Goal: Task Accomplishment & Management: Complete application form

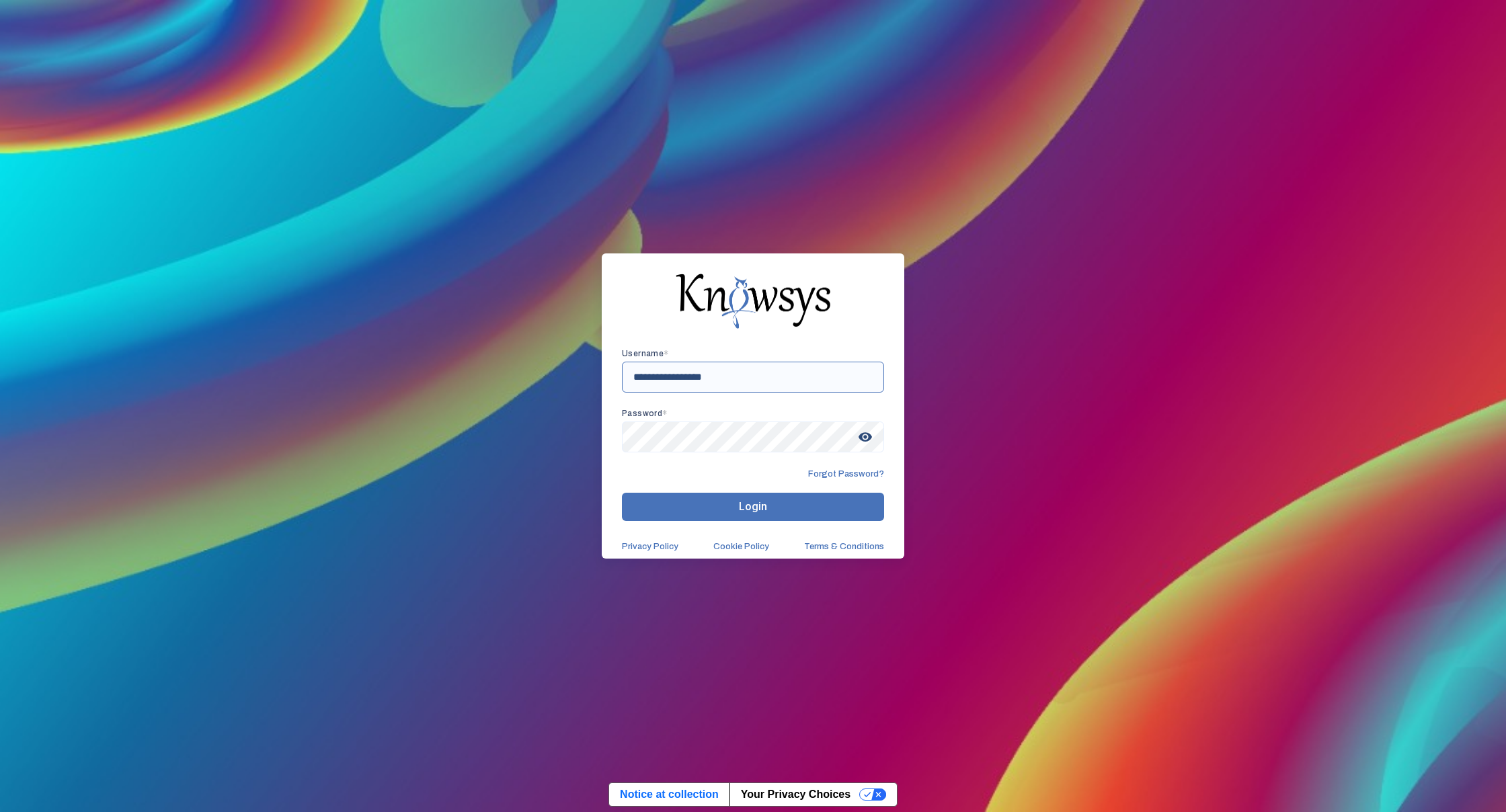
type input "**********"
click at [870, 431] on span "visibility" at bounding box center [865, 437] width 24 height 24
click at [729, 502] on button "Login" at bounding box center [753, 507] width 262 height 29
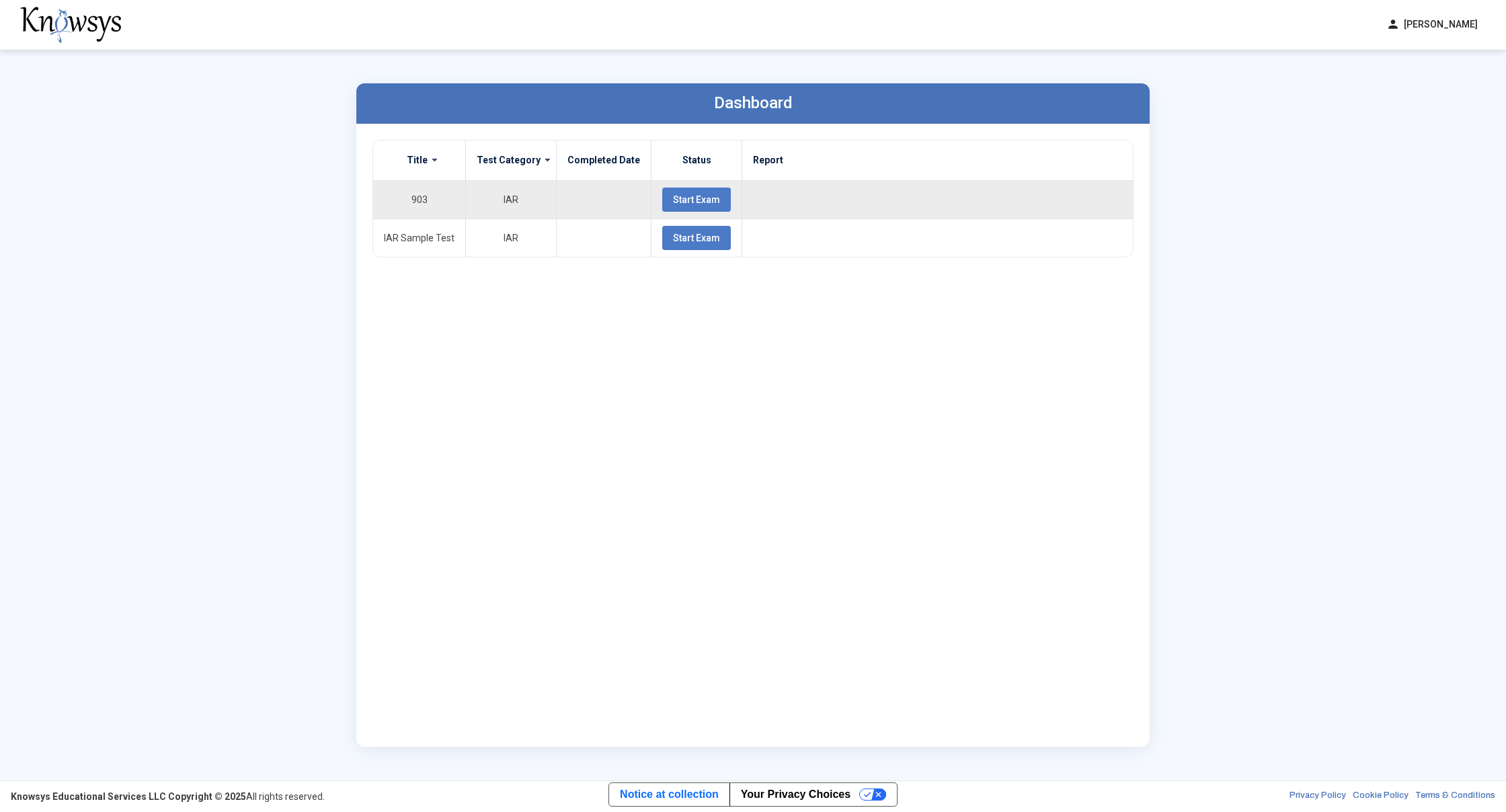
click at [684, 201] on span "Start Exam" at bounding box center [696, 200] width 47 height 11
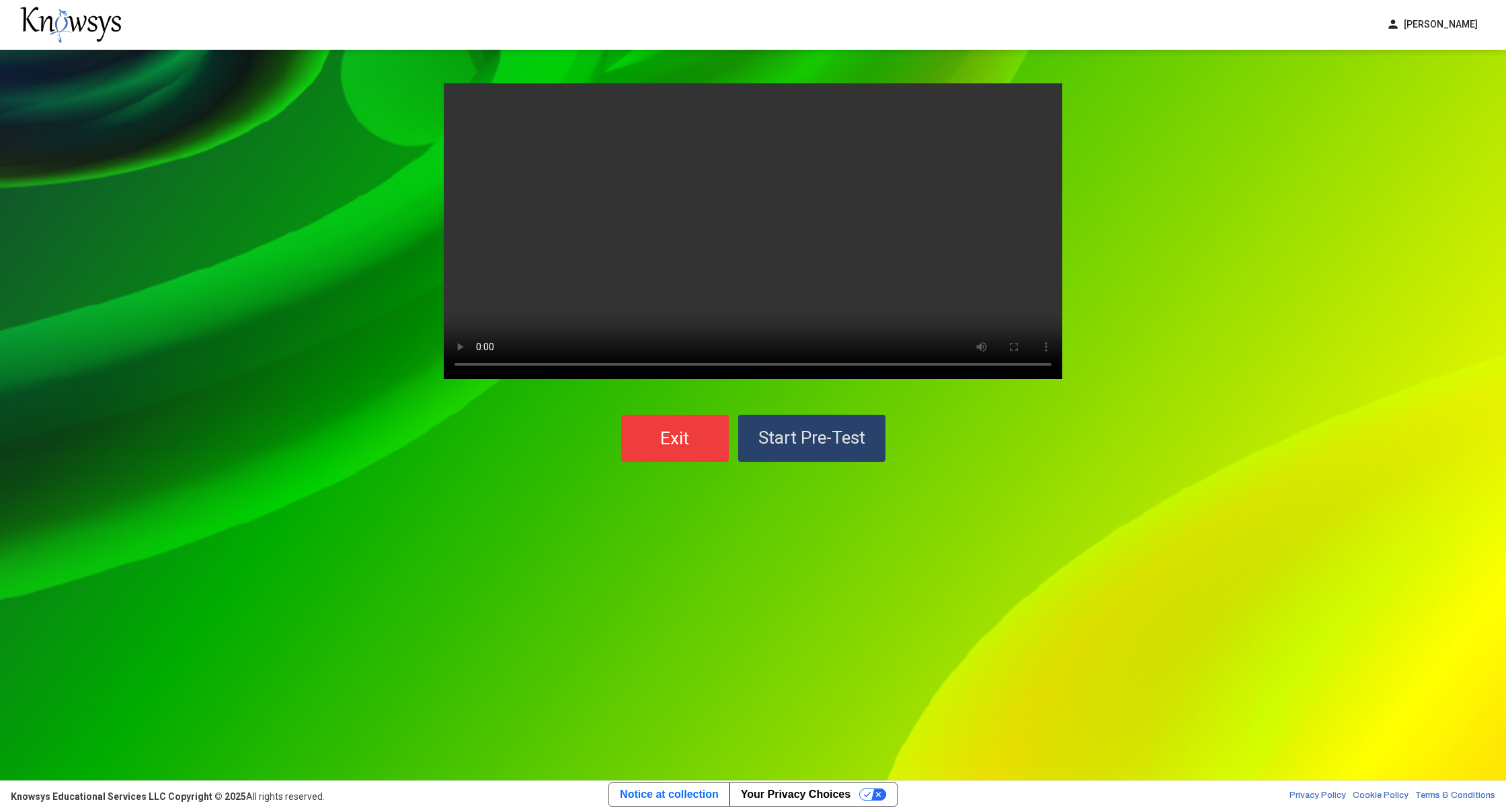
click at [849, 448] on button "Start Pre-Test" at bounding box center [811, 437] width 147 height 47
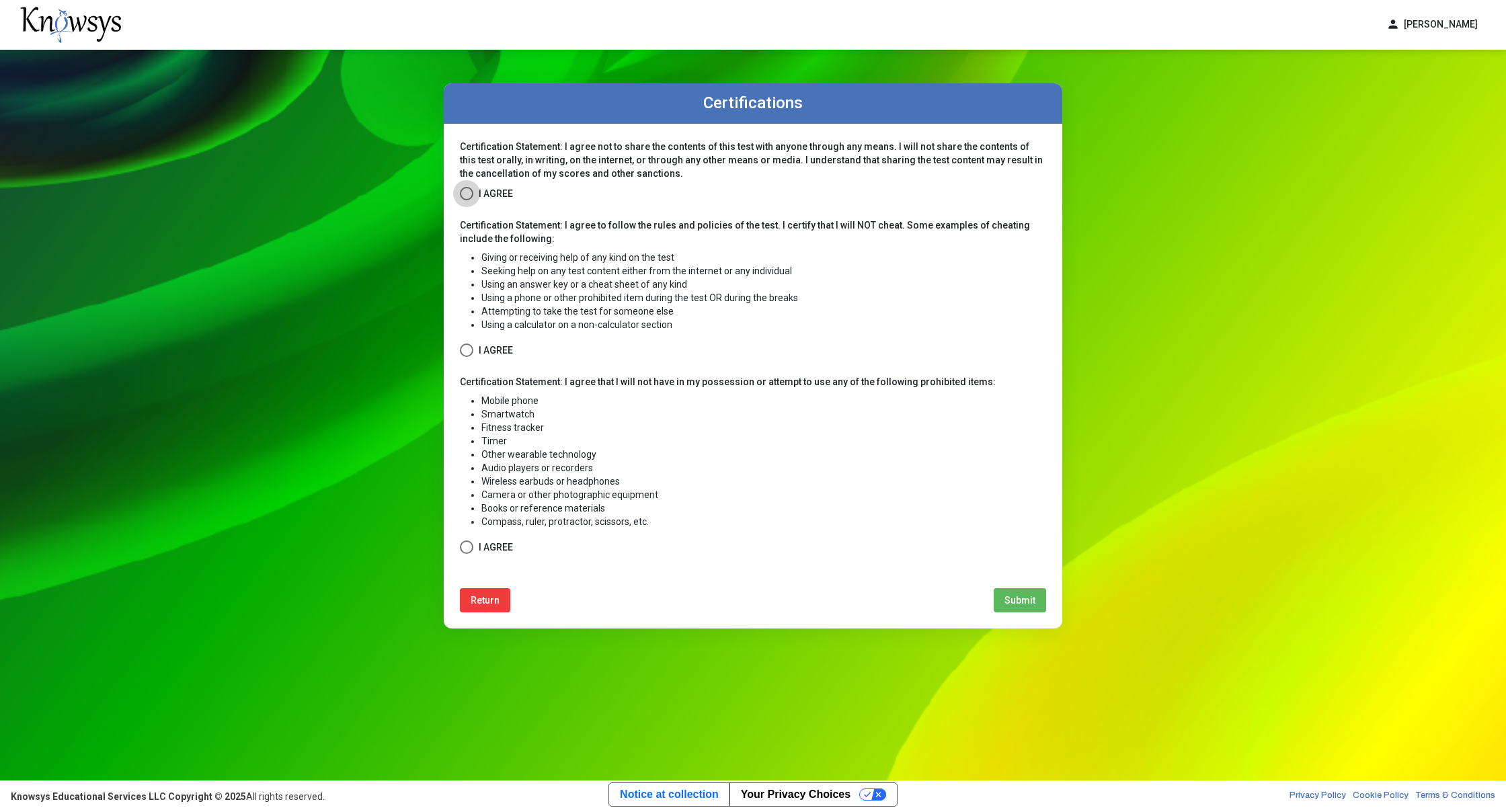
click at [469, 189] on span at bounding box center [466, 193] width 13 height 13
click at [469, 343] on label "I Agree" at bounding box center [486, 350] width 53 height 17
click at [464, 545] on span at bounding box center [466, 547] width 13 height 13
click at [1007, 597] on span "Submit" at bounding box center [1019, 600] width 31 height 11
select select
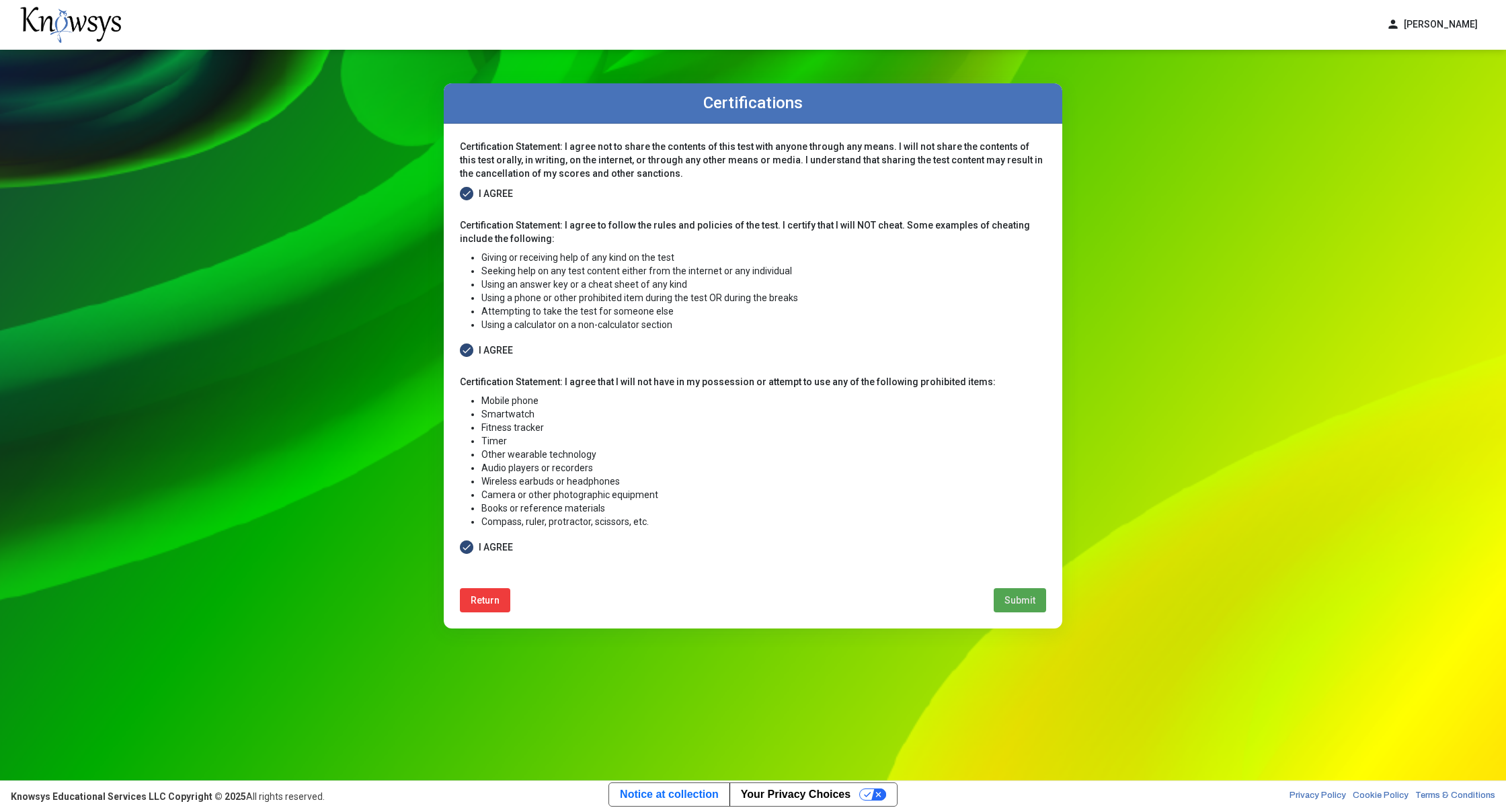
select select
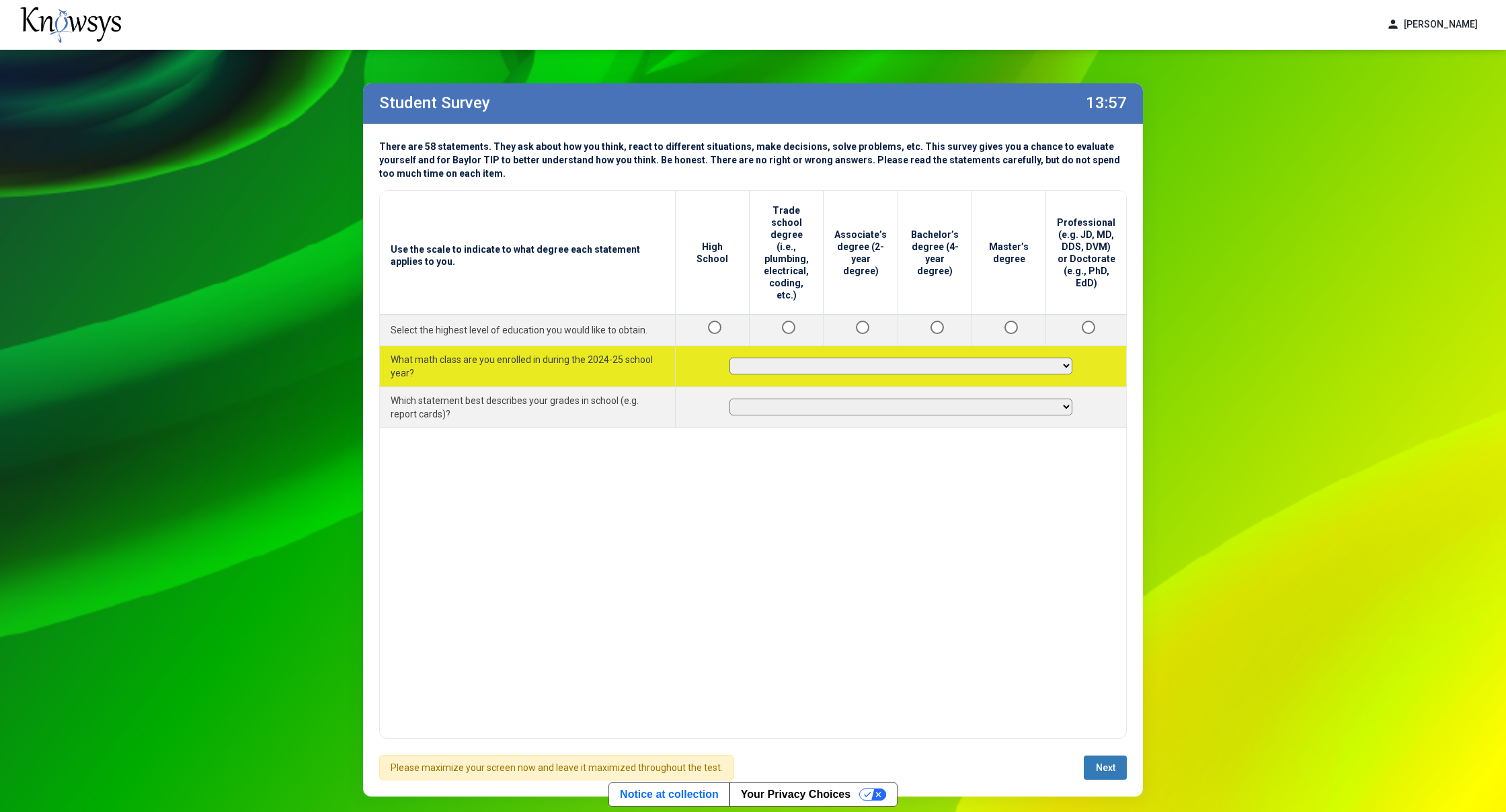
select select "*********"
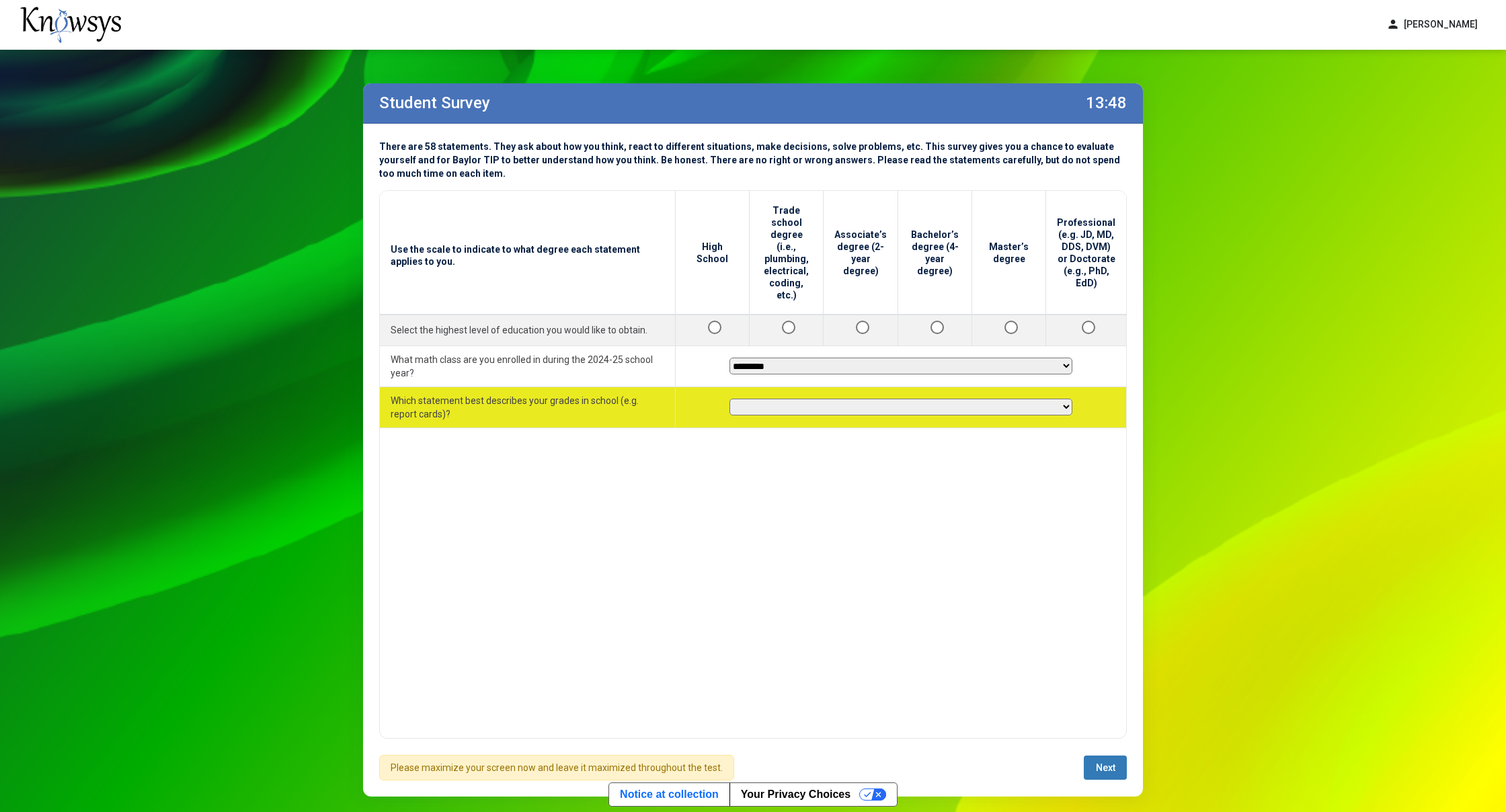
select select "**********"
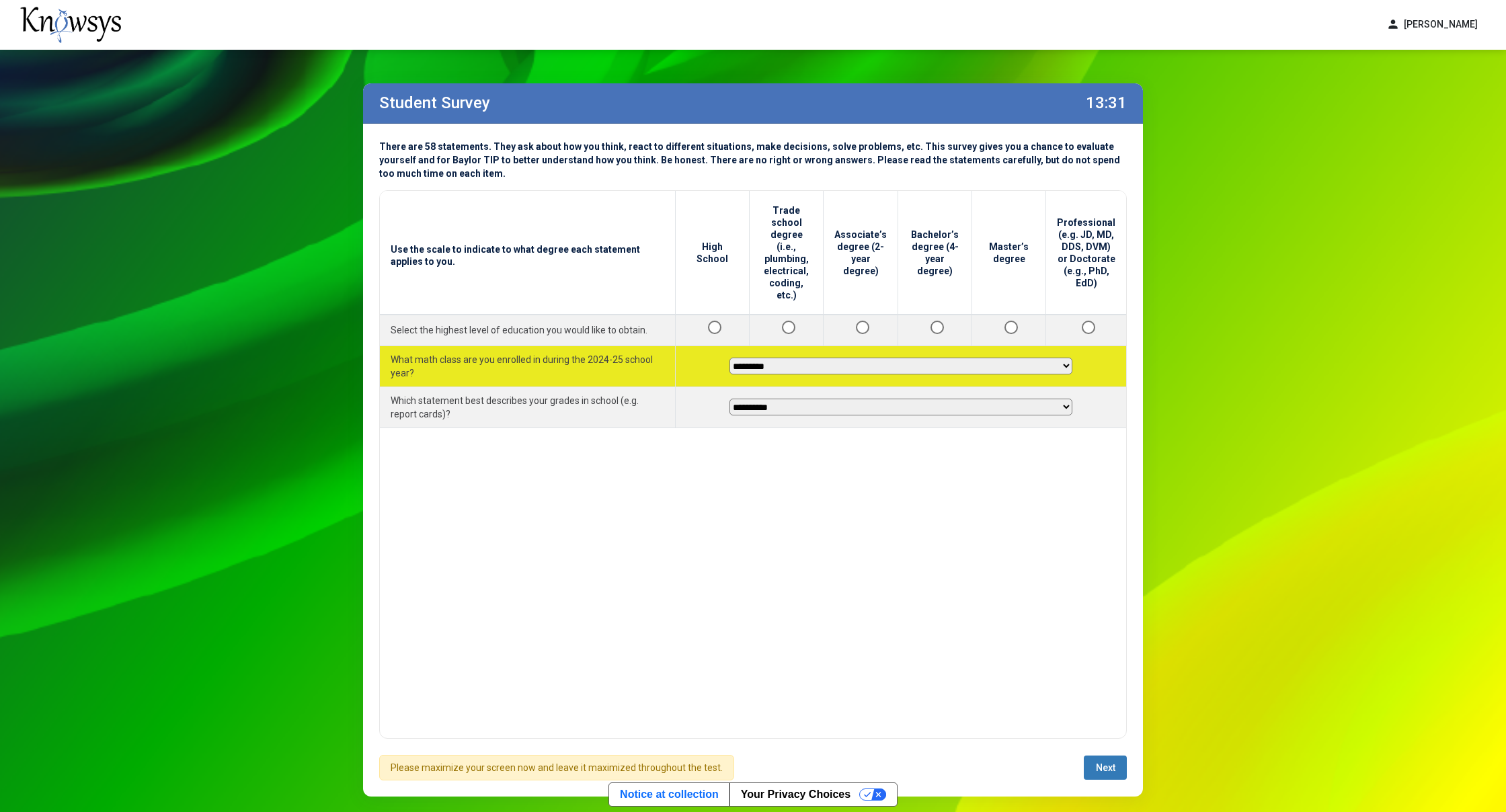
select select "**********"
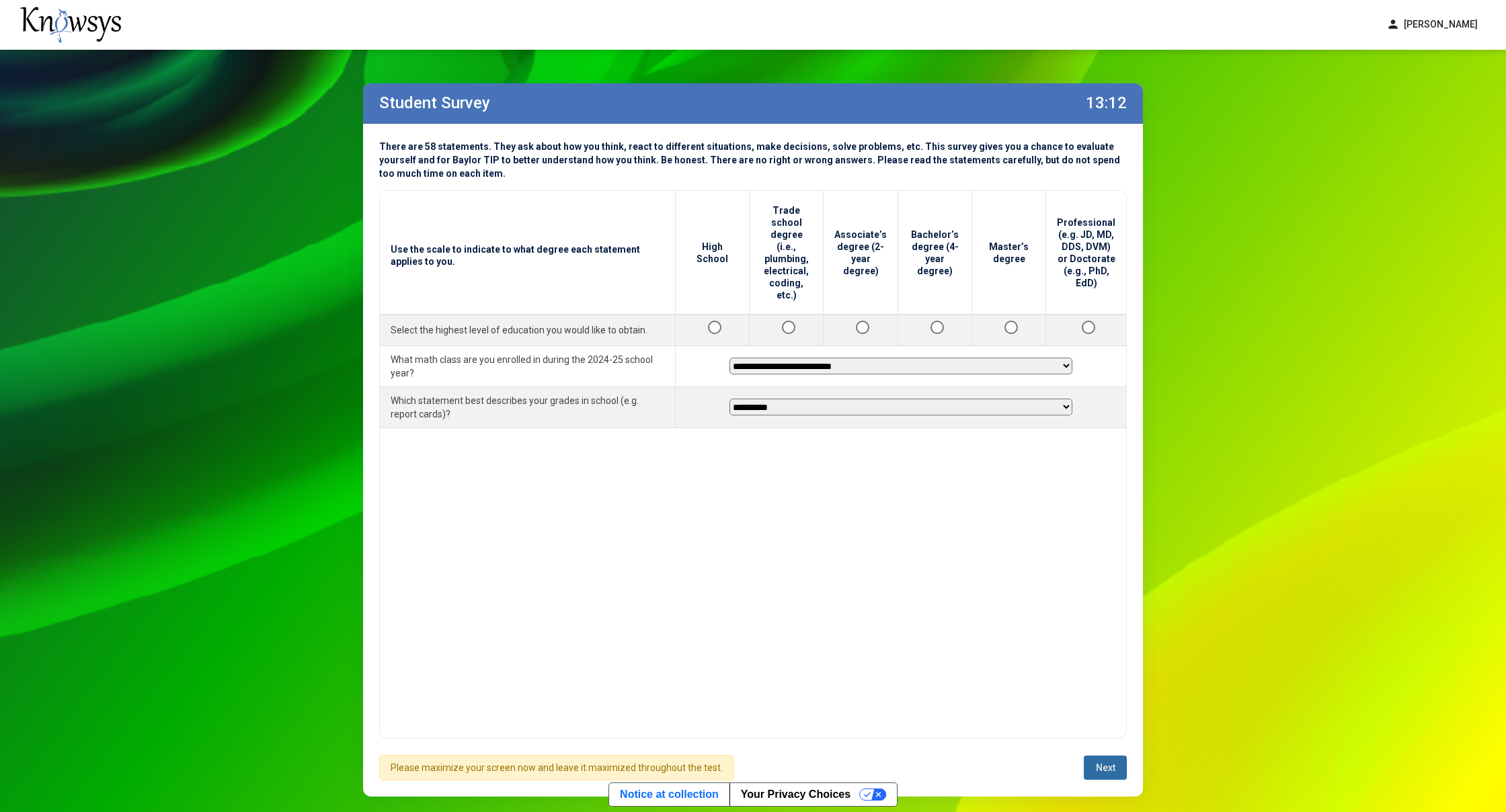
click at [1108, 764] on span "Next" at bounding box center [1105, 768] width 20 height 11
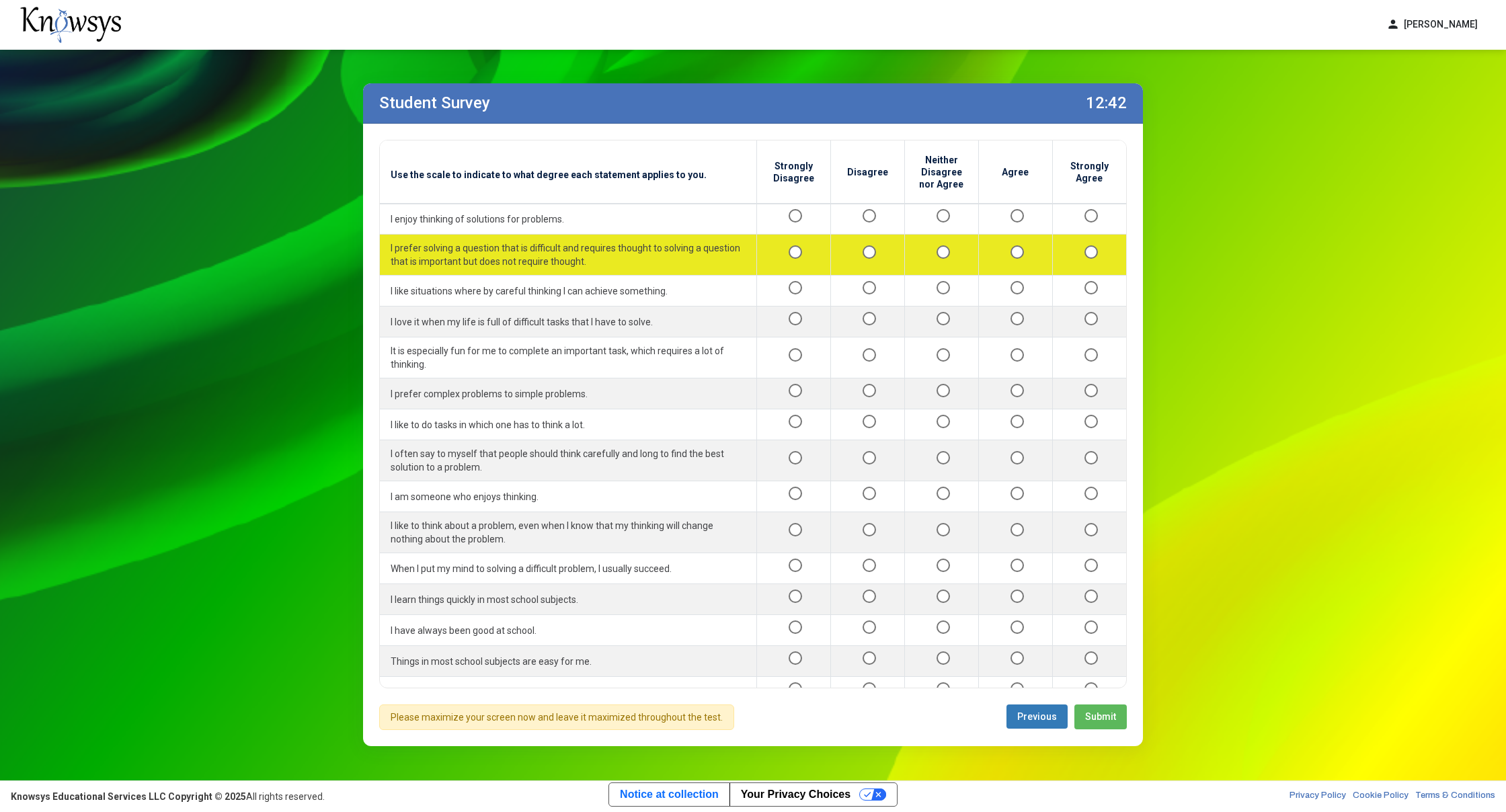
click at [1089, 252] on div at bounding box center [1089, 255] width 52 height 17
click at [1073, 260] on td at bounding box center [1088, 255] width 74 height 41
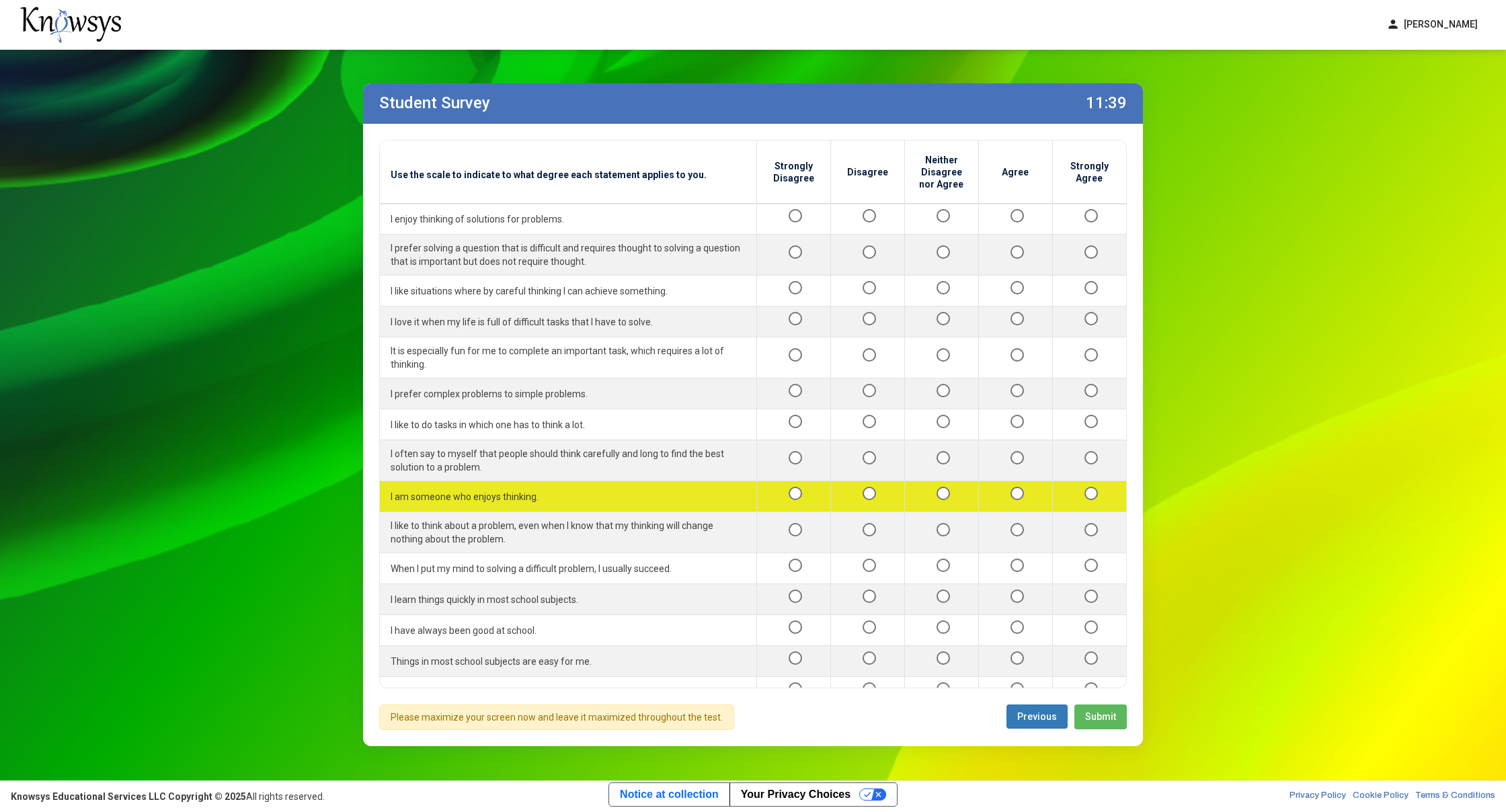
click at [1089, 488] on div at bounding box center [1089, 496] width 52 height 17
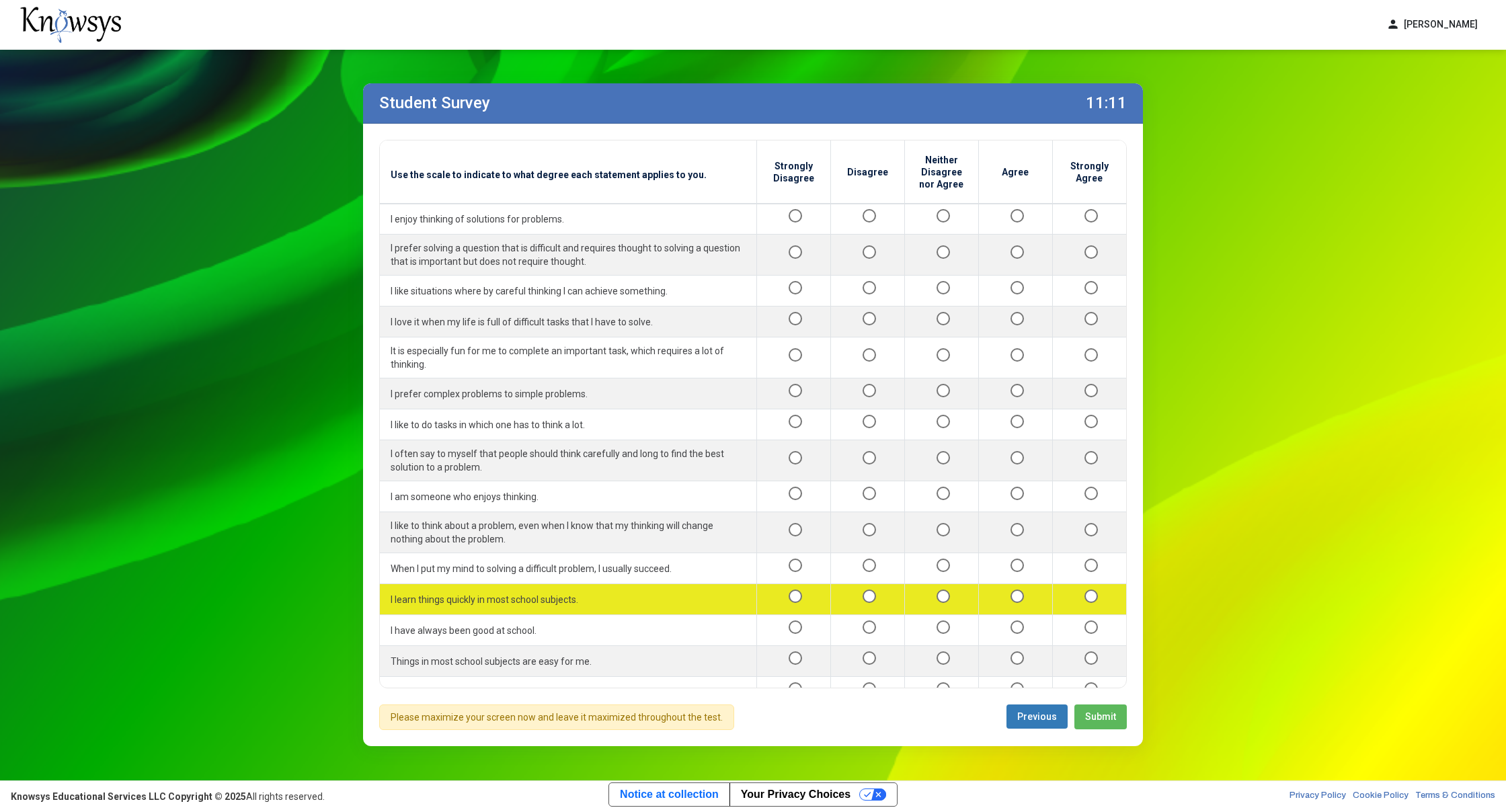
click at [1072, 591] on div at bounding box center [1089, 598] width 52 height 17
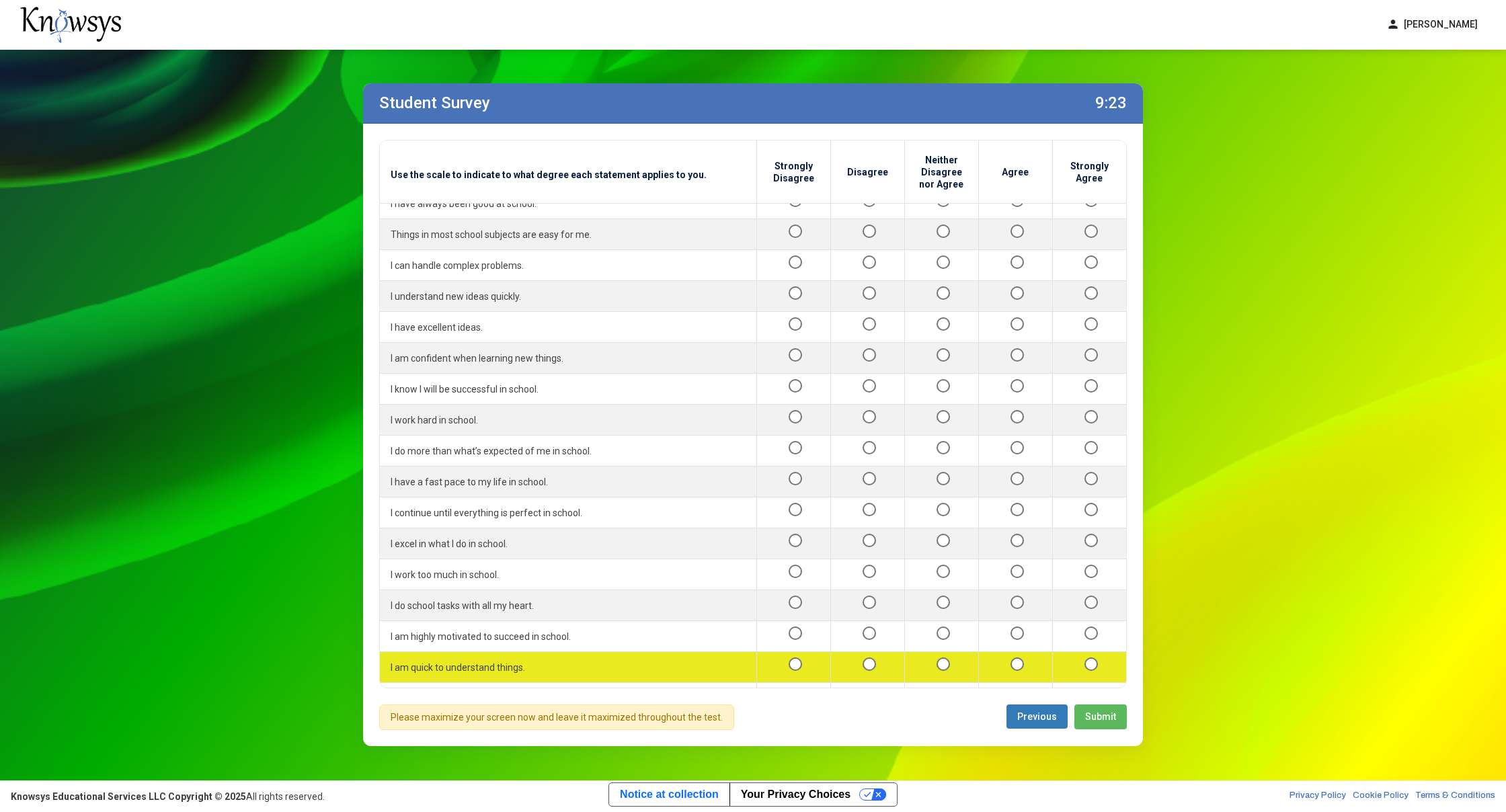
scroll to position [429, 0]
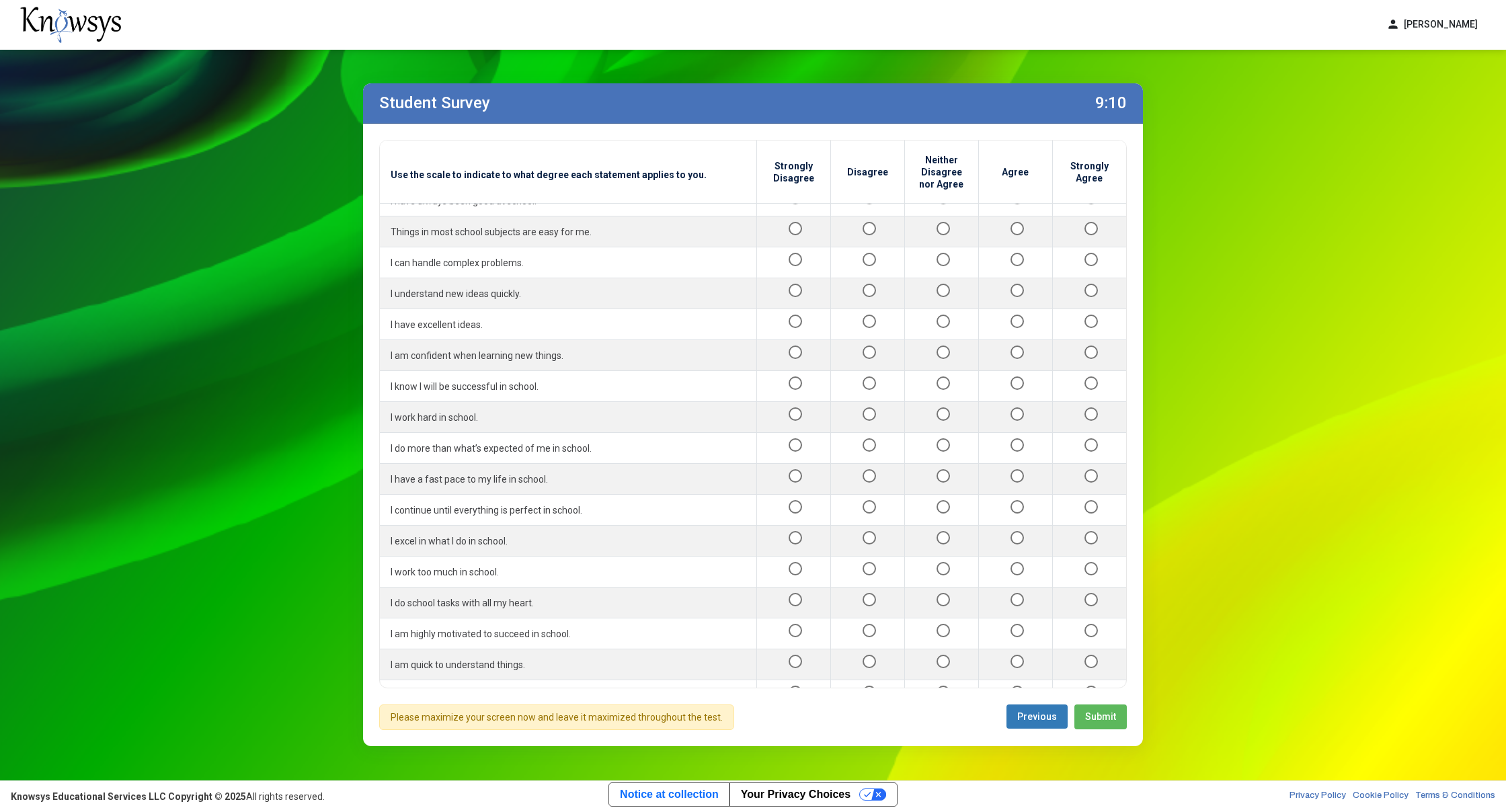
click at [1063, 749] on div at bounding box center [1089, 756] width 52 height 17
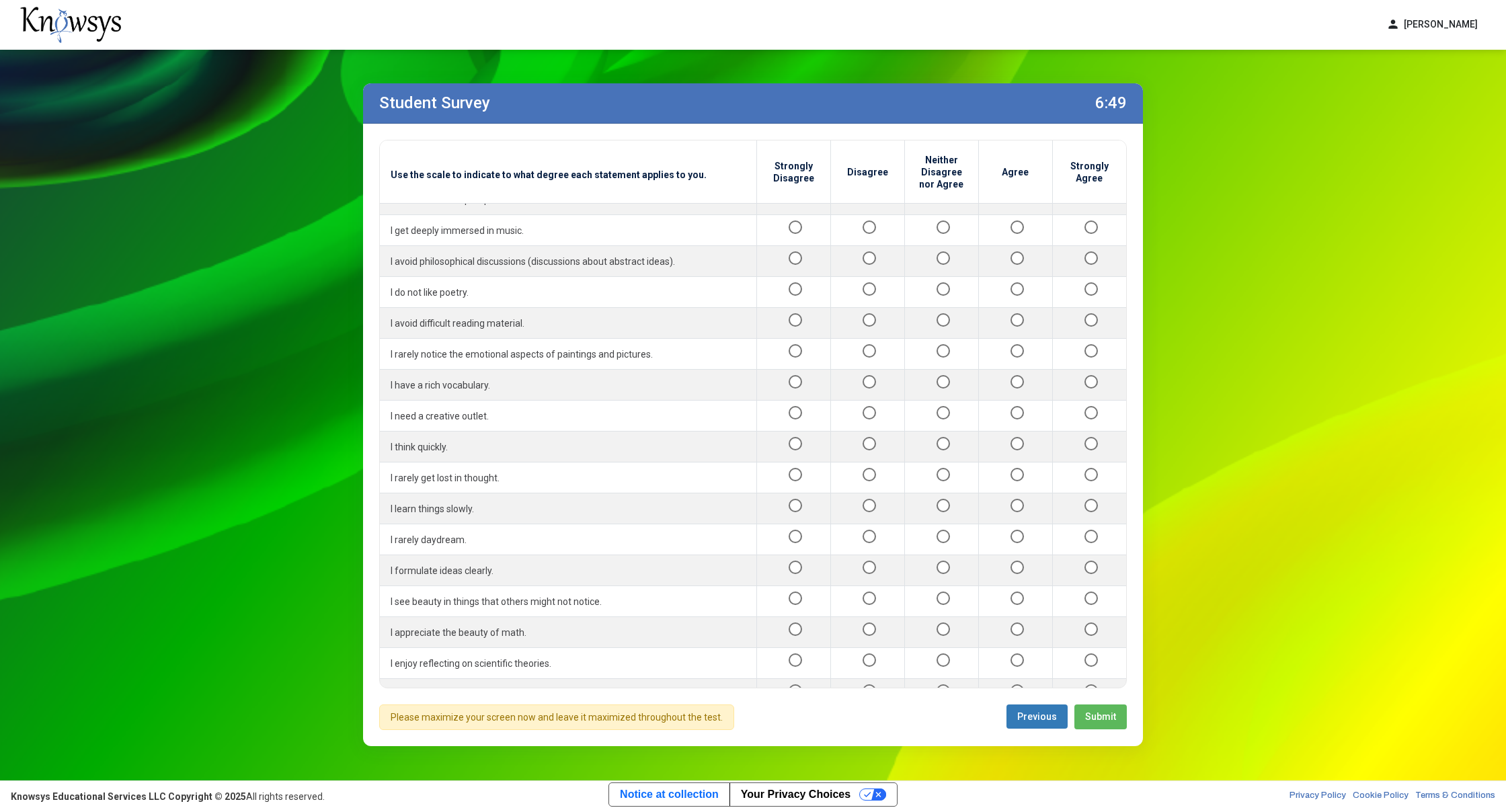
scroll to position [1085, 0]
click at [1109, 714] on span "Submit" at bounding box center [1100, 717] width 31 height 11
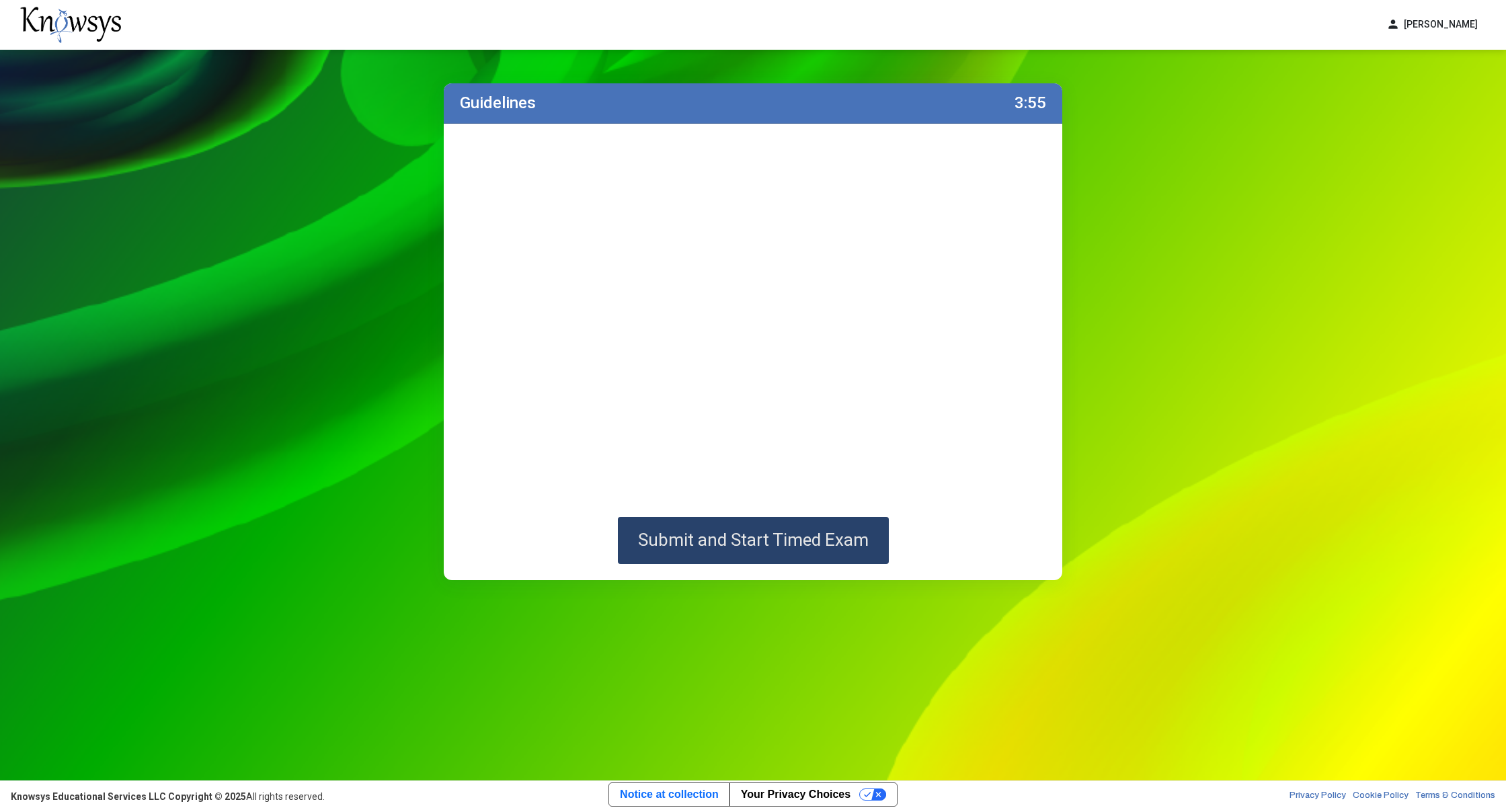
click at [791, 545] on span "Submit and Start Timed Exam" at bounding box center [753, 539] width 230 height 20
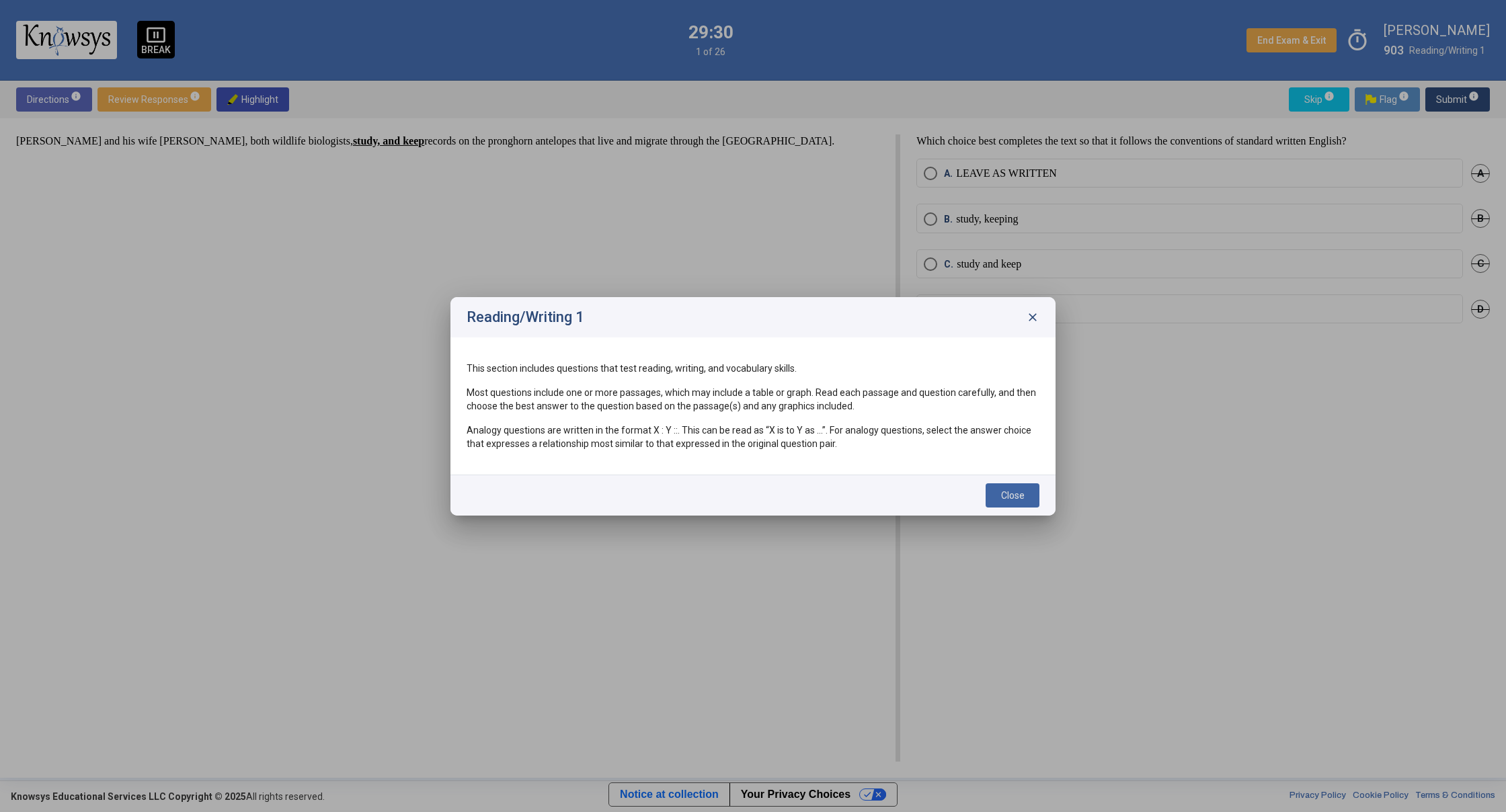
click at [1026, 499] on button "Close" at bounding box center [1012, 495] width 54 height 24
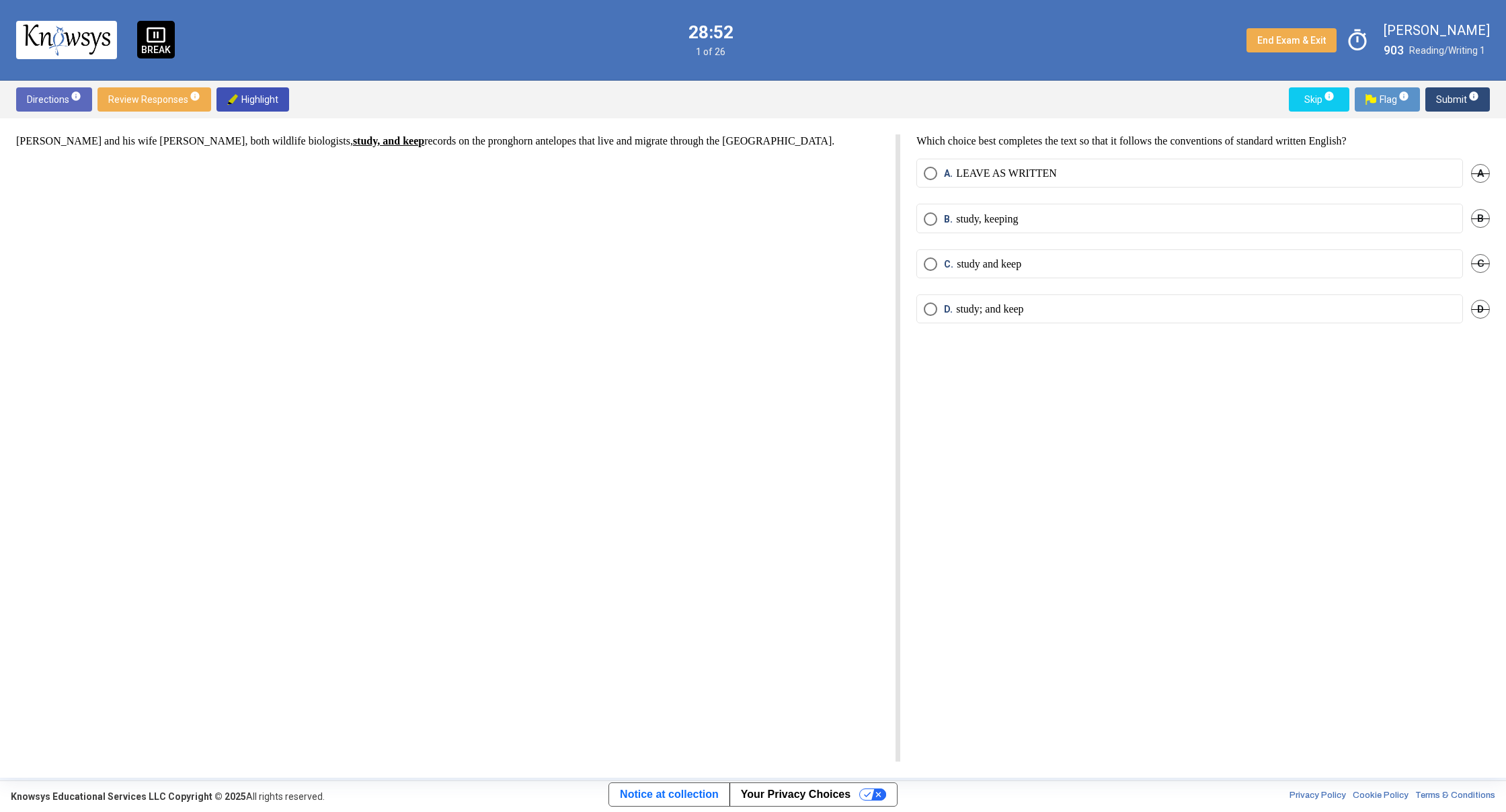
click at [996, 170] on p "LEAVE AS WRITTEN" at bounding box center [1006, 173] width 101 height 13
click at [1454, 98] on span "Submit info" at bounding box center [1457, 99] width 43 height 24
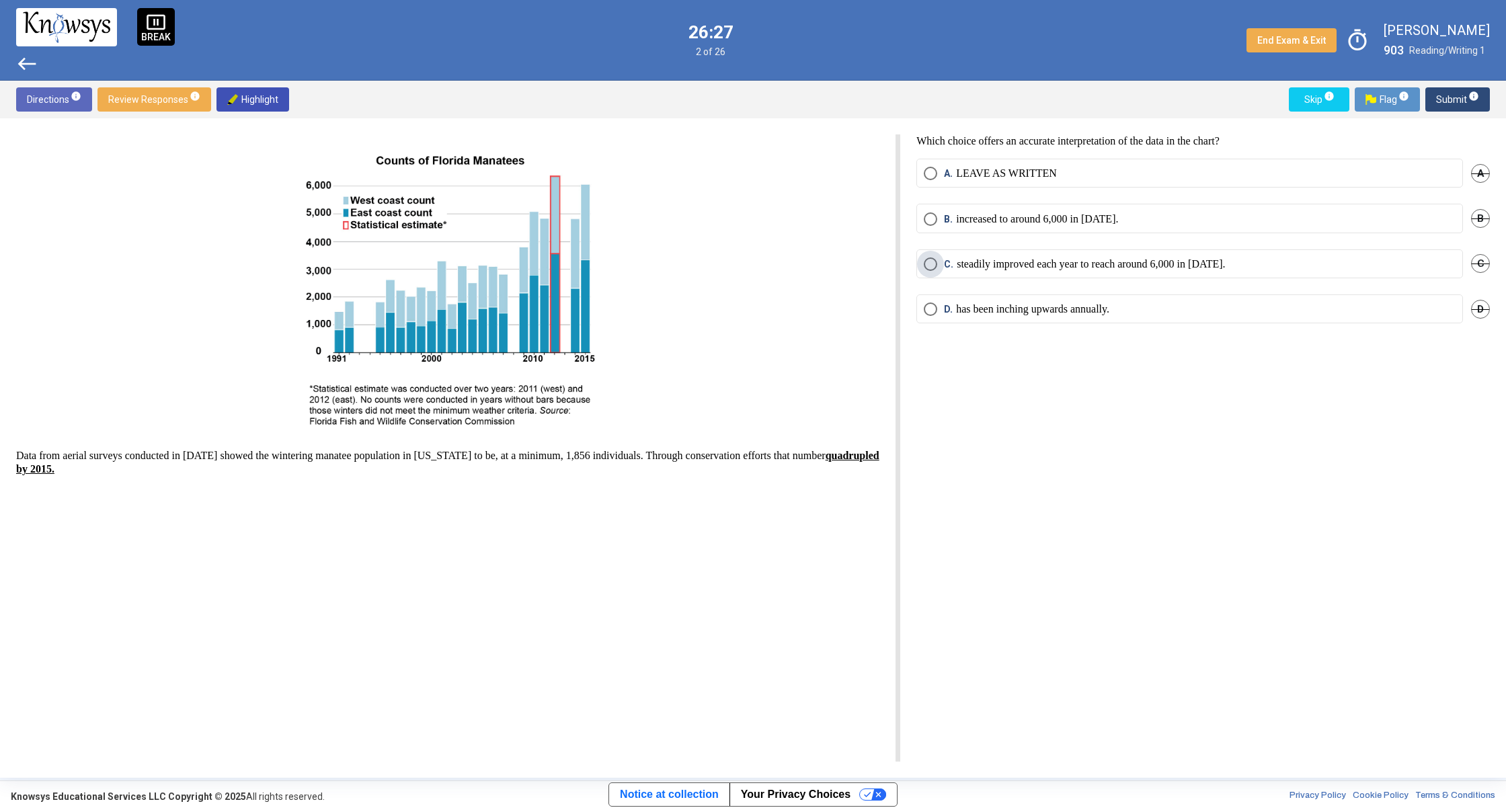
click at [1103, 265] on p "steadily improved each year to reach around 6,000 in [DATE]." at bounding box center [1091, 264] width 268 height 13
click at [943, 217] on span "B. increased to around 6,000 in [DATE]." at bounding box center [1027, 219] width 181 height 13
click at [1450, 100] on span "Submit info" at bounding box center [1457, 99] width 43 height 24
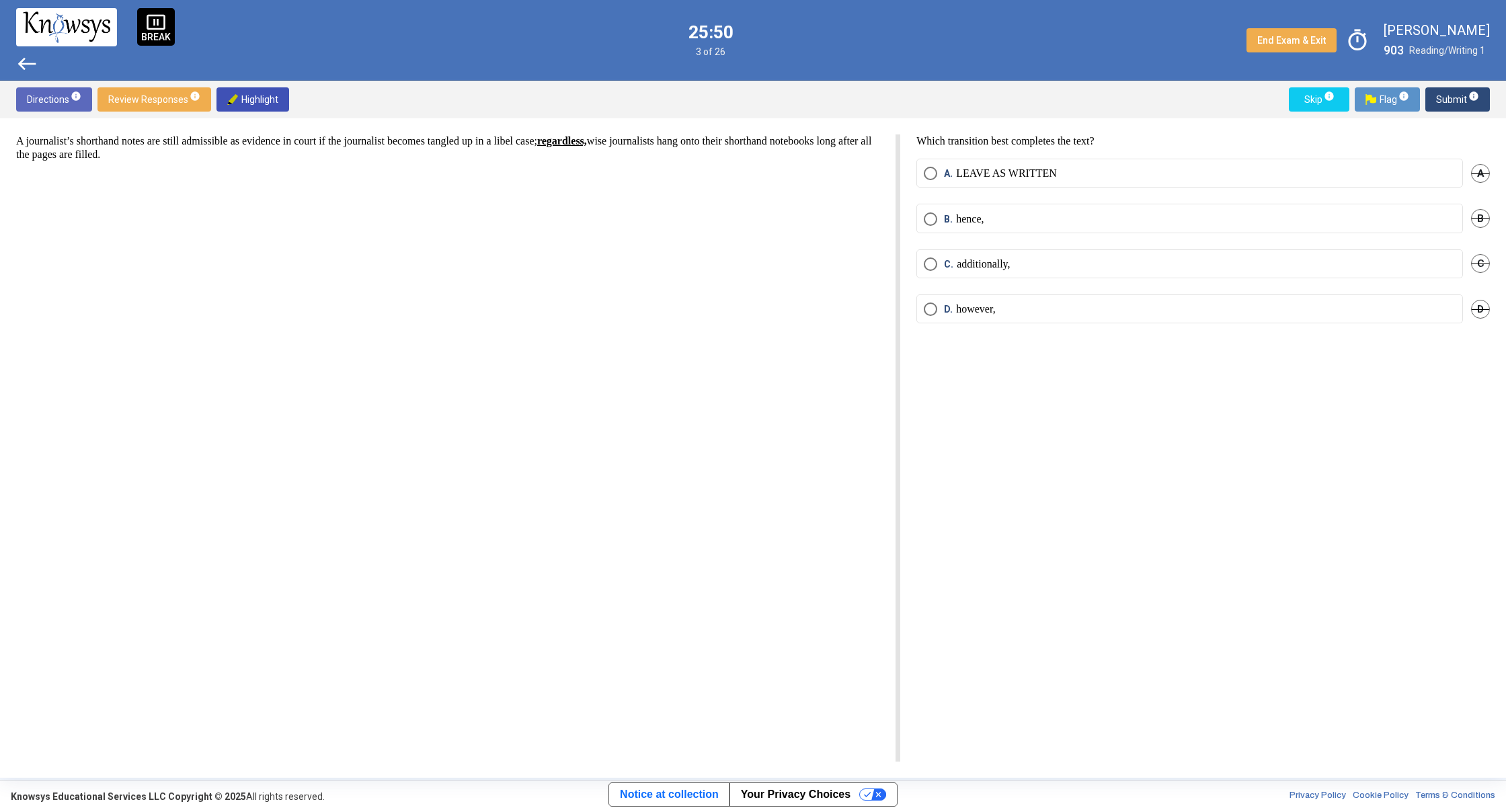
click at [930, 176] on span "Select an option" at bounding box center [930, 173] width 13 height 13
click at [1449, 97] on span "Submit info" at bounding box center [1457, 99] width 43 height 24
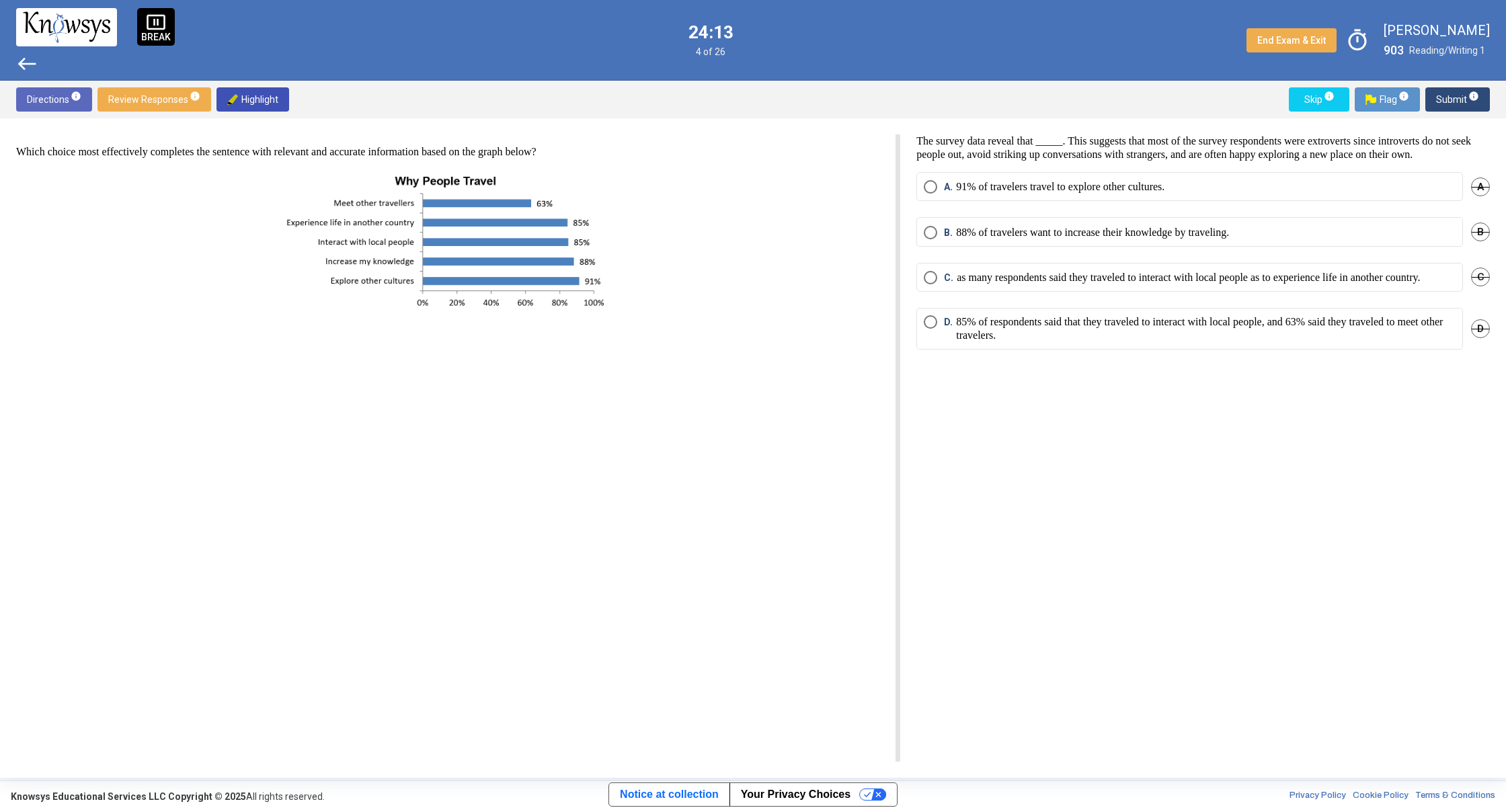
click at [933, 329] on span "Select an option" at bounding box center [930, 321] width 13 height 13
click at [1435, 98] on button "Submit info" at bounding box center [1457, 99] width 64 height 24
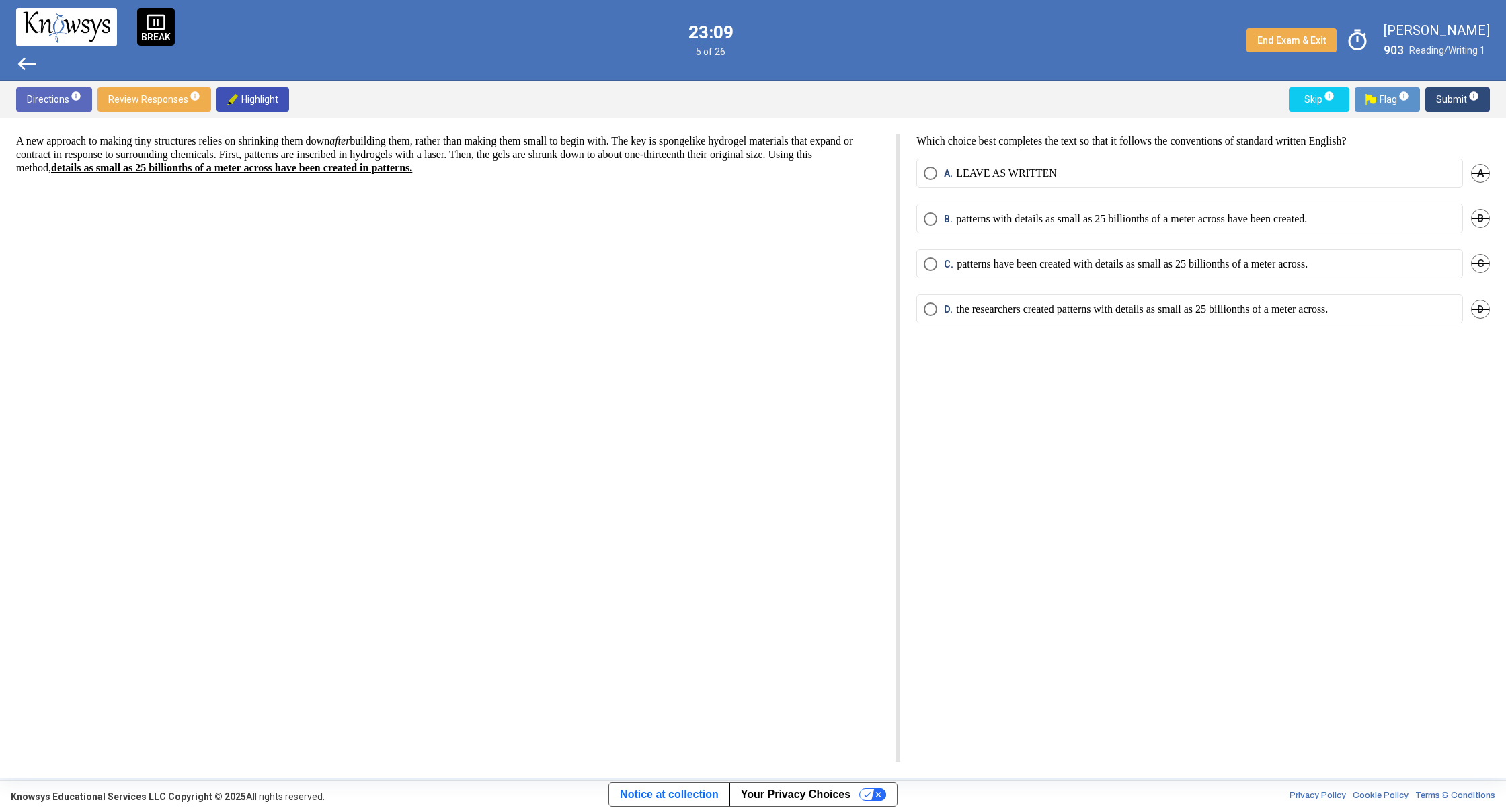
click at [1024, 167] on p "LEAVE AS WRITTEN" at bounding box center [1006, 173] width 101 height 13
click at [1457, 99] on span "Submit info" at bounding box center [1457, 99] width 43 height 24
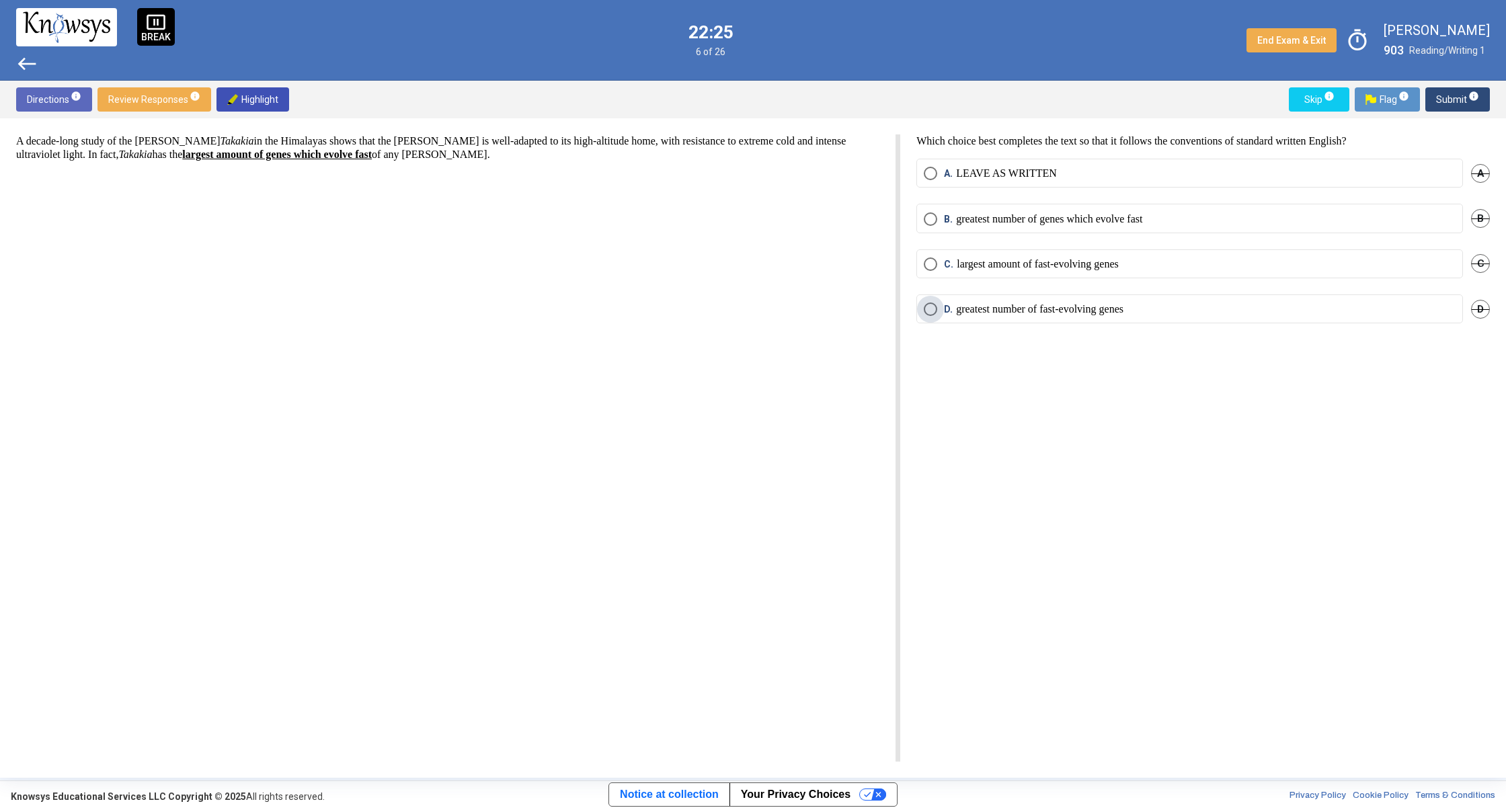
click at [1012, 314] on p "greatest number of fast-evolving genes" at bounding box center [1039, 309] width 168 height 13
click at [1450, 95] on span "Submit info" at bounding box center [1457, 99] width 43 height 24
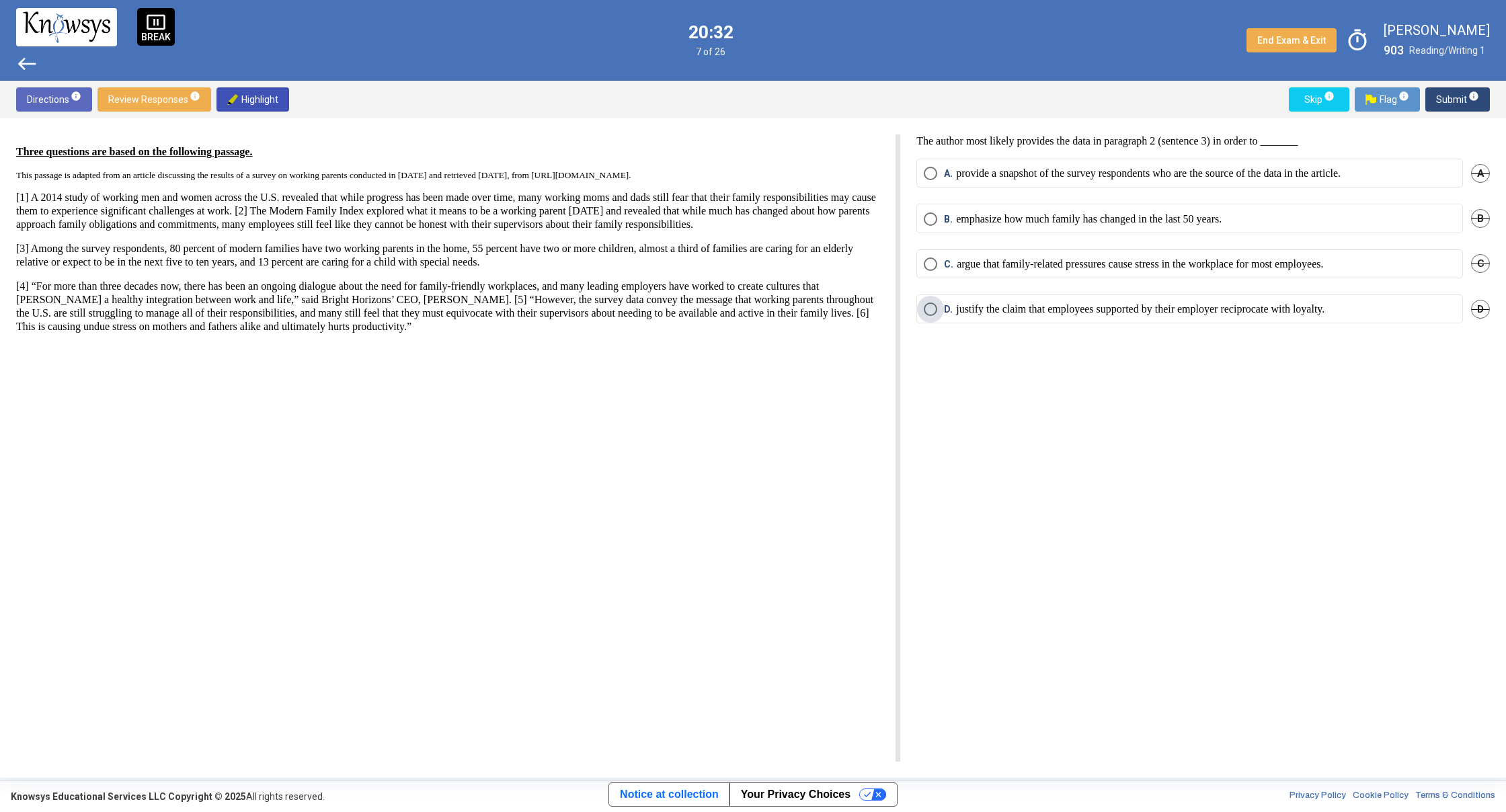
click at [1061, 314] on p "justify the claim that employees supported by their employer reciprocate with l…" at bounding box center [1140, 309] width 368 height 13
click at [1440, 98] on span "Submit info" at bounding box center [1457, 99] width 43 height 24
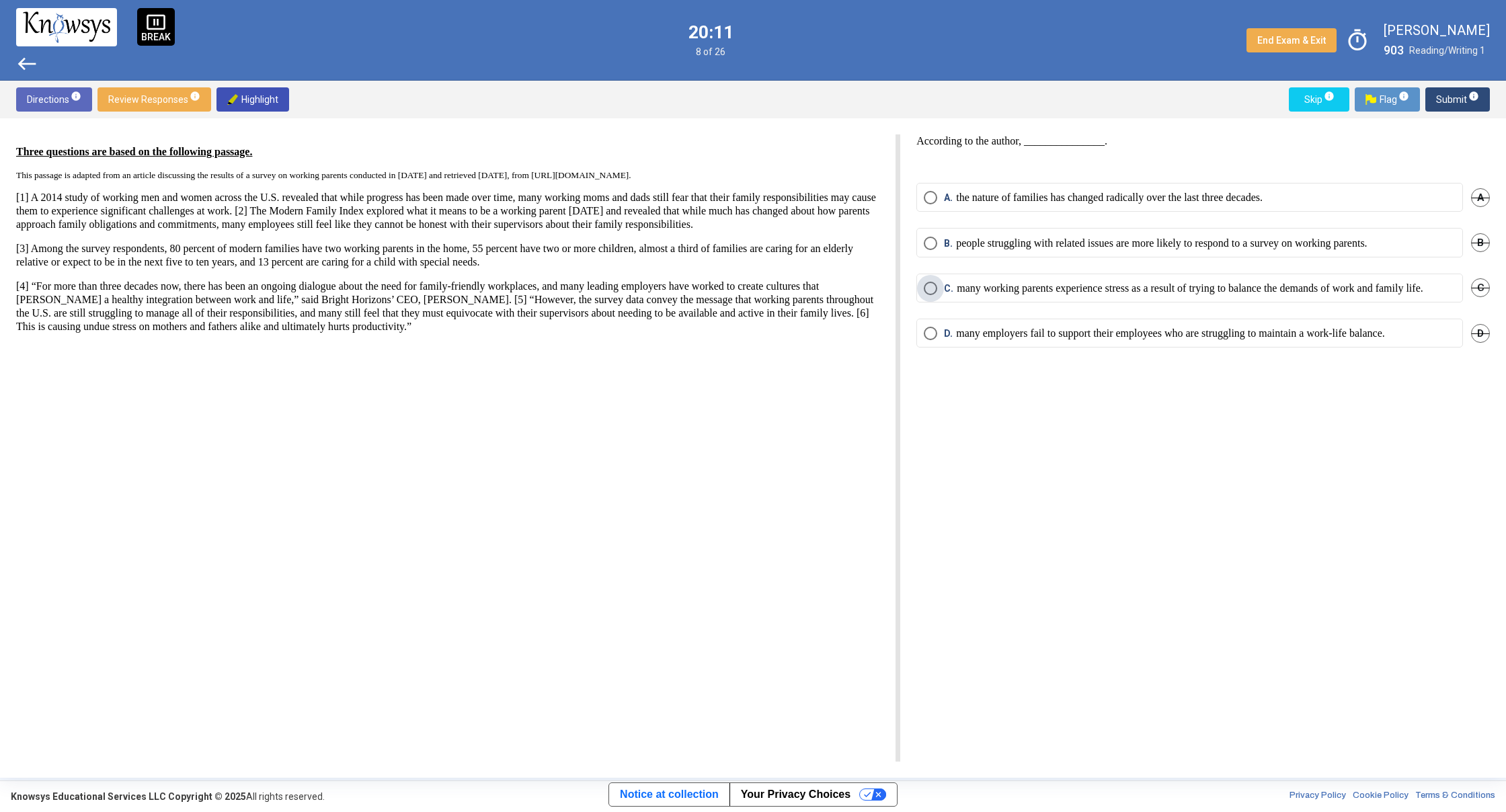
click at [1221, 295] on p "many working parents experience stress as a result of trying to balance the dem…" at bounding box center [1190, 288] width 467 height 13
click at [1212, 340] on p "many employers fail to support their employees who are struggling to maintain a…" at bounding box center [1170, 333] width 429 height 13
click at [1456, 100] on span "Submit info" at bounding box center [1457, 99] width 43 height 24
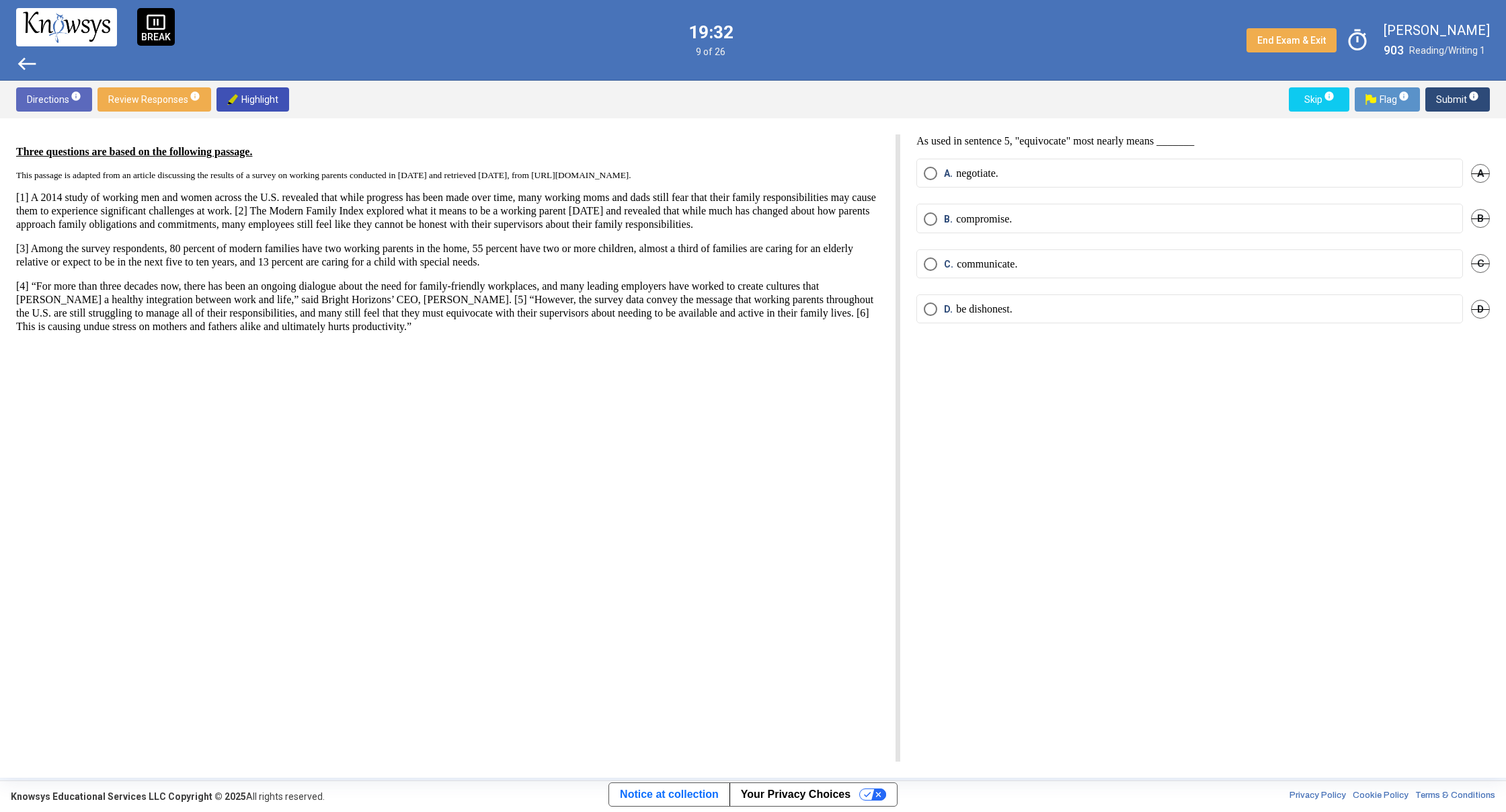
click at [935, 310] on span "Select an option" at bounding box center [930, 309] width 13 height 13
click at [1458, 100] on span "Submit info" at bounding box center [1457, 99] width 43 height 24
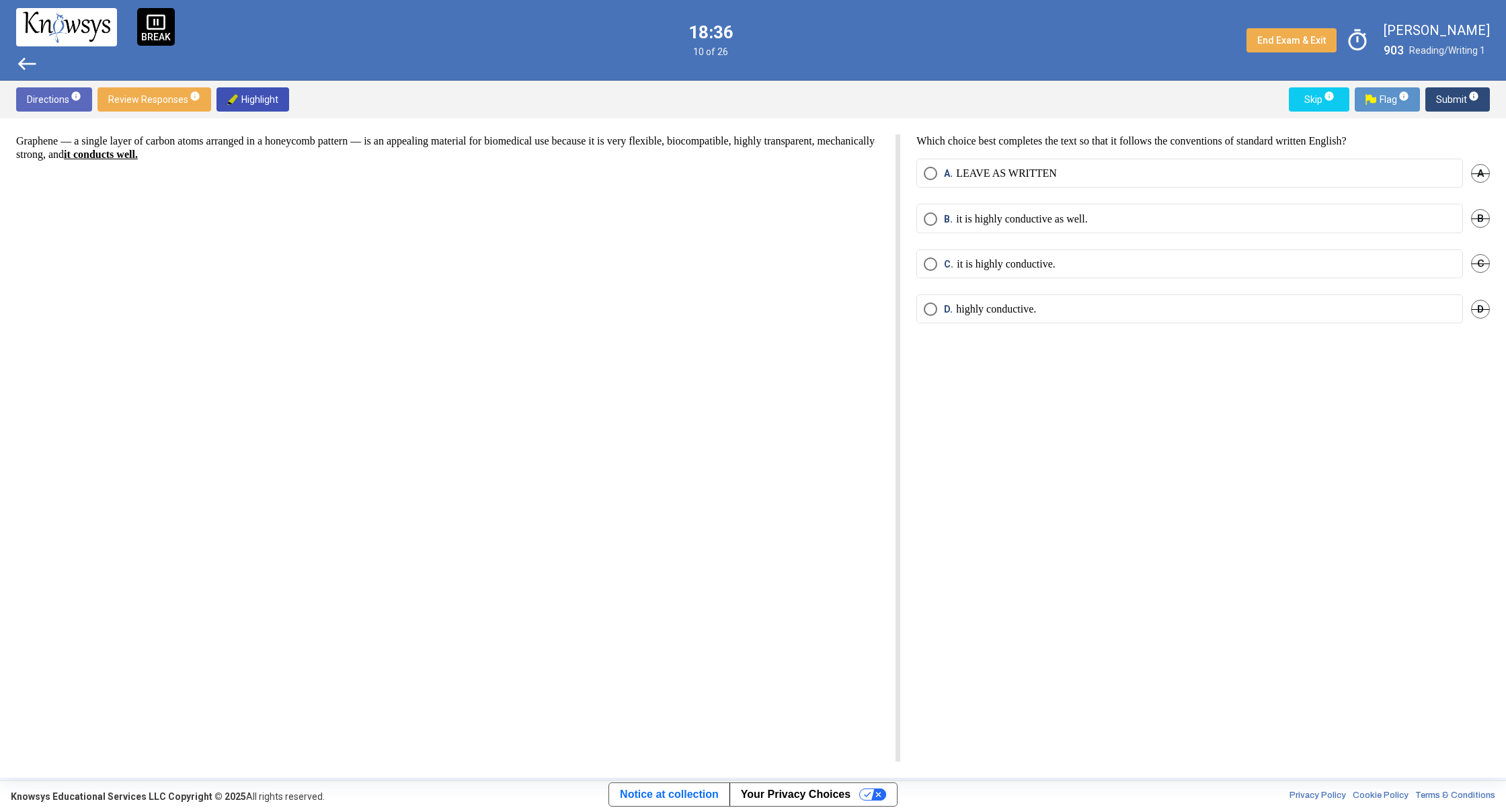
click at [1003, 307] on p "highly conductive." at bounding box center [996, 309] width 80 height 13
click at [1447, 95] on span "Submit info" at bounding box center [1457, 99] width 43 height 24
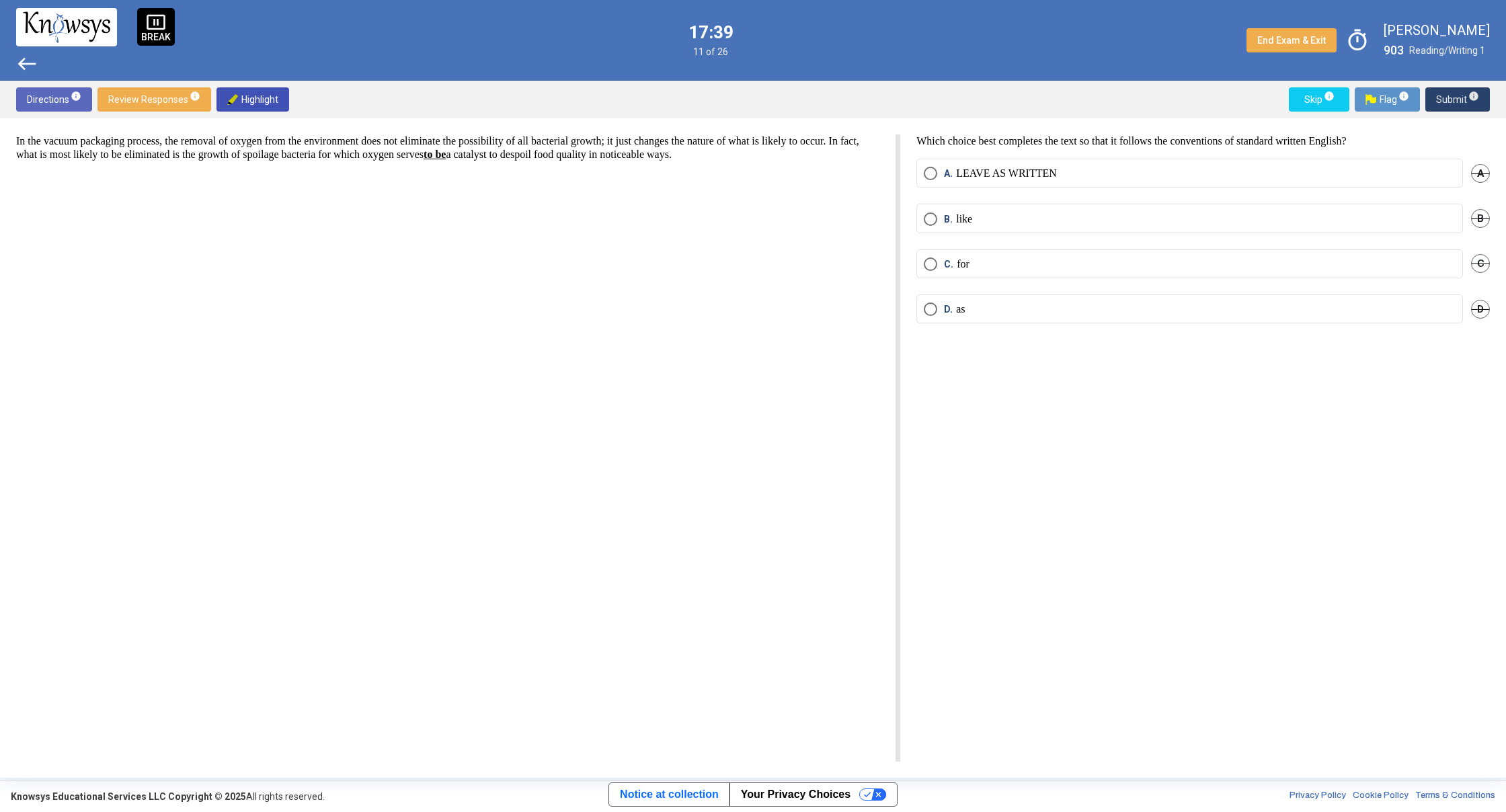
click at [1461, 106] on span "Submit info" at bounding box center [1457, 99] width 43 height 24
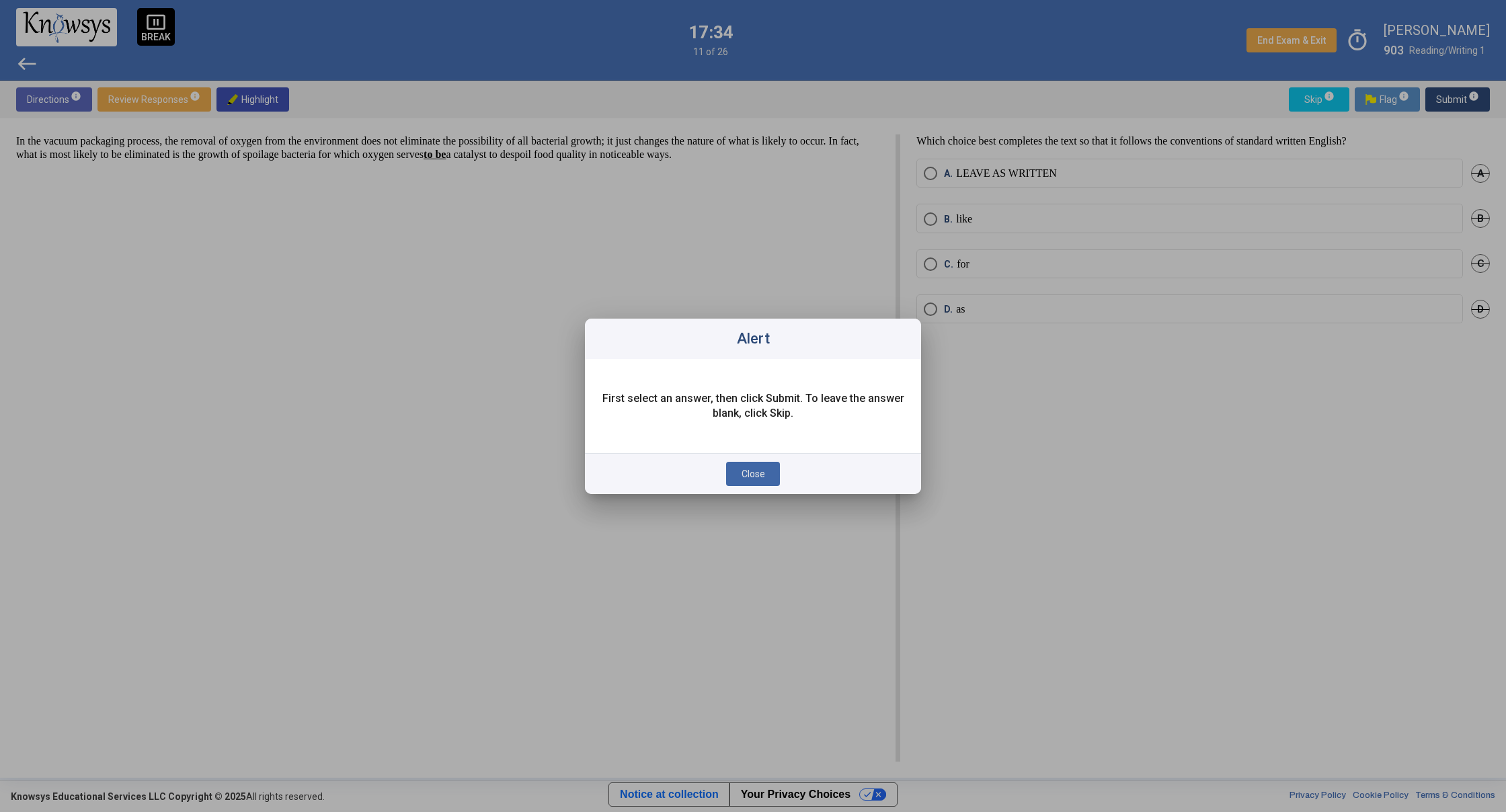
click at [743, 471] on span "Close" at bounding box center [753, 474] width 24 height 11
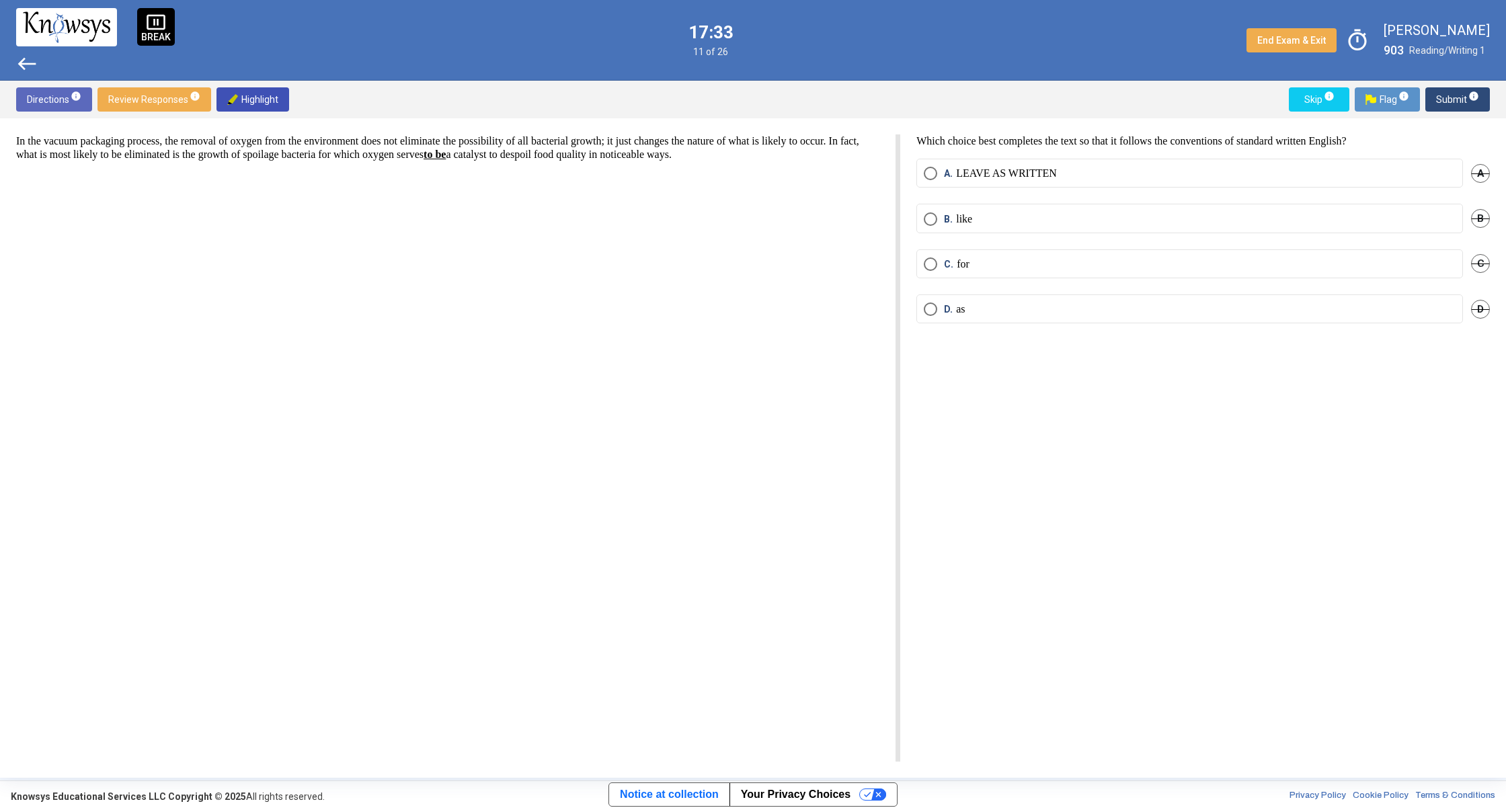
click at [928, 170] on span "Select an option" at bounding box center [930, 173] width 13 height 13
click at [1454, 98] on span "Submit info" at bounding box center [1457, 99] width 43 height 24
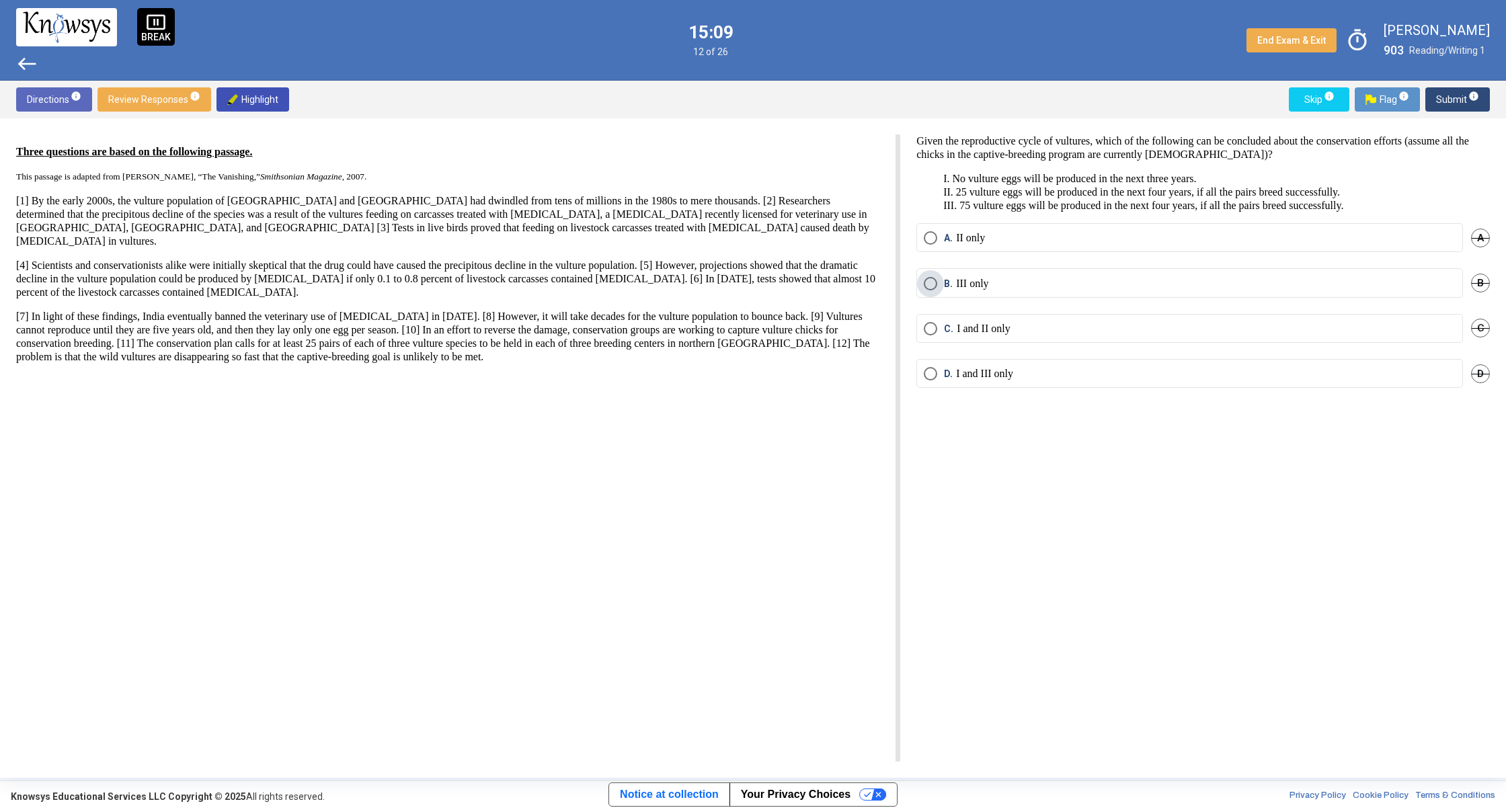
click at [964, 285] on p "III only" at bounding box center [972, 283] width 33 height 13
click at [926, 238] on span "Select an option" at bounding box center [930, 237] width 13 height 13
click at [935, 333] on span "Select an option" at bounding box center [930, 329] width 13 height 13
click at [1443, 94] on span "Submit info" at bounding box center [1457, 99] width 43 height 24
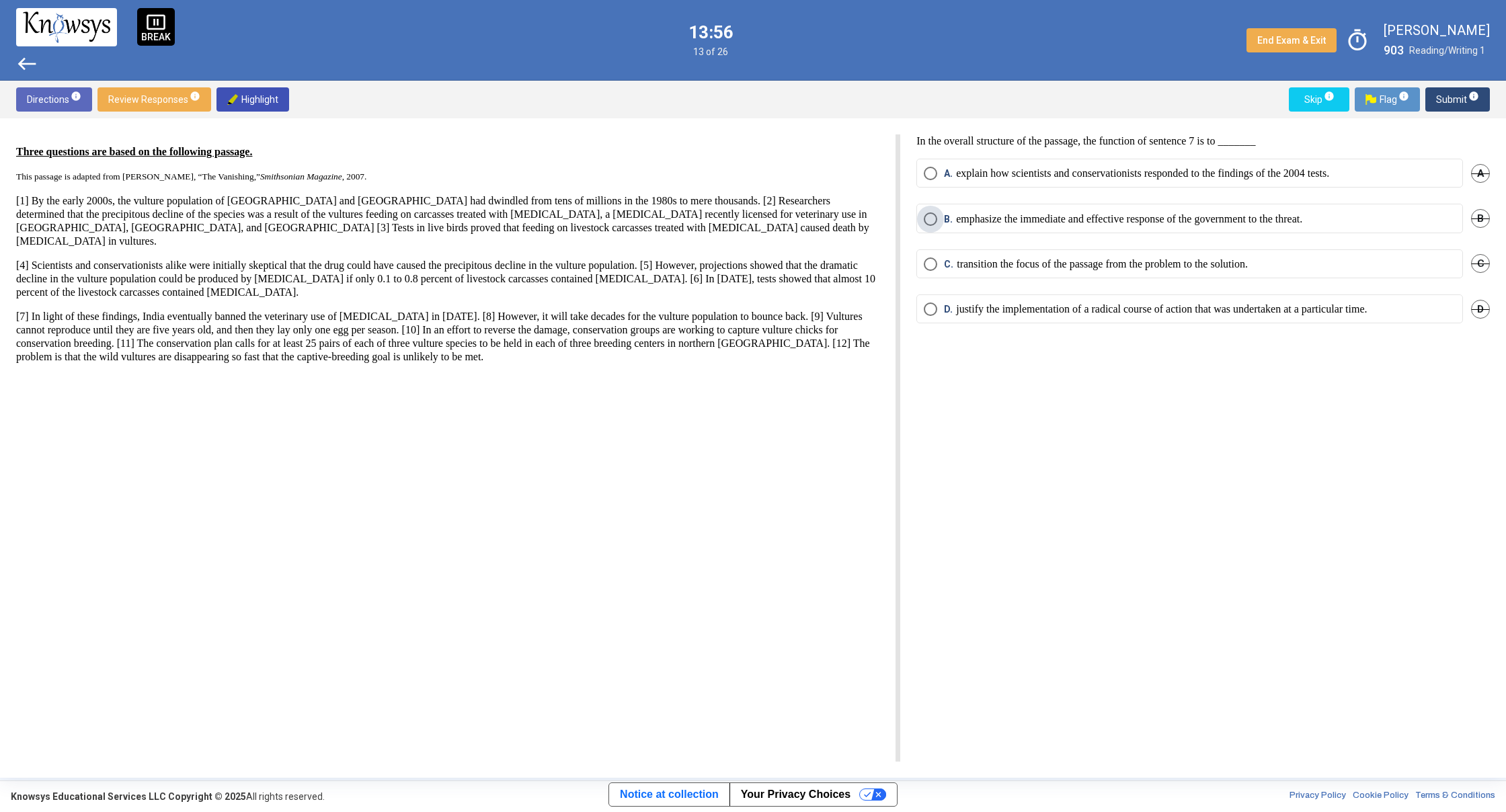
click at [939, 216] on span "B. emphasize the immediate and effective response of the government to the thre…" at bounding box center [1119, 219] width 365 height 13
click at [1458, 93] on span "Submit info" at bounding box center [1457, 99] width 43 height 24
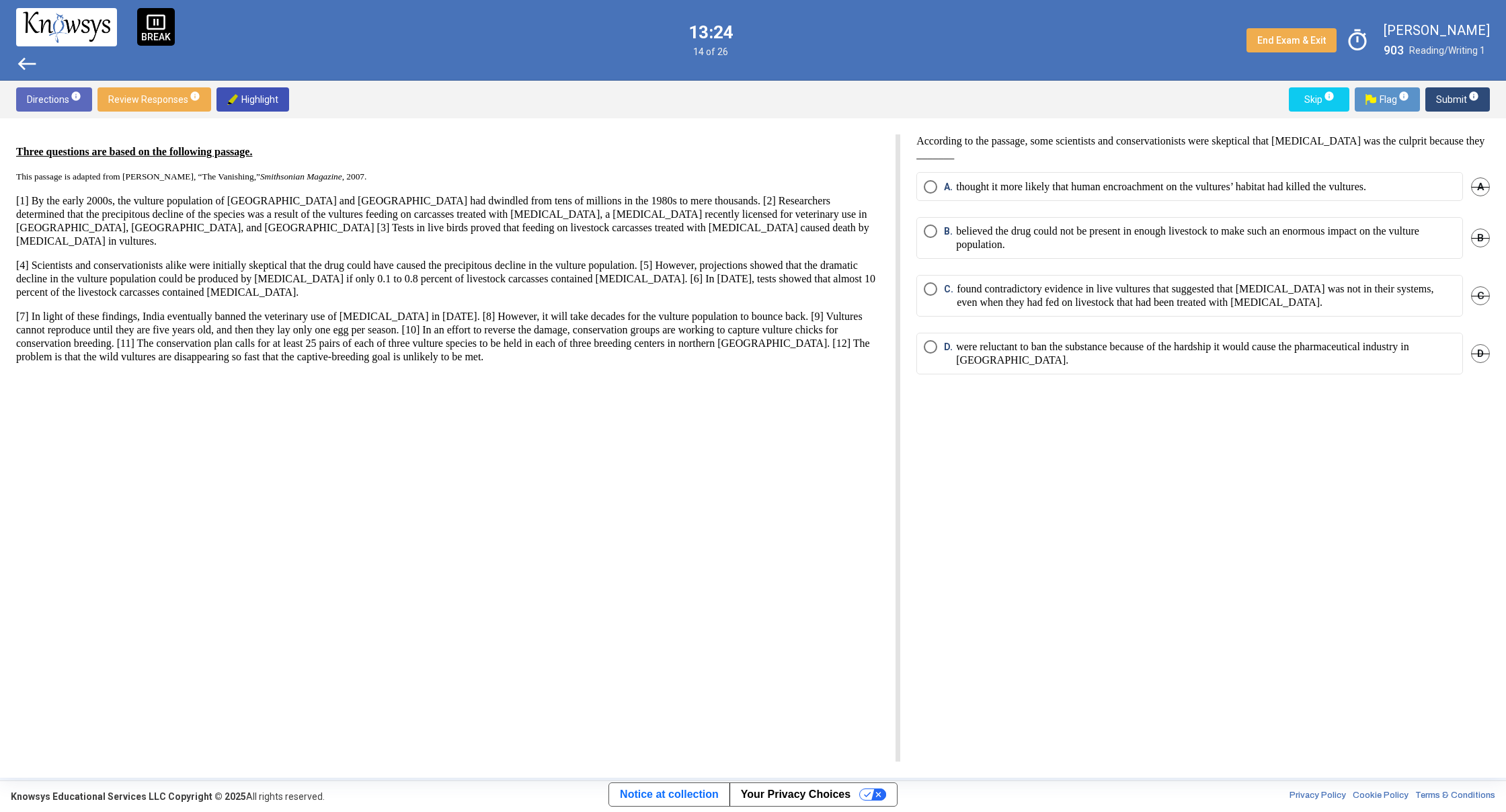
click at [932, 233] on span "Select an option" at bounding box center [930, 231] width 13 height 13
click at [1445, 98] on span "Submit info" at bounding box center [1457, 99] width 43 height 24
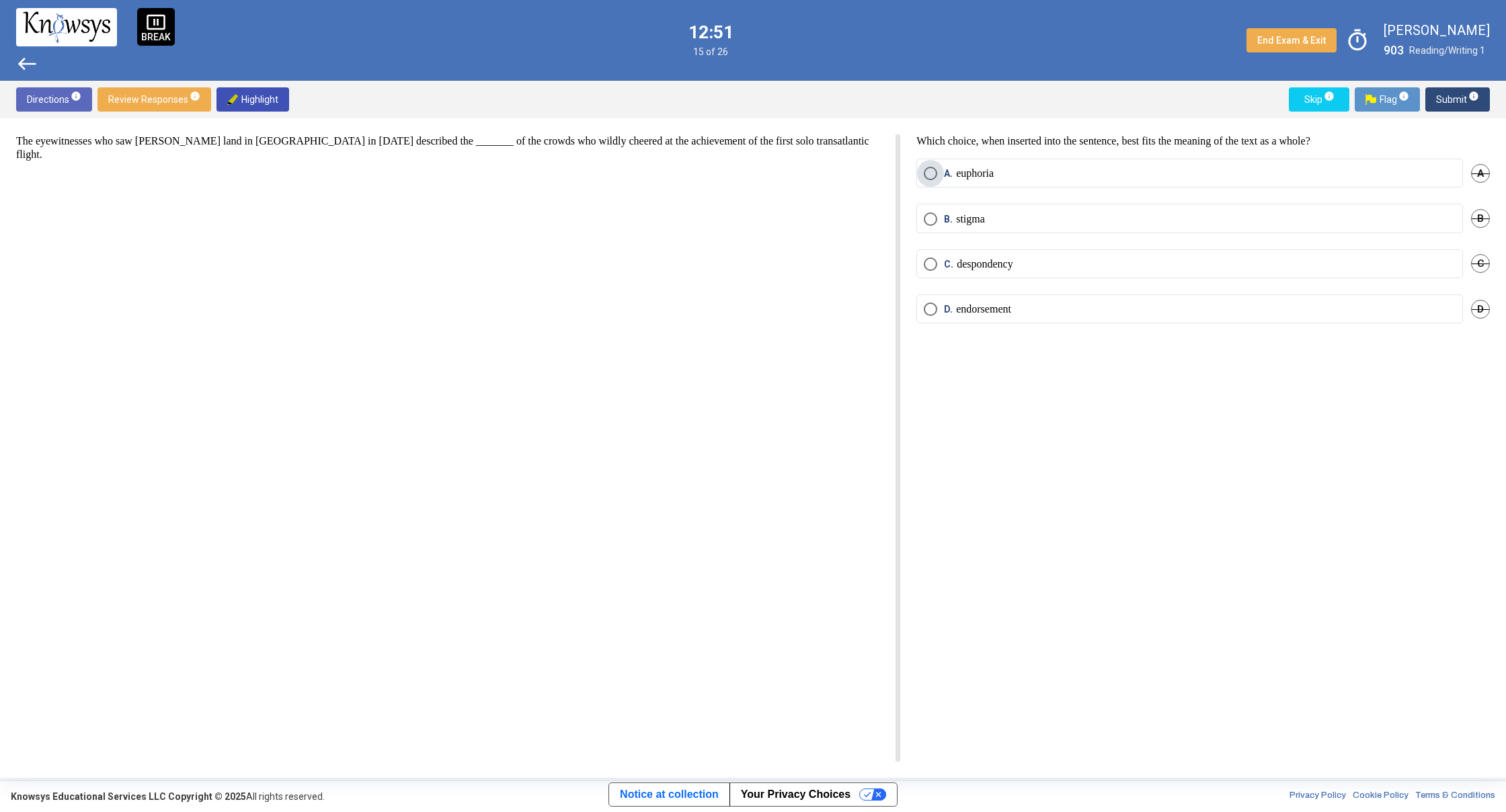
click at [926, 175] on span "Select an option" at bounding box center [930, 173] width 13 height 13
click at [926, 222] on span "Select an option" at bounding box center [930, 219] width 13 height 13
click at [1465, 95] on span "Submit info" at bounding box center [1457, 99] width 43 height 24
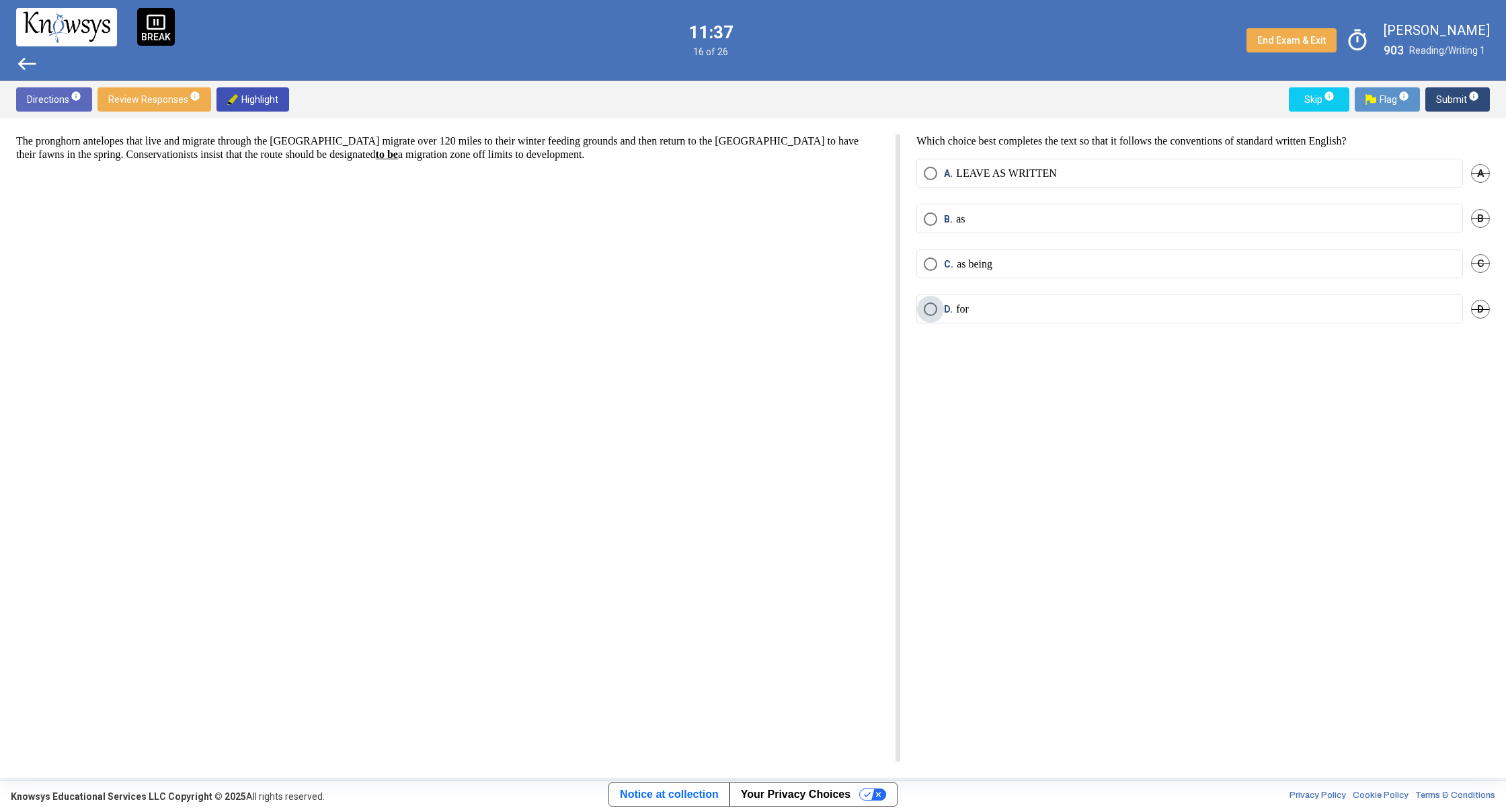
click at [936, 314] on span "Select an option" at bounding box center [930, 309] width 13 height 13
click at [1452, 107] on span "Submit info" at bounding box center [1457, 99] width 43 height 24
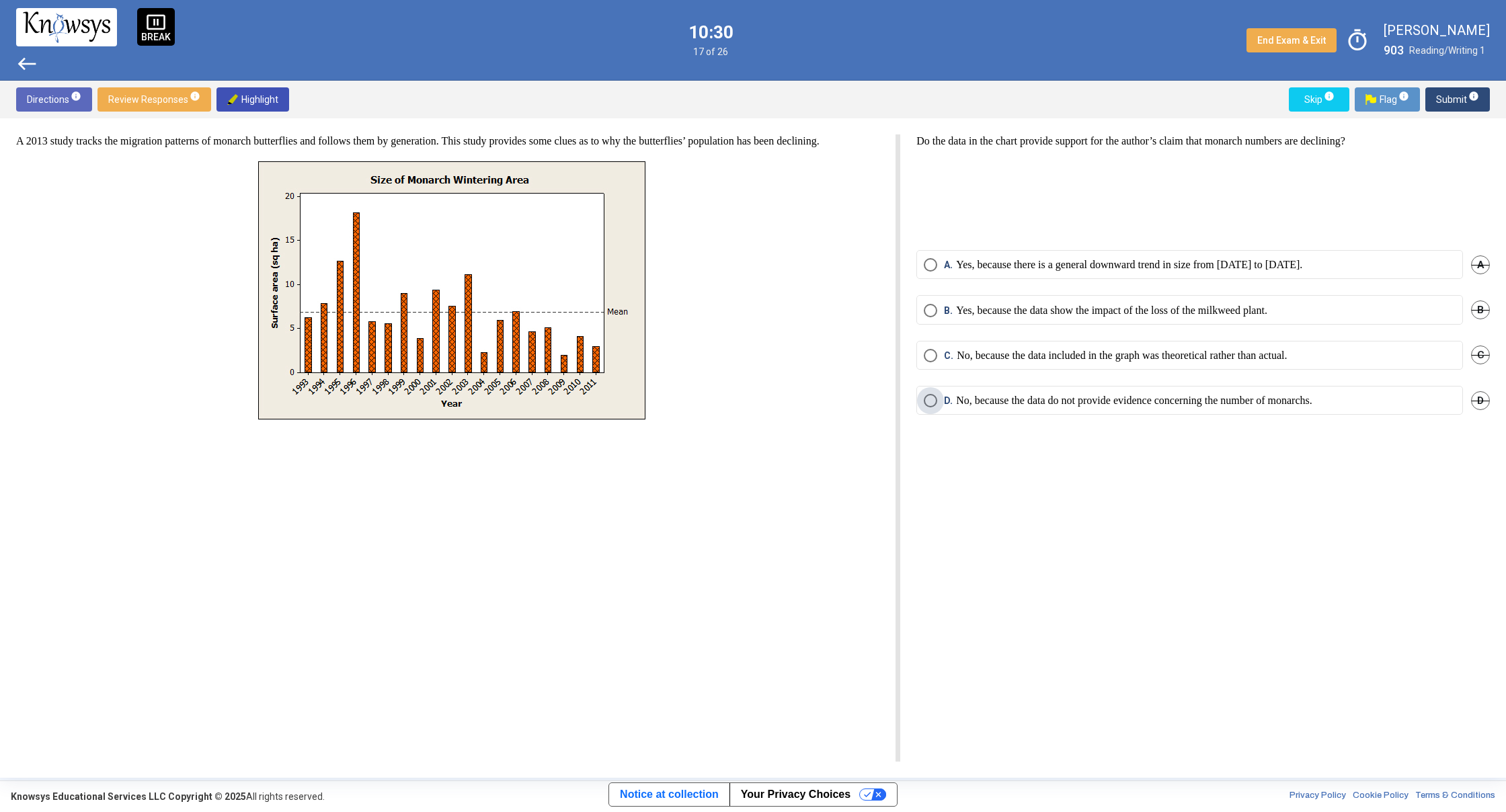
click at [1068, 401] on p "No, because the data do not provide evidence concerning the number of monarchs." at bounding box center [1134, 400] width 356 height 13
click at [1450, 98] on span "Submit info" at bounding box center [1457, 99] width 43 height 24
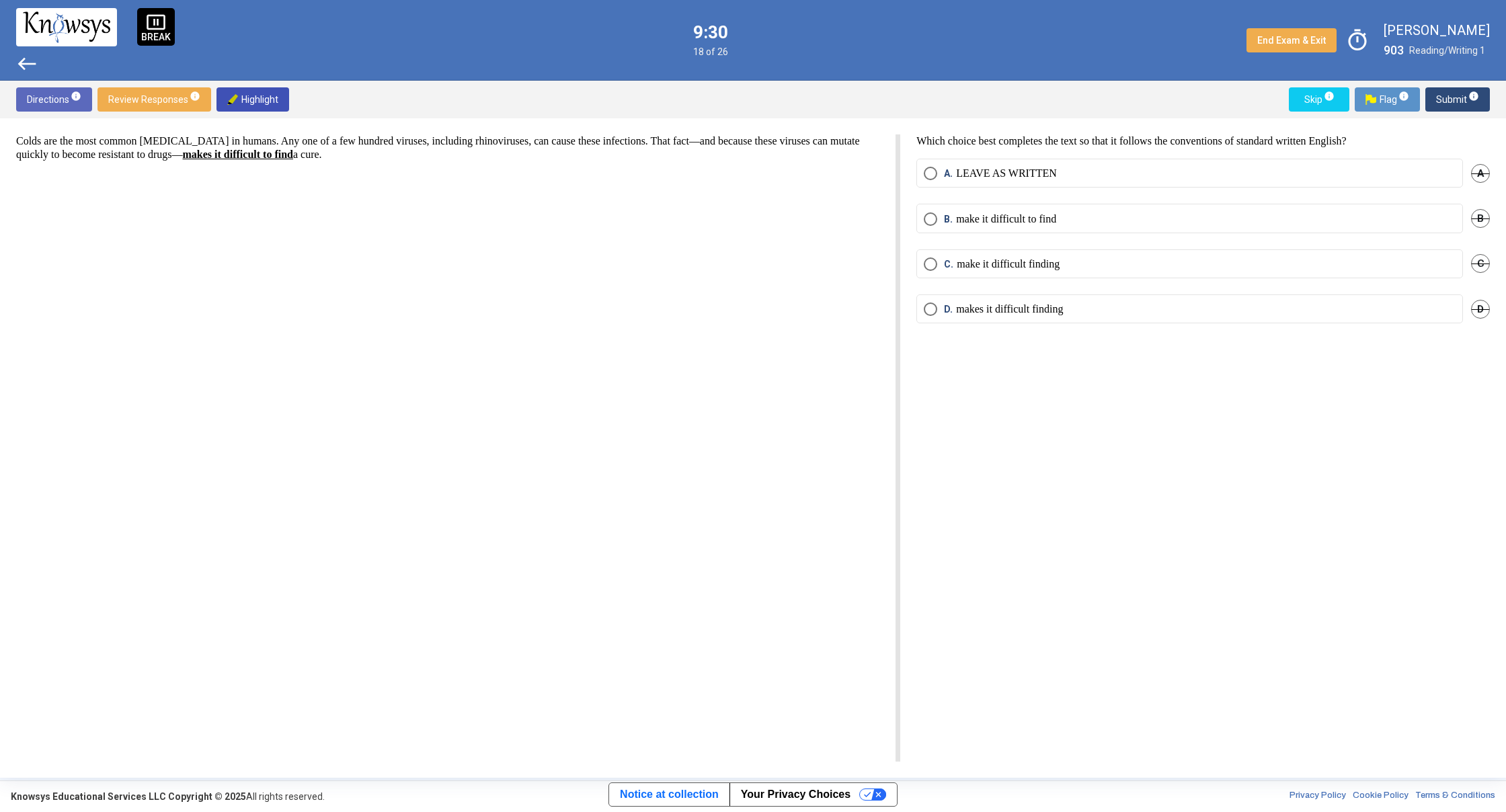
click at [922, 171] on mat-radio-button "A. LEAVE AS WRITTEN" at bounding box center [1189, 173] width 546 height 29
click at [927, 171] on span "Select an option" at bounding box center [930, 173] width 13 height 13
click at [1449, 103] on span "Submit info" at bounding box center [1457, 99] width 43 height 24
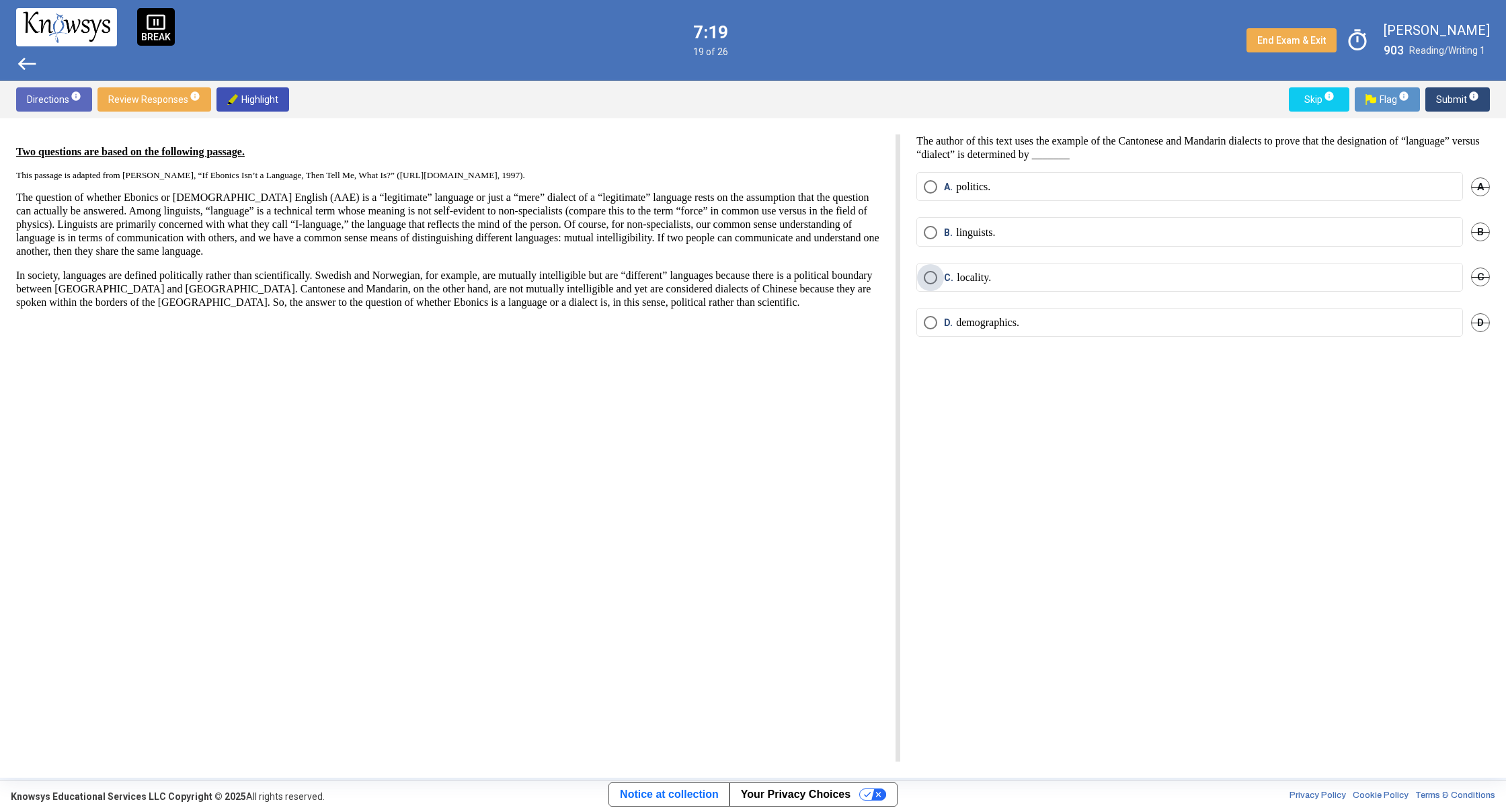
click at [1019, 279] on label "C. locality." at bounding box center [1189, 277] width 532 height 13
click at [1457, 102] on span "Submit info" at bounding box center [1457, 99] width 43 height 24
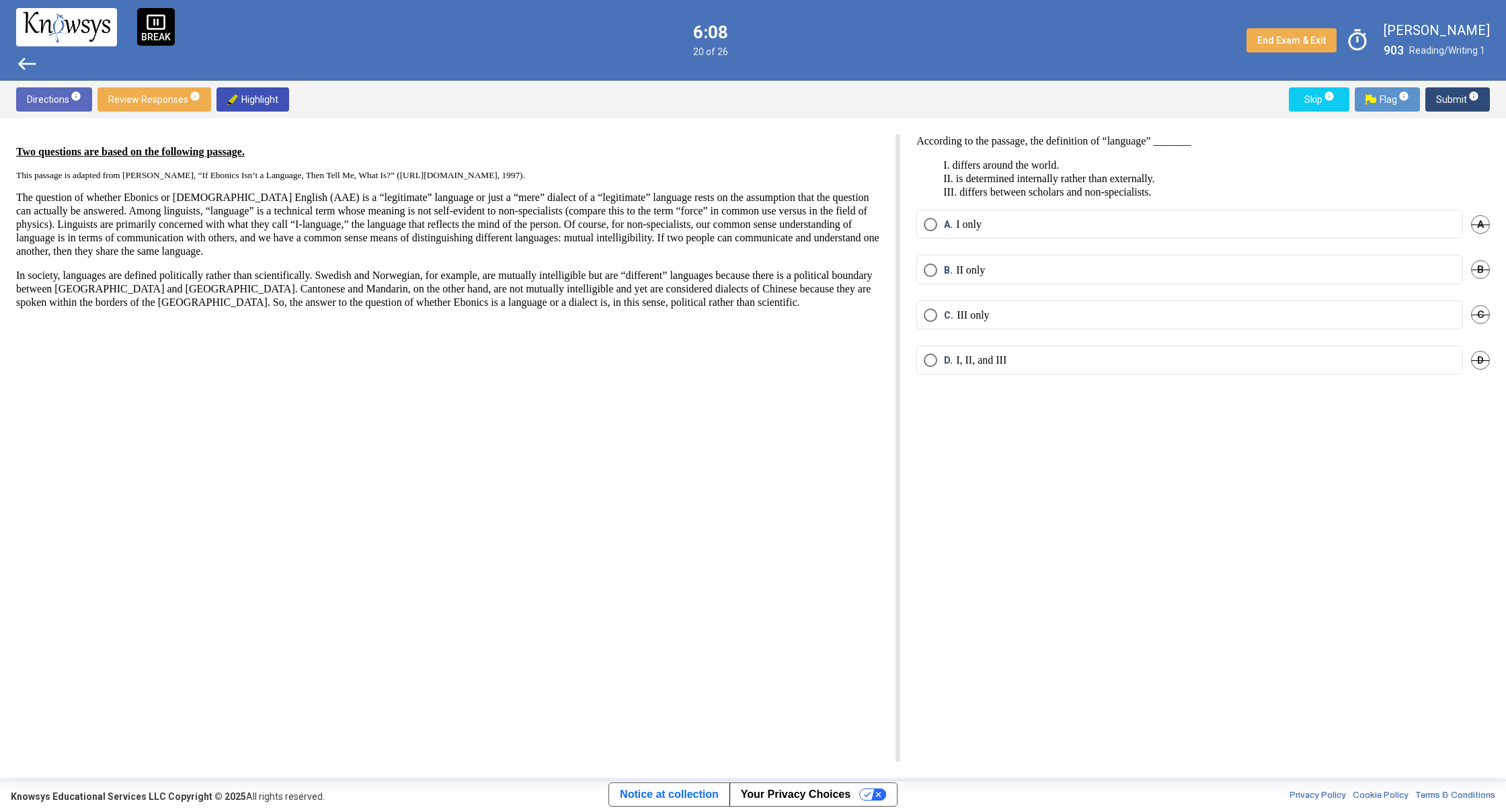
click at [23, 62] on span "west" at bounding box center [26, 63] width 21 height 21
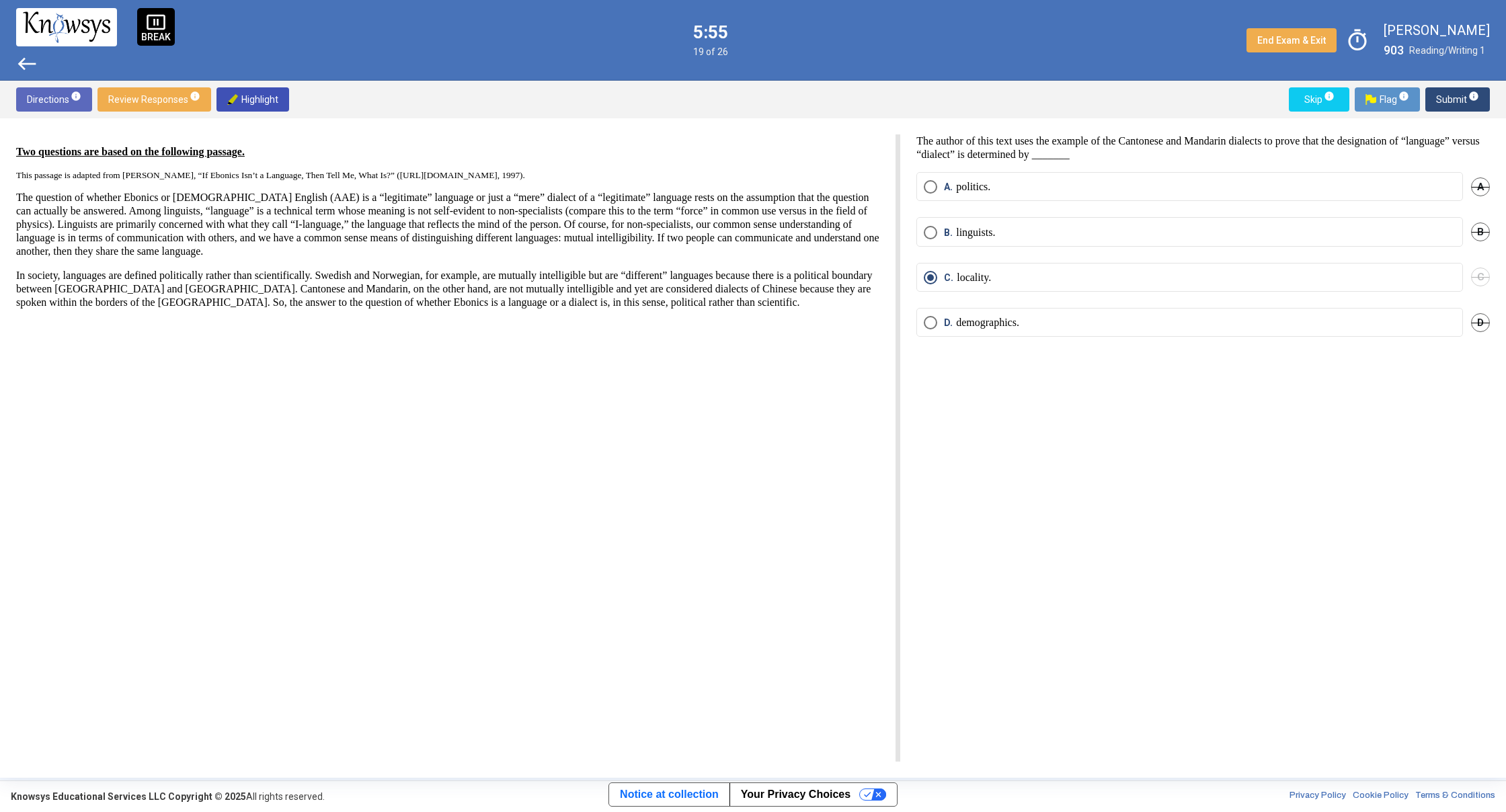
click at [1445, 98] on span "Submit info" at bounding box center [1457, 99] width 43 height 24
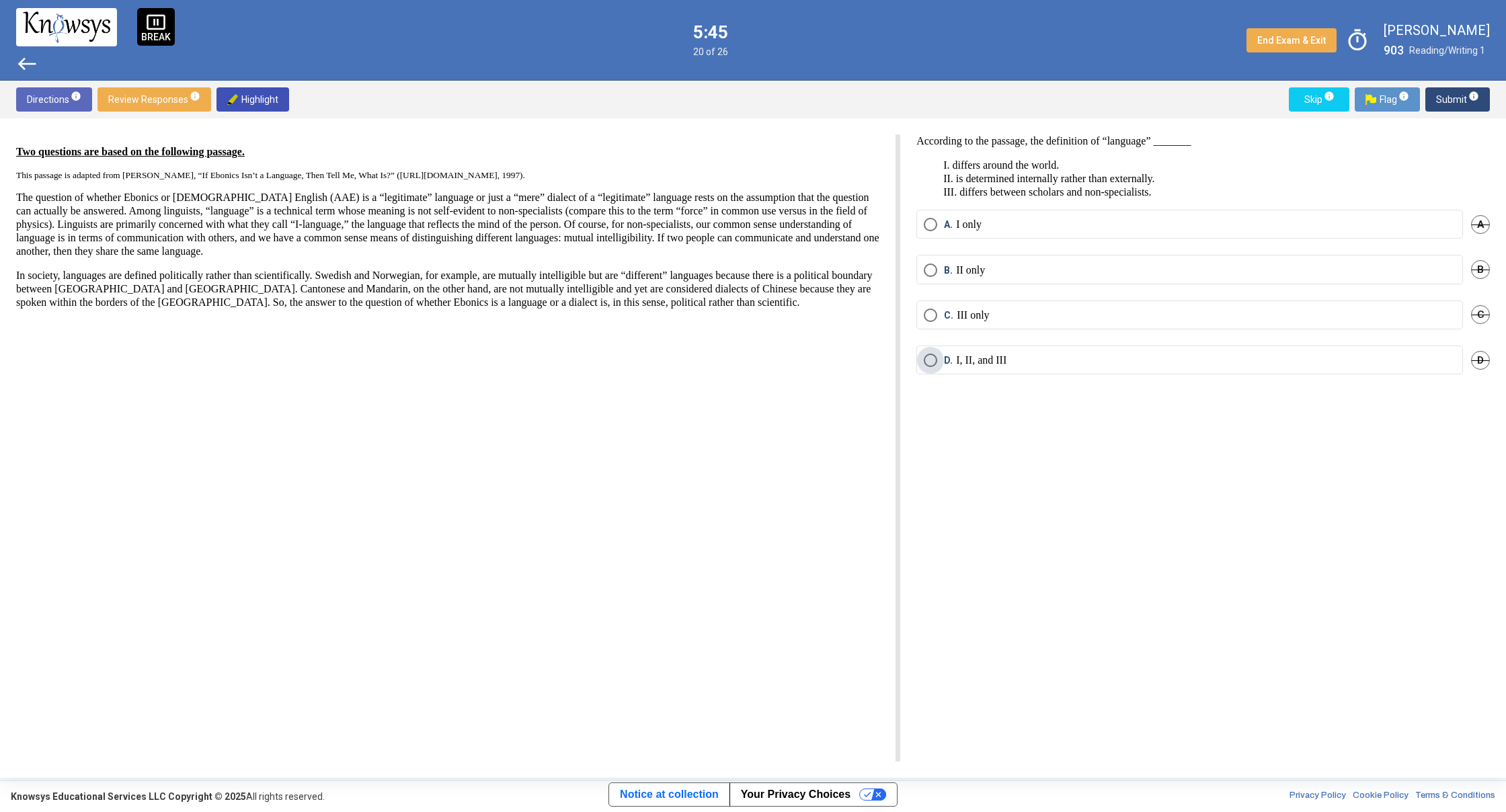
click at [924, 364] on span "Select an option" at bounding box center [930, 360] width 13 height 13
click at [1450, 94] on span "Submit info" at bounding box center [1457, 99] width 43 height 24
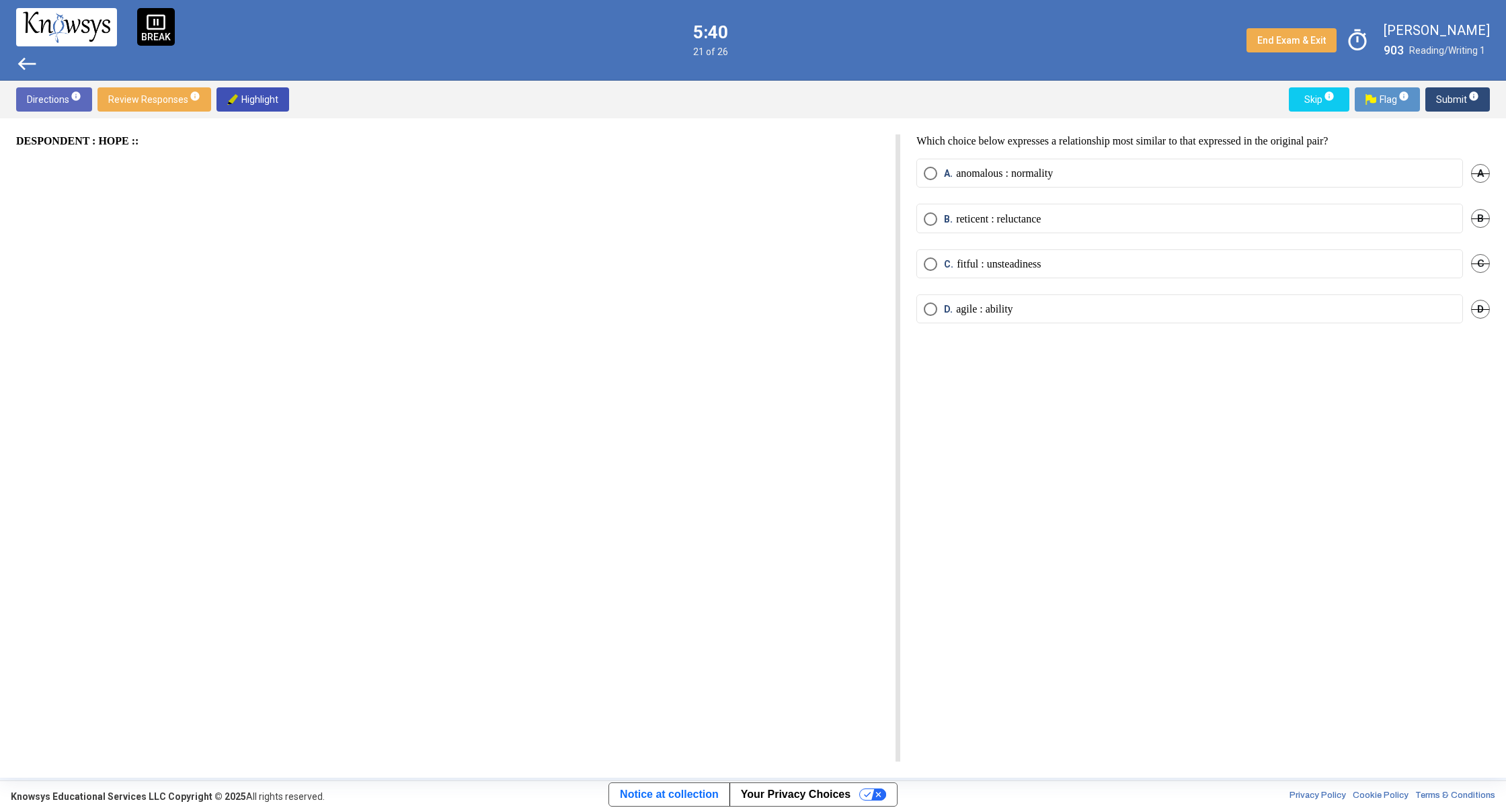
click at [177, 150] on div "DESPONDENT : HOPE ::" at bounding box center [457, 448] width 884 height 627
click at [145, 141] on p "DESPONDENT : HOPE ::" at bounding box center [447, 140] width 863 height 13
click at [77, 142] on strong "DESPONDENT : HOPE ::" at bounding box center [77, 140] width 122 height 11
click at [962, 173] on p "anomalous : normality" at bounding box center [1004, 173] width 97 height 13
click at [1439, 99] on span "Submit info" at bounding box center [1457, 99] width 43 height 24
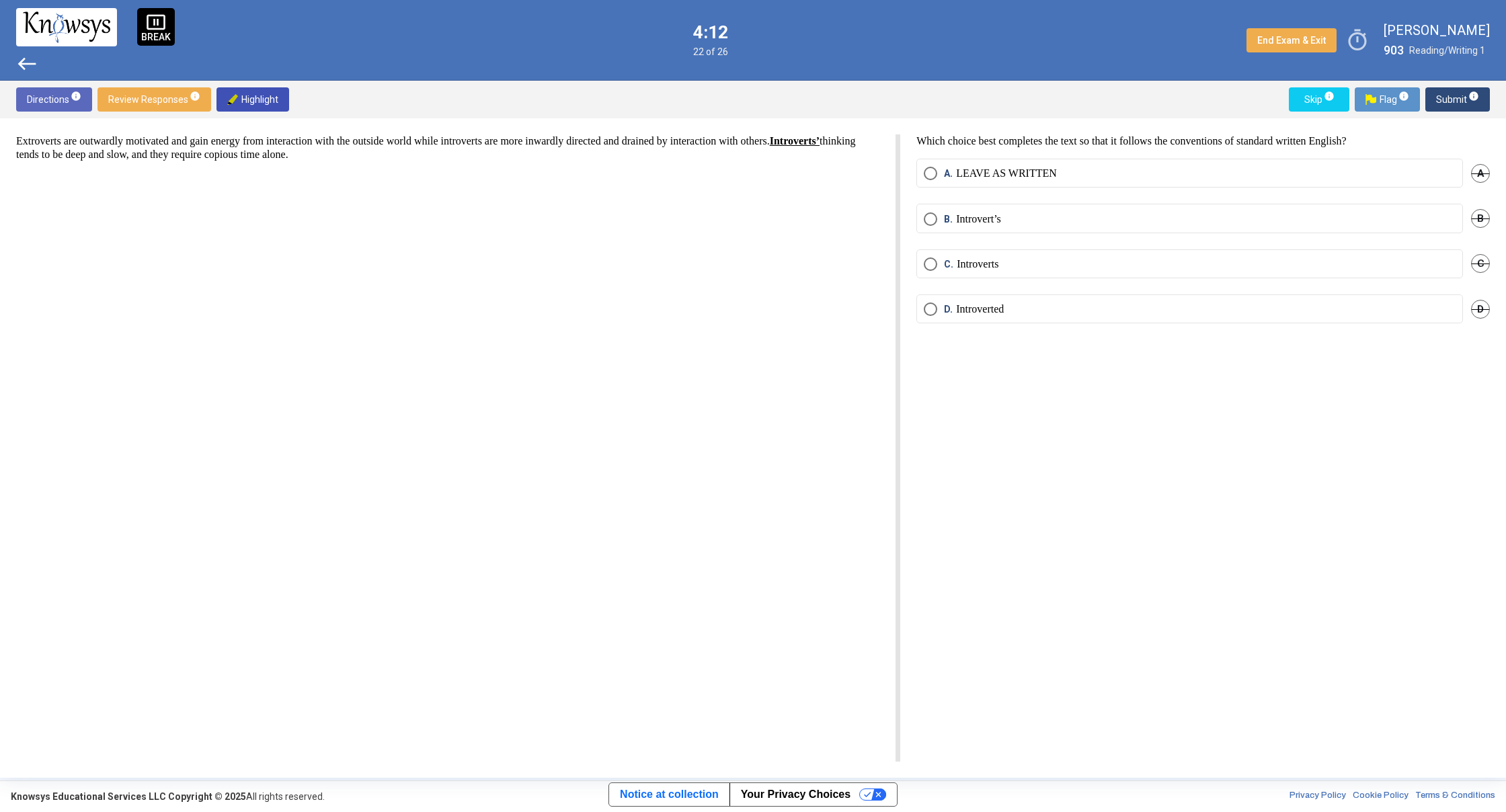
click at [980, 213] on p "Introvert’s" at bounding box center [978, 219] width 45 height 13
click at [1462, 100] on span "Submit info" at bounding box center [1457, 99] width 43 height 24
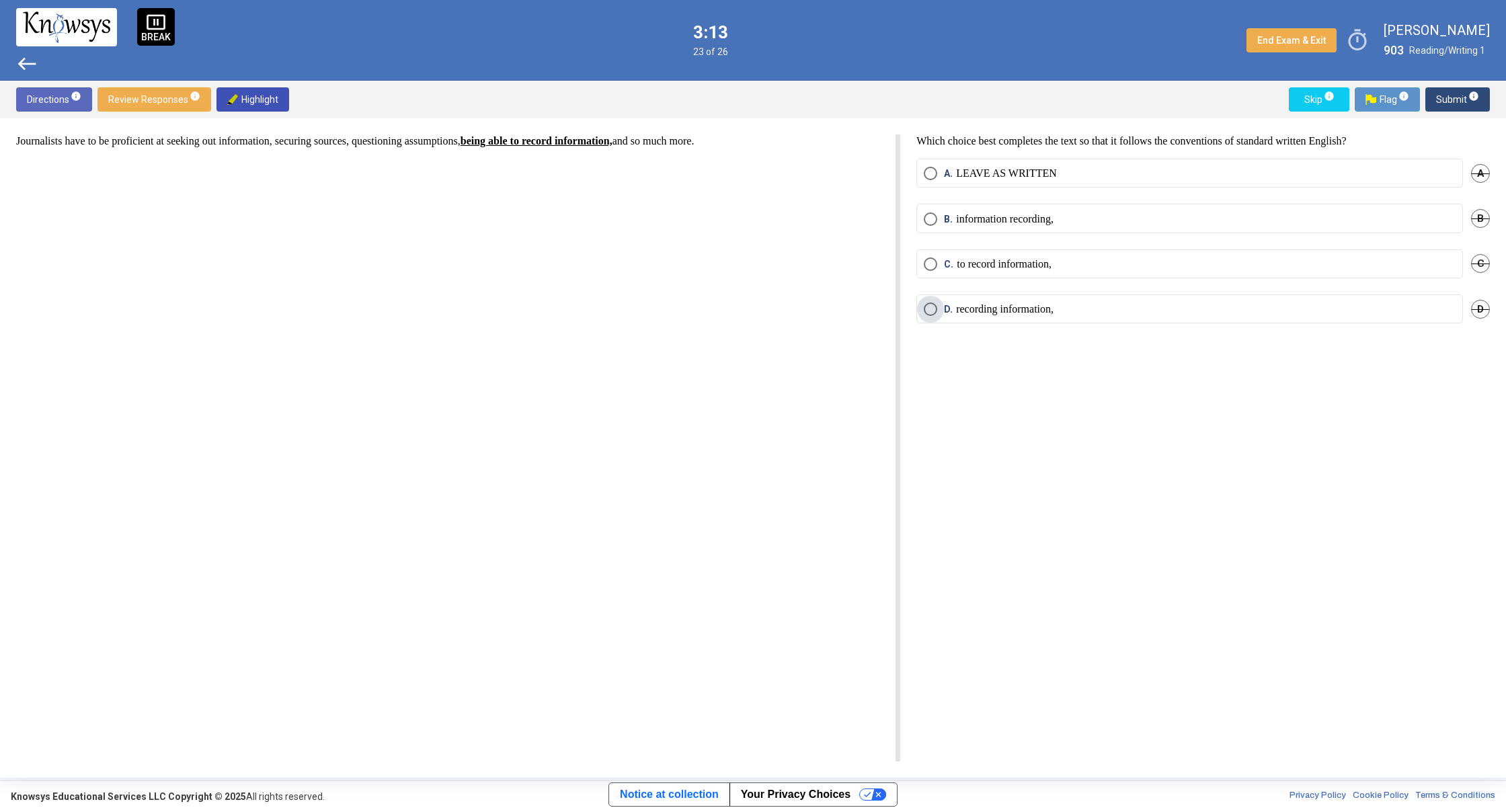
click at [976, 306] on p "recording information," at bounding box center [1004, 309] width 98 height 13
click at [1452, 99] on span "Submit info" at bounding box center [1457, 99] width 43 height 24
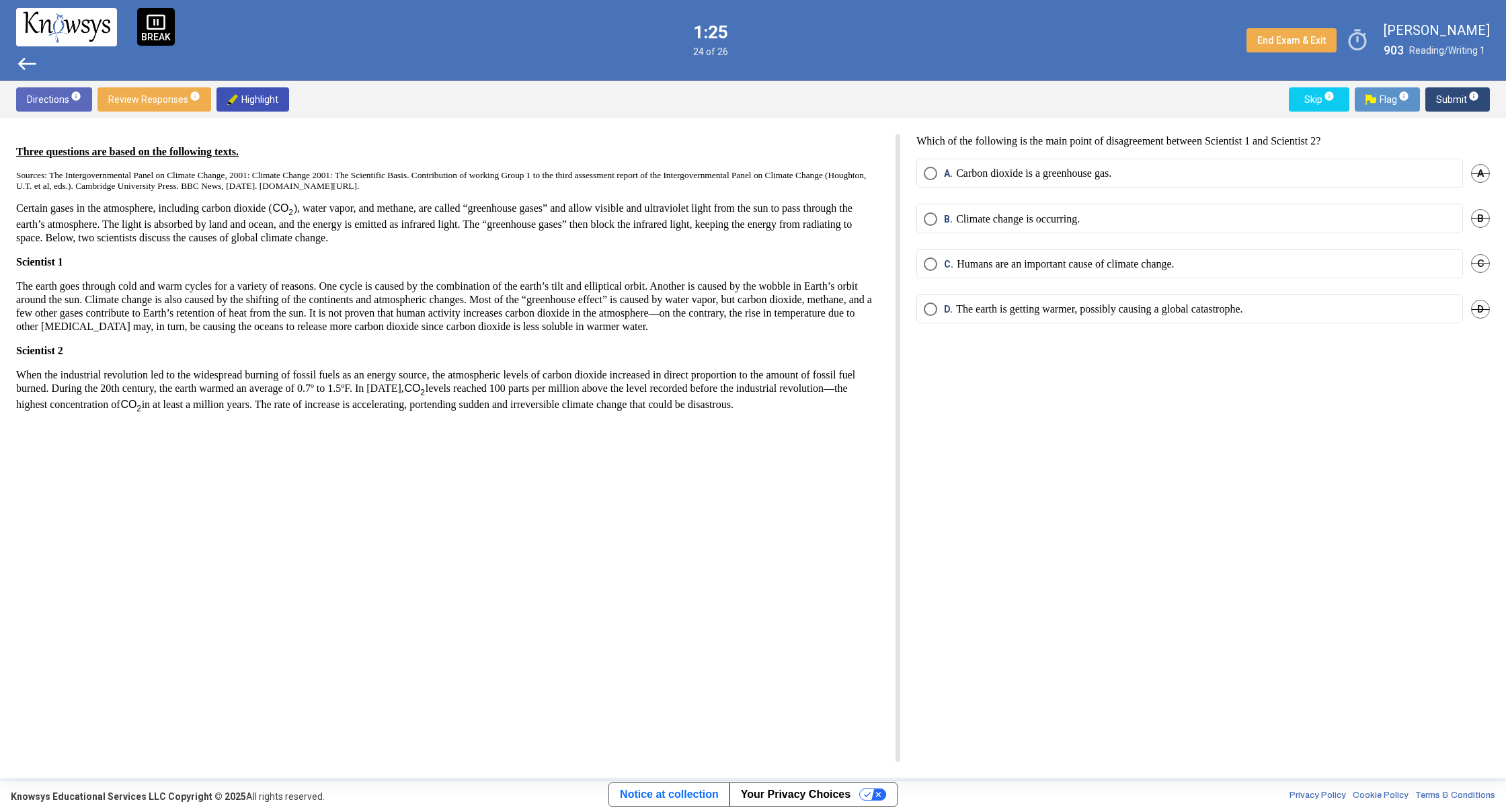
click at [934, 264] on span "Select an option" at bounding box center [930, 264] width 13 height 13
click at [1451, 105] on span "Submit info" at bounding box center [1457, 99] width 43 height 24
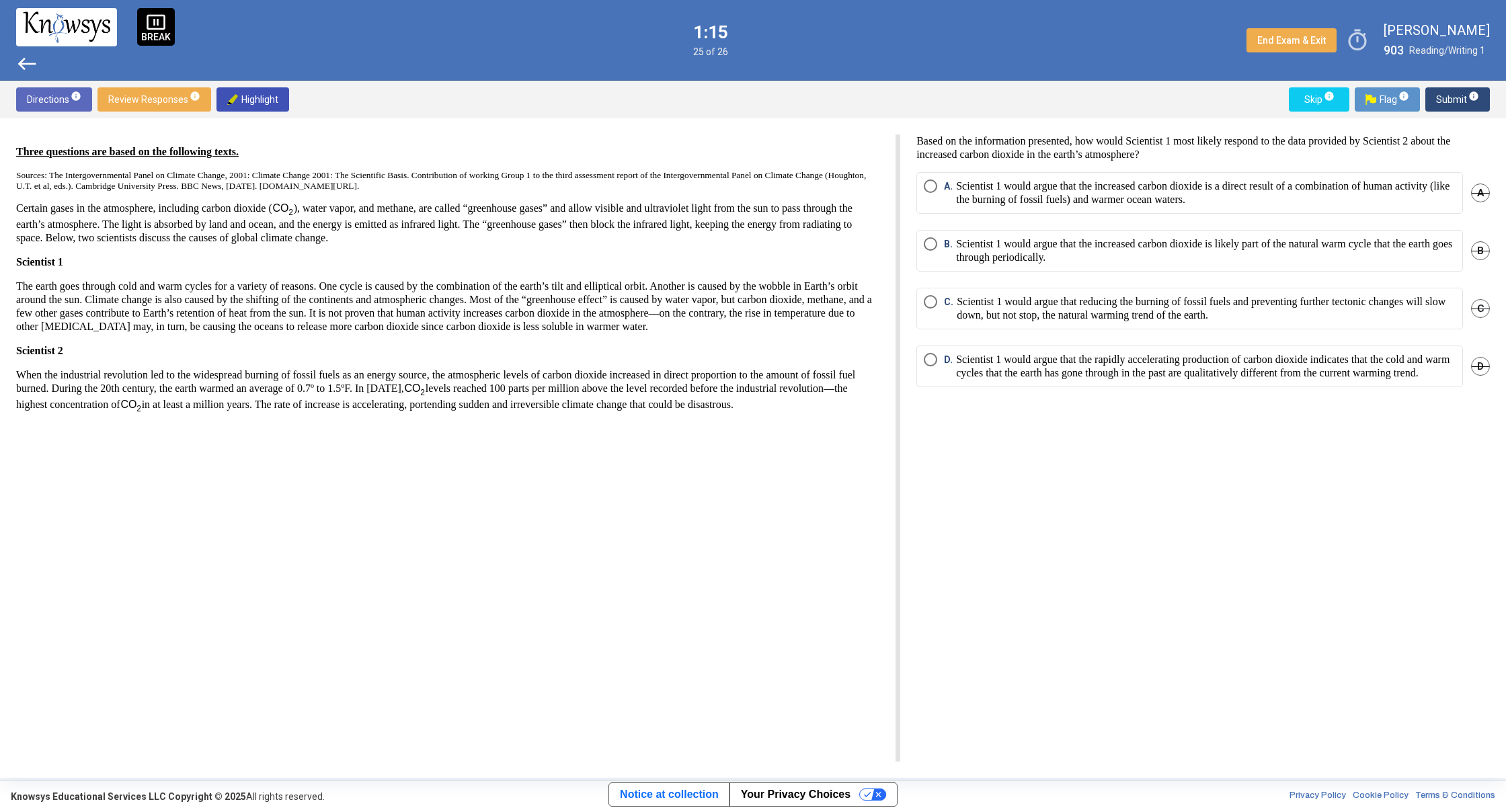
click at [25, 61] on span "west" at bounding box center [26, 63] width 21 height 21
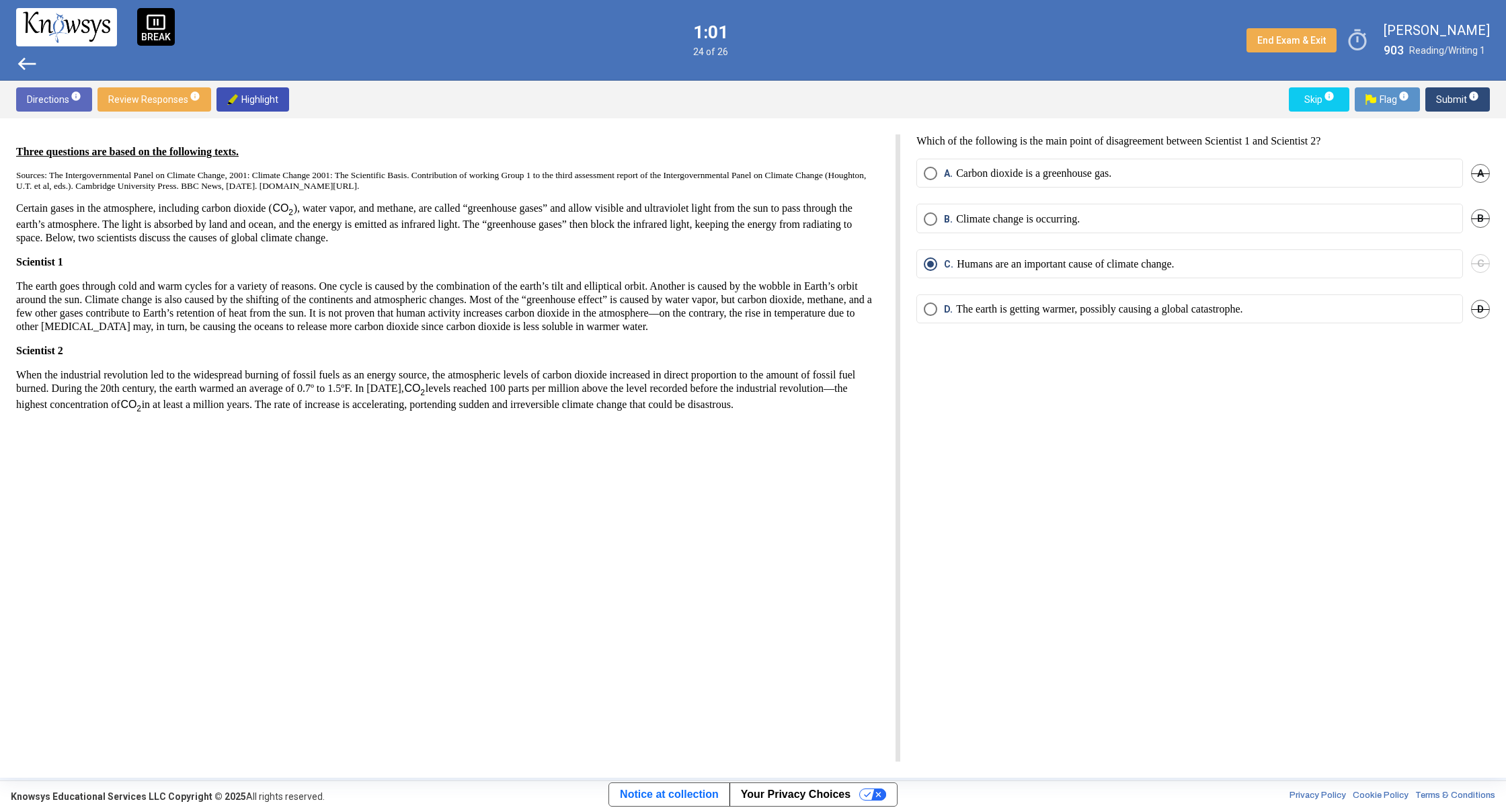
click at [1458, 106] on span "Submit info" at bounding box center [1457, 99] width 43 height 24
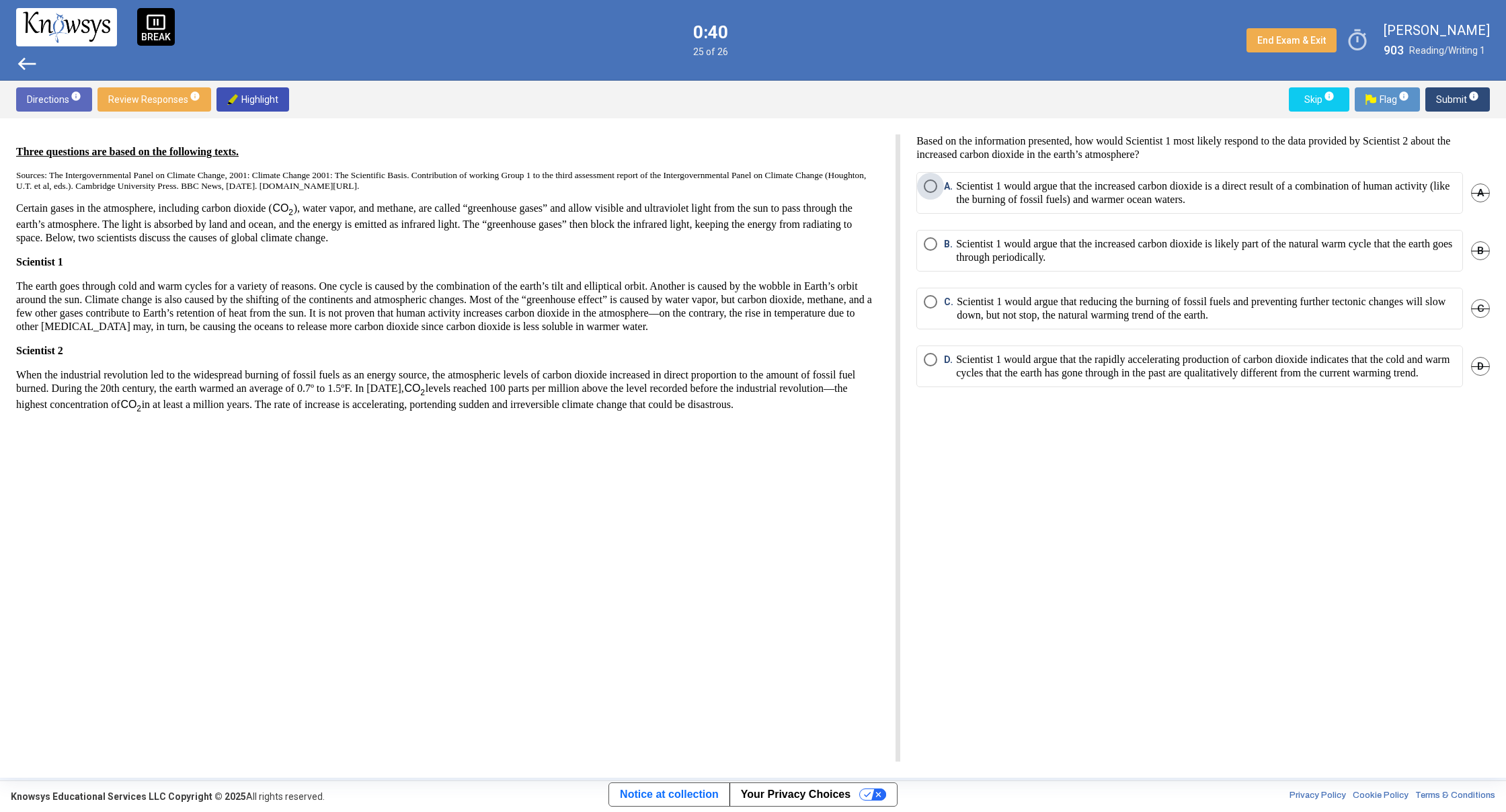
click at [1320, 198] on p "Scientist 1 would argue that the increased carbon dioxide is a direct result of…" at bounding box center [1205, 193] width 499 height 27
click at [1444, 103] on span "Submit info" at bounding box center [1457, 99] width 43 height 24
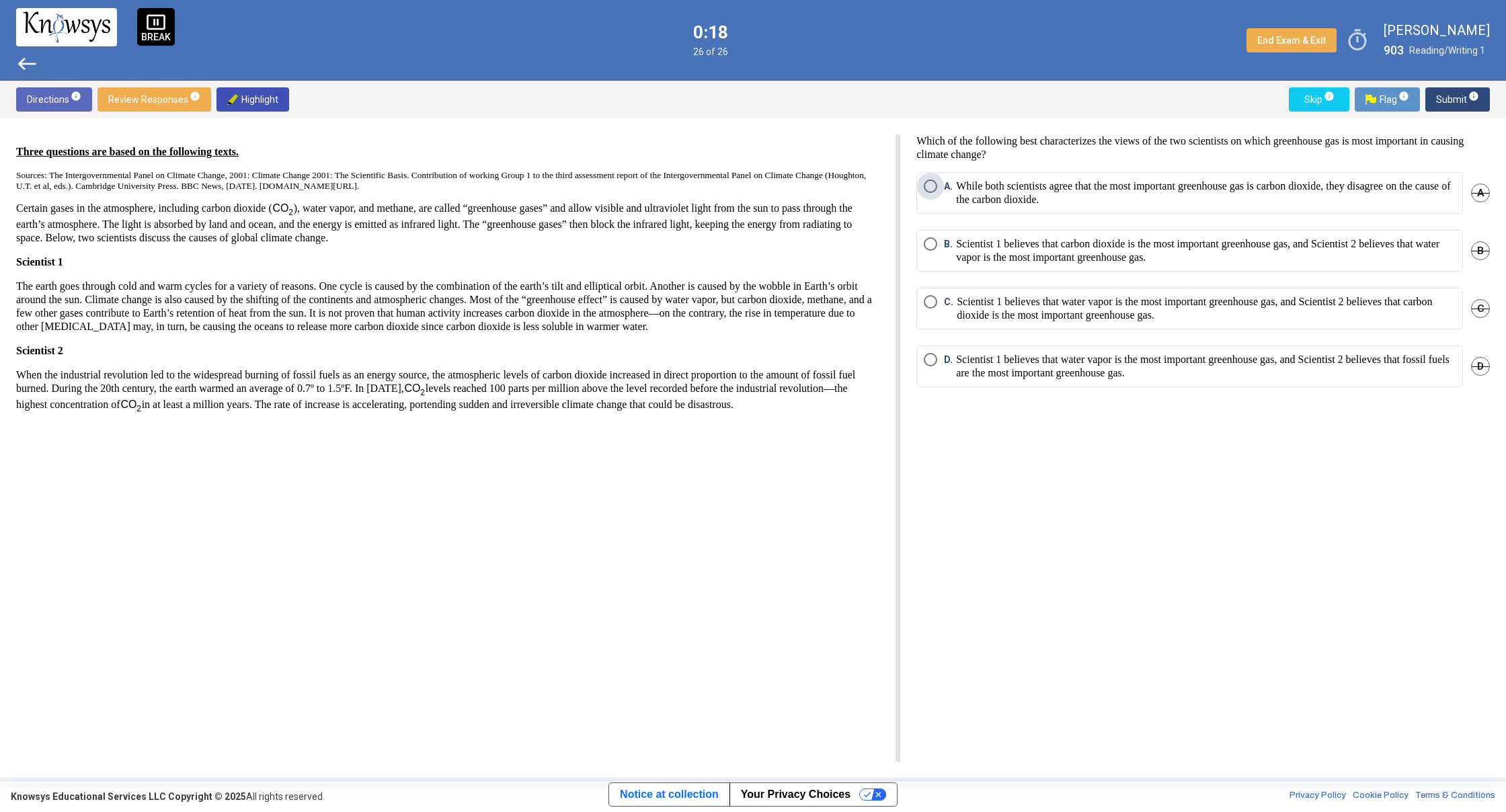
click at [1085, 194] on p "While both scientists agree that the most important greenhouse gas is carbon di…" at bounding box center [1205, 193] width 499 height 27
click at [1090, 304] on p "Scientist 1 believes that water vapor is the most important greenhouse gas, and…" at bounding box center [1206, 309] width 499 height 27
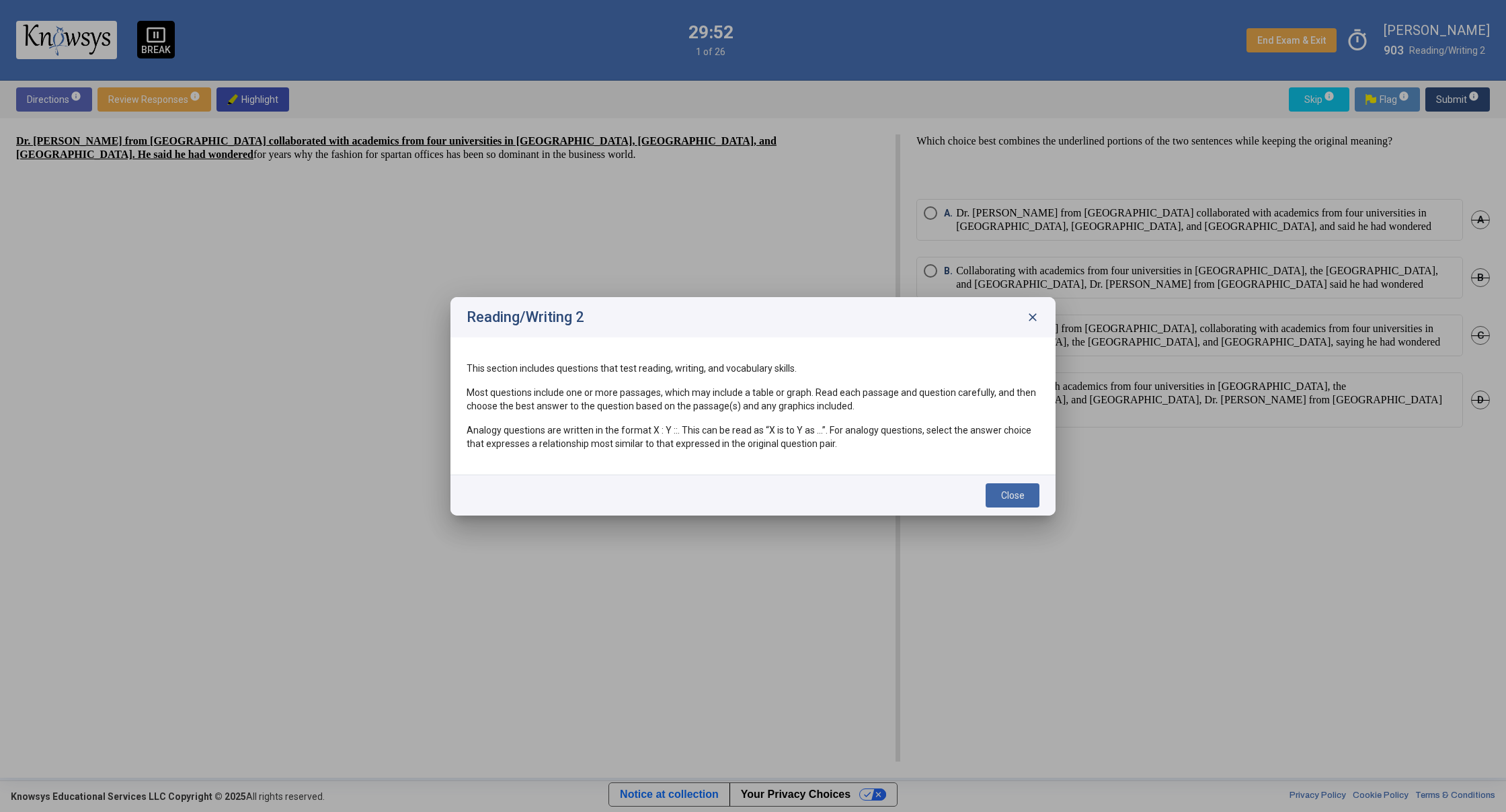
click at [1013, 493] on span "Close" at bounding box center [1013, 495] width 24 height 11
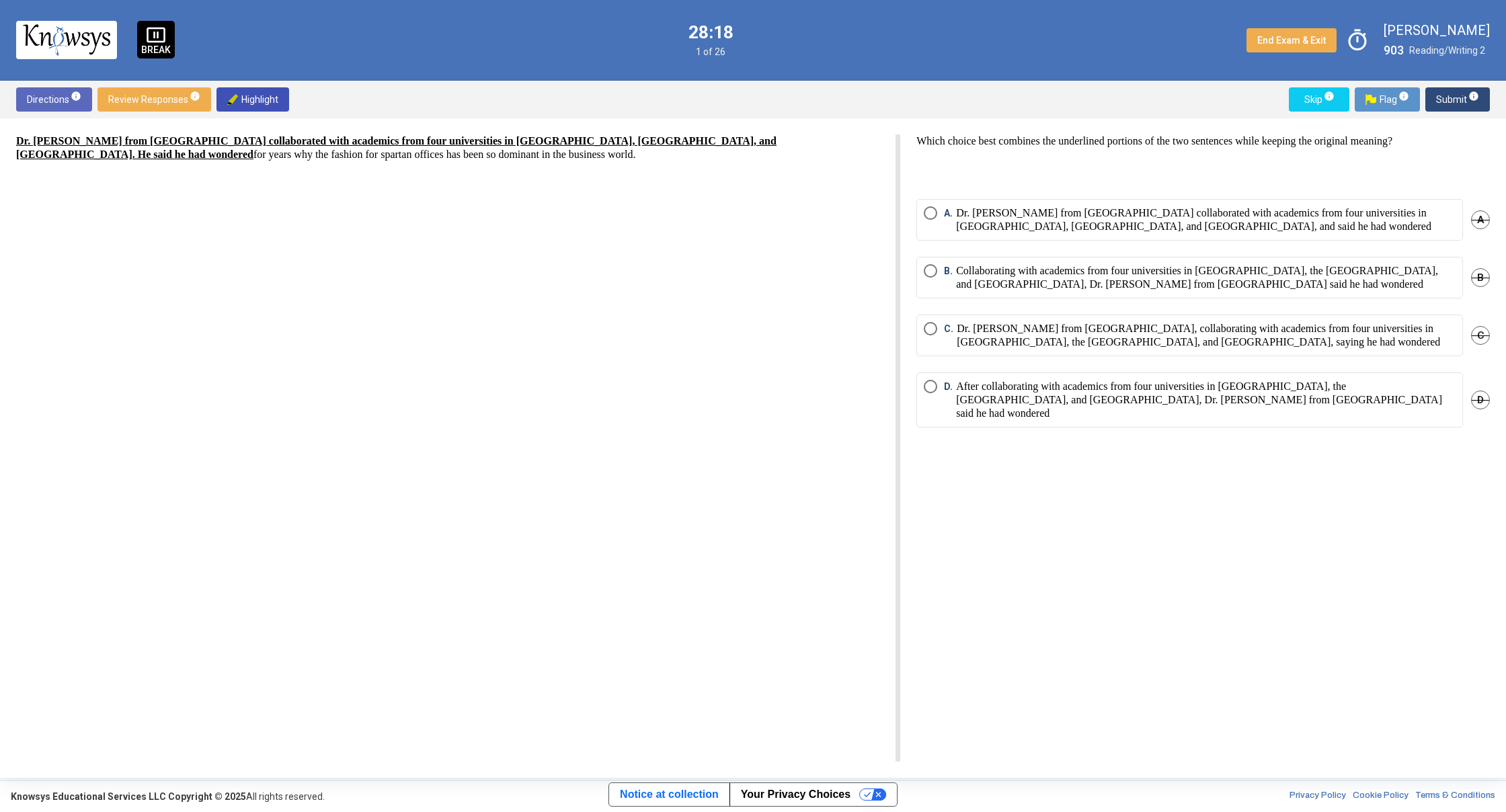
click at [1077, 233] on mat-radio-button "A. Dr. [PERSON_NAME] from [GEOGRAPHIC_DATA] collaborated with academics from fo…" at bounding box center [1189, 220] width 546 height 41
click at [1086, 206] on p "Dr. [PERSON_NAME] from [GEOGRAPHIC_DATA] collaborated with academics from four …" at bounding box center [1205, 220] width 499 height 27
click at [1451, 94] on span "Submit info" at bounding box center [1457, 99] width 43 height 24
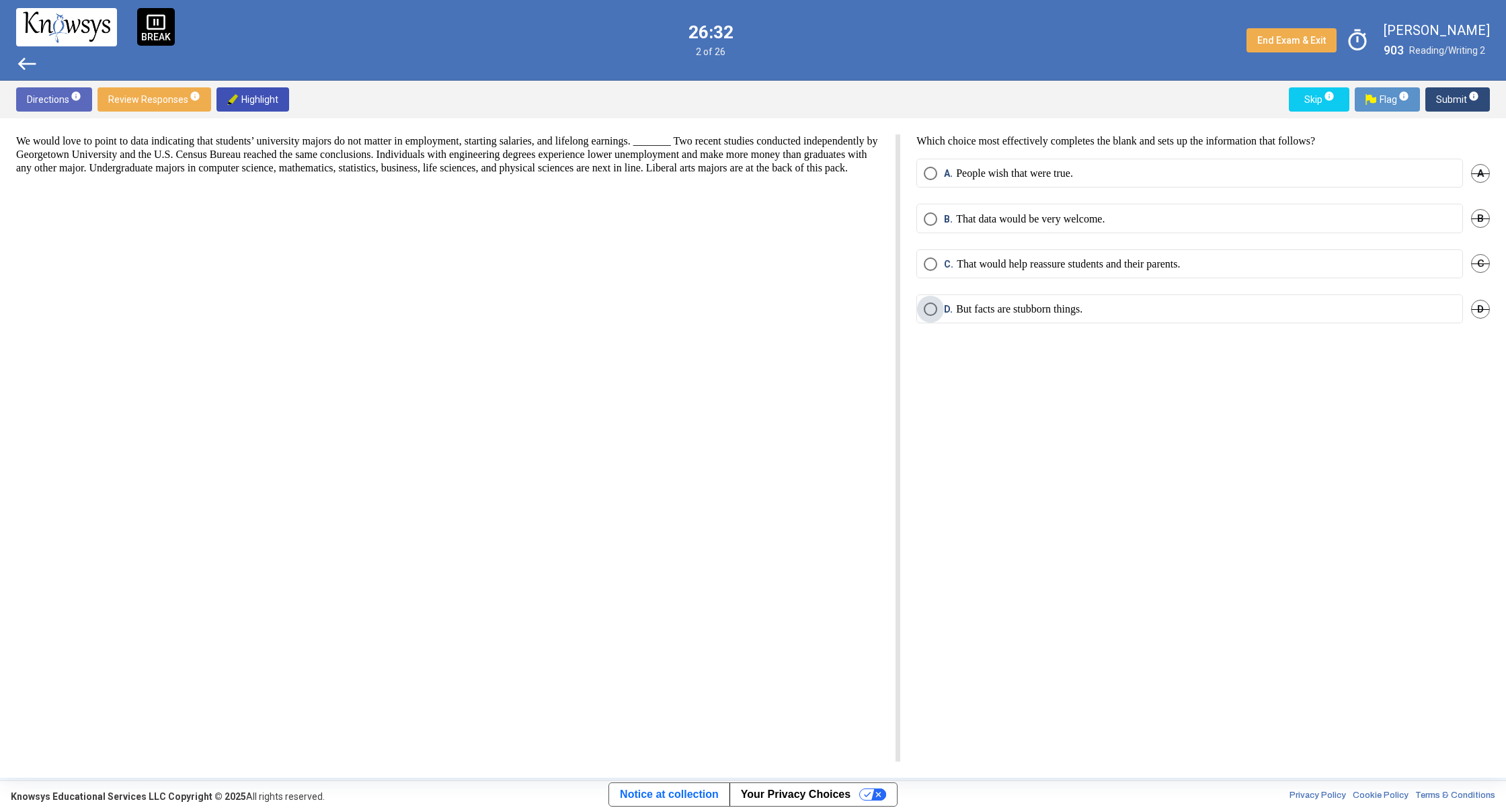
click at [1012, 309] on p "But facts are stubborn things." at bounding box center [1019, 309] width 126 height 13
click at [1452, 97] on span "Submit info" at bounding box center [1457, 99] width 43 height 24
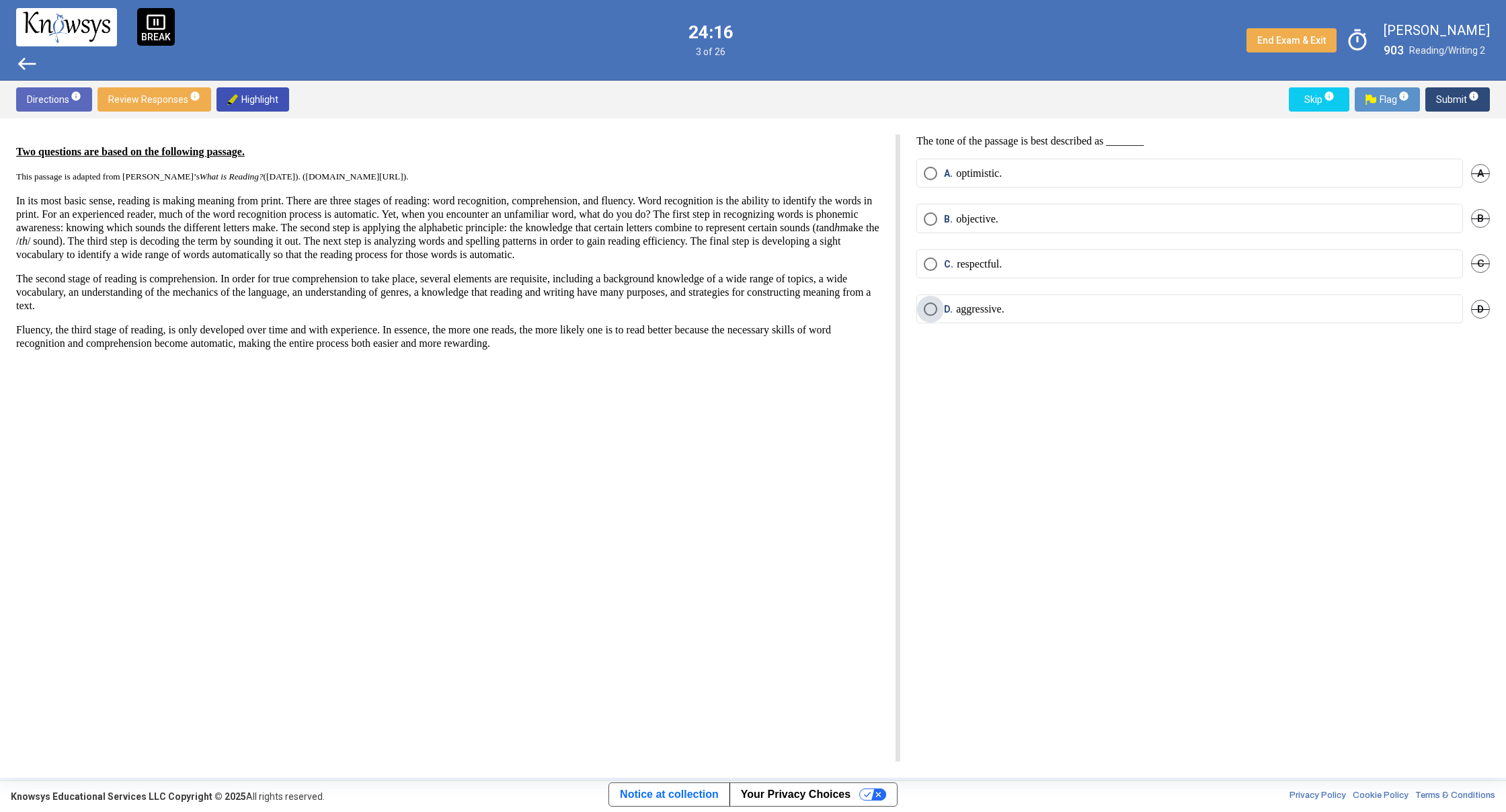
click at [926, 313] on span "Select an option" at bounding box center [930, 309] width 13 height 13
click at [933, 263] on span "Select an option" at bounding box center [930, 264] width 13 height 13
click at [1438, 92] on span "Submit info" at bounding box center [1457, 99] width 43 height 24
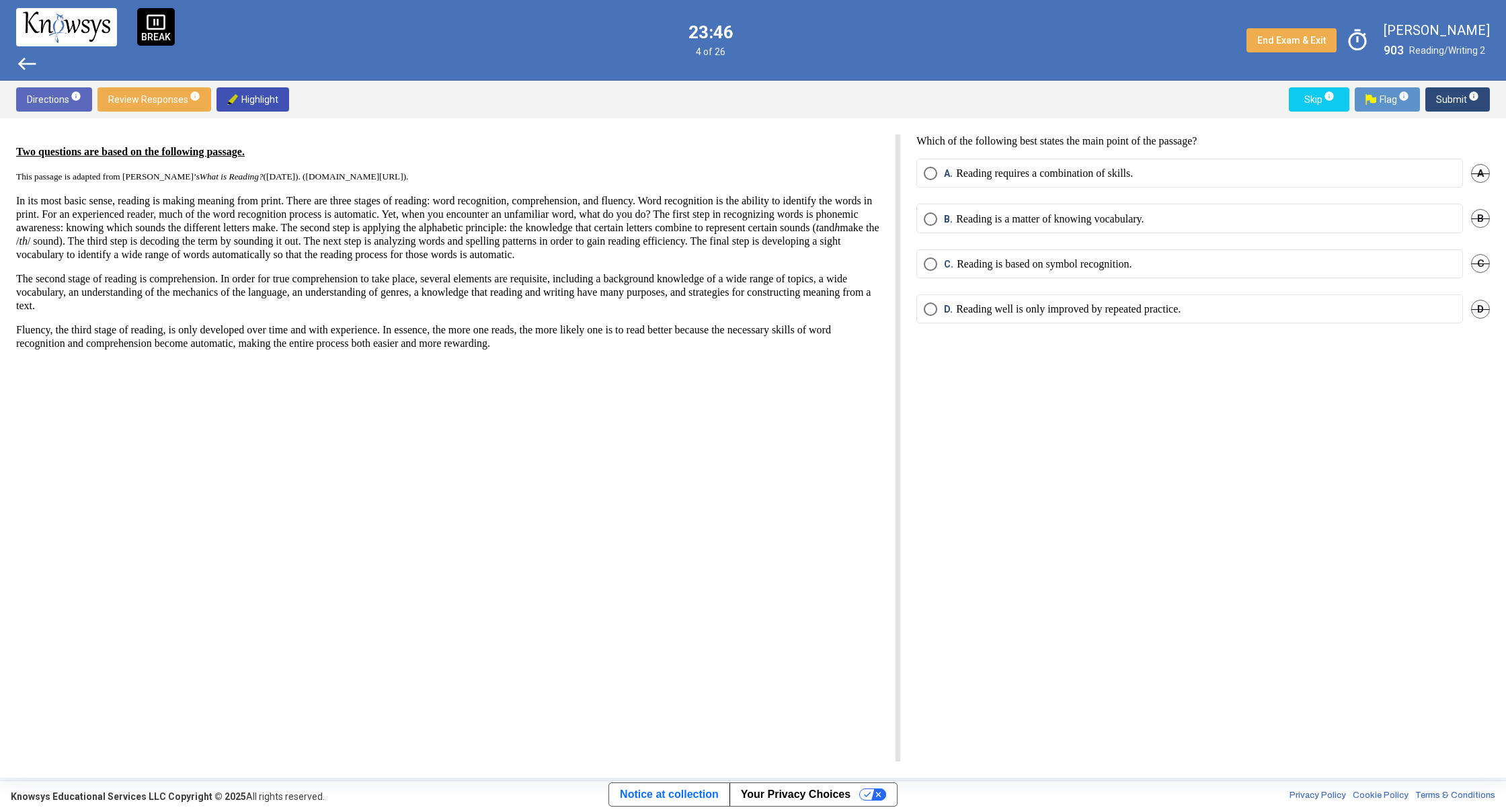
click at [1122, 176] on p "Reading requires a combination of skills." at bounding box center [1044, 173] width 177 height 13
click at [1449, 104] on span "Submit info" at bounding box center [1457, 99] width 43 height 24
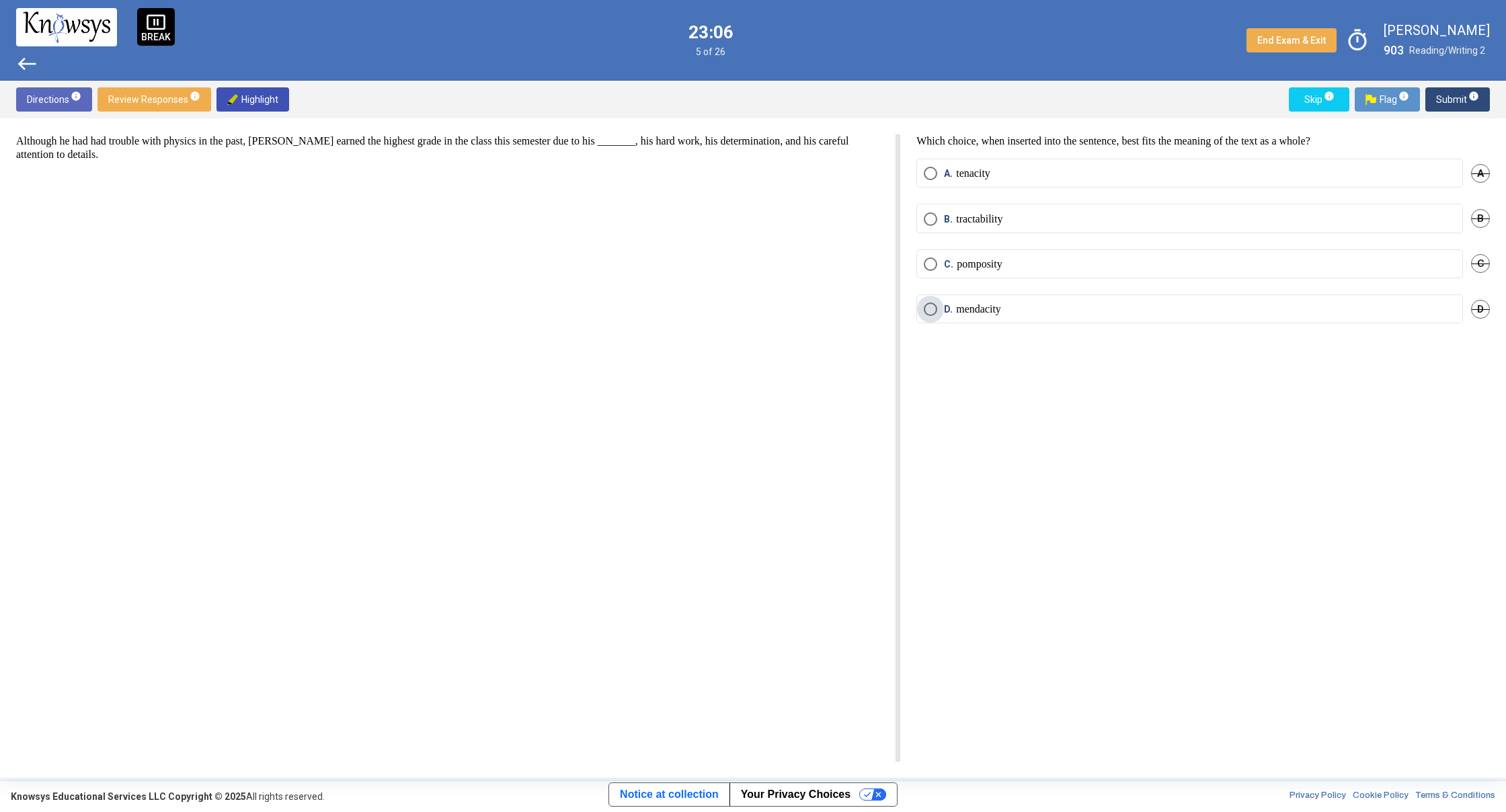
click at [976, 305] on p "mendacity" at bounding box center [978, 309] width 45 height 13
click at [1457, 90] on span "Submit info" at bounding box center [1457, 99] width 43 height 24
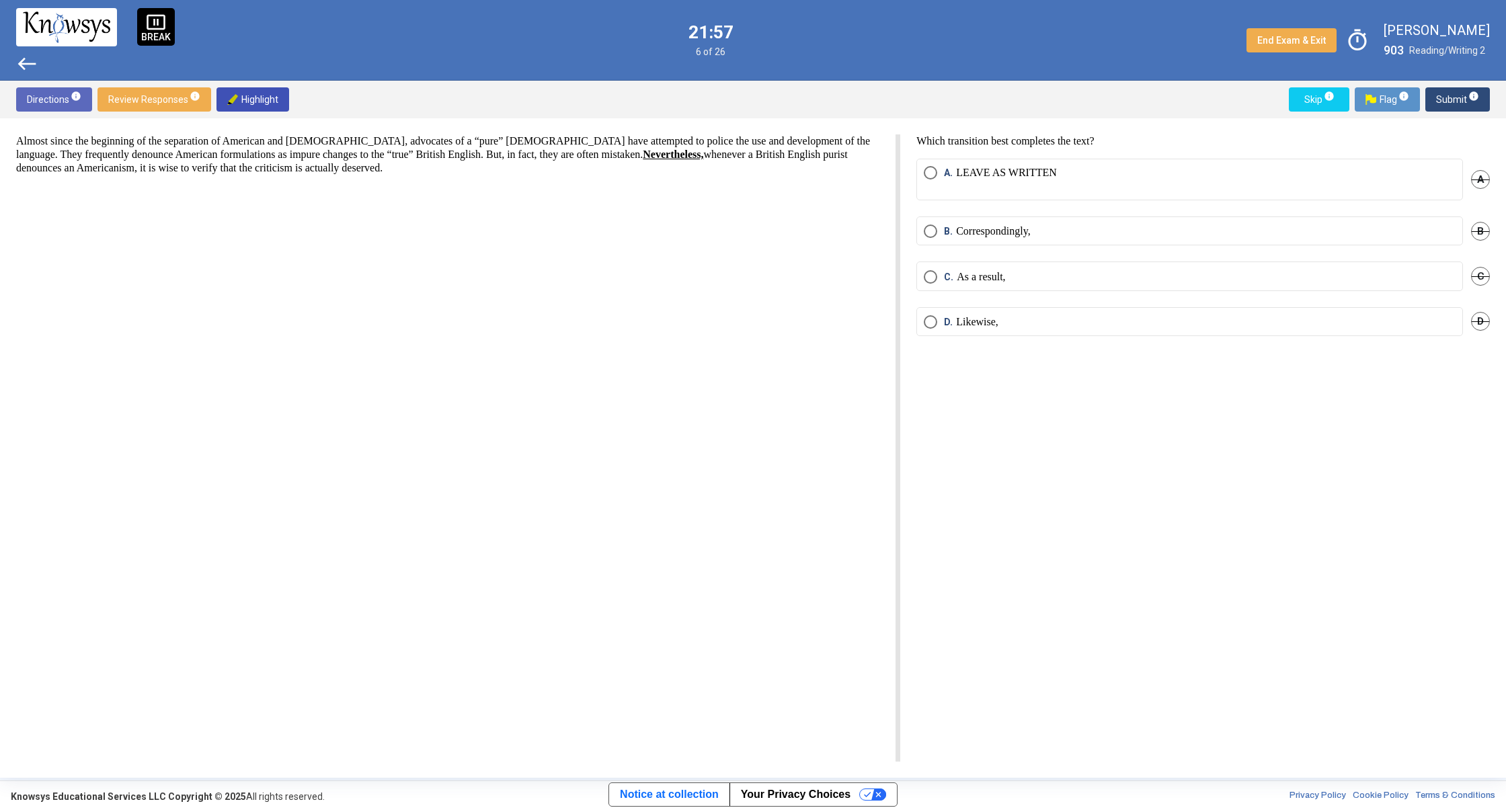
click at [1024, 270] on label "C. As a result," at bounding box center [1189, 276] width 532 height 13
click at [1447, 91] on span "Submit info" at bounding box center [1457, 99] width 43 height 24
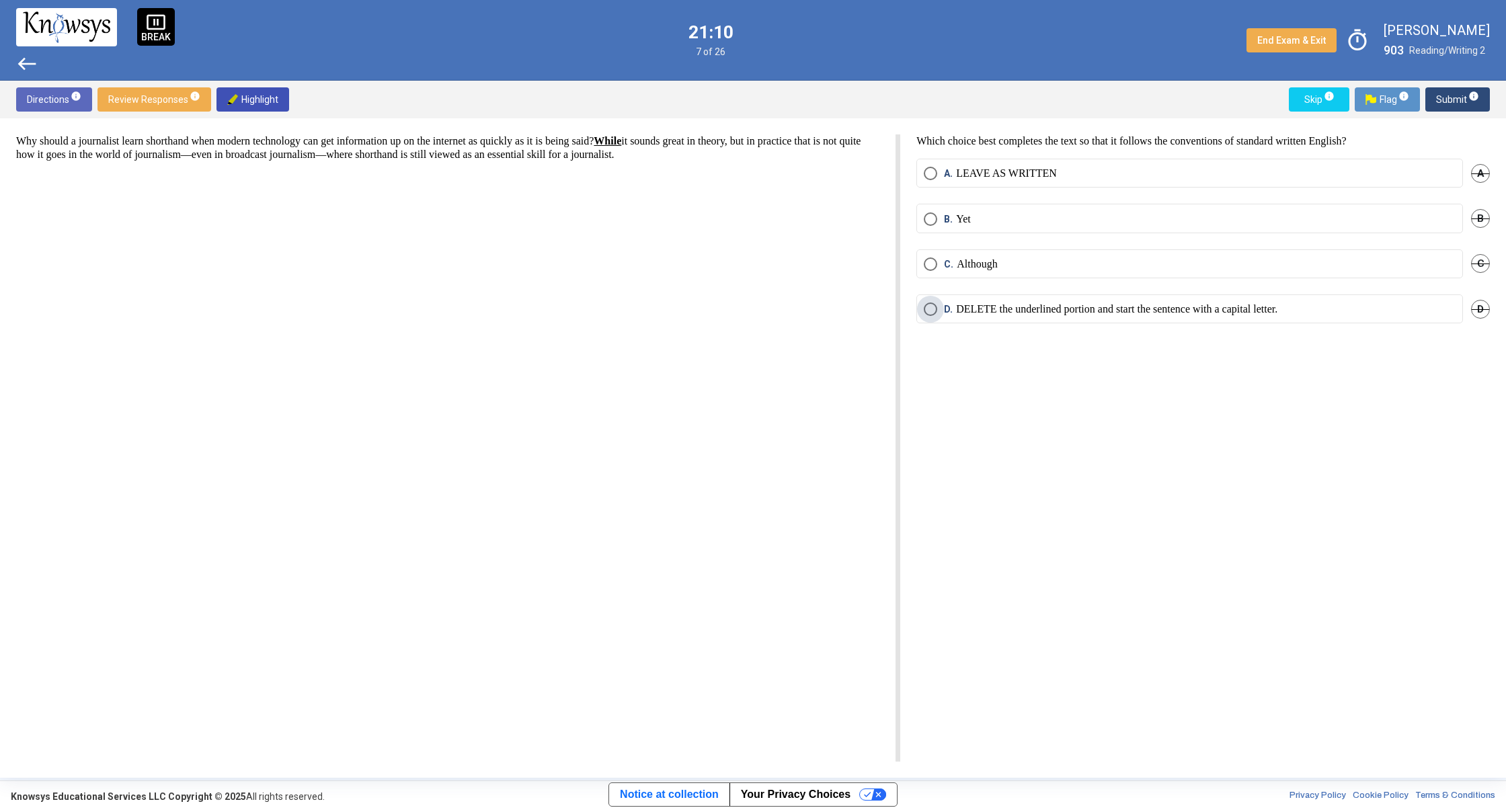
click at [1030, 312] on p "DELETE the underlined portion and start the sentence with a capital letter." at bounding box center [1116, 309] width 322 height 13
click at [1455, 98] on span "Submit info" at bounding box center [1457, 99] width 43 height 24
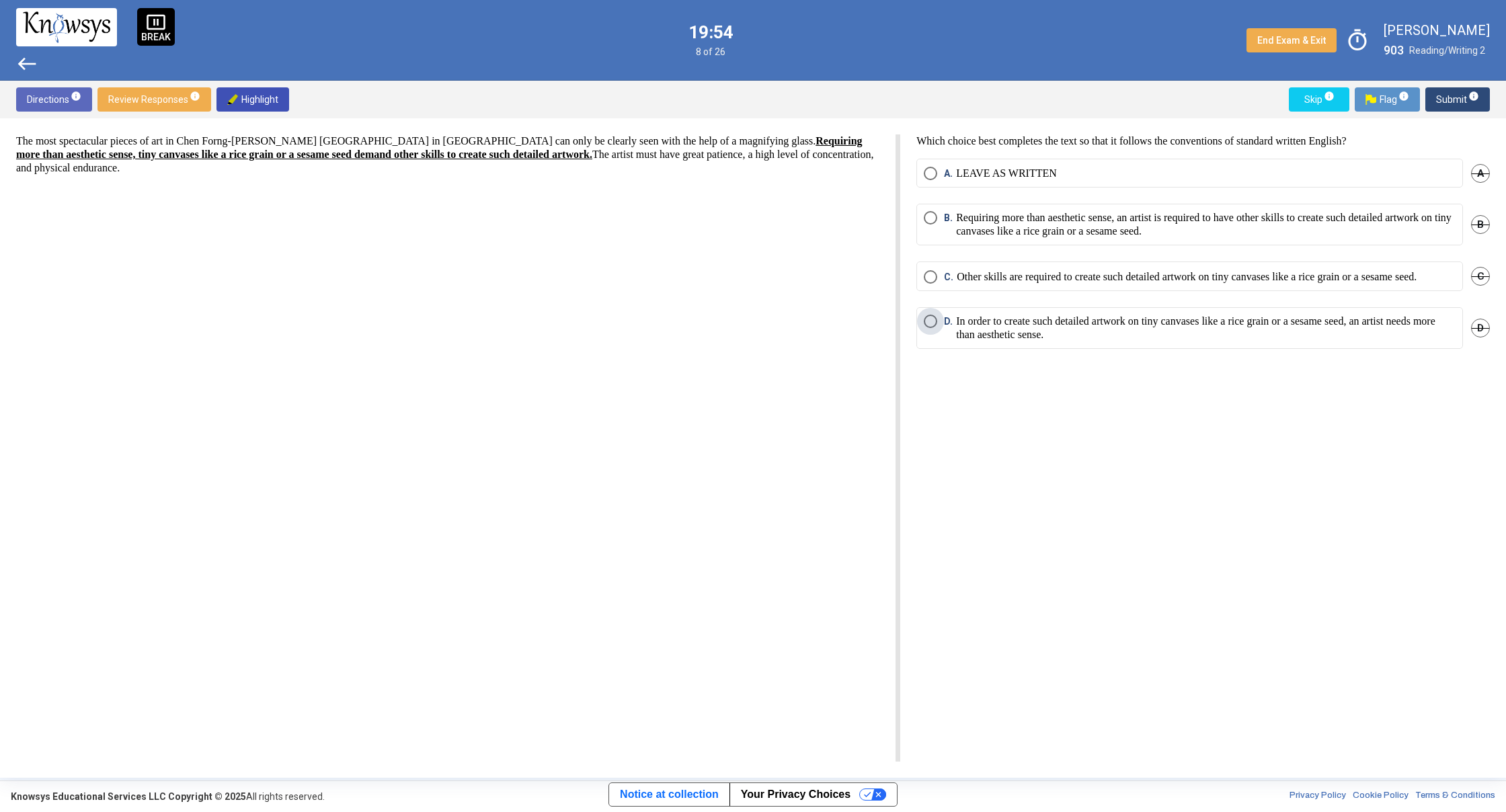
click at [1062, 337] on p "In order to create such detailed artwork on tiny canvases like a rice grain or …" at bounding box center [1205, 328] width 499 height 27
click at [1458, 103] on span "Submit info" at bounding box center [1457, 99] width 43 height 24
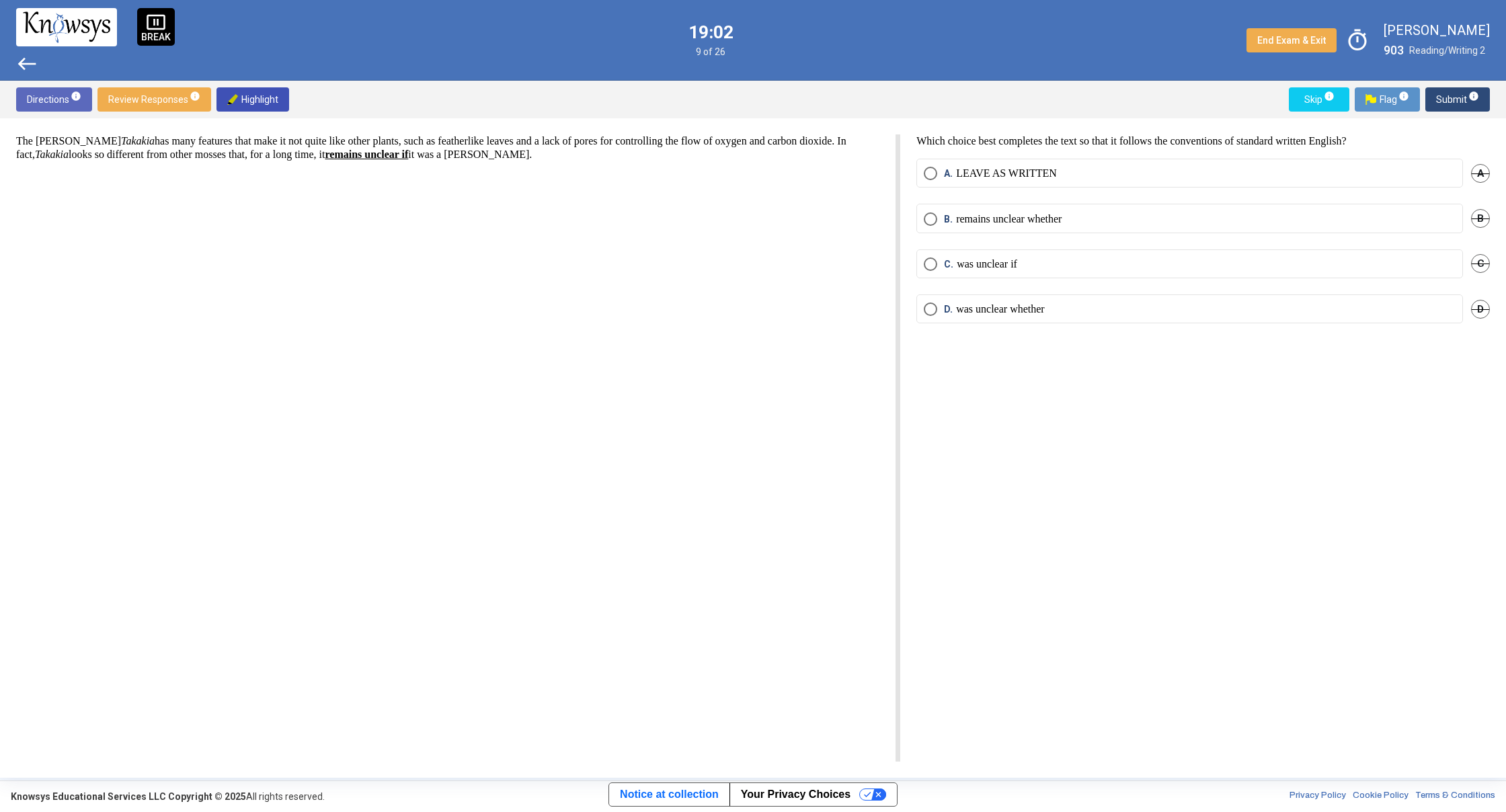
click at [984, 308] on p "was unclear whether" at bounding box center [1000, 309] width 89 height 13
click at [1458, 99] on span "Submit info" at bounding box center [1457, 99] width 43 height 24
click at [1033, 171] on p "LEAVE AS WRITTEN" at bounding box center [1006, 173] width 101 height 13
click at [1448, 98] on span "Submit info" at bounding box center [1457, 99] width 43 height 24
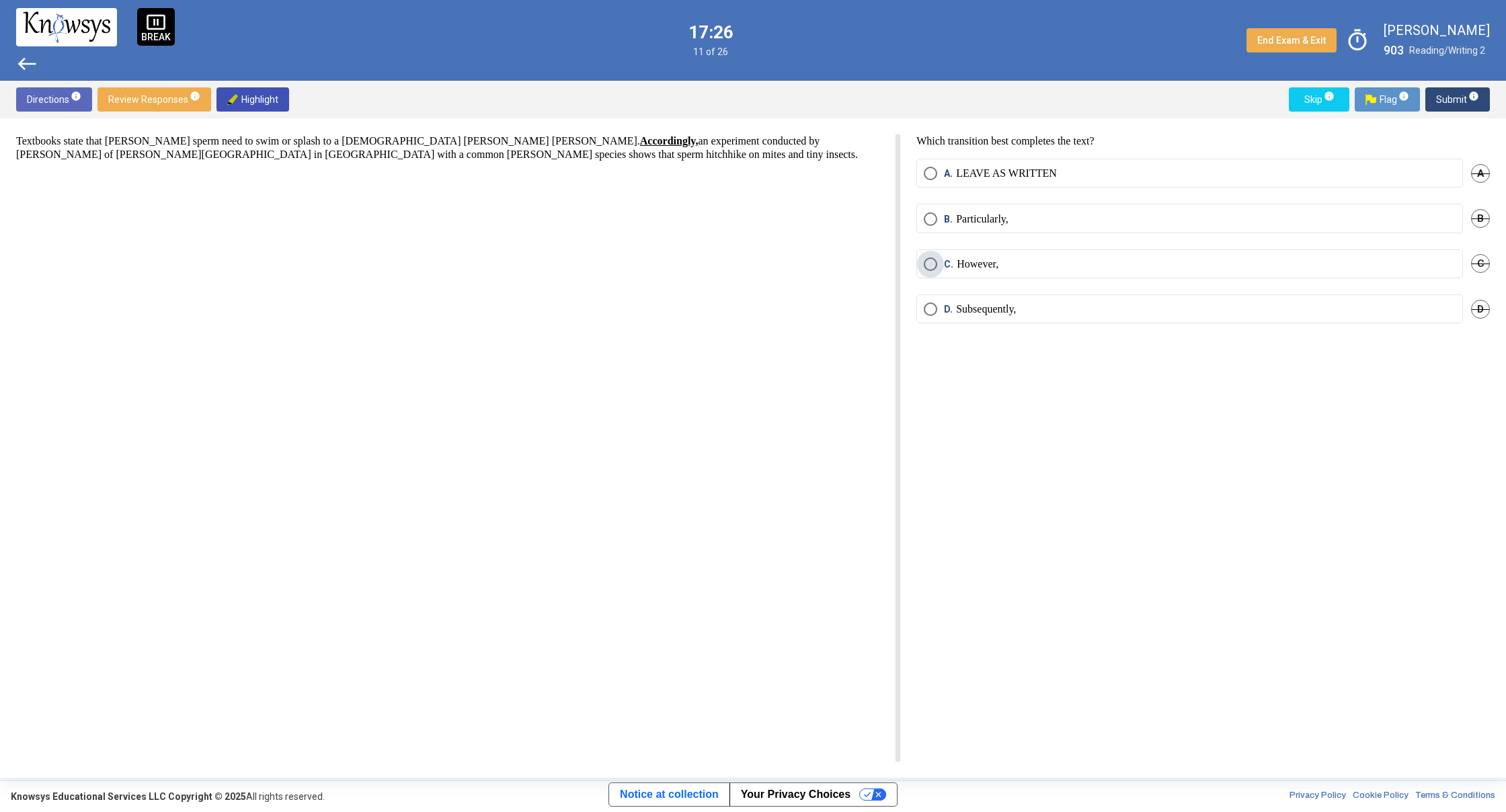
click at [1157, 267] on label "C. However," at bounding box center [1189, 264] width 532 height 13
click at [1458, 103] on span "Submit info" at bounding box center [1457, 99] width 43 height 24
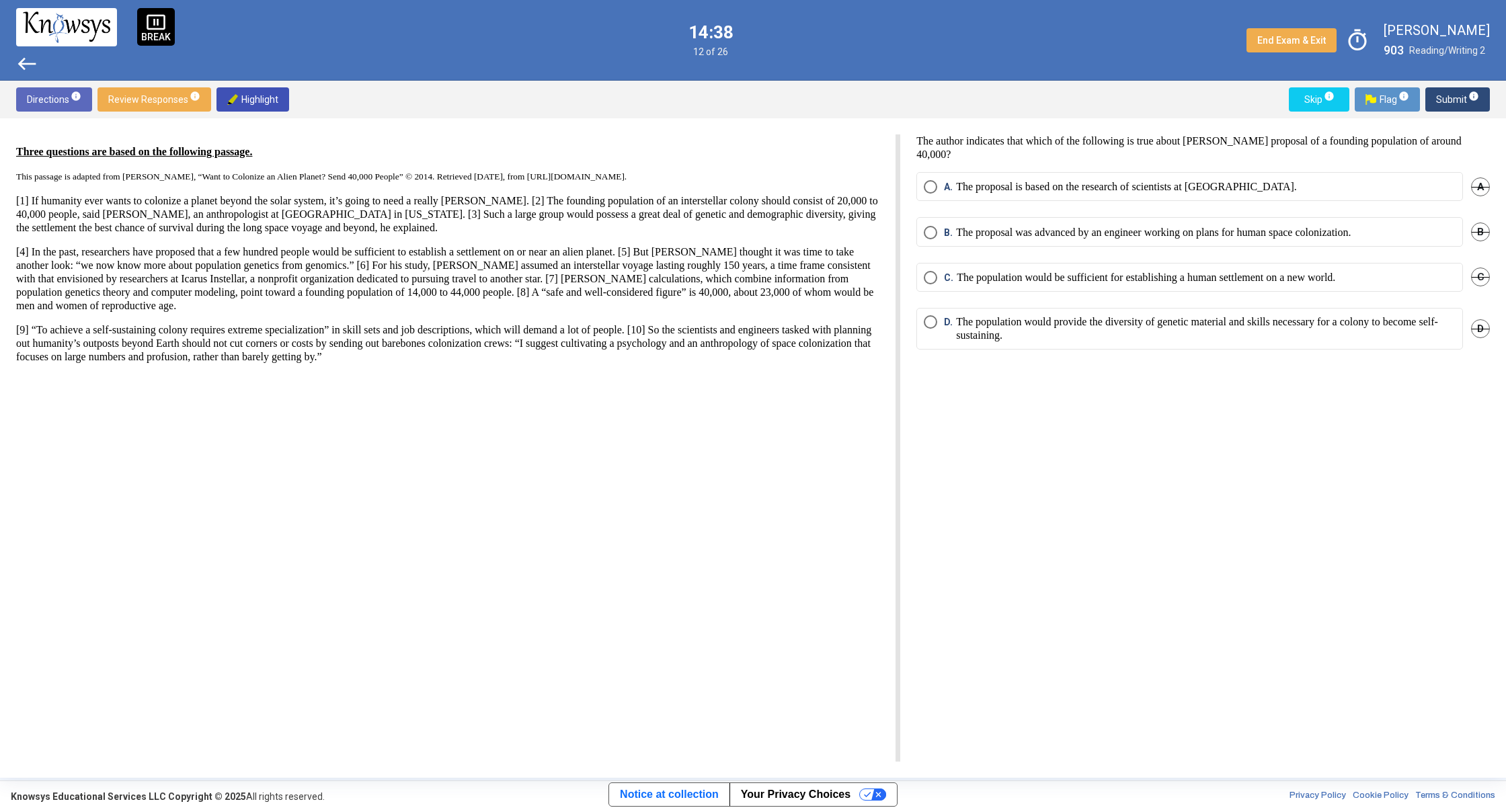
click at [1108, 195] on mat-radio-button "A. The proposal is based on the research of scientists at [GEOGRAPHIC_DATA]." at bounding box center [1189, 187] width 546 height 29
click at [1110, 194] on p "The proposal is based on the research of scientists at [GEOGRAPHIC_DATA]." at bounding box center [1126, 187] width 341 height 13
click at [1450, 105] on span "Submit info" at bounding box center [1457, 99] width 43 height 24
click at [1193, 291] on mat-radio-button "C. The initial colonization team should be as numerous, diverse, and specialize…" at bounding box center [1189, 277] width 546 height 29
click at [1188, 286] on mat-radio-button "C. The initial colonization team should be as numerous, diverse, and specialize…" at bounding box center [1189, 277] width 546 height 29
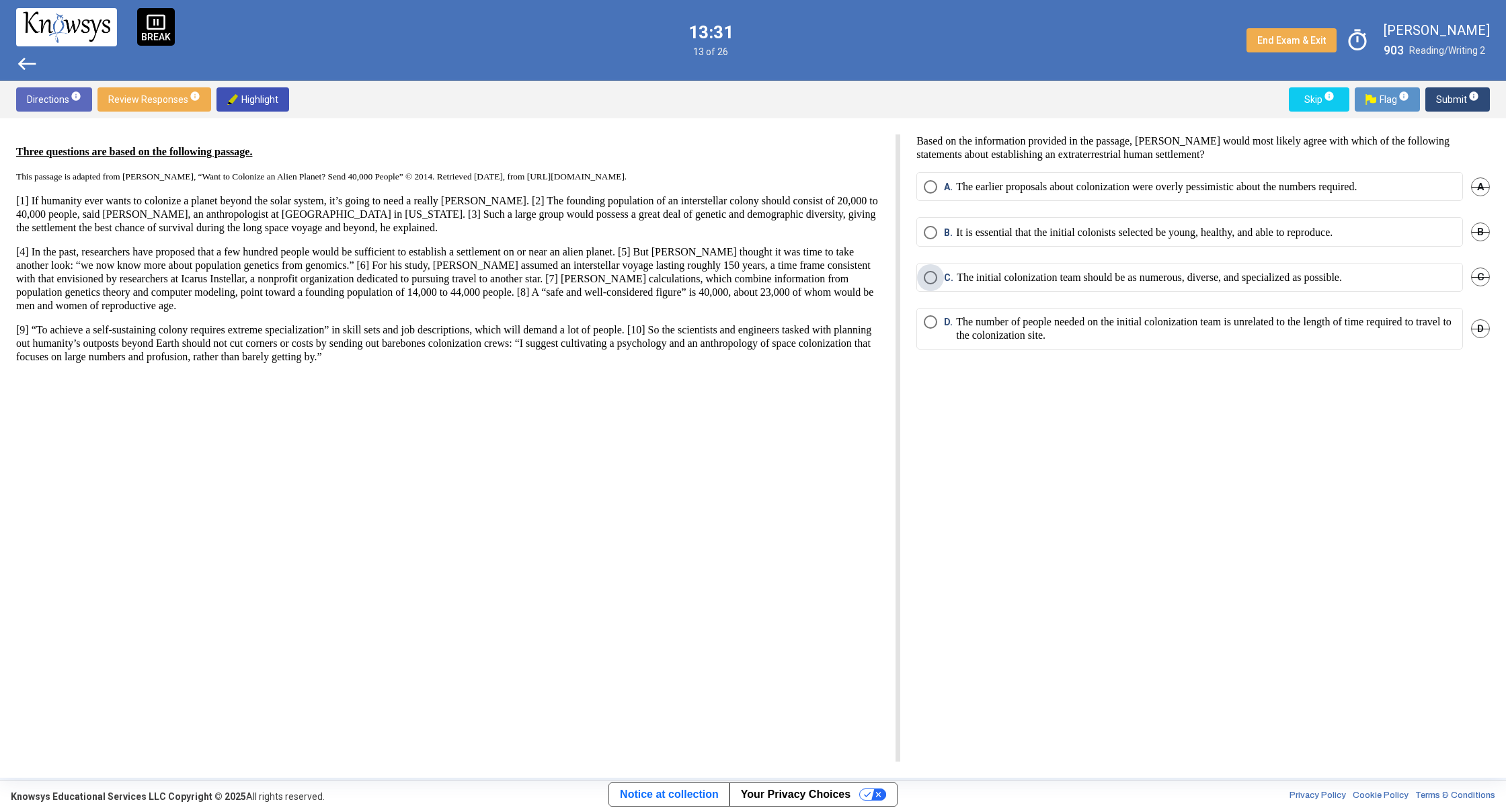
click at [1188, 283] on p "The initial colonization team should be as numerous, diverse, and specialized a…" at bounding box center [1149, 277] width 385 height 13
click at [1443, 102] on span "Submit info" at bounding box center [1457, 99] width 43 height 24
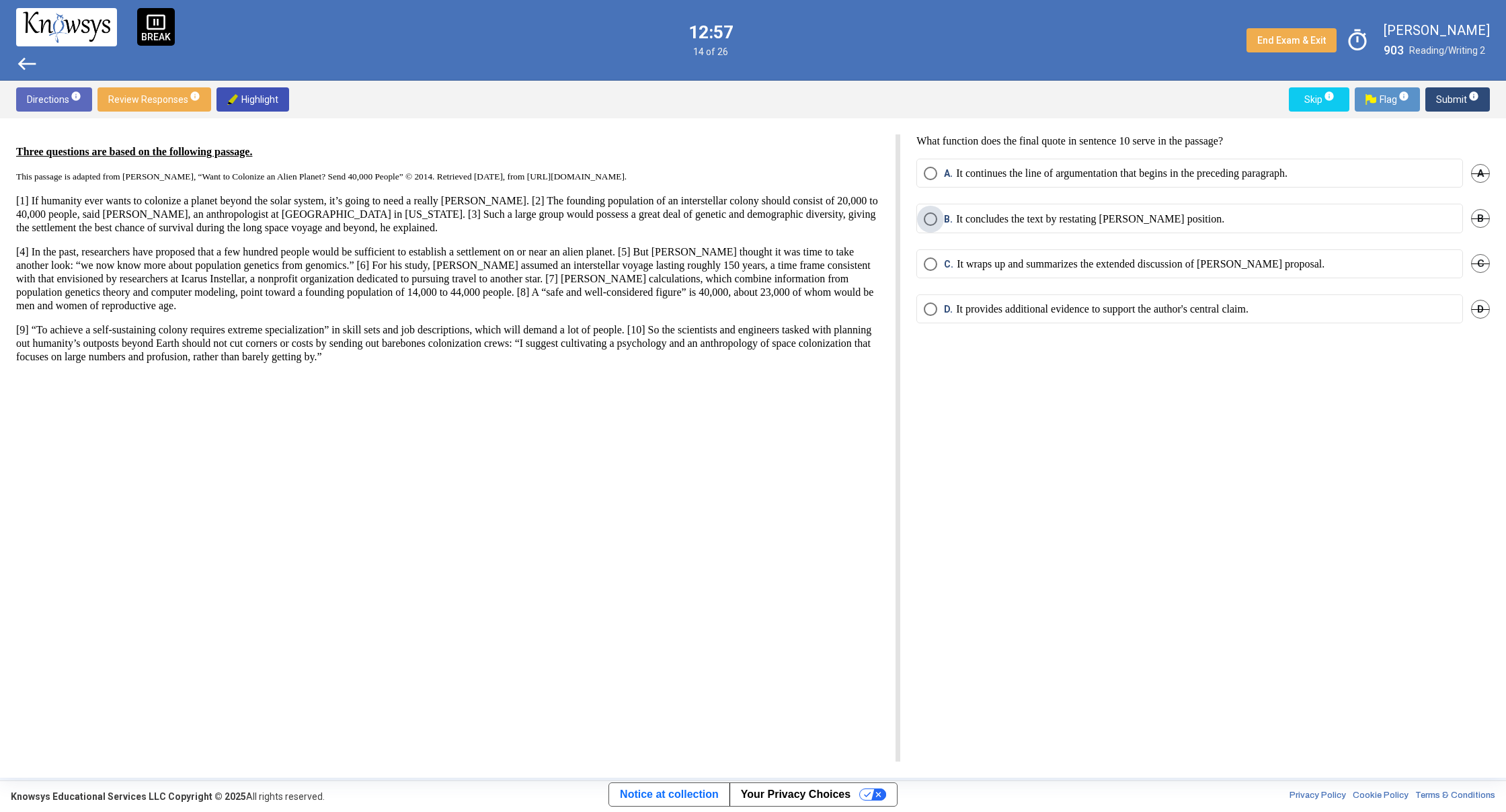
click at [1162, 218] on p "It concludes the text by restating [PERSON_NAME] position." at bounding box center [1090, 219] width 268 height 13
click at [1189, 271] on mat-radio-button "C. It wraps up and summarizes the extended discussion of [PERSON_NAME] proposal." at bounding box center [1189, 264] width 546 height 29
click at [1196, 264] on p "It wraps up and summarizes the extended discussion of [PERSON_NAME] proposal." at bounding box center [1140, 264] width 368 height 13
click at [1460, 100] on span "Submit info" at bounding box center [1457, 99] width 43 height 24
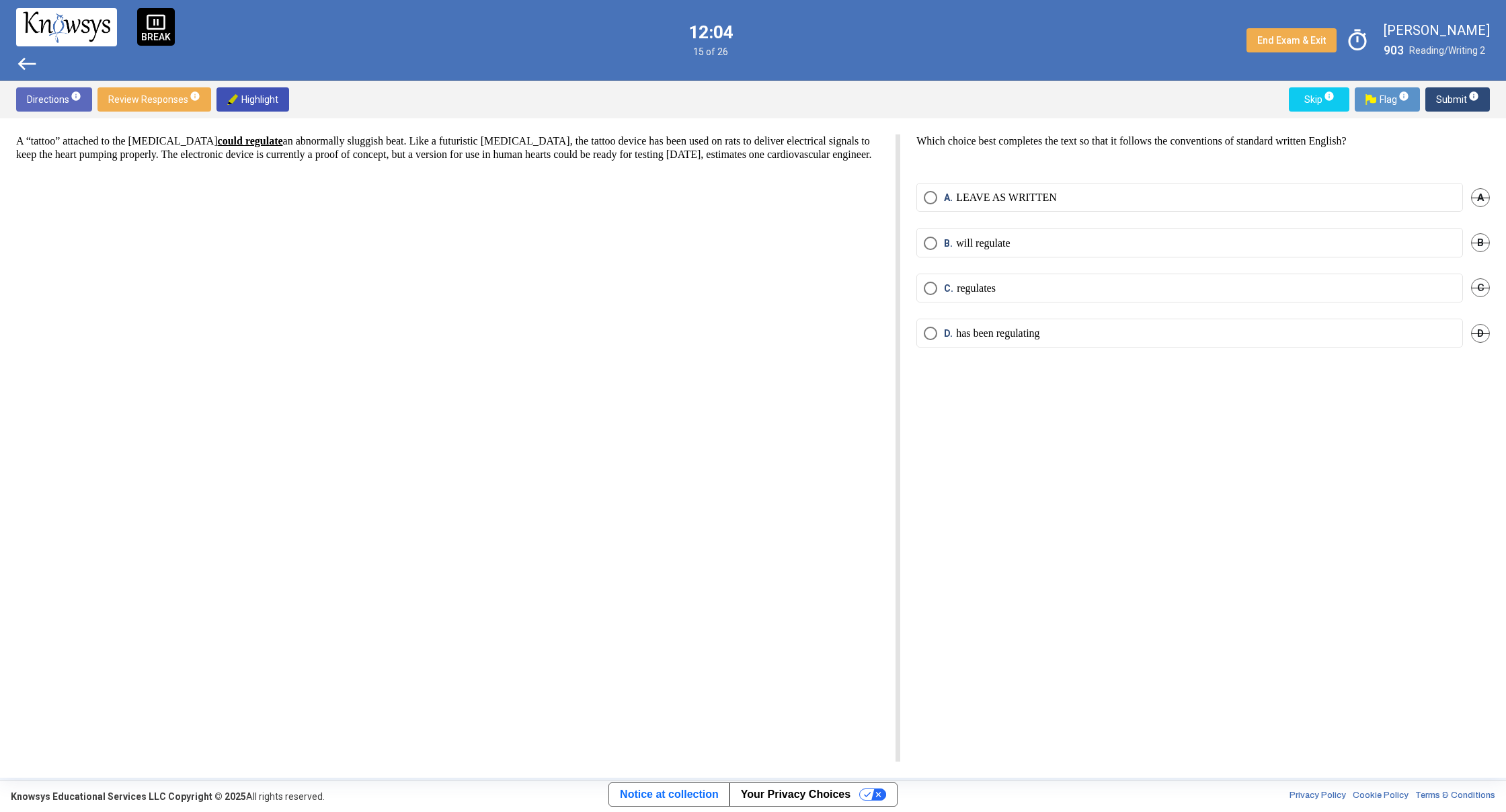
drag, startPoint x: 1220, startPoint y: 206, endPoint x: 1328, endPoint y: 111, distance: 143.8
click at [1223, 199] on mat-radio-button "A. LEAVE AS WRITTEN" at bounding box center [1189, 197] width 546 height 29
click at [1245, 199] on label "A. LEAVE AS WRITTEN" at bounding box center [1189, 197] width 532 height 13
click at [1454, 98] on span "Submit info" at bounding box center [1457, 99] width 43 height 24
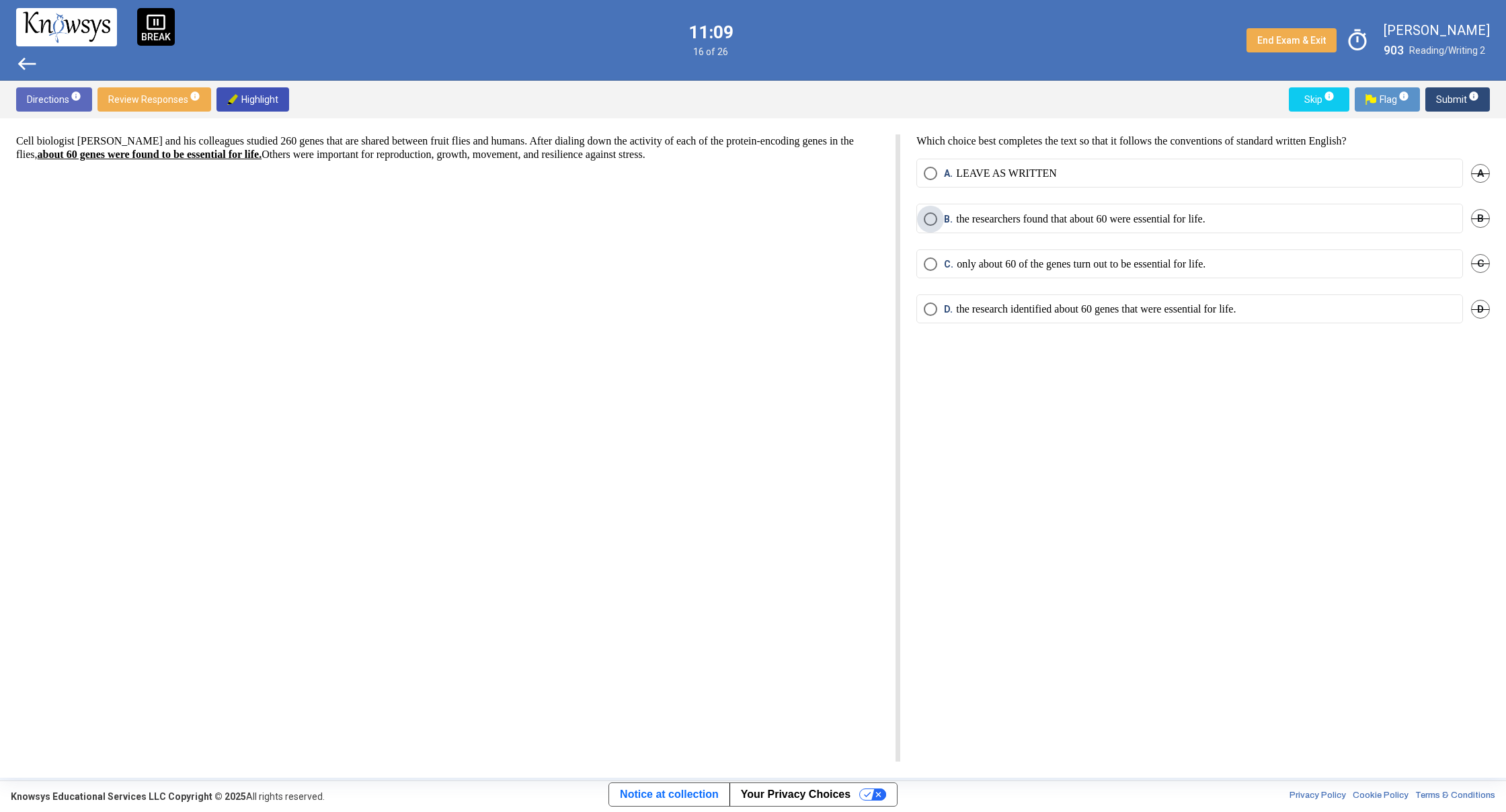
click at [1042, 220] on p "the researchers found that about 60 were essential for life." at bounding box center [1080, 219] width 249 height 13
click at [1000, 316] on p "the research identified about 60 genes that were essential for life." at bounding box center [1096, 309] width 279 height 13
click at [1449, 102] on span "Submit info" at bounding box center [1457, 99] width 43 height 24
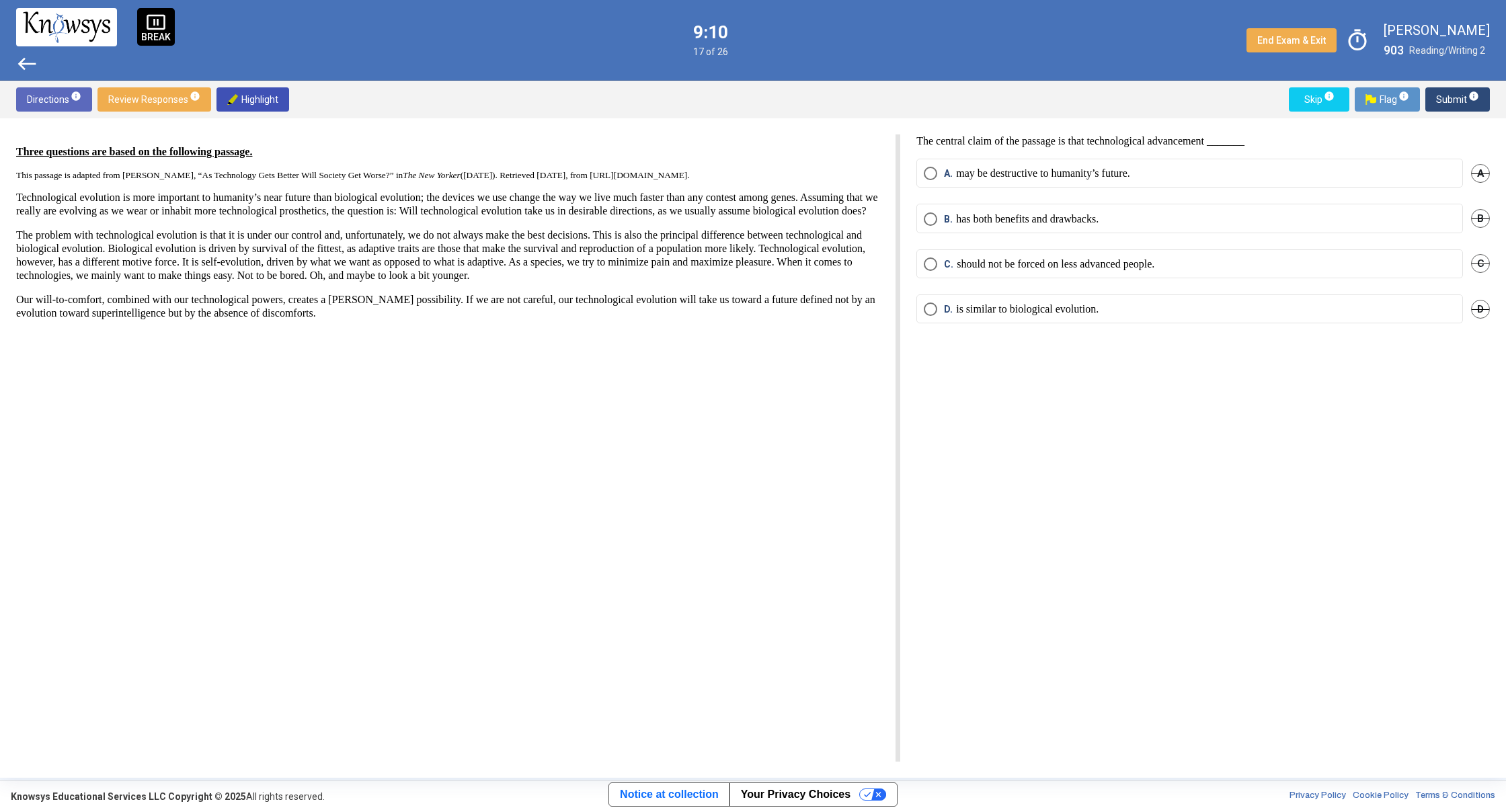
click at [1173, 209] on mat-radio-button "B. has both benefits and drawbacks." at bounding box center [1189, 218] width 546 height 29
click at [1173, 215] on label "B. has both benefits and drawbacks." at bounding box center [1189, 219] width 532 height 13
click at [1448, 90] on span "Submit info" at bounding box center [1457, 99] width 43 height 24
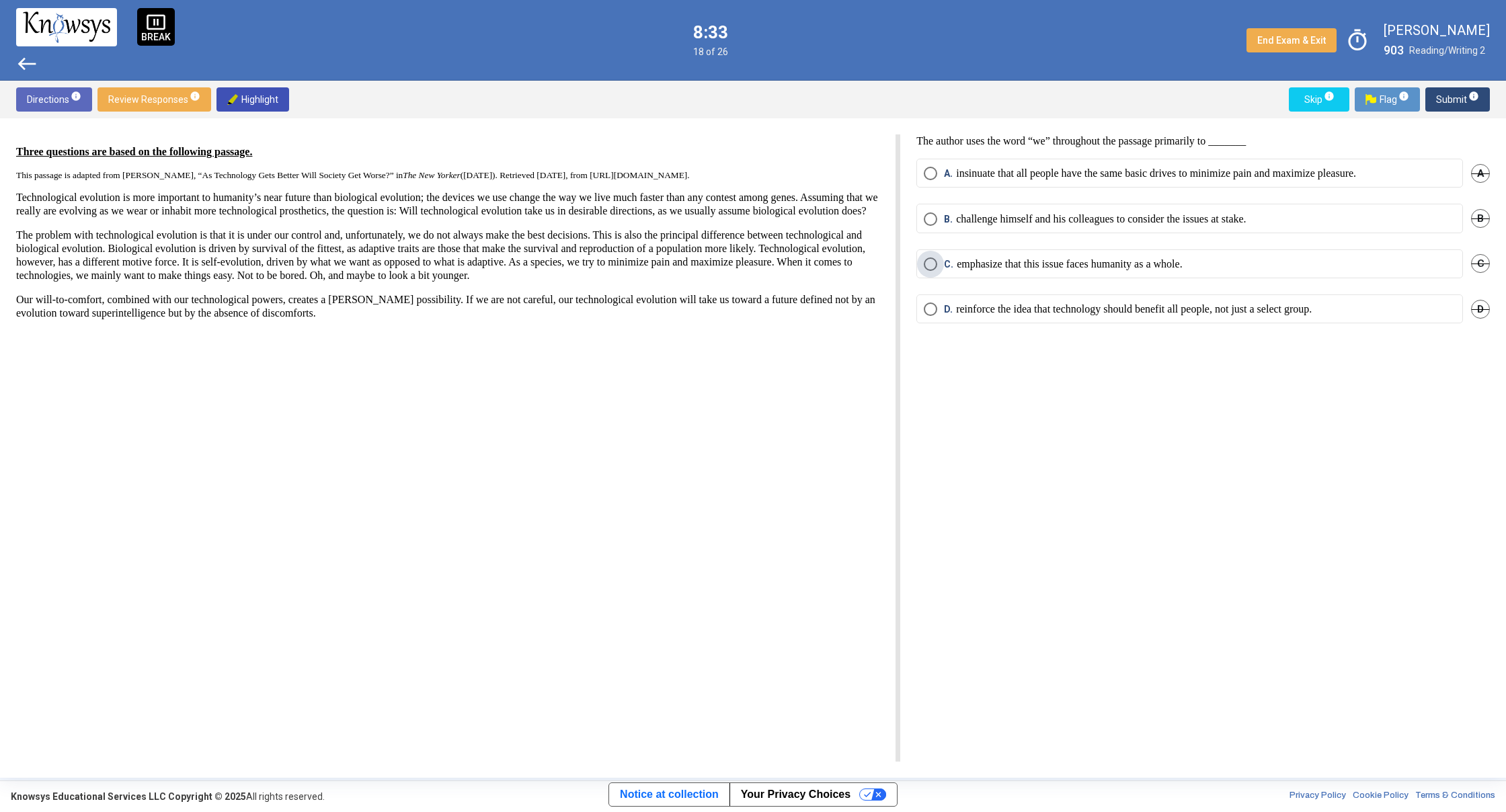
click at [1137, 264] on p "emphasize that this issue faces humanity as a whole." at bounding box center [1069, 264] width 225 height 13
click at [1450, 99] on span "Submit info" at bounding box center [1457, 99] width 43 height 24
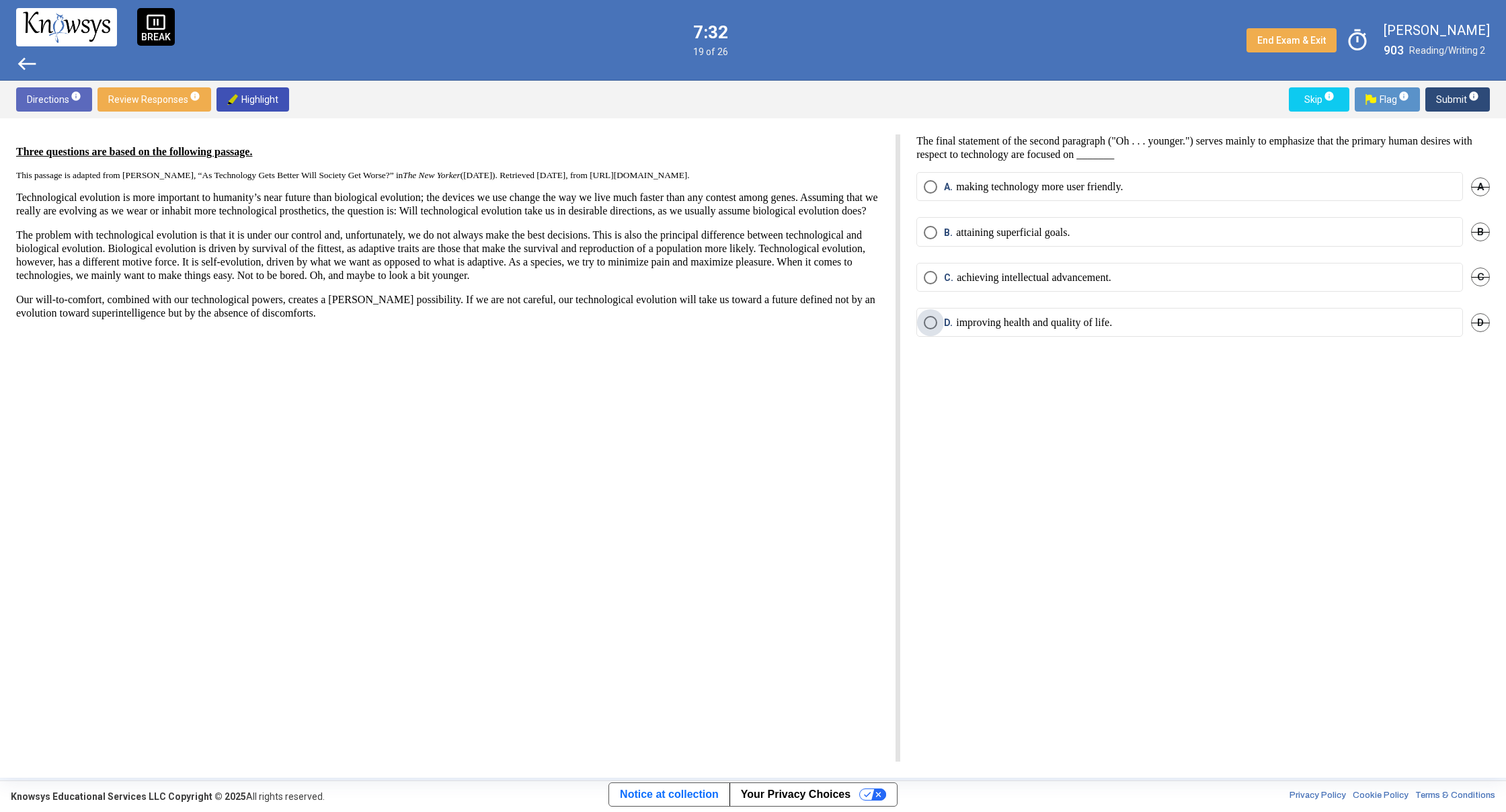
click at [1029, 326] on p "improving health and quality of life." at bounding box center [1034, 322] width 156 height 13
click at [1446, 98] on span "Submit info" at bounding box center [1457, 99] width 43 height 24
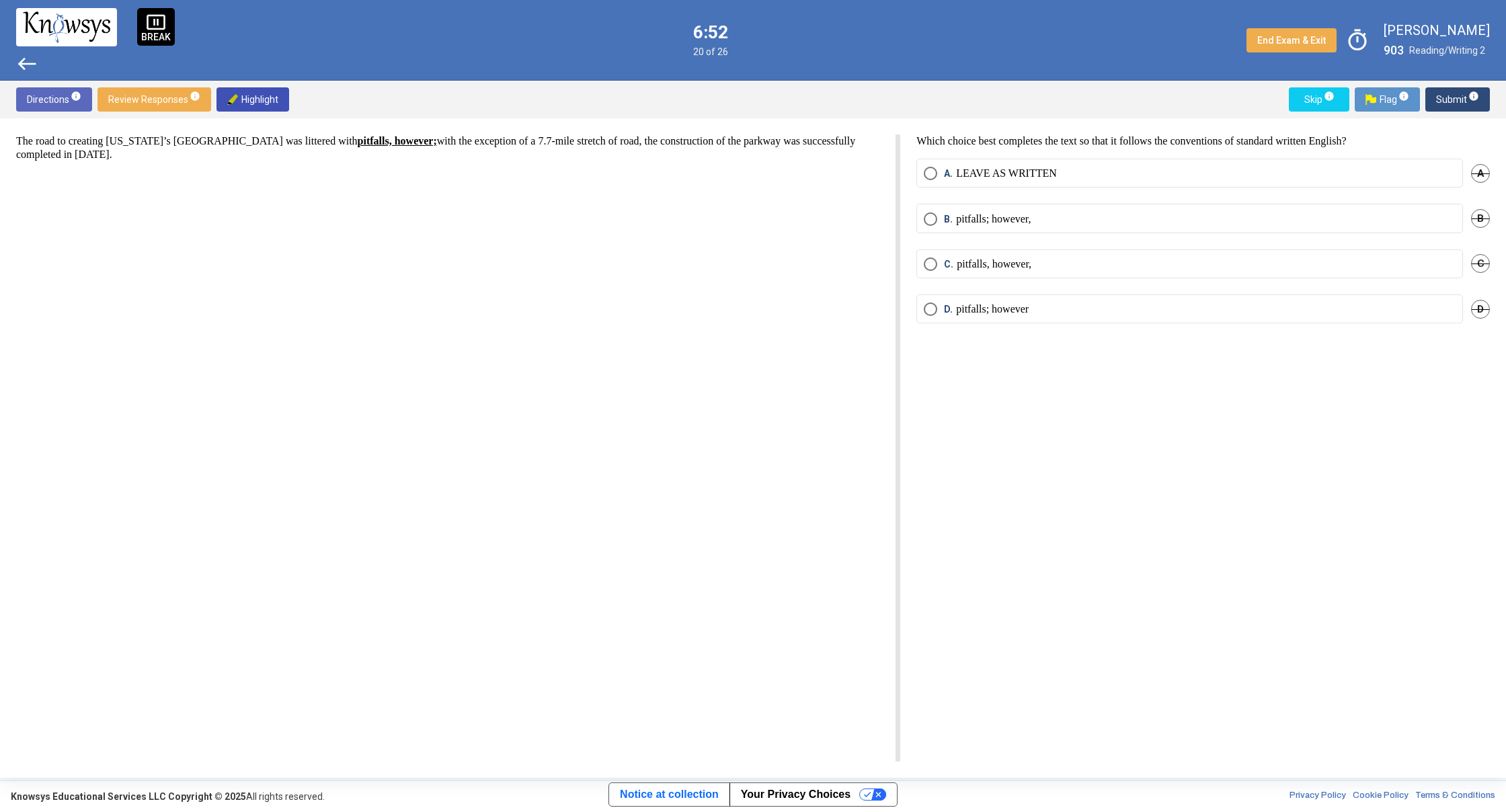
click at [1030, 215] on p "pitfalls; however," at bounding box center [993, 219] width 75 height 13
click at [1450, 97] on span "Submit info" at bounding box center [1457, 99] width 43 height 24
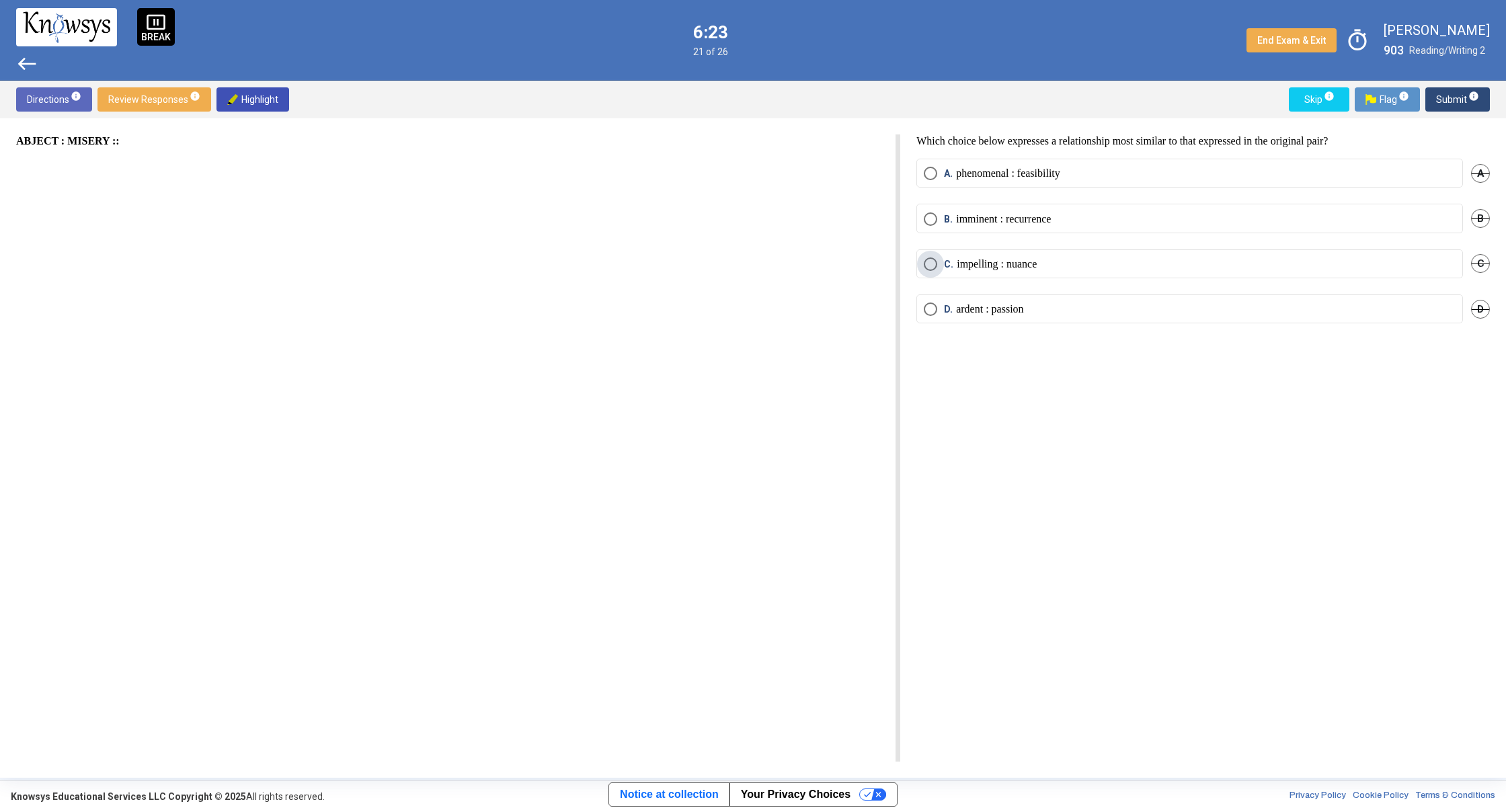
click at [988, 268] on p "impelling : nuance" at bounding box center [996, 264] width 80 height 13
click at [1442, 106] on span "Submit info" at bounding box center [1457, 99] width 43 height 24
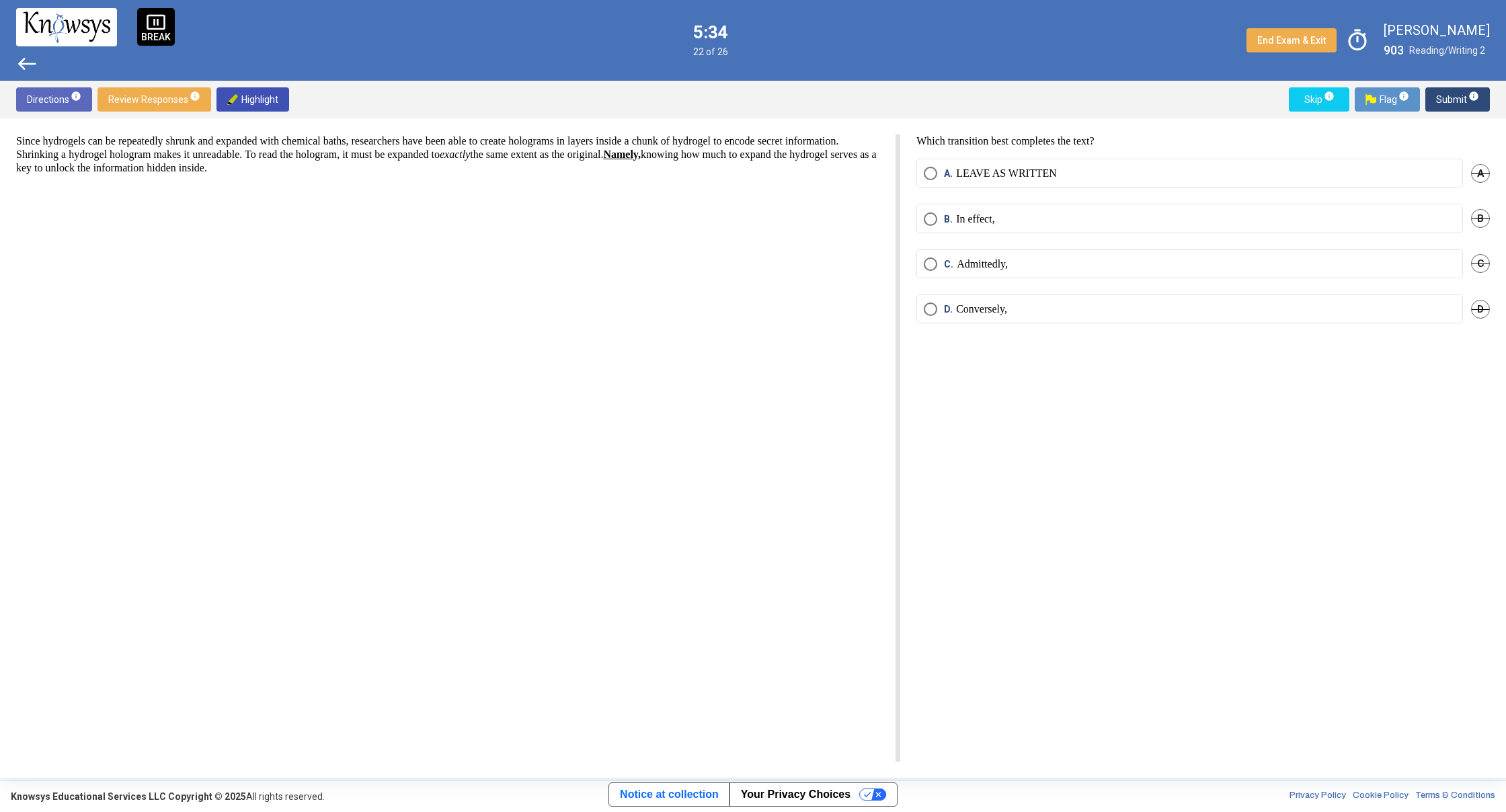
click at [971, 170] on p "LEAVE AS WRITTEN" at bounding box center [1006, 173] width 101 height 13
click at [1463, 98] on span "Submit info" at bounding box center [1457, 99] width 43 height 24
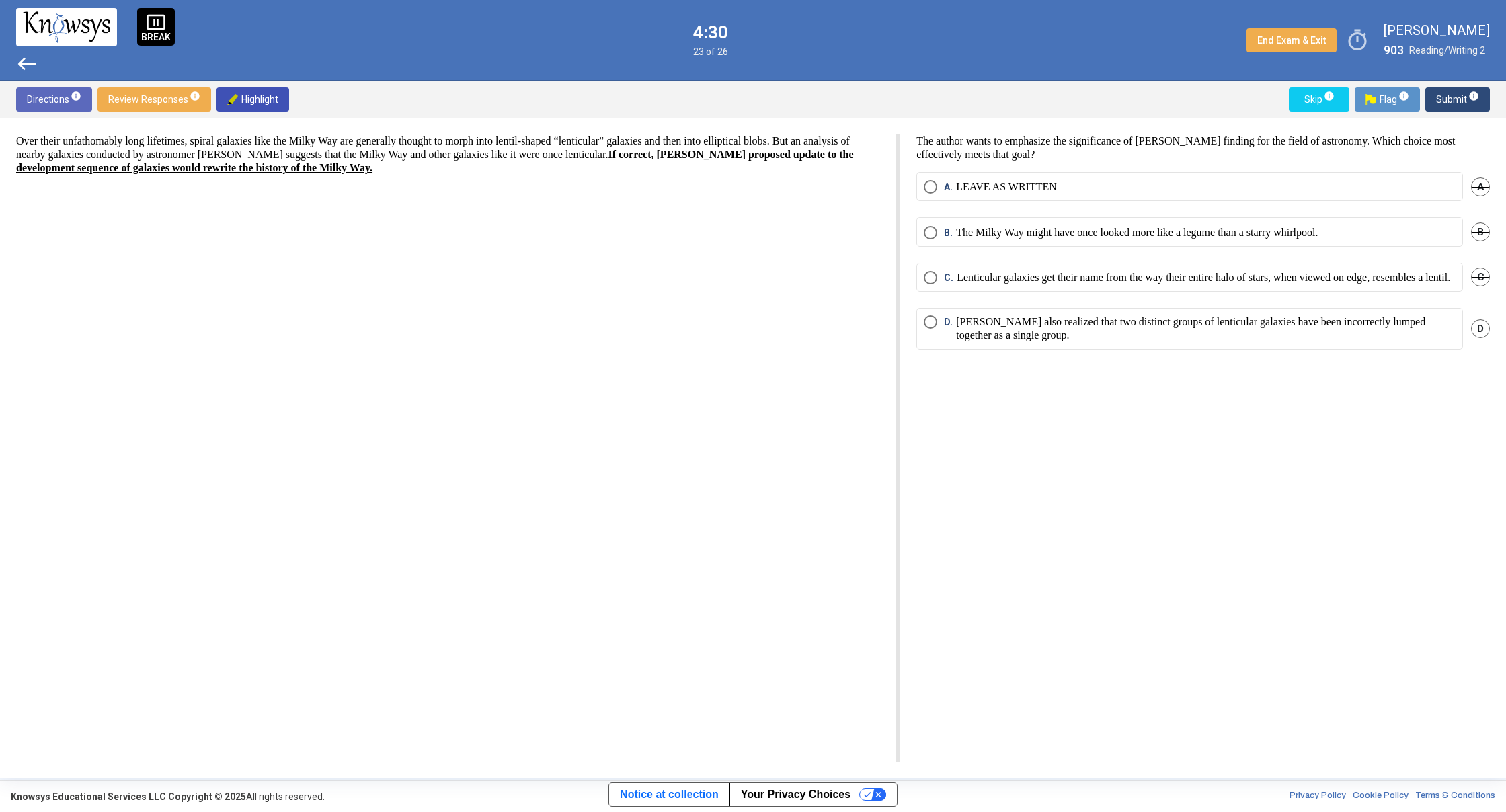
click at [992, 187] on p "LEAVE AS WRITTEN" at bounding box center [1006, 187] width 101 height 13
click at [1449, 98] on span "Submit info" at bounding box center [1457, 99] width 43 height 24
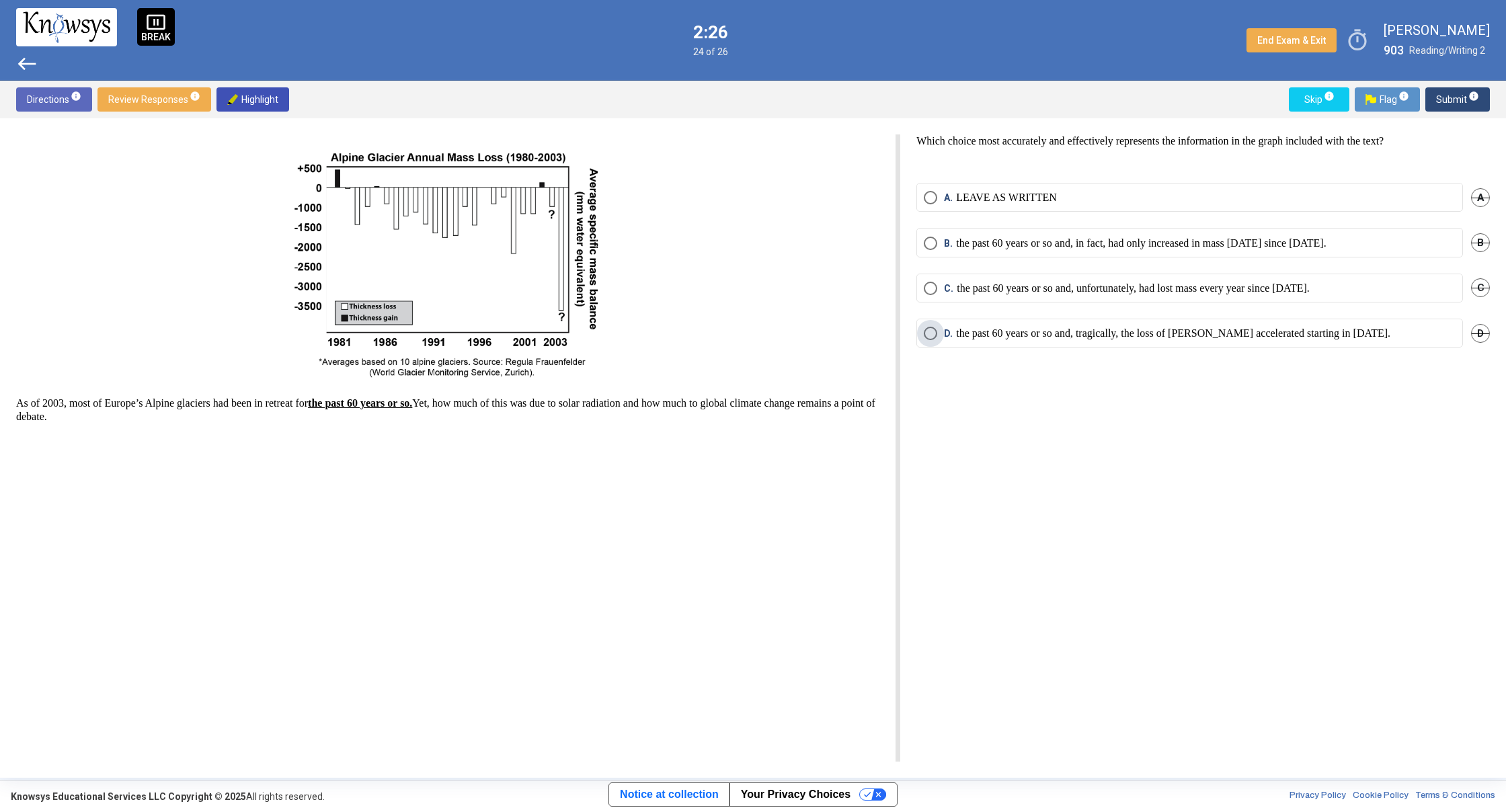
click at [1240, 329] on p "the past 60 years or so and, tragically, the loss of [PERSON_NAME] accelerated …" at bounding box center [1173, 333] width 434 height 13
click at [1440, 98] on span "Submit info" at bounding box center [1457, 99] width 43 height 24
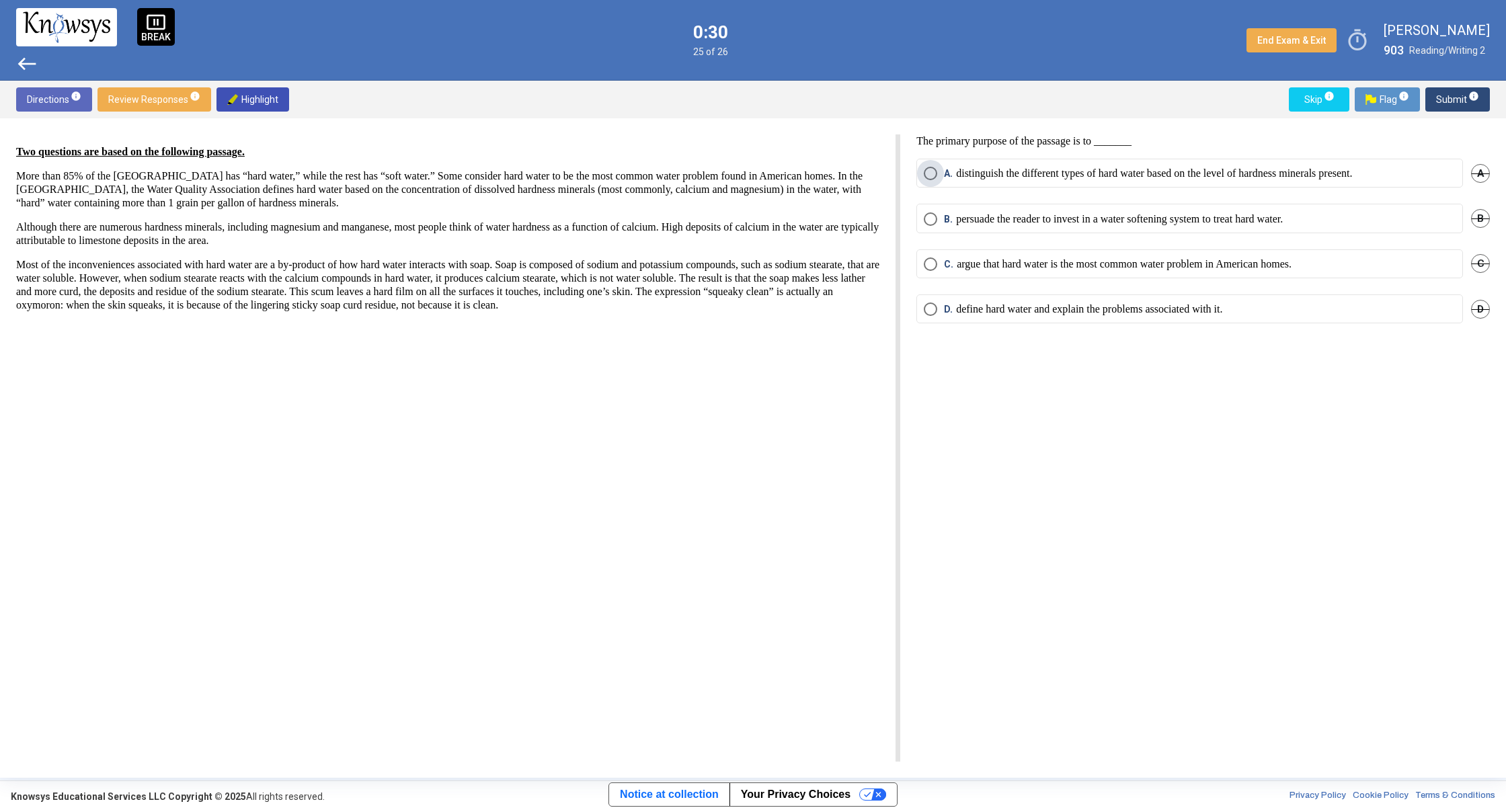
click at [930, 175] on span "Select an option" at bounding box center [930, 173] width 13 height 13
click at [1458, 99] on span "Submit info" at bounding box center [1457, 99] width 43 height 24
click at [1030, 174] on p "Many people associate hard water with too much sodium." at bounding box center [1080, 173] width 248 height 13
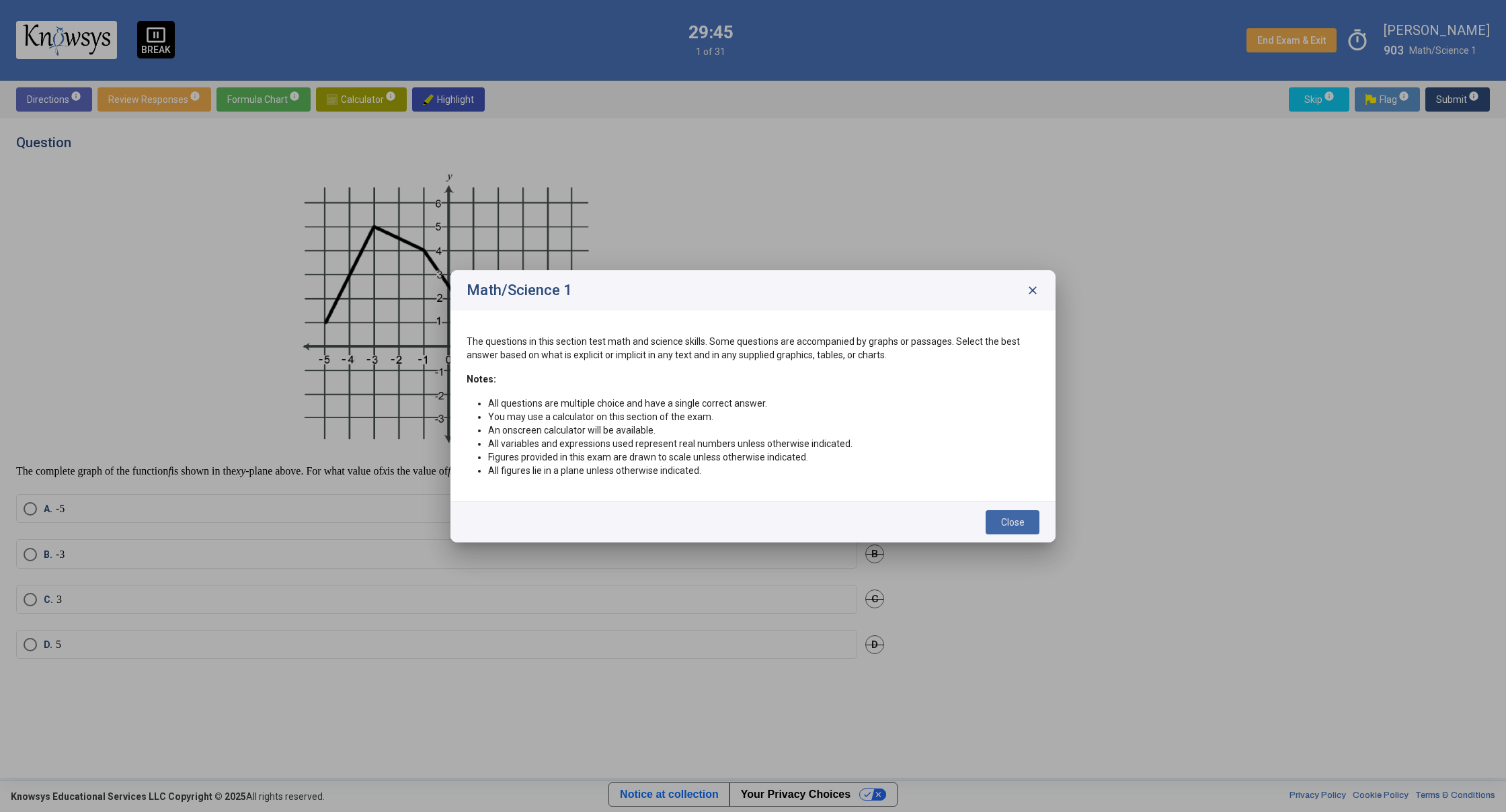
click at [1024, 527] on button "Close" at bounding box center [1012, 522] width 54 height 24
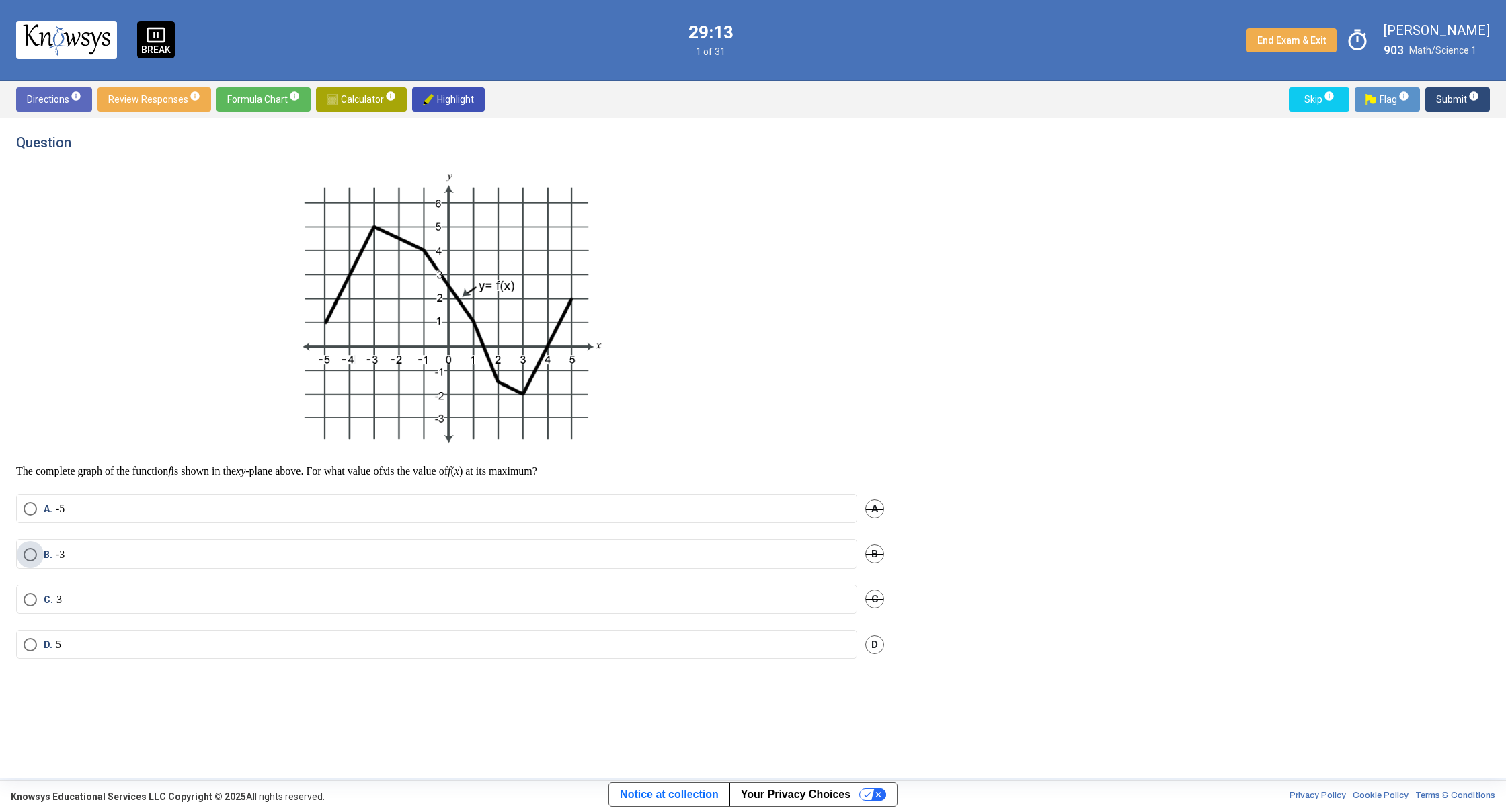
click at [156, 554] on label "B. -3" at bounding box center [437, 554] width 826 height 13
click at [1453, 106] on span "Submit info" at bounding box center [1457, 99] width 43 height 24
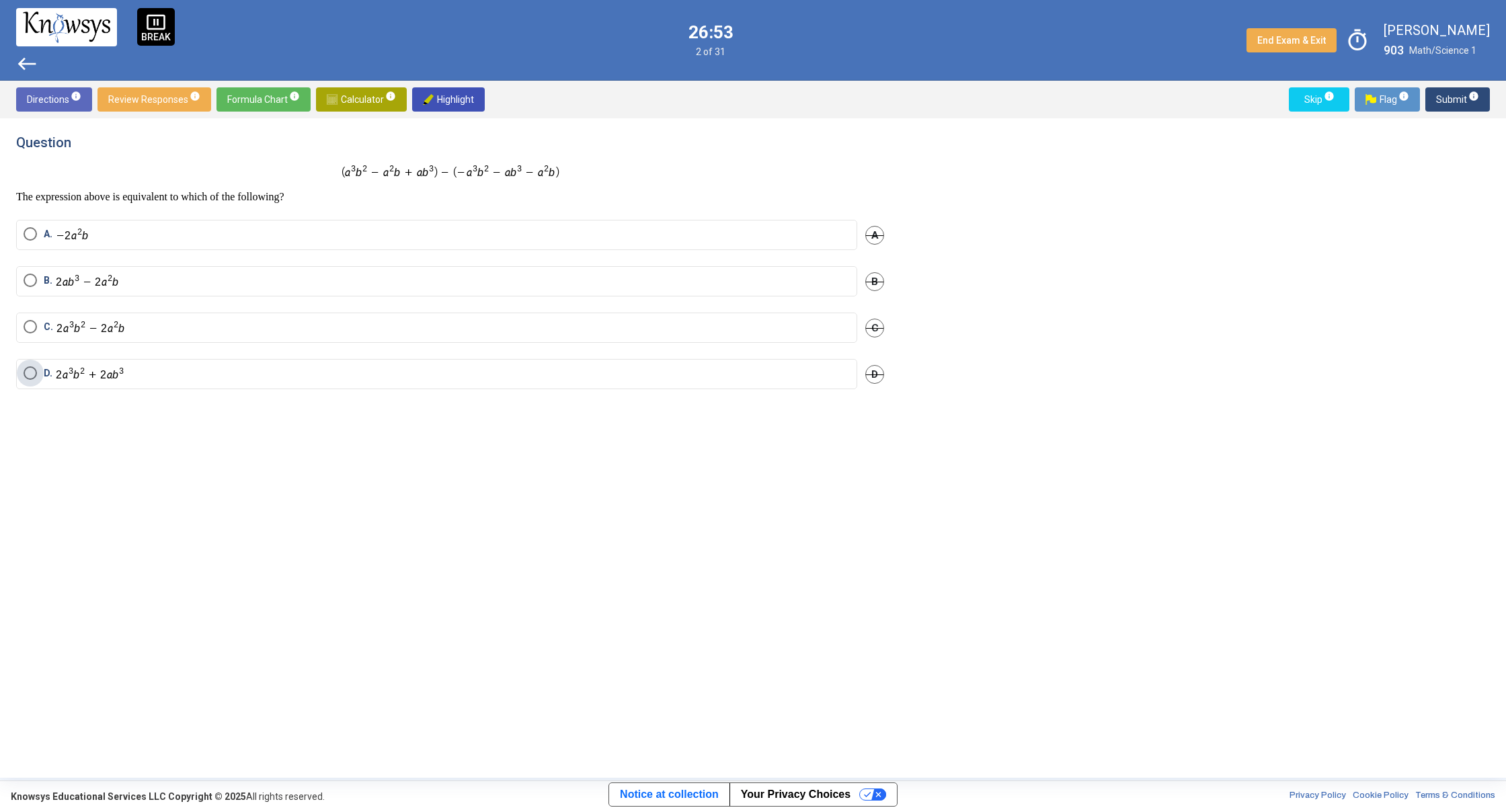
click at [128, 373] on label "D." at bounding box center [437, 373] width 826 height 15
click at [1444, 107] on span "Submit info" at bounding box center [1457, 99] width 43 height 24
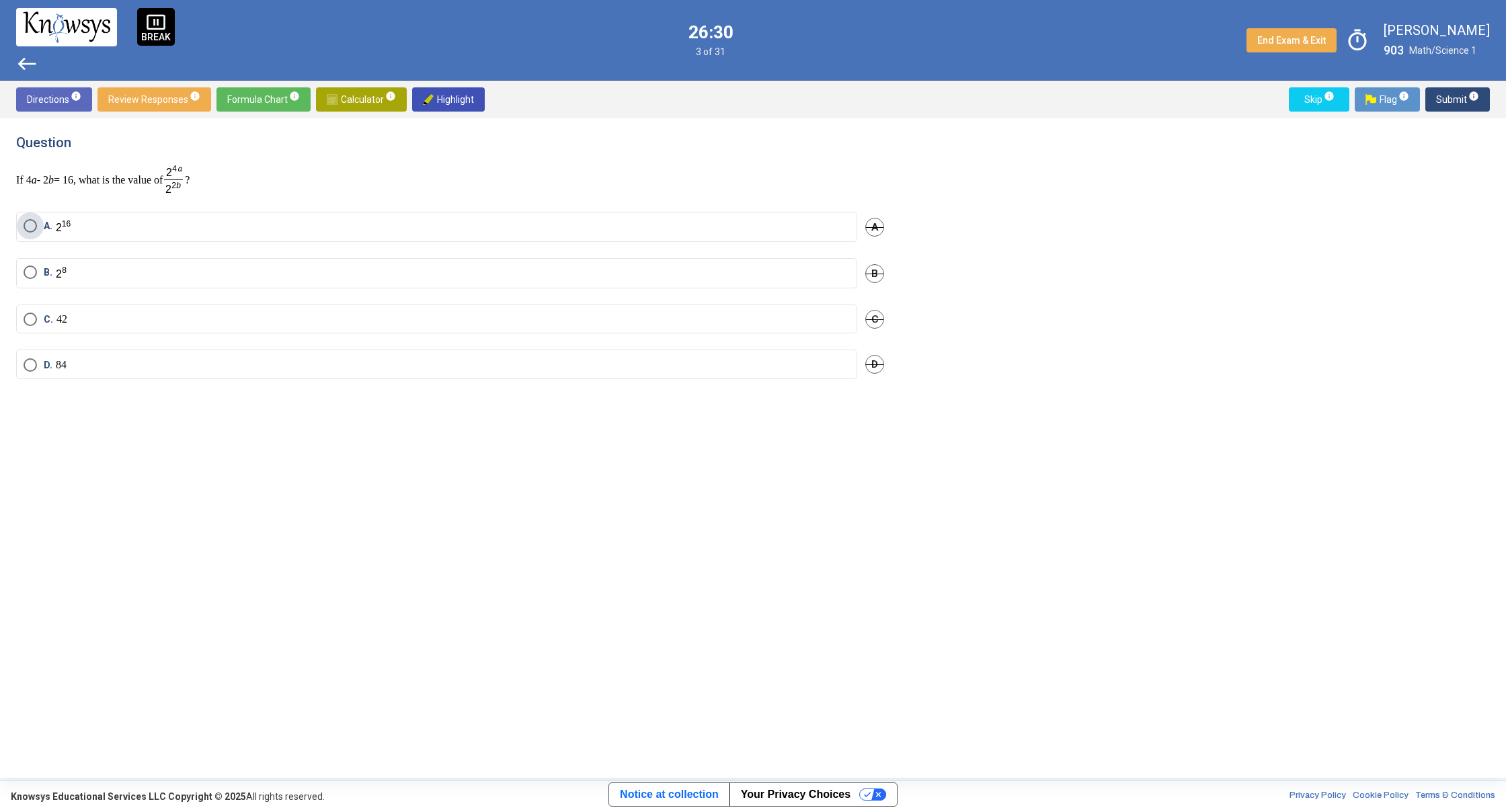
click at [98, 225] on label "A." at bounding box center [437, 226] width 826 height 15
click at [1469, 94] on span "info" at bounding box center [1473, 96] width 11 height 11
click at [80, 265] on label "B. 2" at bounding box center [437, 268] width 826 height 13
click at [1453, 103] on span "Submit info" at bounding box center [1457, 99] width 43 height 24
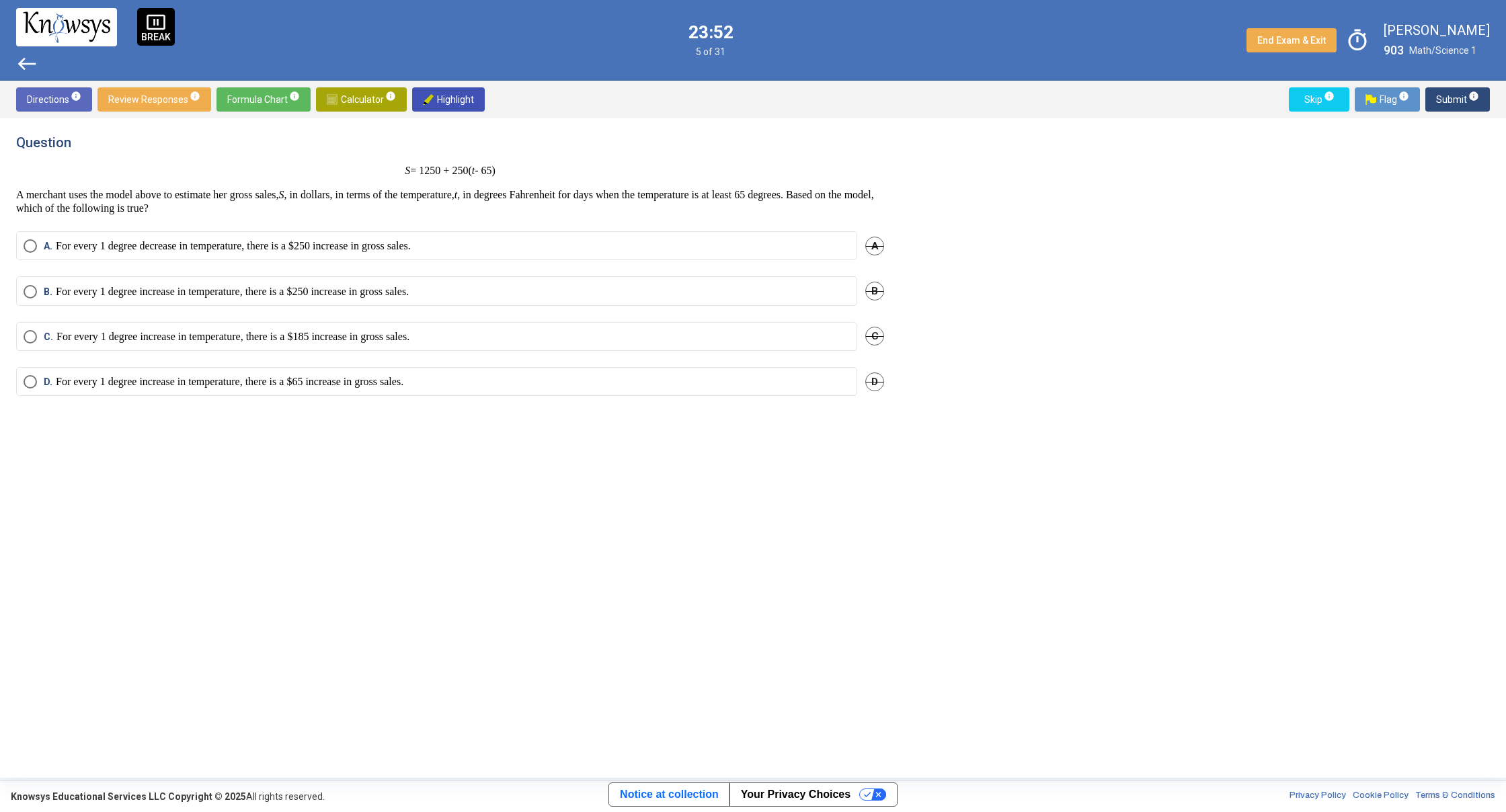
click at [297, 441] on div "Question S = 1250 + 250( t - 65) A merchant uses the model above to estimate he…" at bounding box center [457, 448] width 884 height 627
click at [206, 387] on p "For every 1 degree increase in temperature, there is a $65 increase in gross sa…" at bounding box center [229, 381] width 348 height 13
click at [339, 296] on p "For every 1 degree increase in temperature, there is a $250 increase in gross s…" at bounding box center [232, 291] width 352 height 13
click at [1458, 97] on span "Submit info" at bounding box center [1457, 99] width 43 height 24
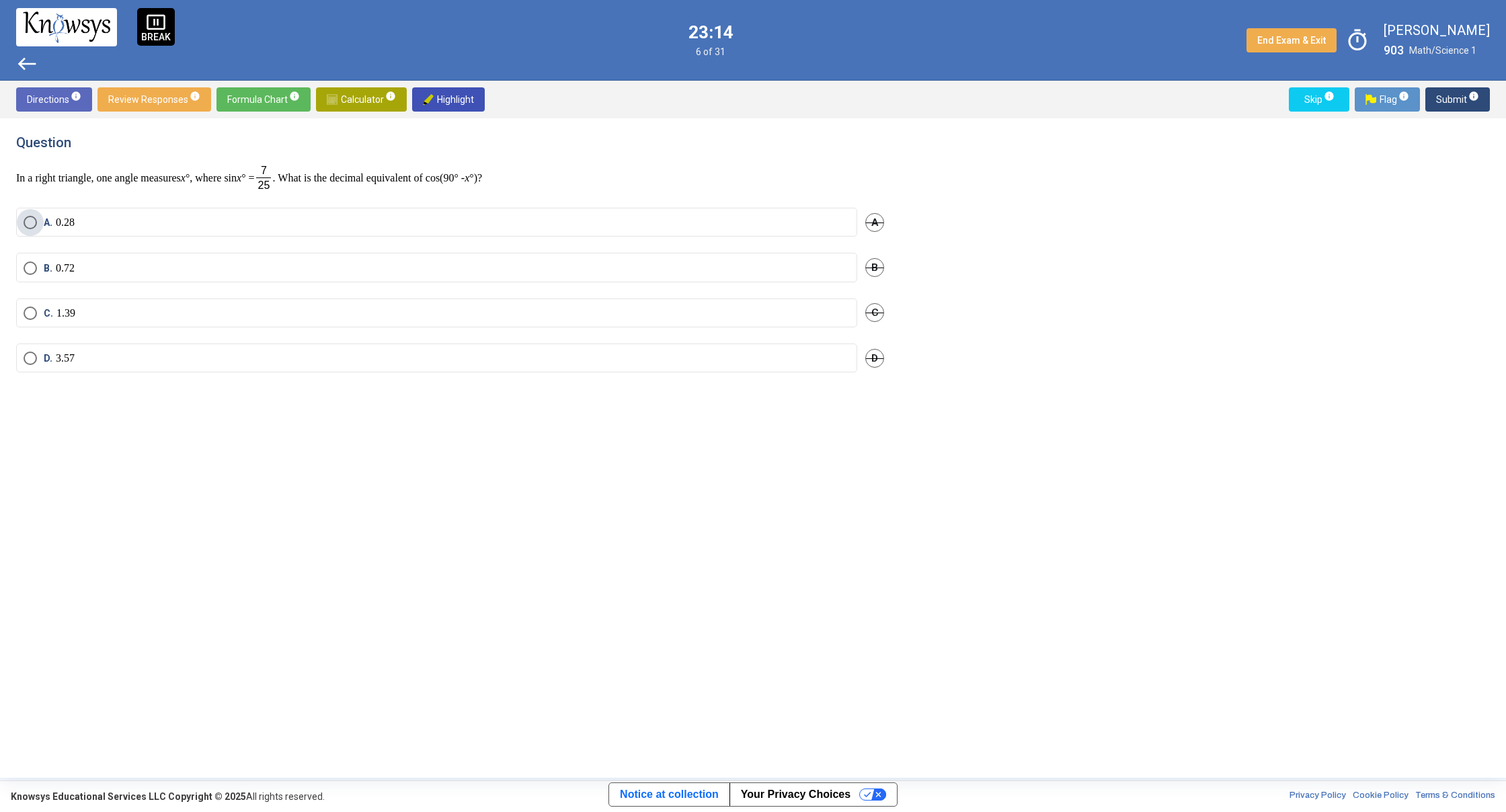
click at [433, 223] on label "A. 0.28" at bounding box center [437, 222] width 826 height 13
click at [1453, 99] on span "Submit info" at bounding box center [1457, 99] width 43 height 24
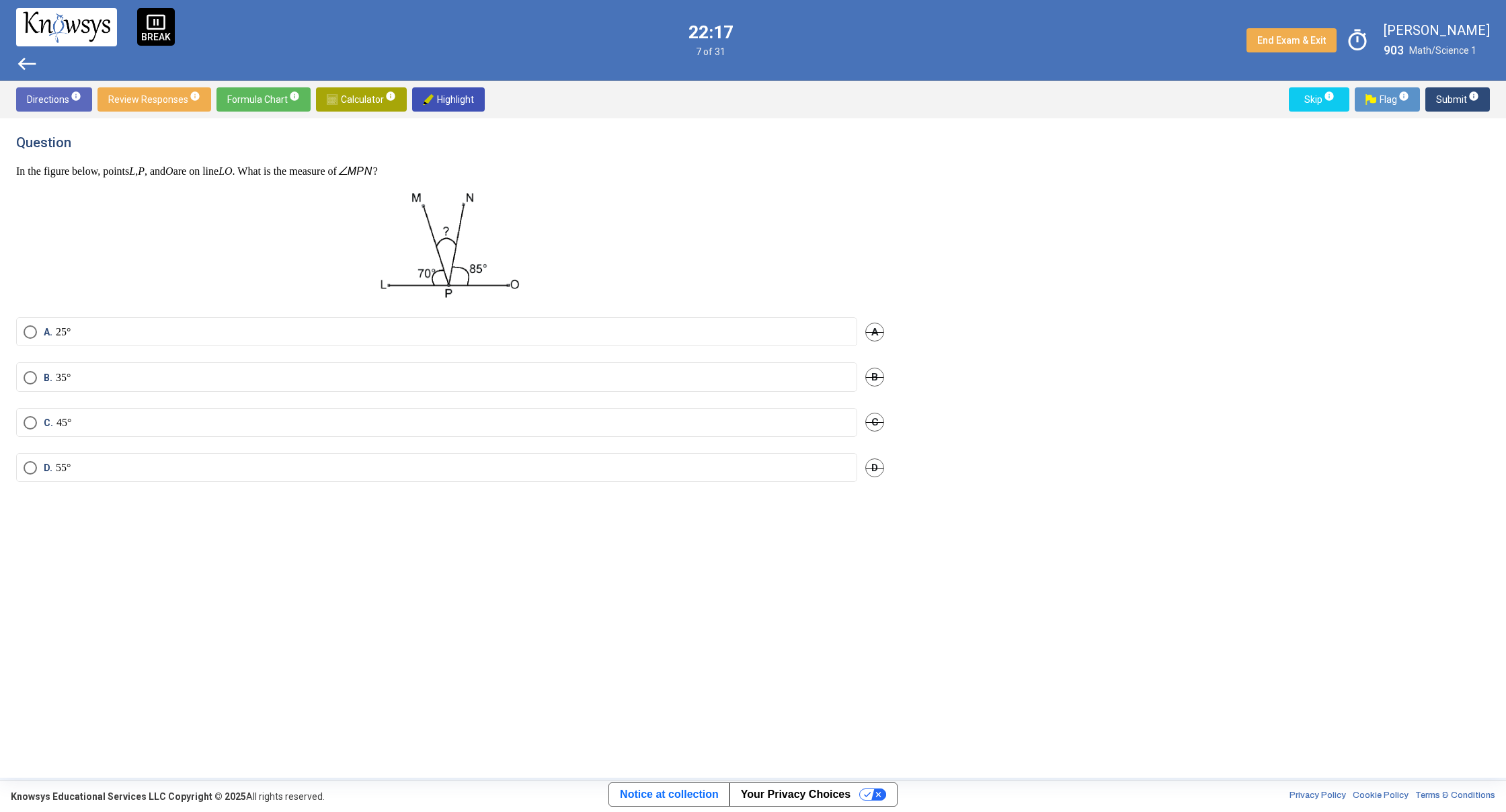
click at [252, 414] on mat-radio-button "C. 45°" at bounding box center [436, 422] width 841 height 29
click at [252, 426] on label "C. 45°" at bounding box center [437, 422] width 826 height 13
click at [1469, 106] on span "Submit info" at bounding box center [1457, 99] width 43 height 24
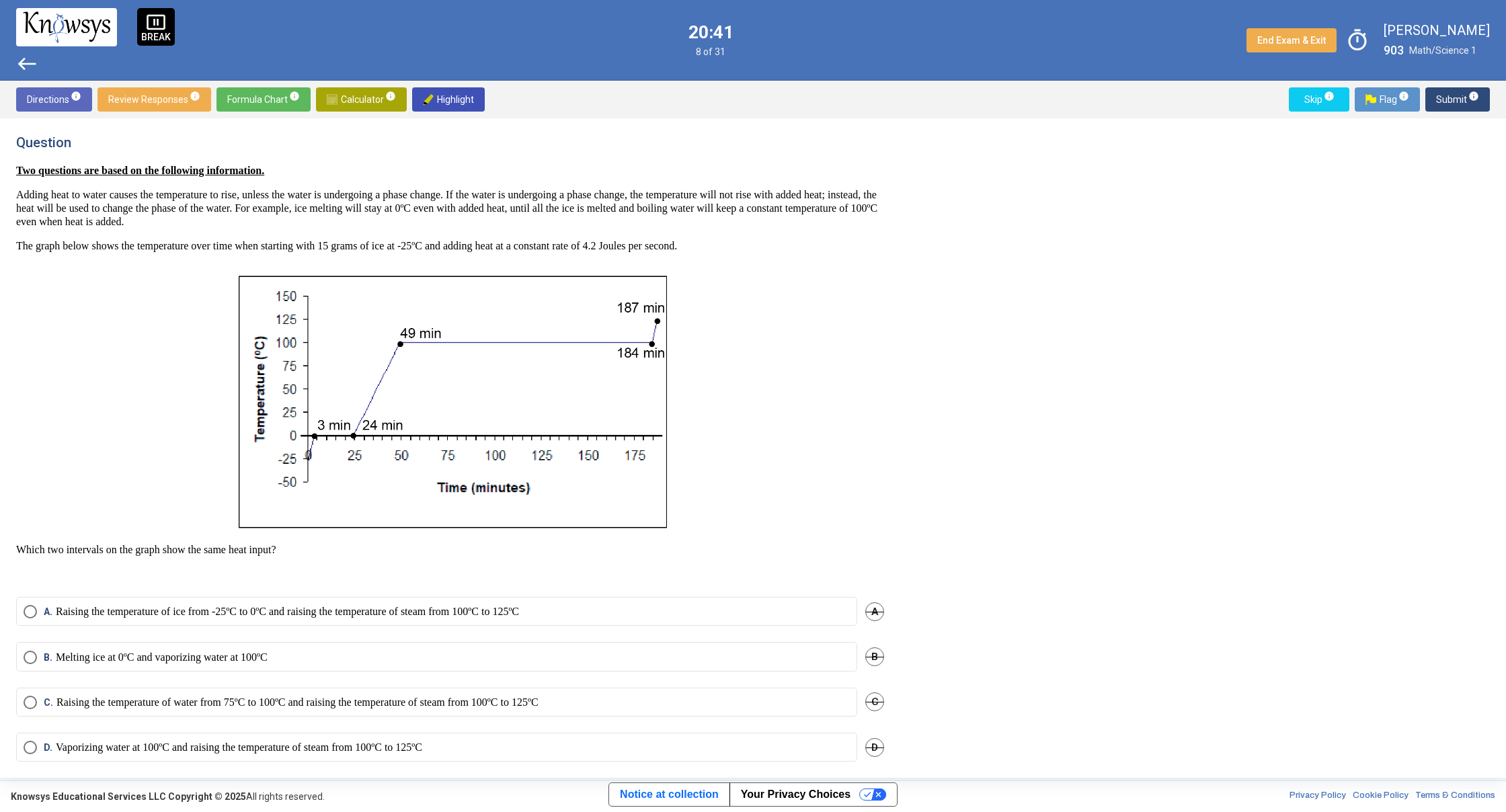
click at [758, 646] on mat-radio-button "B. Melting ice at 0ºC and vaporizing water at 100ºC" at bounding box center [436, 656] width 841 height 29
click at [777, 658] on label "B. Melting ice at 0ºC and vaporizing water at 100ºC" at bounding box center [437, 657] width 826 height 13
click at [1447, 98] on span "Submit info" at bounding box center [1457, 99] width 43 height 24
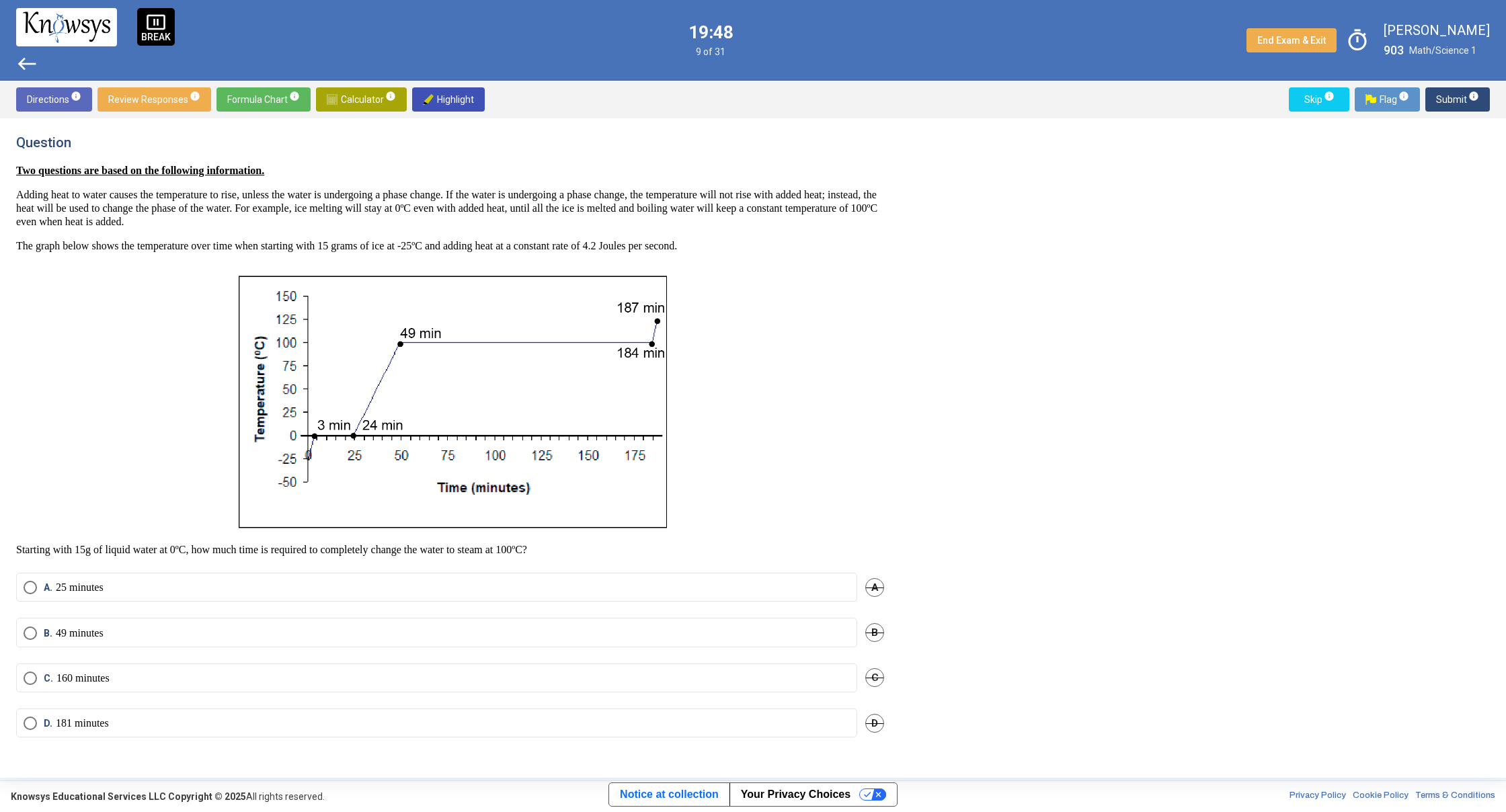
click at [325, 728] on mat-radio-button "D. 181 minutes" at bounding box center [436, 722] width 841 height 29
click at [325, 725] on label "D. 181 minutes" at bounding box center [437, 723] width 826 height 13
click at [1465, 98] on span "Submit info" at bounding box center [1457, 99] width 43 height 24
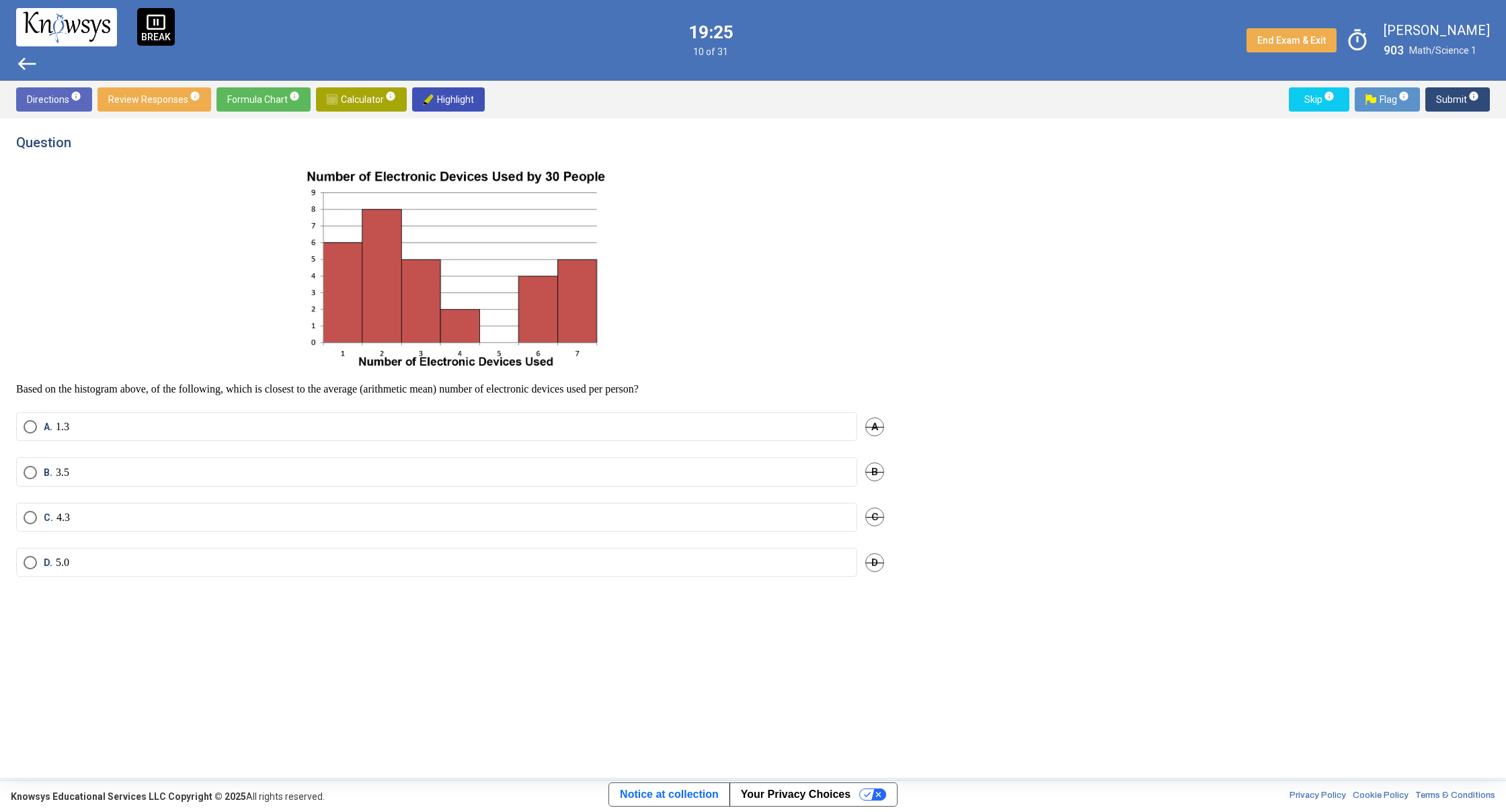
click at [363, 95] on span "Calculator info" at bounding box center [360, 99] width 69 height 24
click at [973, 190] on span "​" at bounding box center [1034, 184] width 162 height 16
click at [360, 94] on span "Calculator info" at bounding box center [360, 99] width 69 height 24
click at [362, 96] on span "Calculator info" at bounding box center [360, 99] width 69 height 24
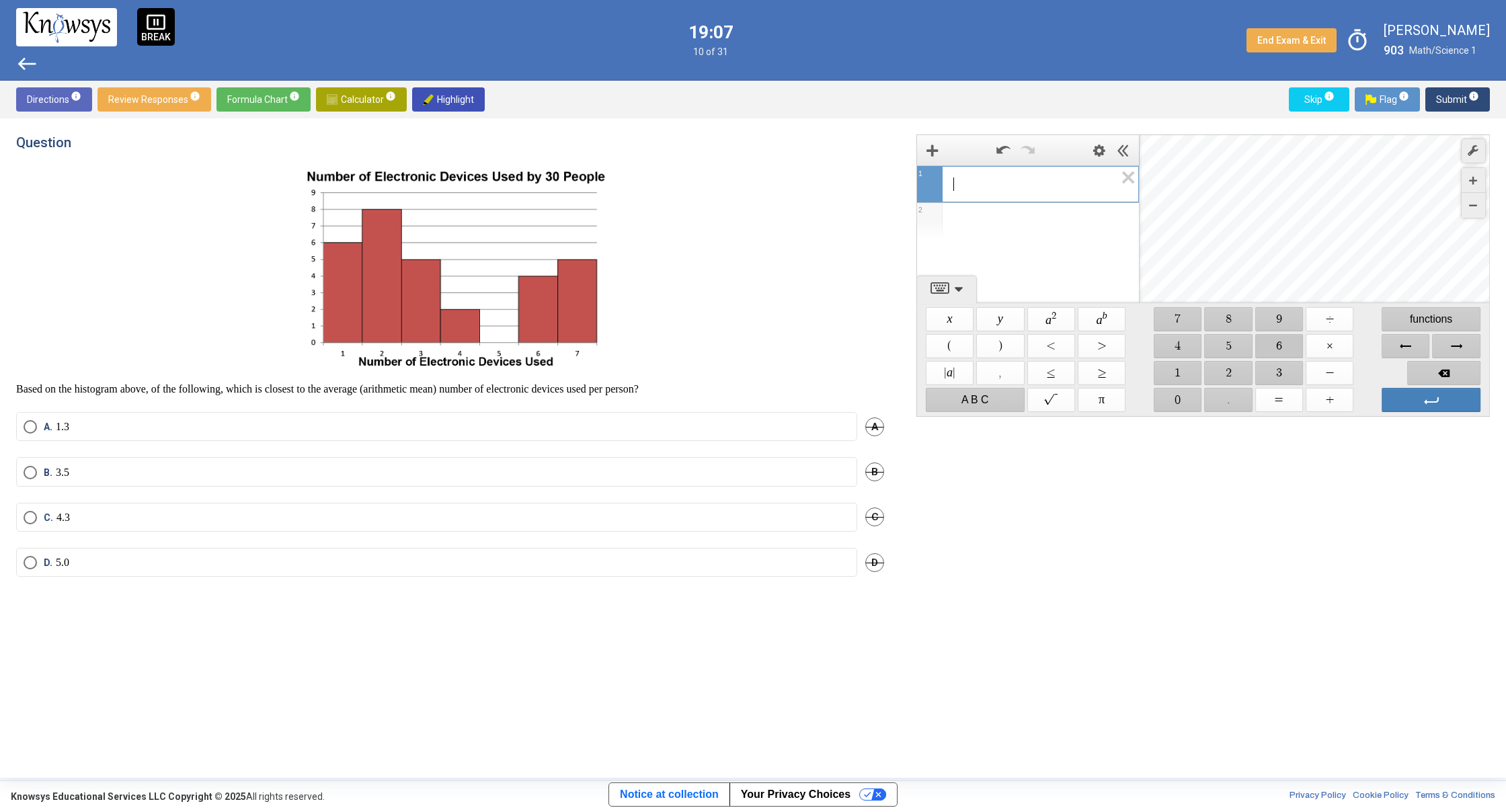
drag, startPoint x: 1273, startPoint y: 347, endPoint x: 1291, endPoint y: 349, distance: 18.1
click at [1274, 347] on span "$$ 6" at bounding box center [1279, 346] width 48 height 24
click at [1326, 398] on span "$$ +" at bounding box center [1329, 400] width 48 height 24
click at [1238, 319] on span "$$ 8" at bounding box center [1228, 319] width 48 height 24
click at [1332, 398] on span "$$ +" at bounding box center [1329, 400] width 48 height 24
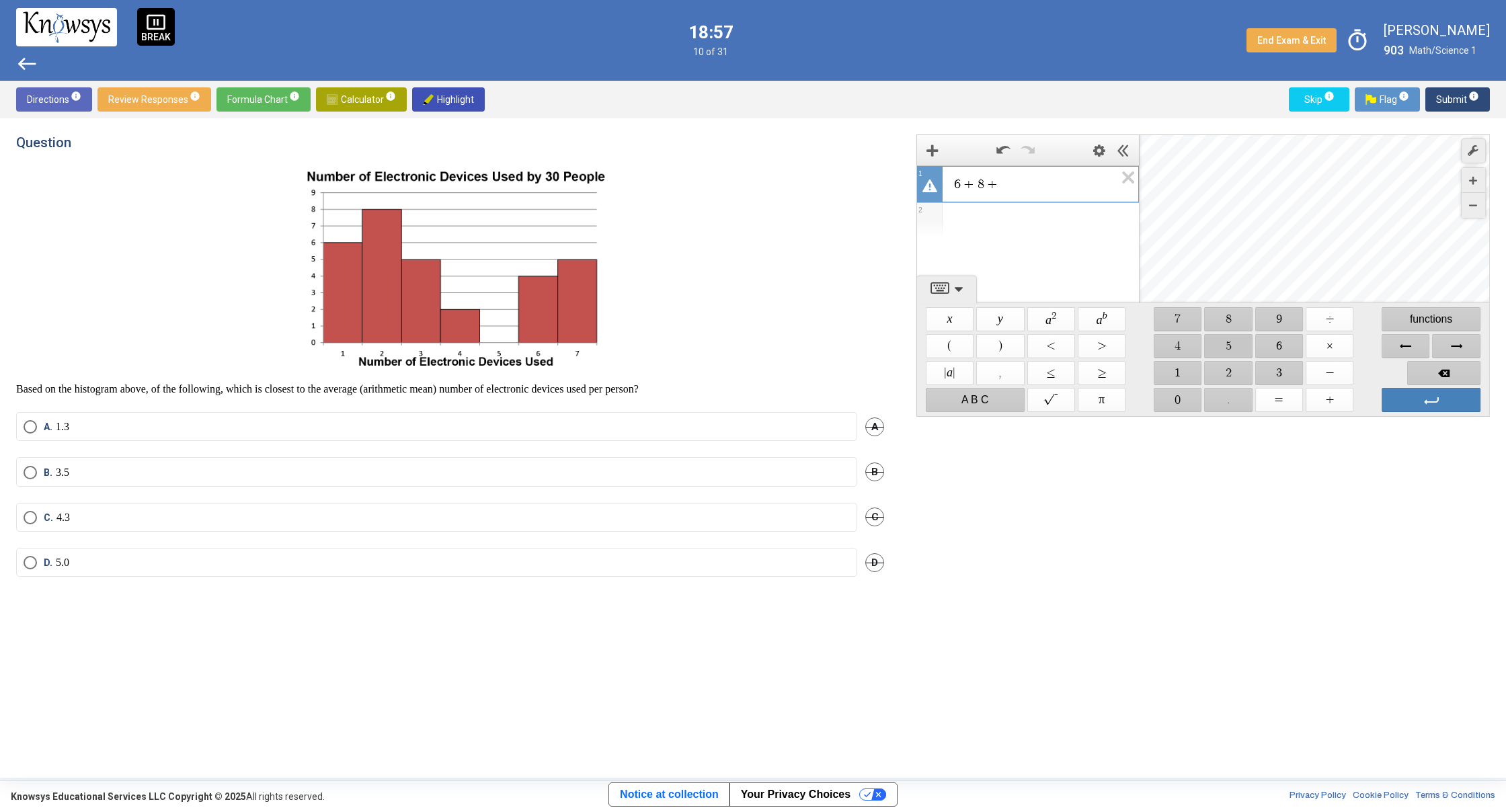
click at [1233, 344] on span "$$ 5" at bounding box center [1228, 346] width 48 height 24
drag, startPoint x: 1331, startPoint y: 399, endPoint x: 1275, endPoint y: 366, distance: 65.0
click at [1324, 394] on span "$$ +" at bounding box center [1329, 400] width 48 height 24
click at [1246, 367] on span "$$ 2" at bounding box center [1228, 373] width 48 height 24
click at [1330, 401] on span "$$ +" at bounding box center [1329, 400] width 48 height 24
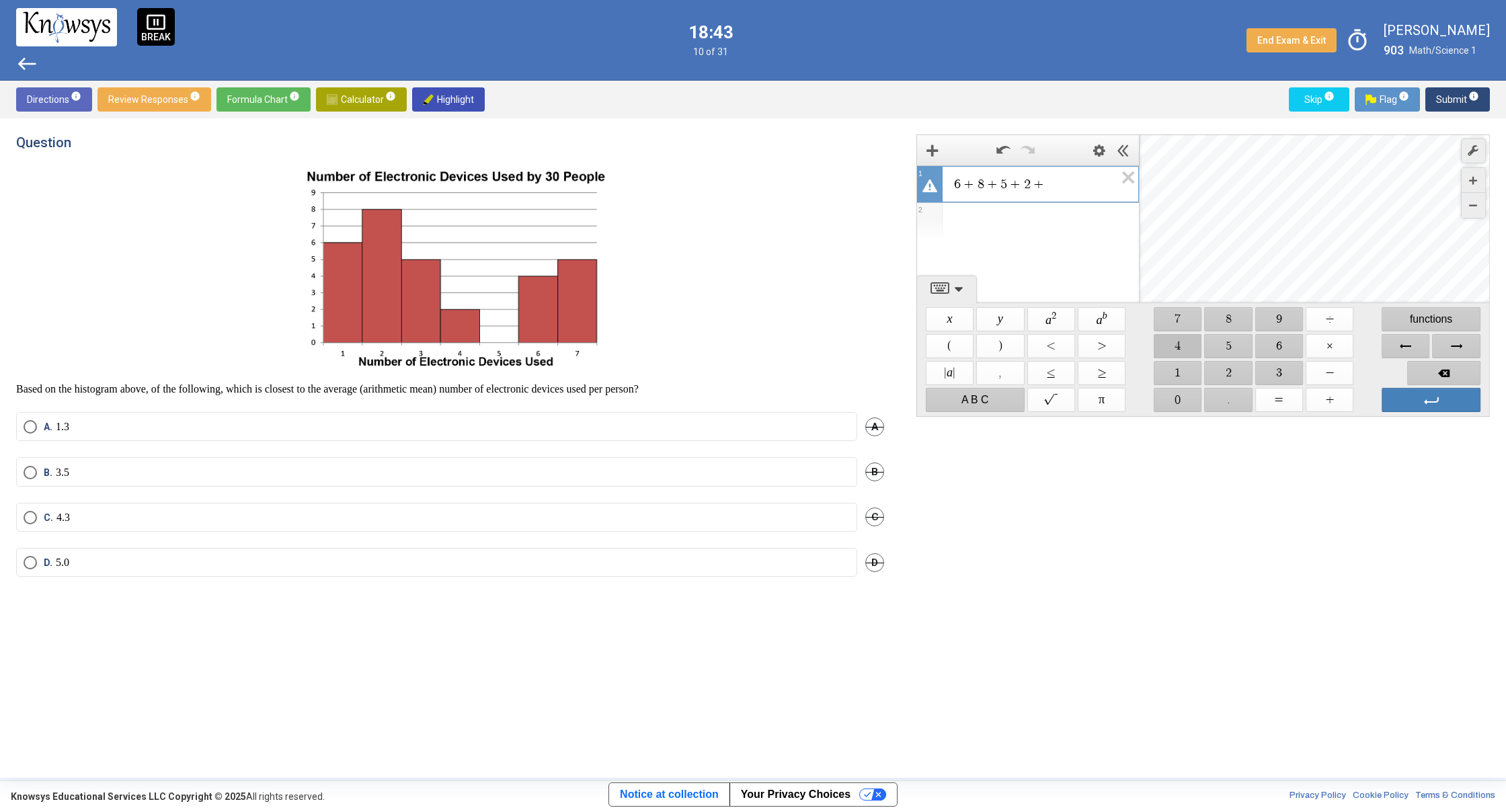
click at [1183, 340] on span "$$ 4" at bounding box center [1177, 346] width 48 height 24
click at [1333, 398] on span "$$ +" at bounding box center [1329, 400] width 48 height 24
click at [1225, 349] on span "$$ 5" at bounding box center [1228, 346] width 48 height 24
click at [1442, 378] on span "Backspace" at bounding box center [1443, 373] width 73 height 24
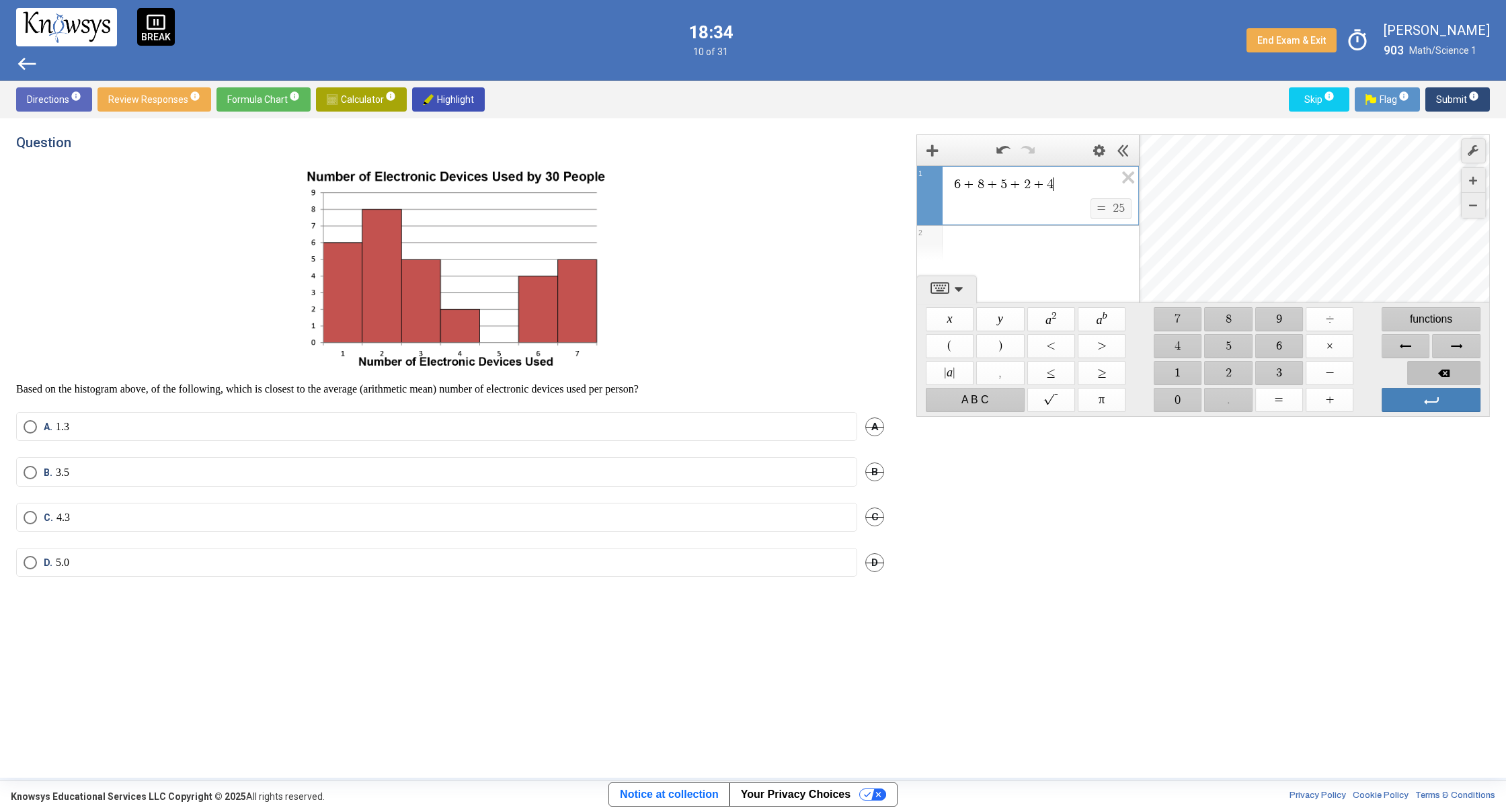
click at [1442, 378] on span "Backspace" at bounding box center [1443, 373] width 73 height 24
click at [1442, 377] on span "Backspace" at bounding box center [1443, 373] width 73 height 24
click at [1442, 376] on span "Backspace" at bounding box center [1443, 373] width 73 height 24
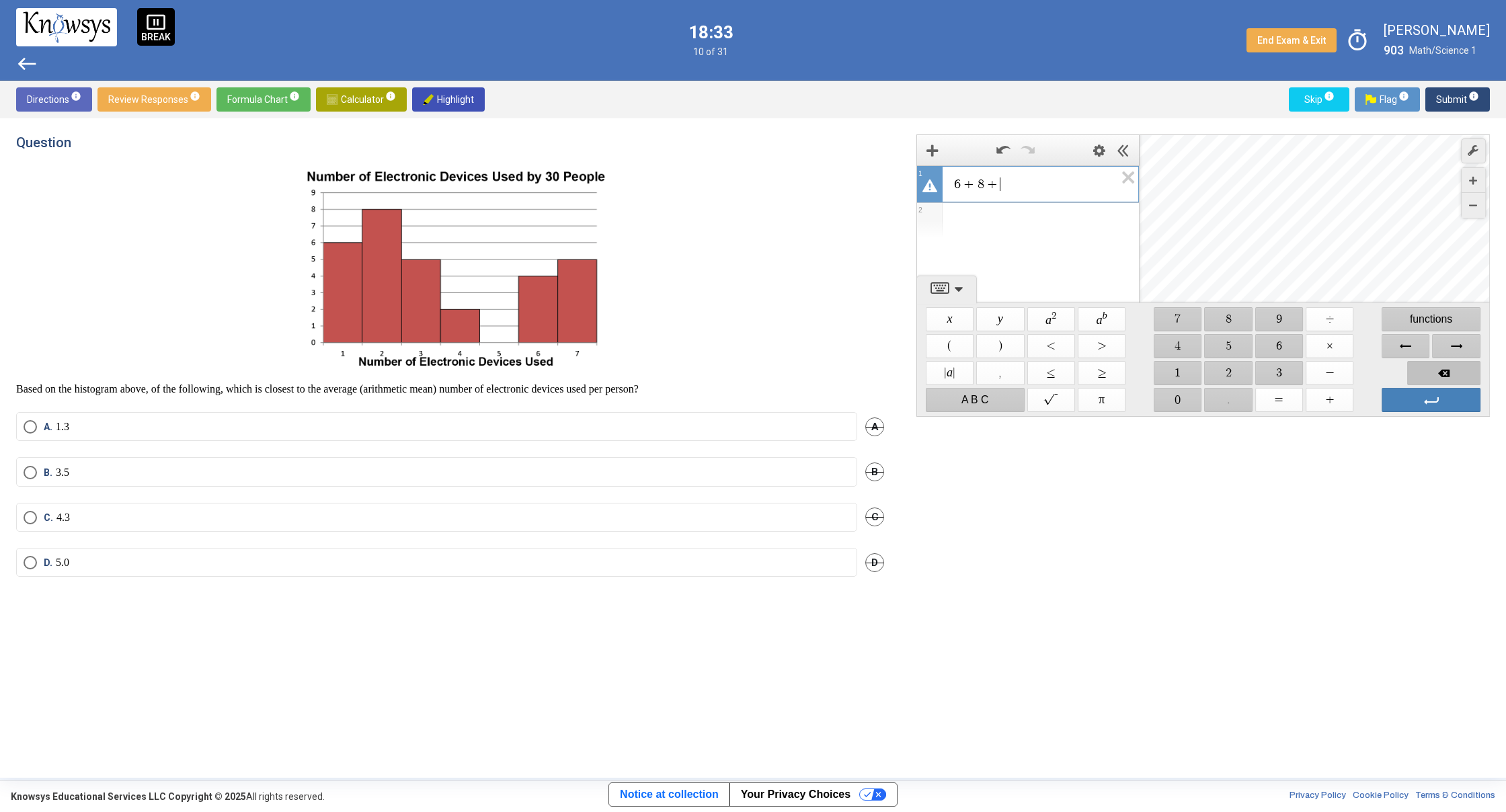
click at [1442, 376] on span "Backspace" at bounding box center [1443, 373] width 73 height 24
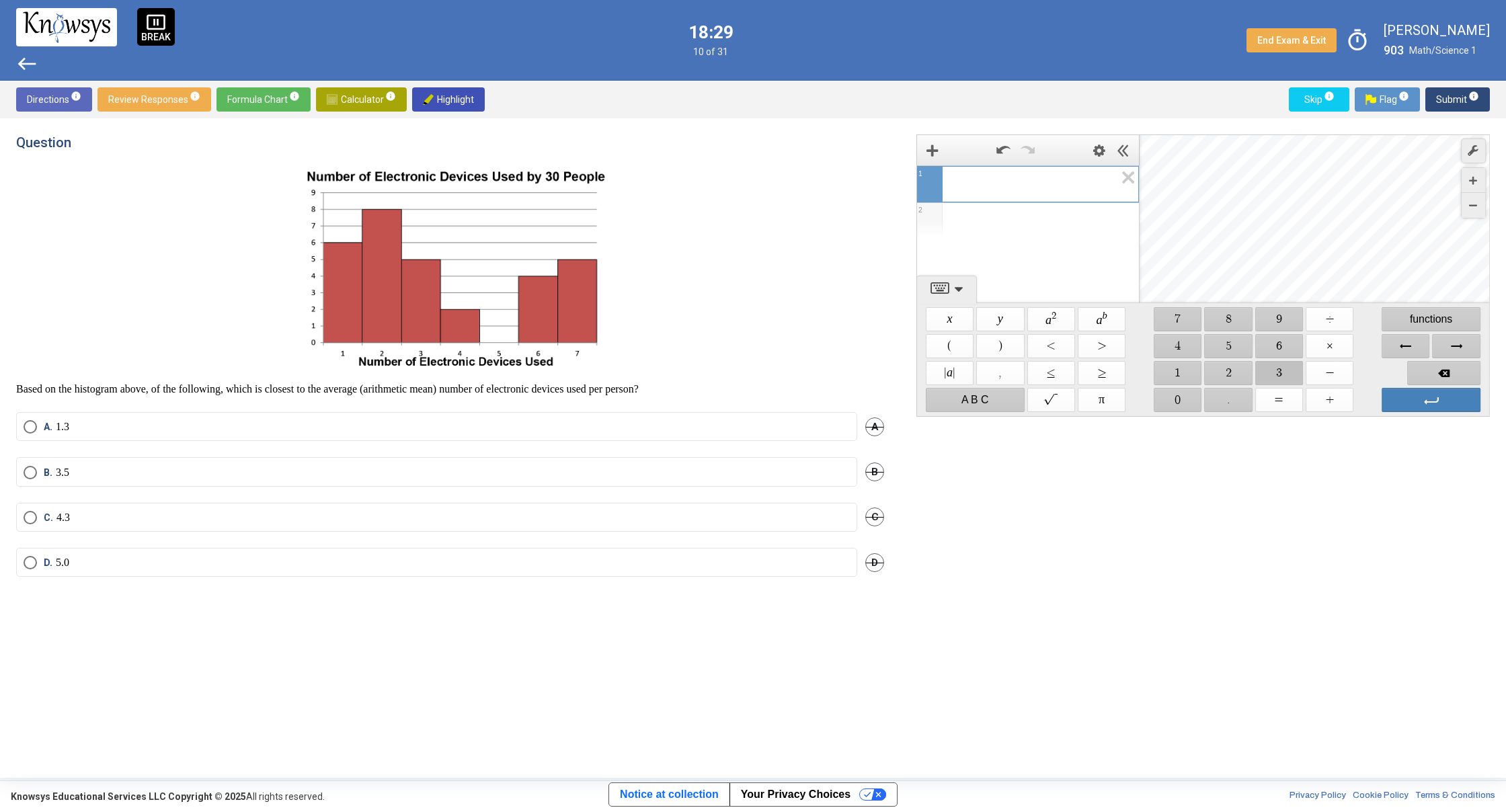
drag, startPoint x: 1261, startPoint y: 366, endPoint x: 1226, endPoint y: 374, distance: 35.9
click at [1262, 366] on span "$$ 3" at bounding box center [1279, 373] width 48 height 24
click at [1181, 397] on span "$$ 0" at bounding box center [1177, 400] width 48 height 24
click at [1322, 344] on span "$$ ×" at bounding box center [1329, 346] width 48 height 24
drag, startPoint x: 1418, startPoint y: 371, endPoint x: 1404, endPoint y: 367, distance: 14.6
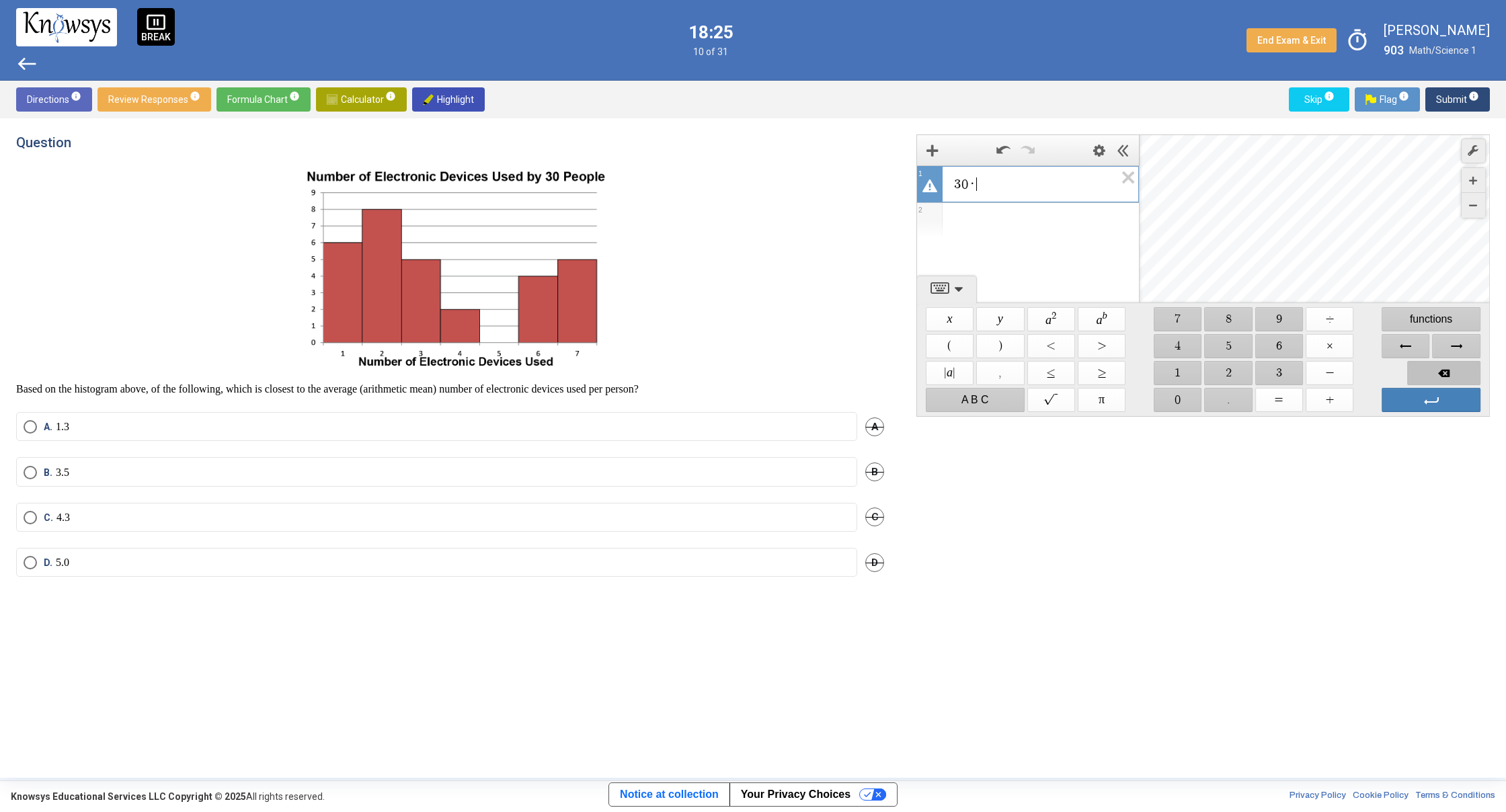
click at [1416, 370] on span "Backspace" at bounding box center [1443, 373] width 73 height 24
click at [1327, 316] on span "$$ ÷" at bounding box center [1329, 319] width 48 height 24
drag, startPoint x: 1170, startPoint y: 306, endPoint x: 1177, endPoint y: 309, distance: 7.6
click at [1171, 306] on div "$$ 7" at bounding box center [1177, 319] width 50 height 27
click at [1181, 316] on span "$$ 7" at bounding box center [1177, 319] width 48 height 24
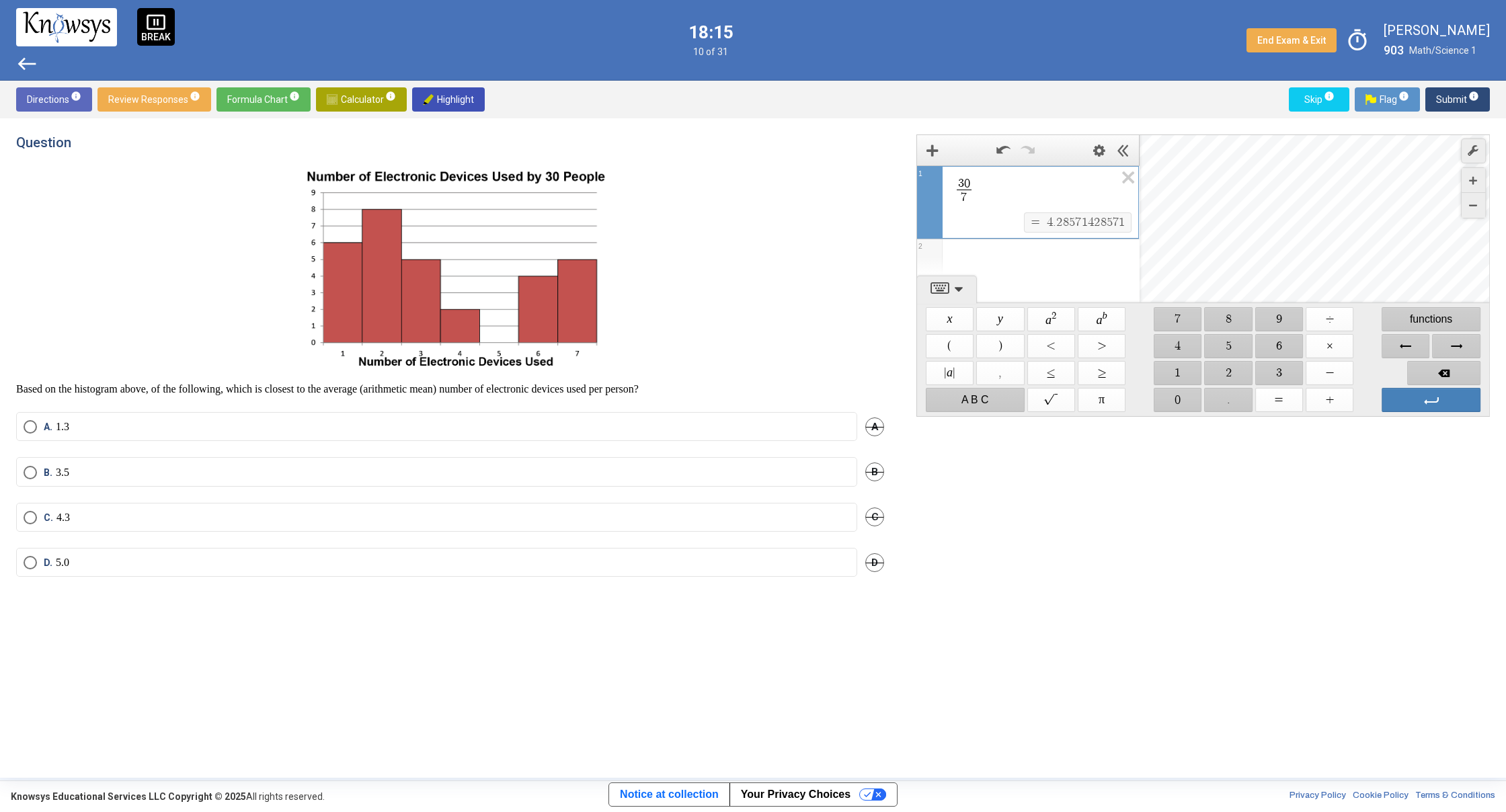
click at [352, 519] on label "C. 4.3" at bounding box center [437, 517] width 826 height 13
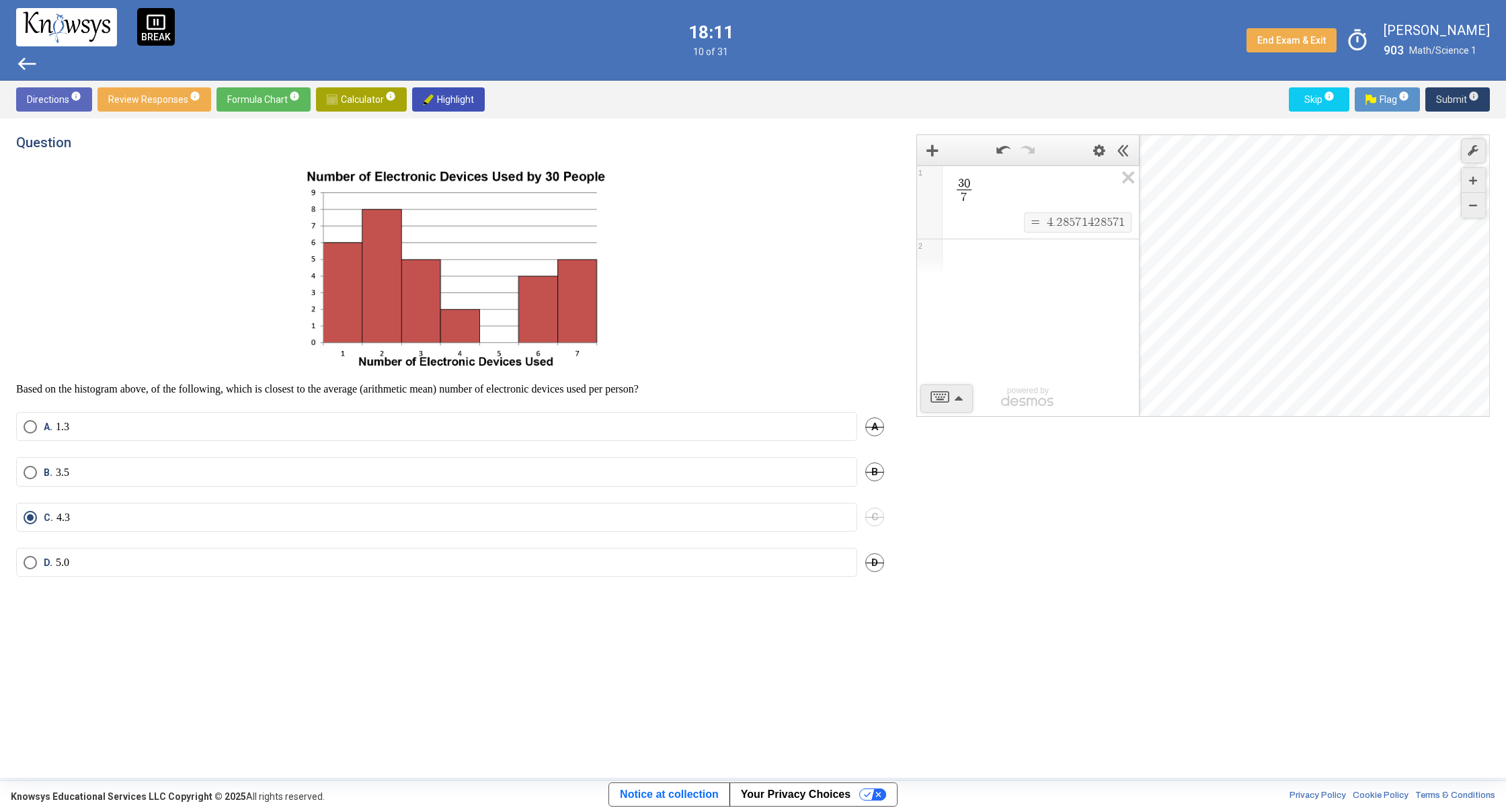
click at [1458, 94] on span "Submit info" at bounding box center [1457, 99] width 43 height 24
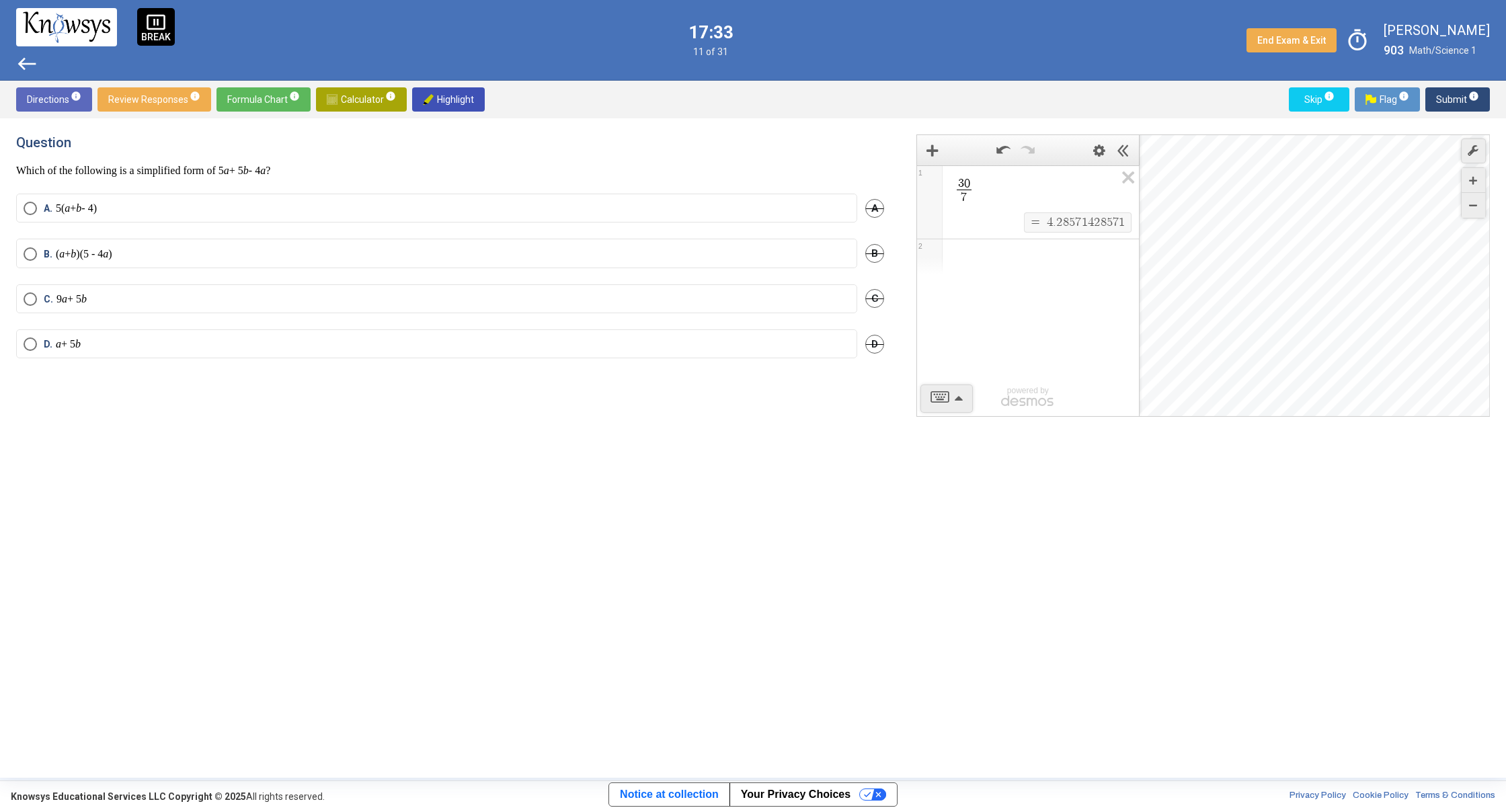
click at [81, 349] on em "b" at bounding box center [78, 344] width 6 height 11
click at [1460, 92] on span "Submit info" at bounding box center [1457, 99] width 43 height 24
click at [335, 103] on span "Calculator info" at bounding box center [360, 99] width 69 height 24
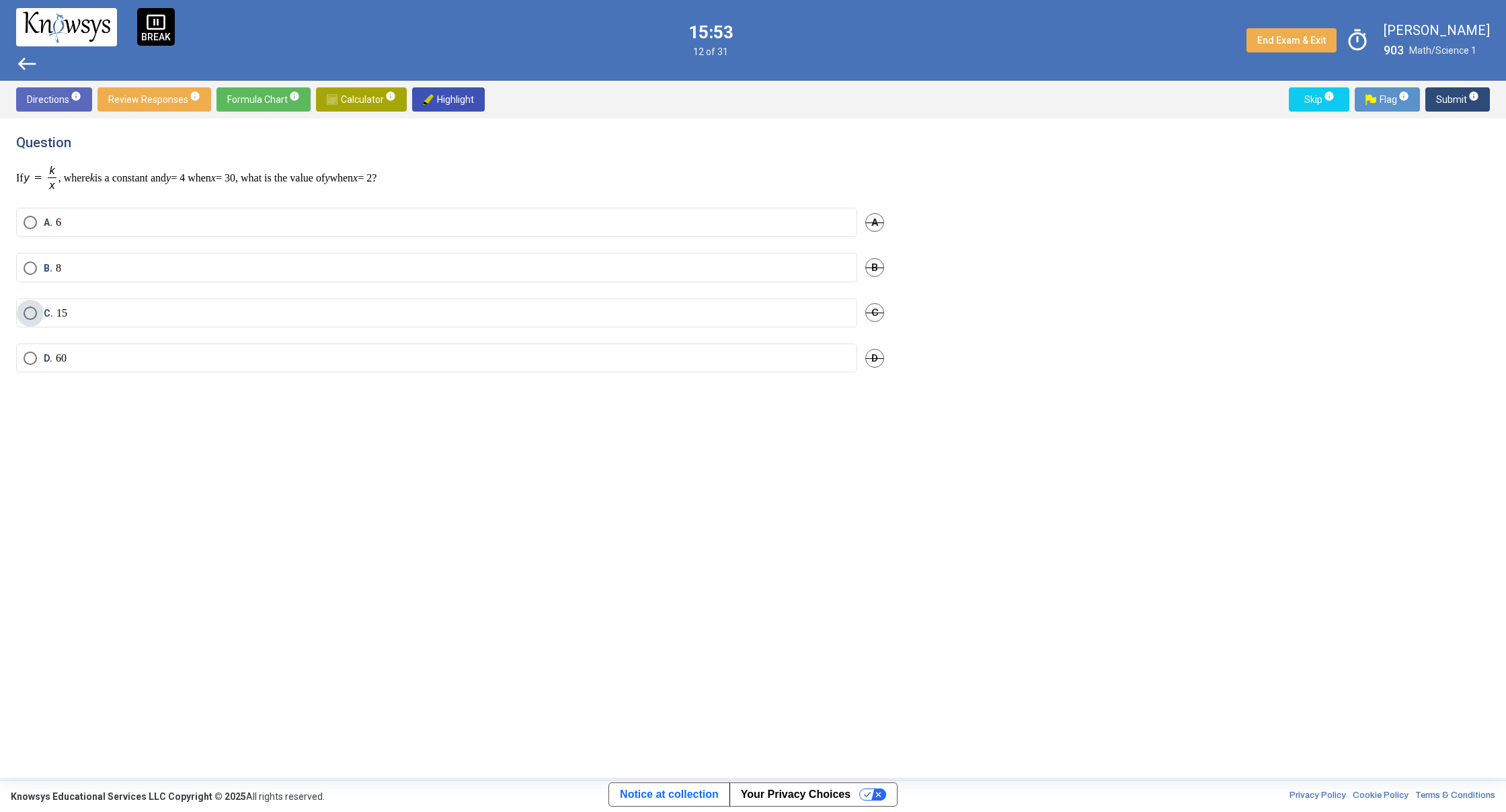
click at [300, 317] on label "C. 15" at bounding box center [437, 313] width 826 height 13
click at [1444, 94] on span "Submit info" at bounding box center [1457, 99] width 43 height 24
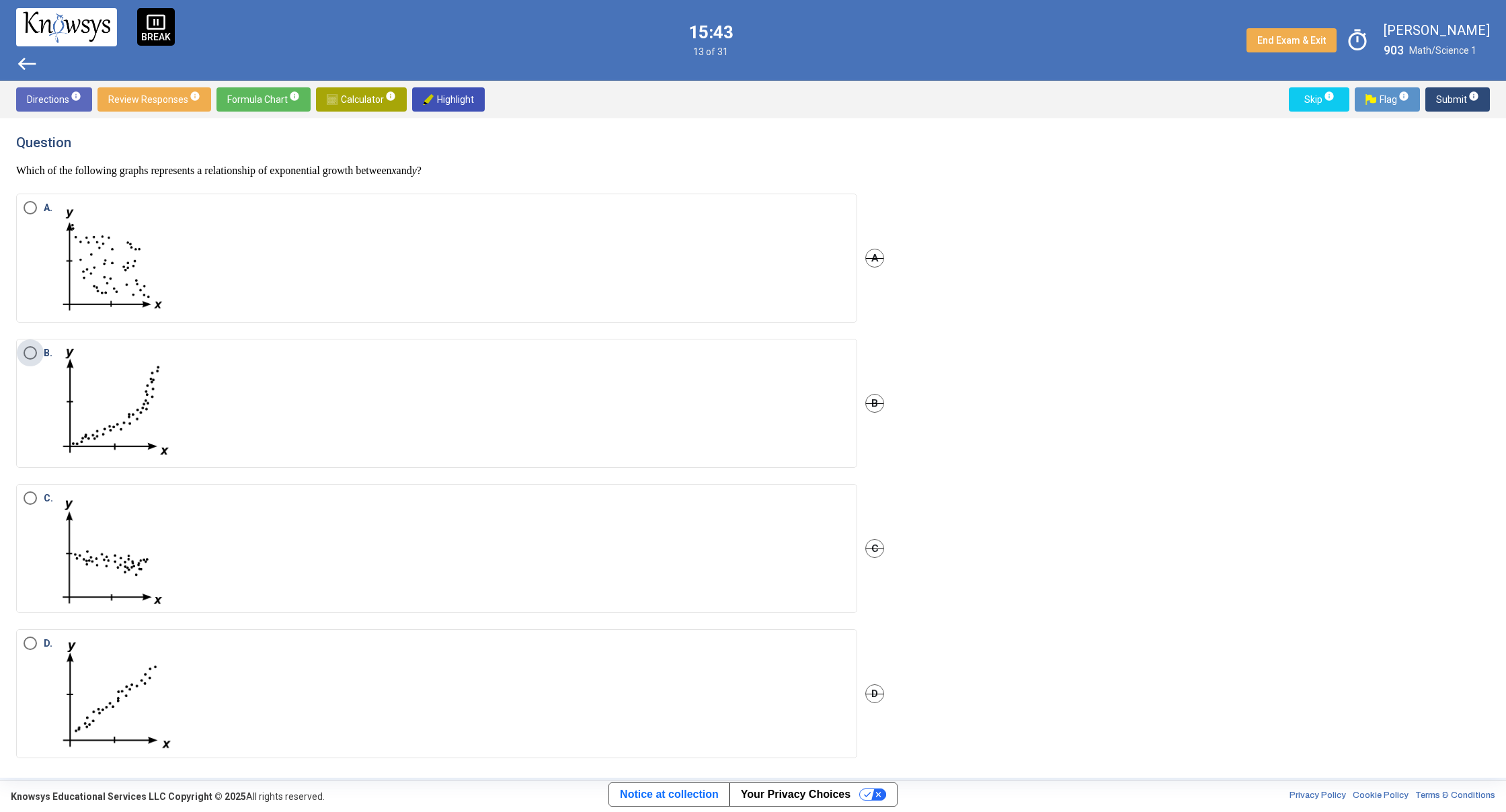
click at [253, 377] on label "B." at bounding box center [437, 403] width 826 height 114
click at [1457, 98] on span "Submit info" at bounding box center [1457, 99] width 43 height 24
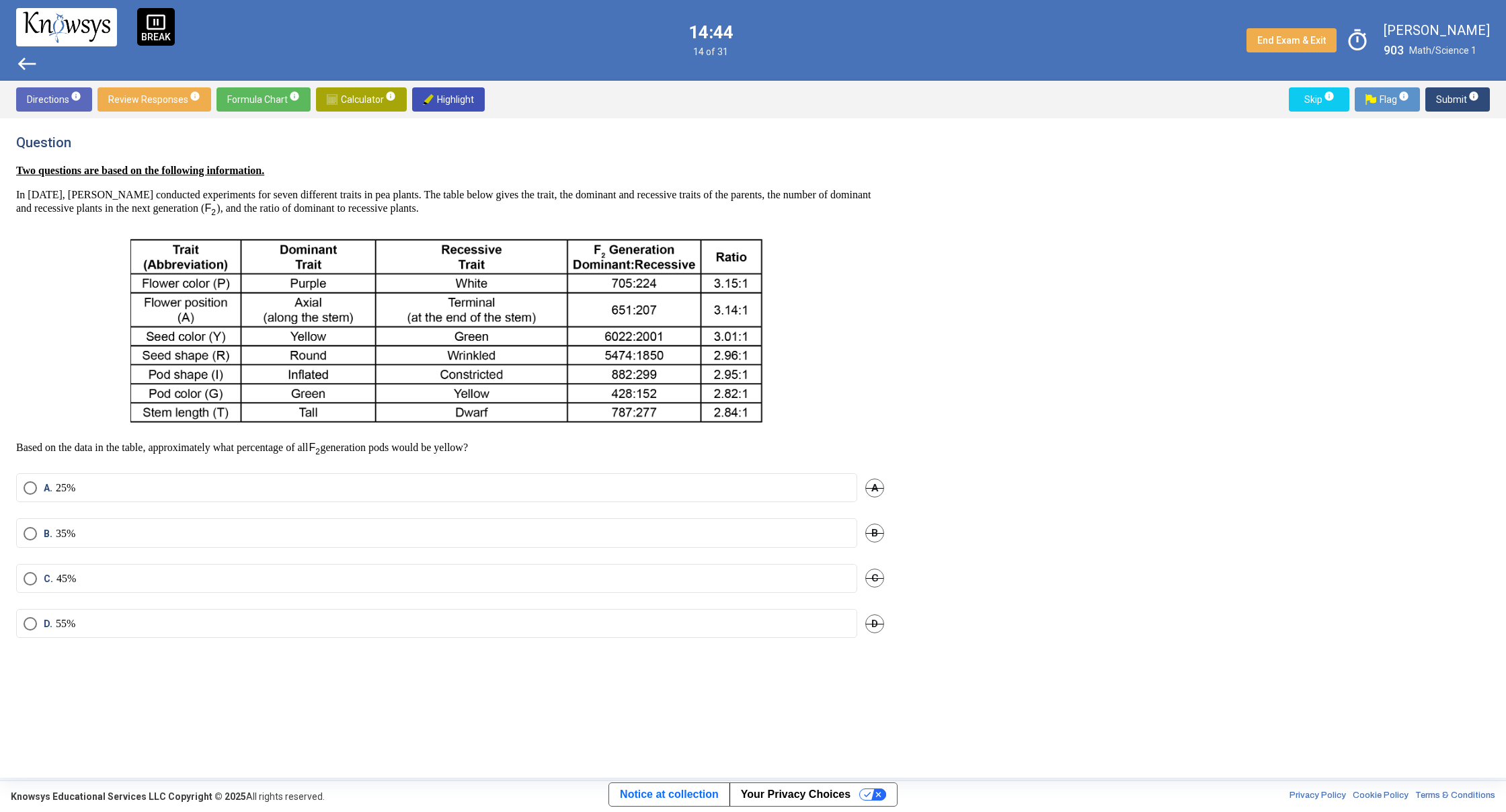
drag, startPoint x: 296, startPoint y: 589, endPoint x: 299, endPoint y: 581, distance: 8.5
click at [299, 581] on mat-radio-button "C. 45%" at bounding box center [436, 578] width 841 height 29
click at [299, 578] on label "C. 45%" at bounding box center [437, 579] width 826 height 13
click at [1457, 108] on mat-tooltip-component "Click to enter an answer with no flag and continue to the next question." at bounding box center [1401, 125] width 187 height 48
drag, startPoint x: 66, startPoint y: 537, endPoint x: 70, endPoint y: 521, distance: 16.5
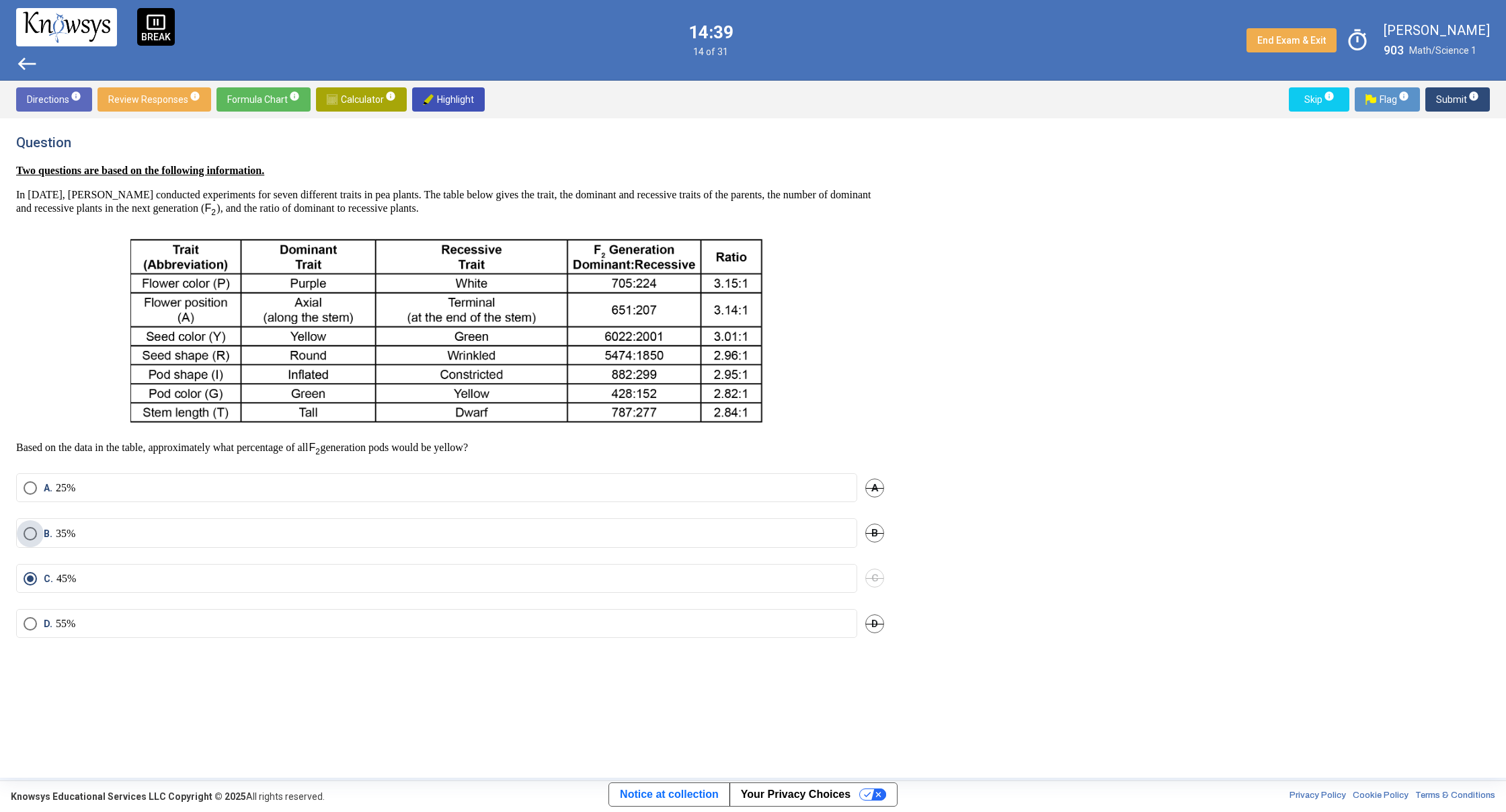
click at [67, 537] on p "35%" at bounding box center [65, 533] width 20 height 13
click at [79, 498] on mat-radio-button "A. 25%" at bounding box center [436, 487] width 841 height 29
click at [81, 492] on label "A. 25%" at bounding box center [437, 487] width 826 height 13
click at [1454, 103] on span "Submit info" at bounding box center [1457, 99] width 43 height 24
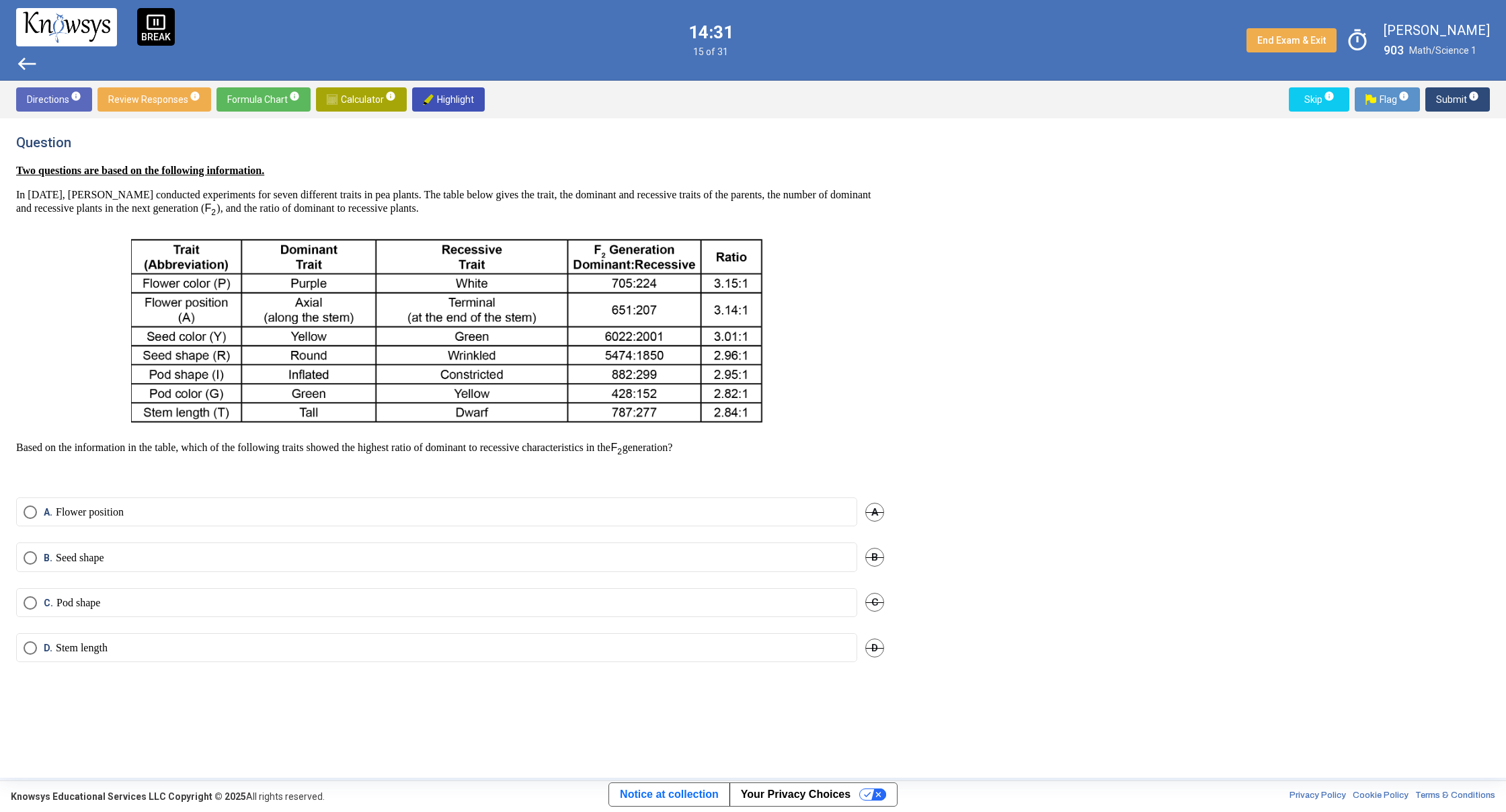
click at [33, 68] on span "west" at bounding box center [26, 63] width 21 height 21
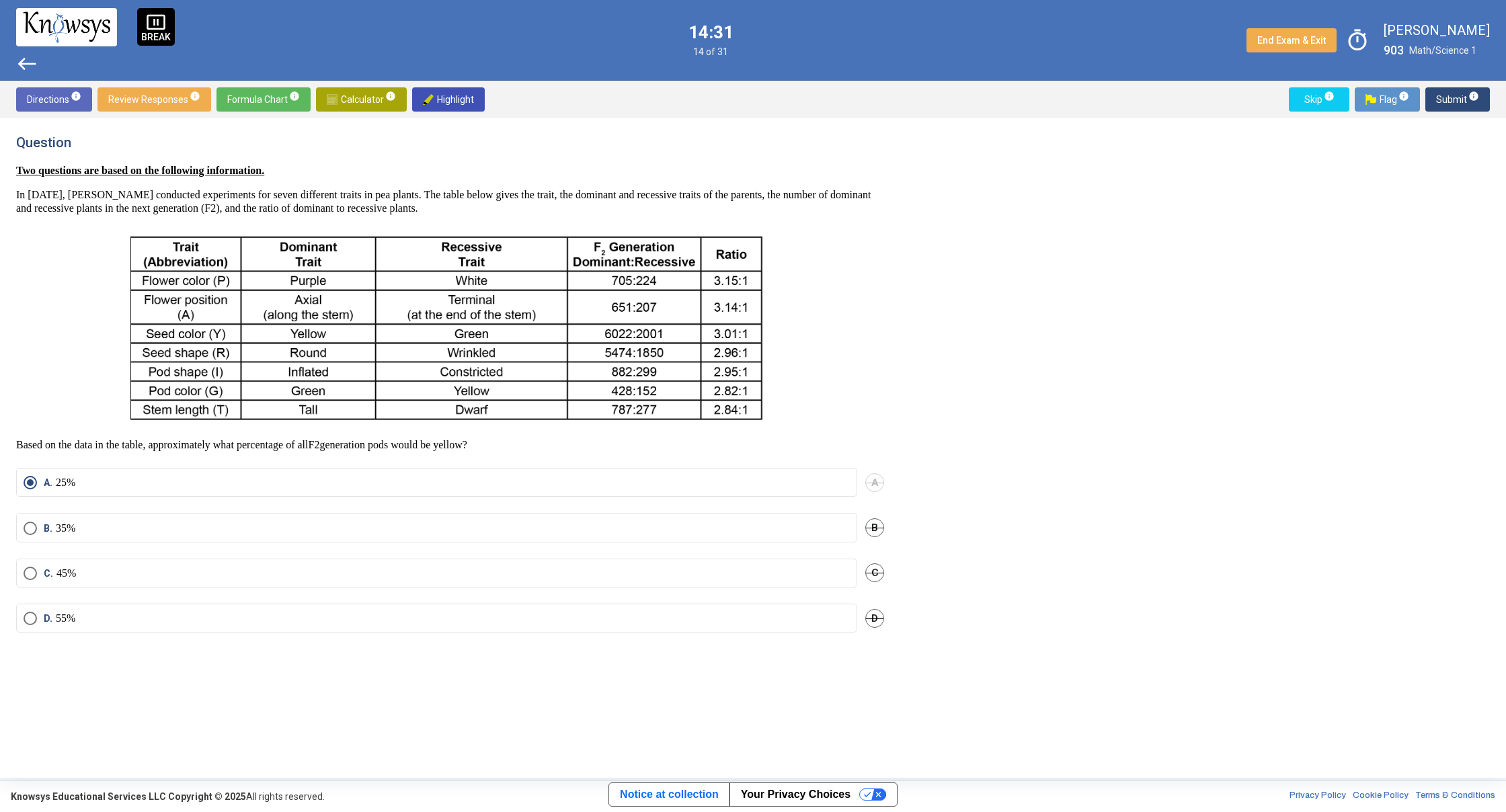
click at [33, 68] on span "west" at bounding box center [26, 63] width 21 height 21
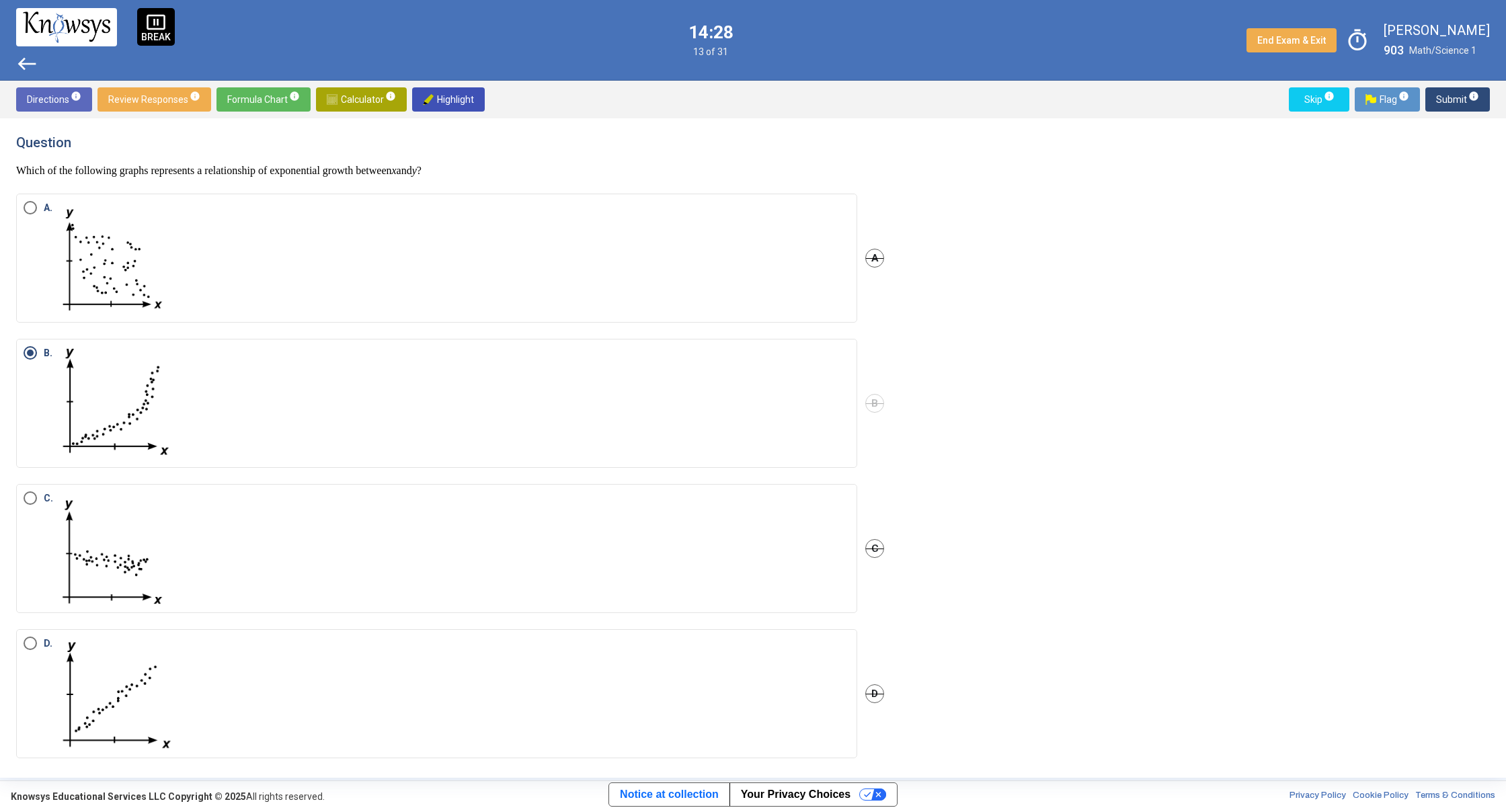
click at [1461, 105] on span "Submit info" at bounding box center [1457, 99] width 43 height 24
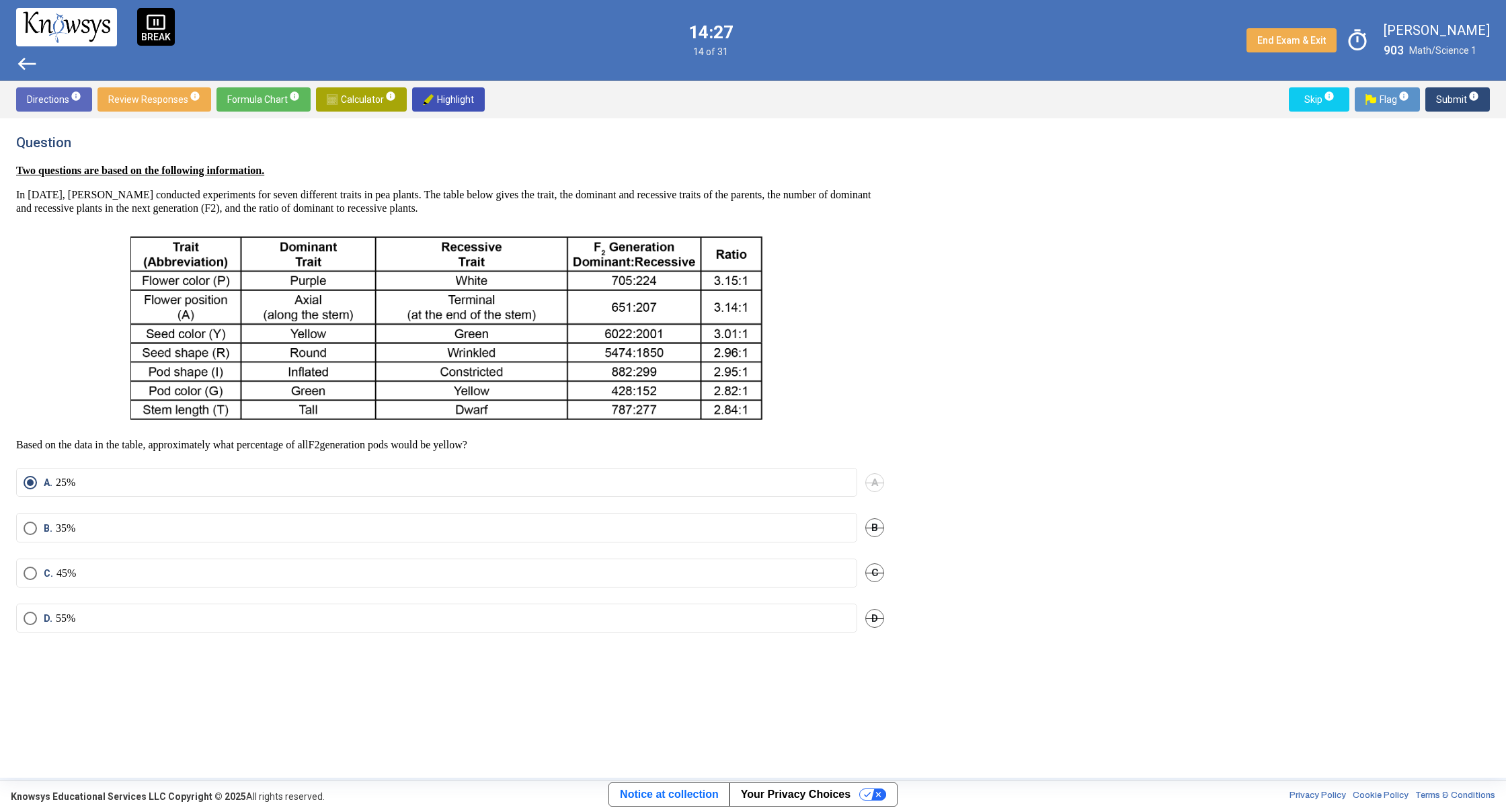
click at [1457, 105] on span "Submit info" at bounding box center [1457, 99] width 43 height 24
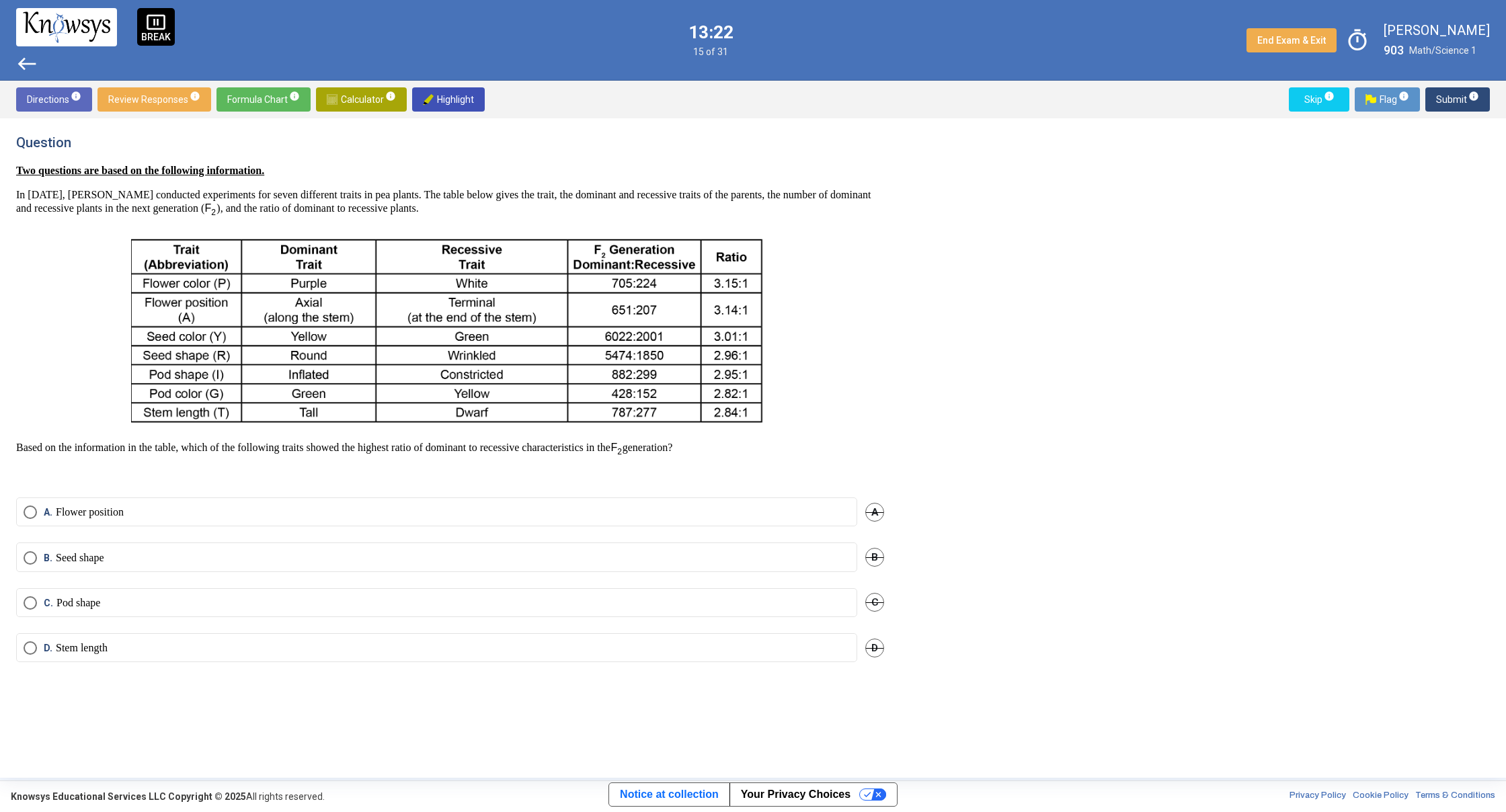
drag, startPoint x: 134, startPoint y: 637, endPoint x: 154, endPoint y: 629, distance: 21.5
click at [144, 633] on mat-radio-button "D. Stem length" at bounding box center [436, 648] width 841 height 29
click at [208, 642] on mat-radio-button "D. Stem length" at bounding box center [436, 648] width 841 height 29
click at [372, 643] on label "D. Stem length" at bounding box center [437, 648] width 826 height 13
click at [1462, 103] on span "Submit info" at bounding box center [1457, 99] width 43 height 24
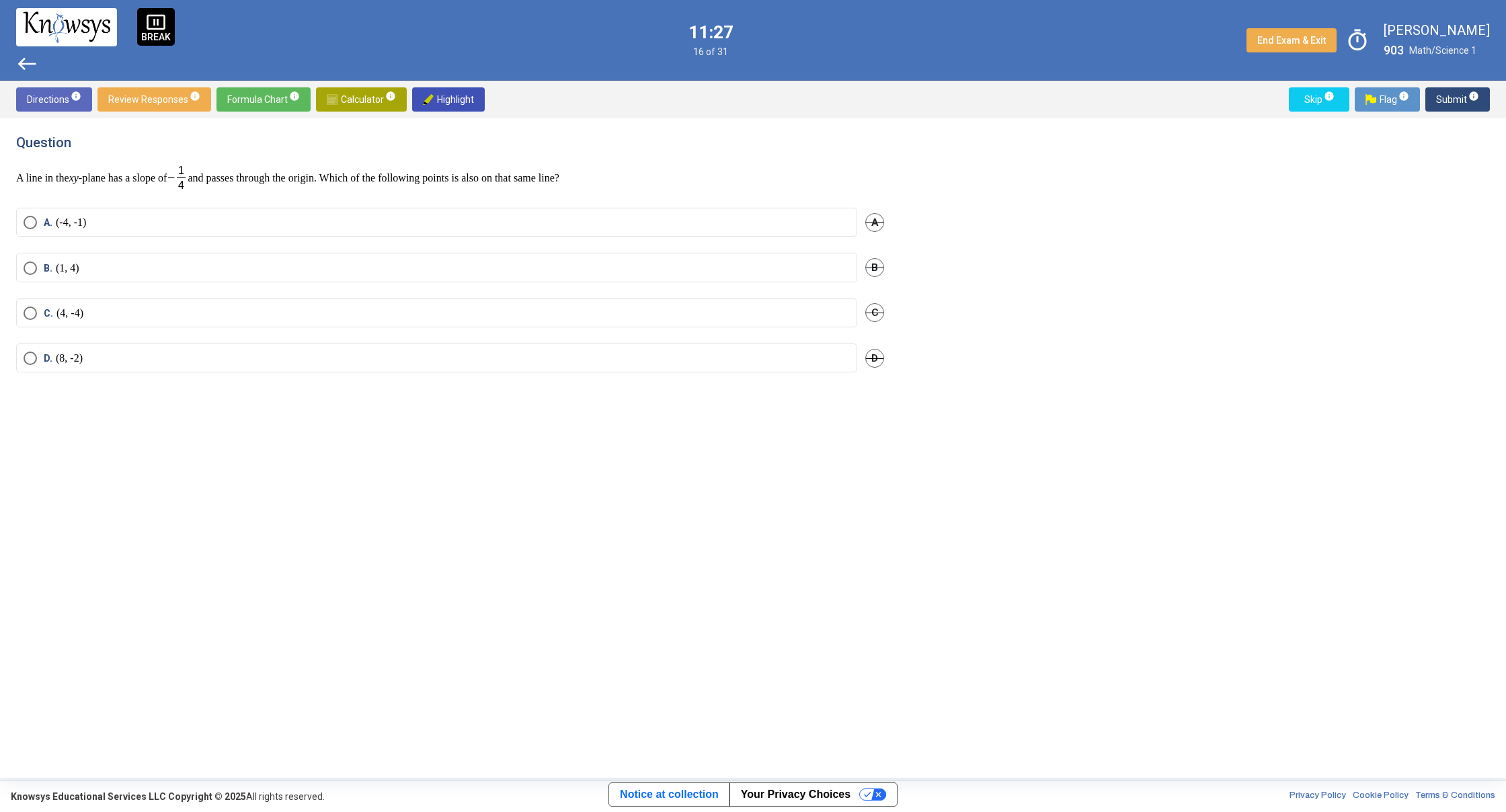
click at [376, 368] on mat-radio-button "D. (8, -2)" at bounding box center [436, 358] width 841 height 29
click at [376, 367] on mat-radio-button "D. (8, -2)" at bounding box center [436, 358] width 841 height 29
click at [33, 364] on span "Select an option" at bounding box center [30, 358] width 13 height 13
click at [1454, 98] on span "Submit info" at bounding box center [1457, 99] width 43 height 24
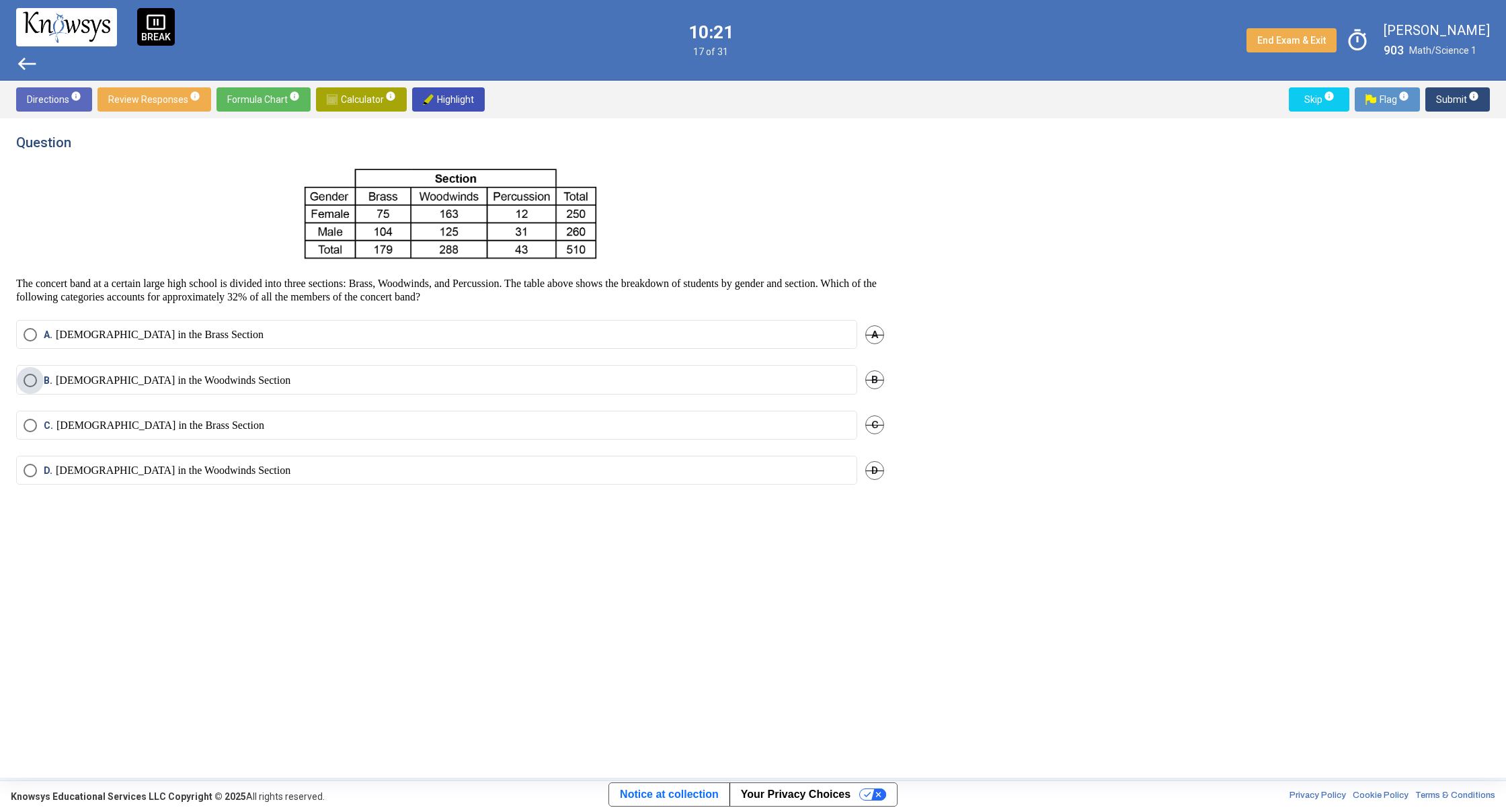
click at [269, 379] on label "B. [DEMOGRAPHIC_DATA] in the Woodwinds Section" at bounding box center [437, 380] width 826 height 13
click at [1450, 101] on span "Submit info" at bounding box center [1457, 99] width 43 height 24
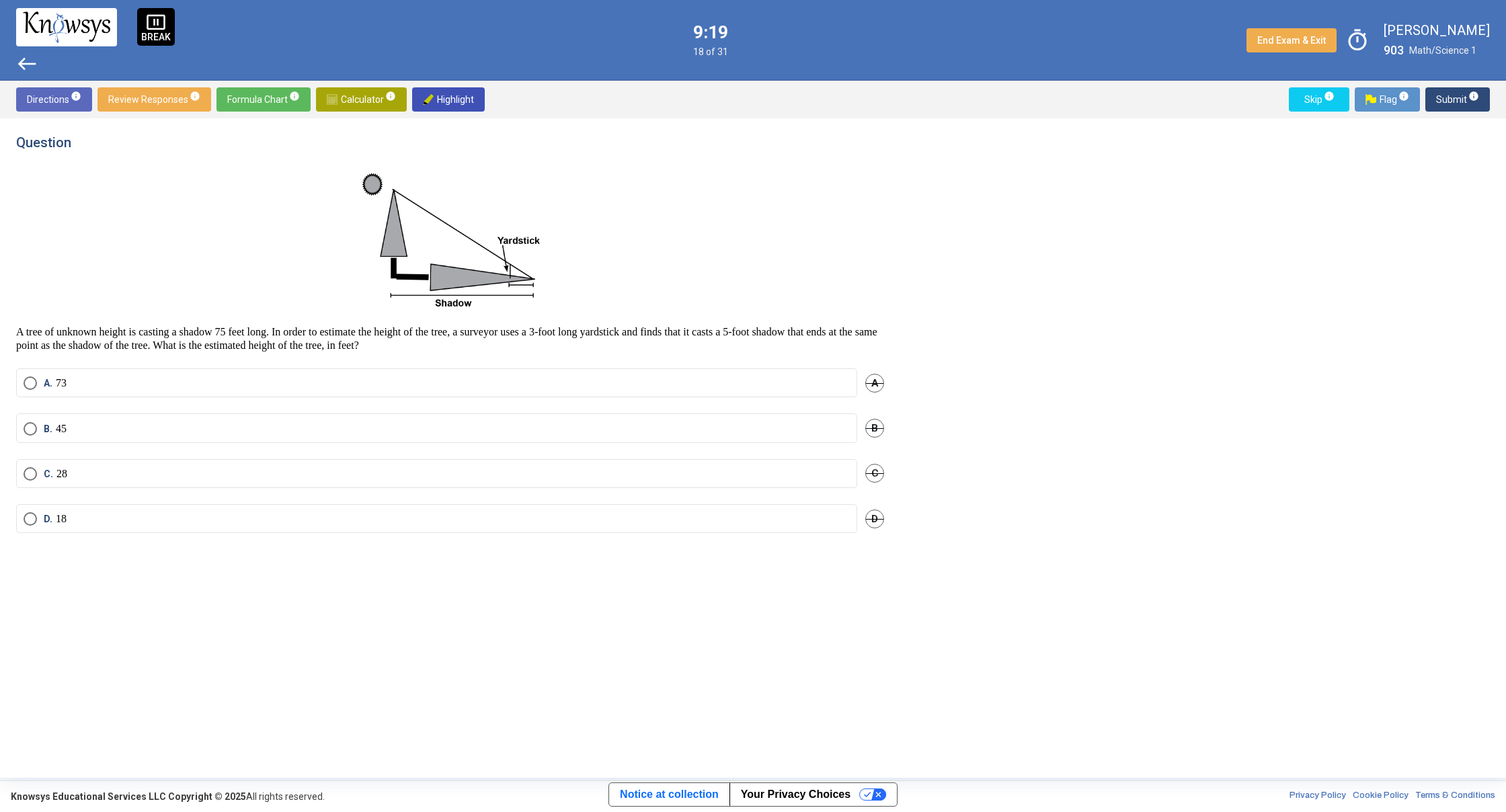
click at [351, 418] on mat-radio-button "B. 45" at bounding box center [436, 428] width 841 height 29
click at [352, 431] on label "B. 45" at bounding box center [437, 429] width 826 height 13
click at [1452, 99] on span "Submit info" at bounding box center [1457, 99] width 43 height 24
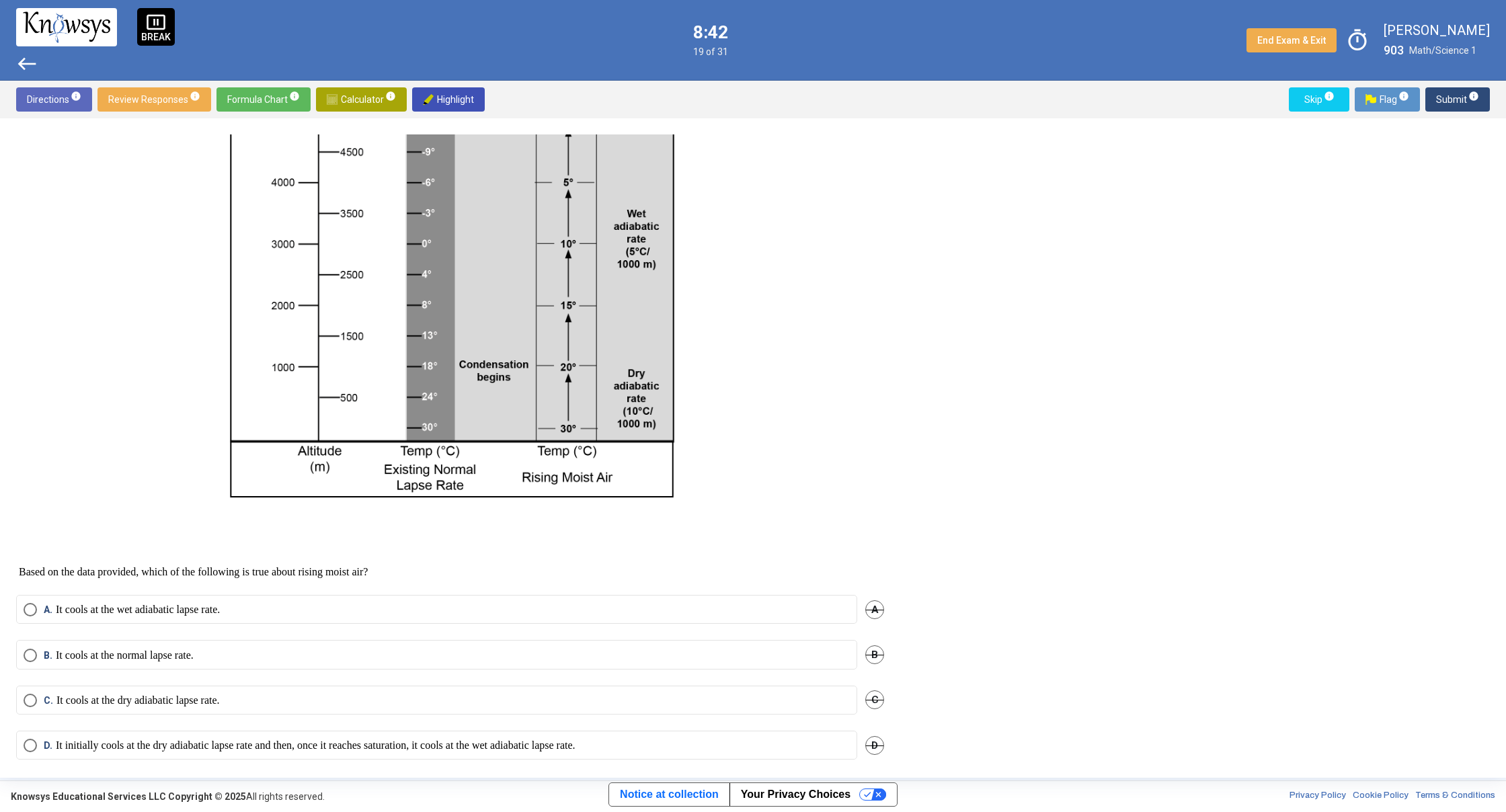
scroll to position [231, 0]
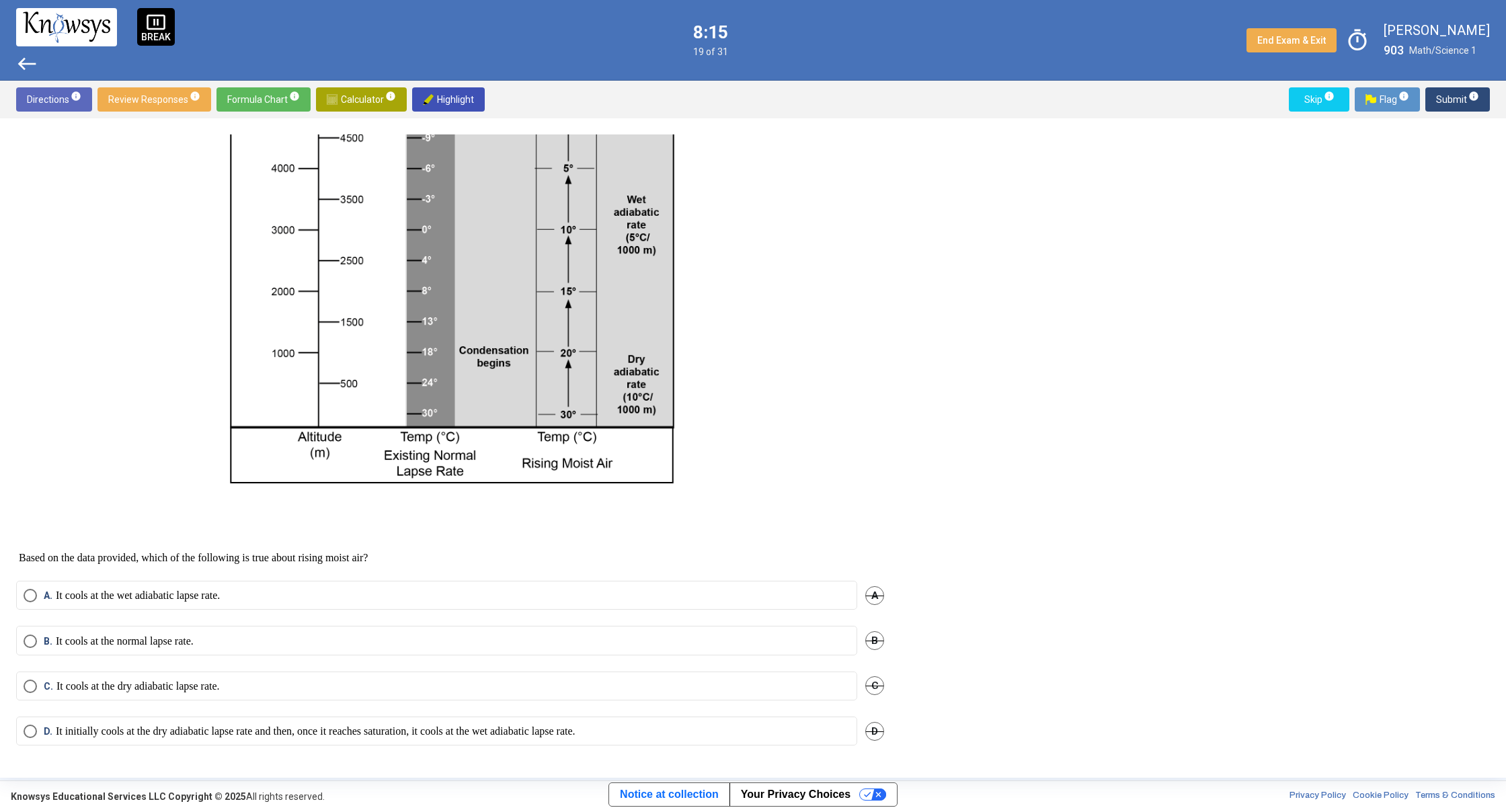
click at [795, 721] on mat-radio-button "D. It initially cools at the dry adiabatic lapse rate and then, once it reaches…" at bounding box center [436, 731] width 841 height 29
click at [796, 725] on label "D. It initially cools at the dry adiabatic lapse rate and then, once it reaches…" at bounding box center [437, 731] width 826 height 13
click at [1450, 103] on span "Submit info" at bounding box center [1457, 99] width 43 height 24
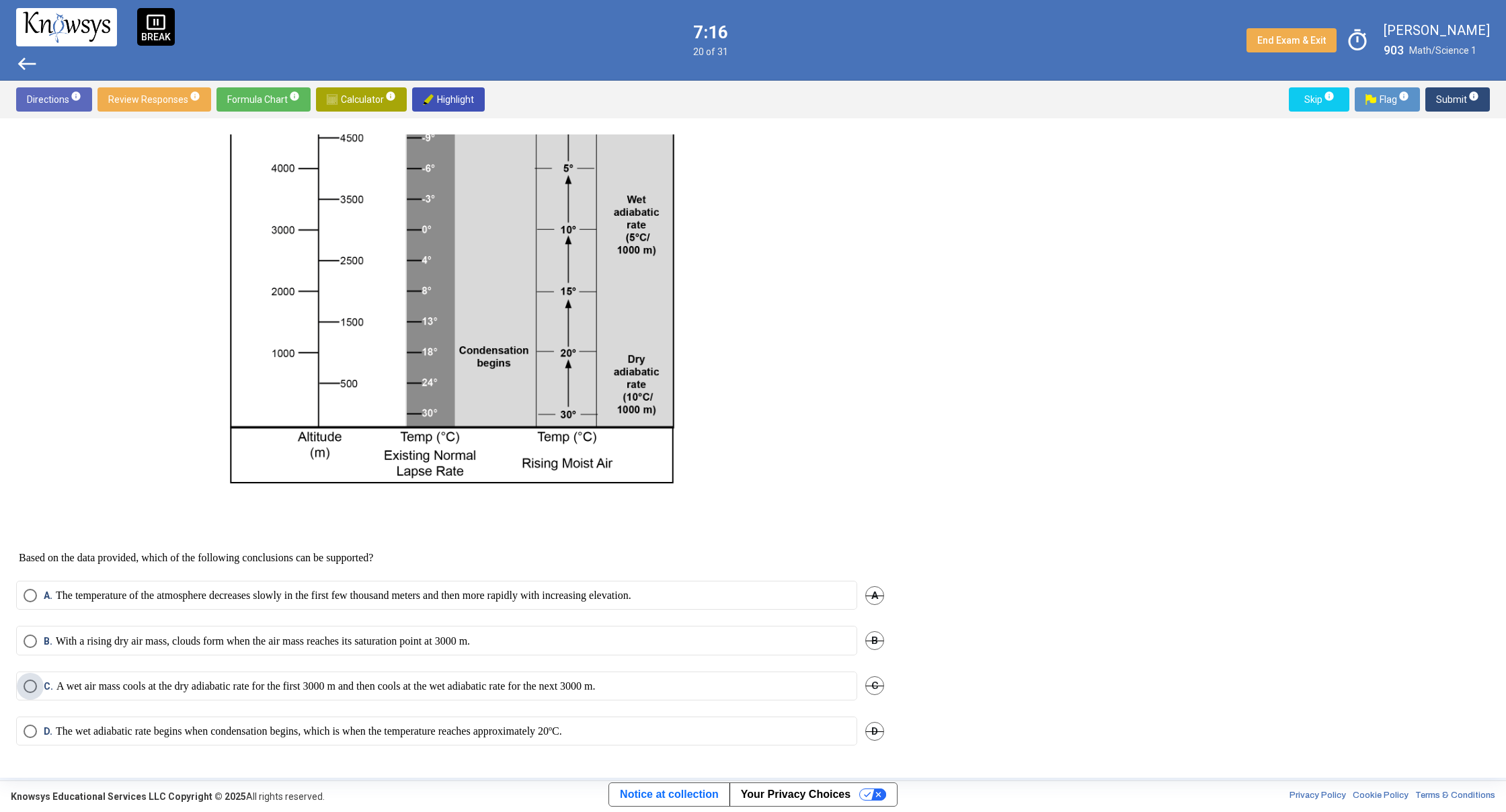
click at [729, 691] on label "C. A wet air mass cools at the dry adiabatic rate for the first 3000 m and then…" at bounding box center [437, 686] width 826 height 13
click at [1443, 98] on span "Submit info" at bounding box center [1457, 99] width 43 height 24
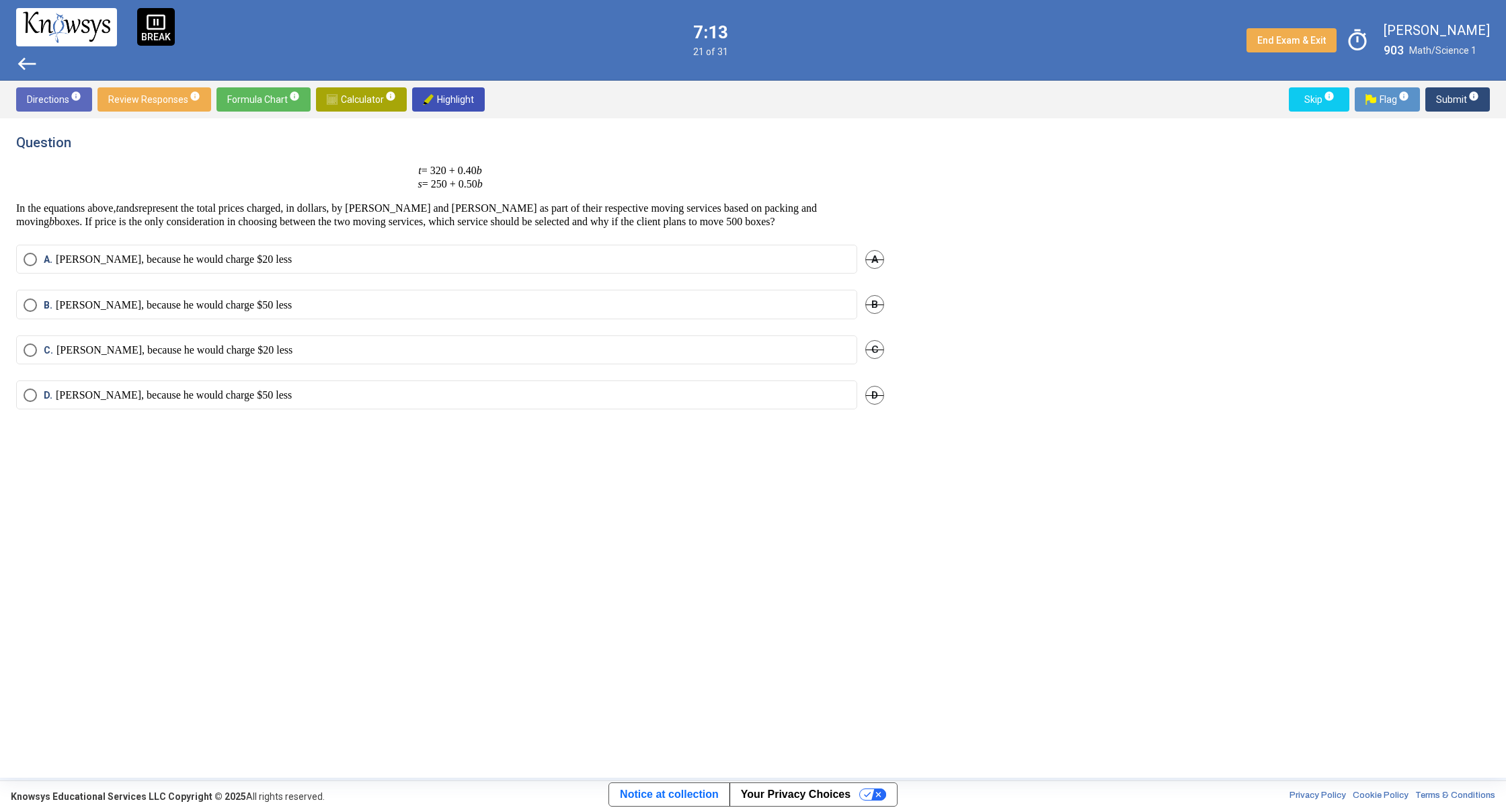
scroll to position [0, 0]
click at [338, 103] on span "Calculator info" at bounding box center [360, 99] width 69 height 24
click at [983, 194] on div "​" at bounding box center [1027, 182] width 221 height 33
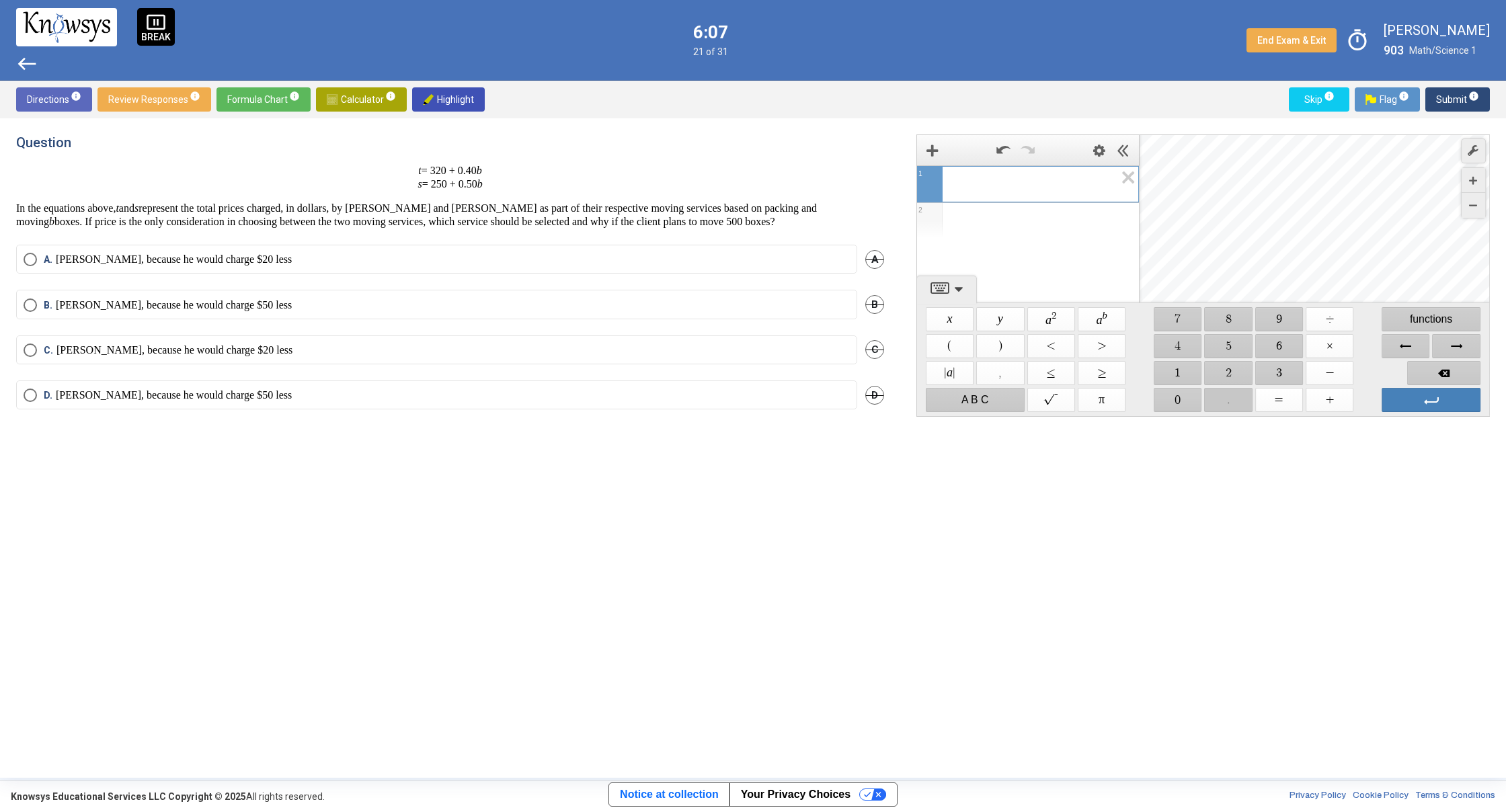
click at [1231, 397] on span "$$ ." at bounding box center [1228, 400] width 48 height 24
click at [1180, 348] on span "$$ 4" at bounding box center [1177, 346] width 48 height 24
click at [1192, 394] on span "$$ 0" at bounding box center [1177, 400] width 48 height 24
click at [1333, 351] on span "$$ ×" at bounding box center [1329, 346] width 48 height 24
click at [1220, 345] on span "$$ 5" at bounding box center [1228, 346] width 48 height 24
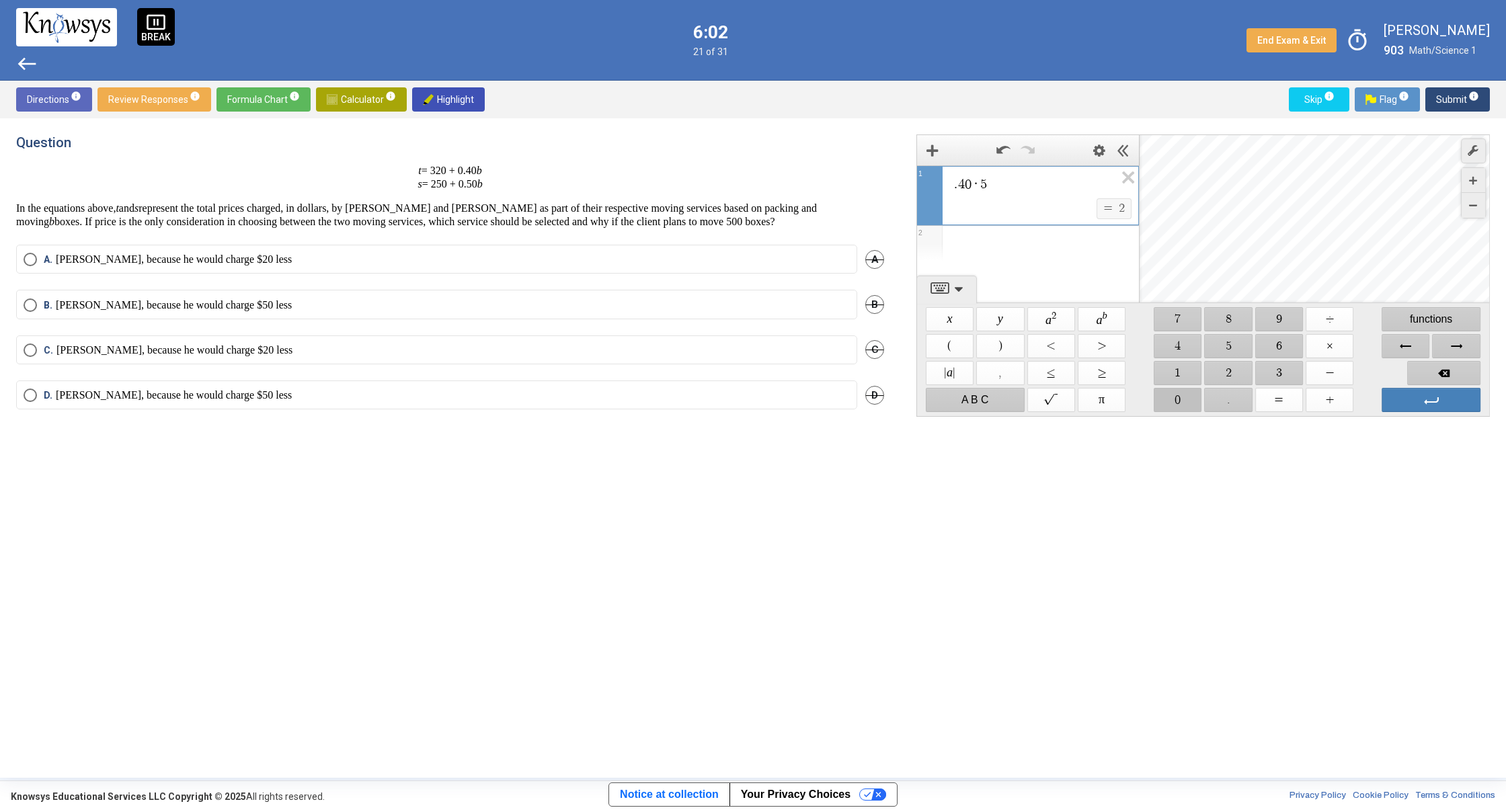
click at [1190, 406] on span "$$ 0" at bounding box center [1177, 400] width 48 height 24
click at [1402, 394] on span "Enter" at bounding box center [1431, 400] width 98 height 24
click at [1335, 399] on span "$$ +" at bounding box center [1329, 400] width 48 height 24
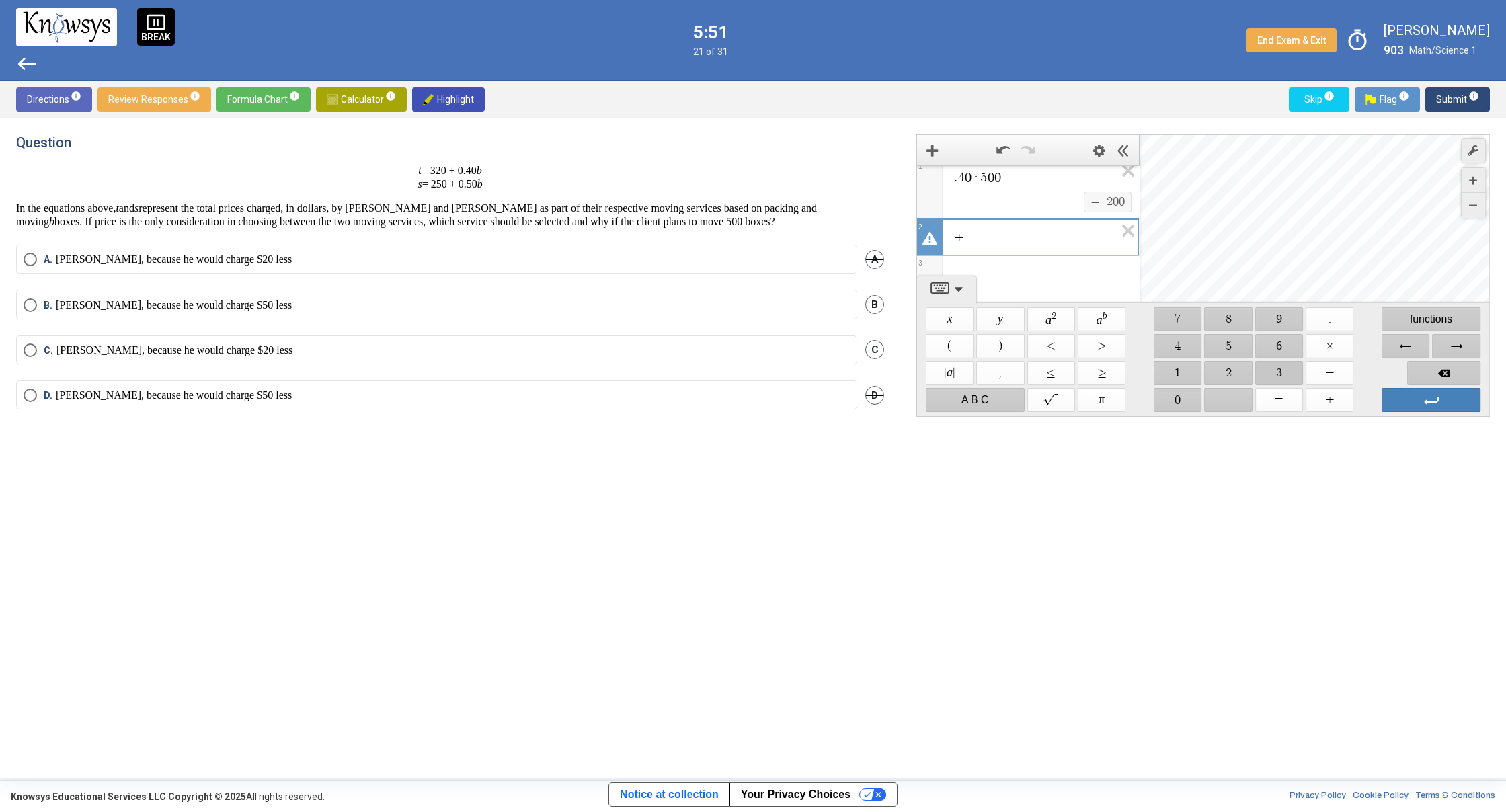
click at [1268, 375] on span "$$ 3" at bounding box center [1279, 373] width 48 height 24
click at [1232, 371] on span "$$ 2" at bounding box center [1228, 373] width 48 height 24
click at [1179, 409] on span "$$ 0" at bounding box center [1177, 400] width 48 height 24
click at [1424, 399] on span "Enter" at bounding box center [1431, 400] width 98 height 24
click at [951, 201] on span ". 4 0 · 5 0 0 $$ = $$ 2 0 0 1 + 3 2 0 2 ​ 3" at bounding box center [1027, 225] width 221 height 134
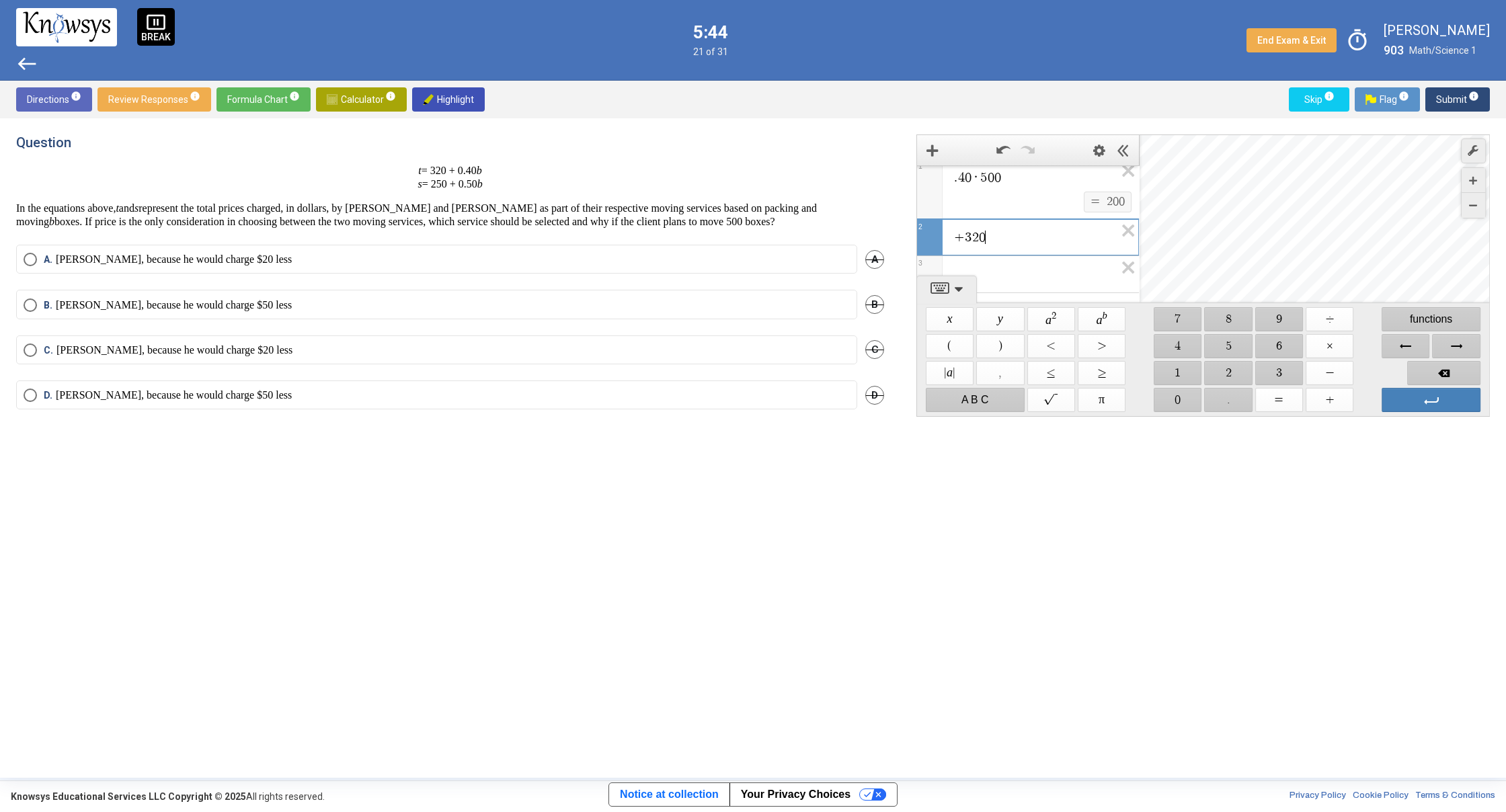
click at [957, 233] on span "+" at bounding box center [959, 237] width 11 height 13
click at [1444, 406] on span "Enter" at bounding box center [1431, 400] width 98 height 24
drag, startPoint x: 1238, startPoint y: 348, endPoint x: 1224, endPoint y: 349, distance: 14.0
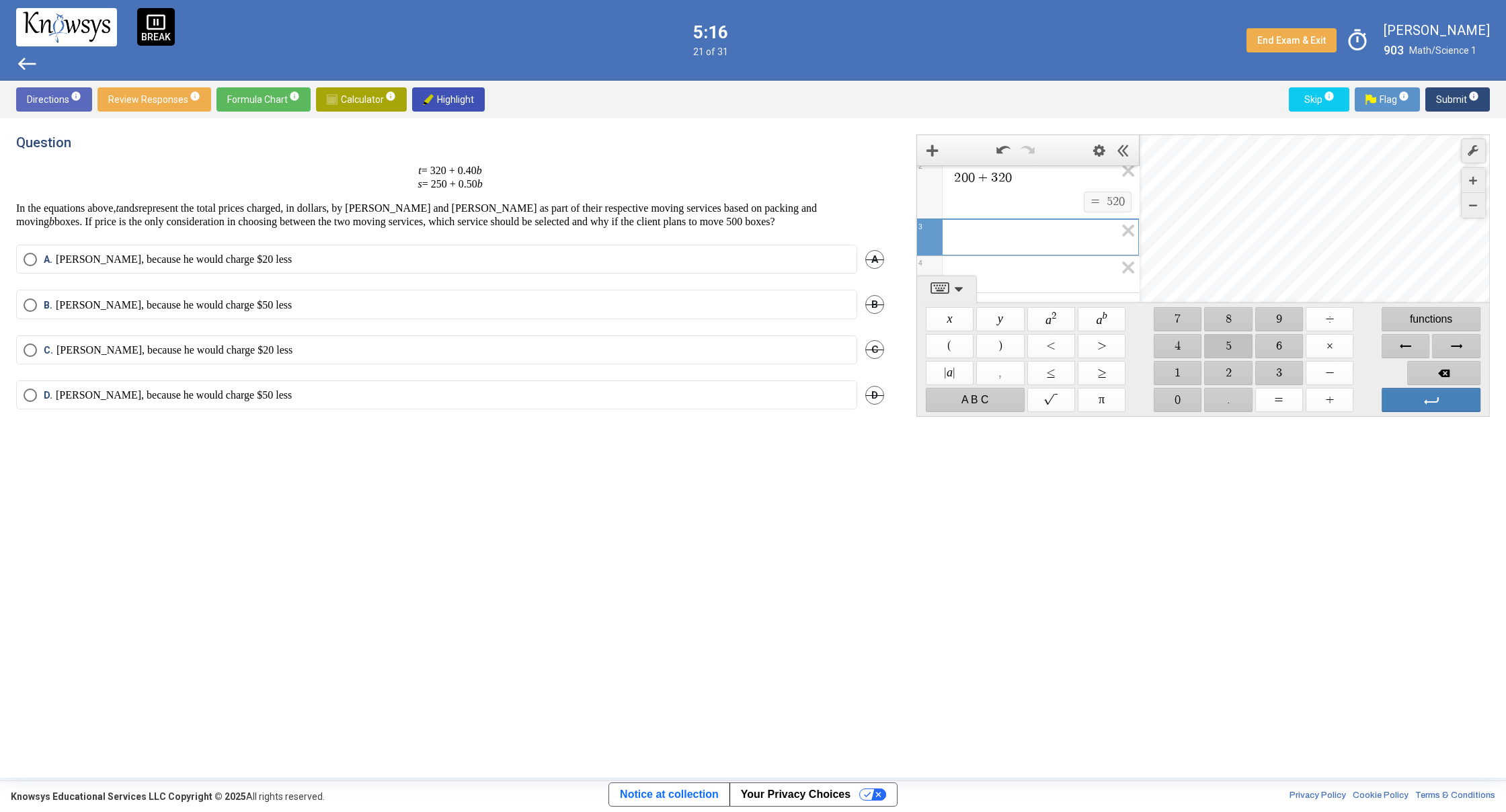
click at [1236, 348] on span "$$ 5" at bounding box center [1228, 346] width 48 height 24
click at [1183, 396] on span "$$ 0" at bounding box center [1177, 400] width 48 height 24
click at [1233, 401] on span "$$ ." at bounding box center [1228, 400] width 48 height 24
click at [1331, 340] on span "$$ ×" at bounding box center [1329, 346] width 48 height 24
click at [1218, 344] on span "$$ 5" at bounding box center [1228, 346] width 48 height 24
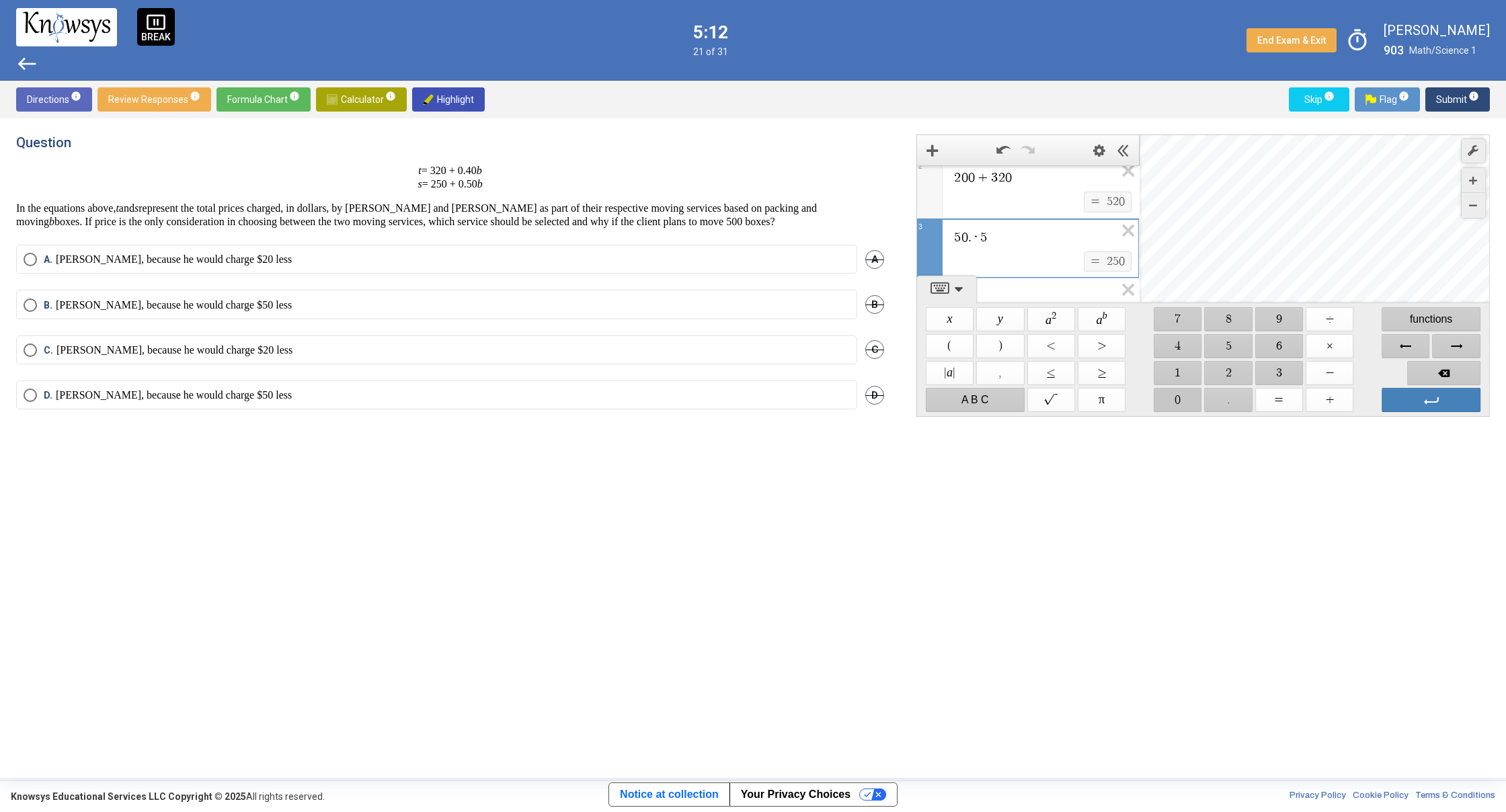
click at [1175, 402] on span "$$ 0" at bounding box center [1177, 400] width 48 height 24
click at [973, 226] on span "·" at bounding box center [975, 225] width 9 height 13
click at [953, 225] on span "​ 5 0 · 5 0 0" at bounding box center [1034, 225] width 162 height 16
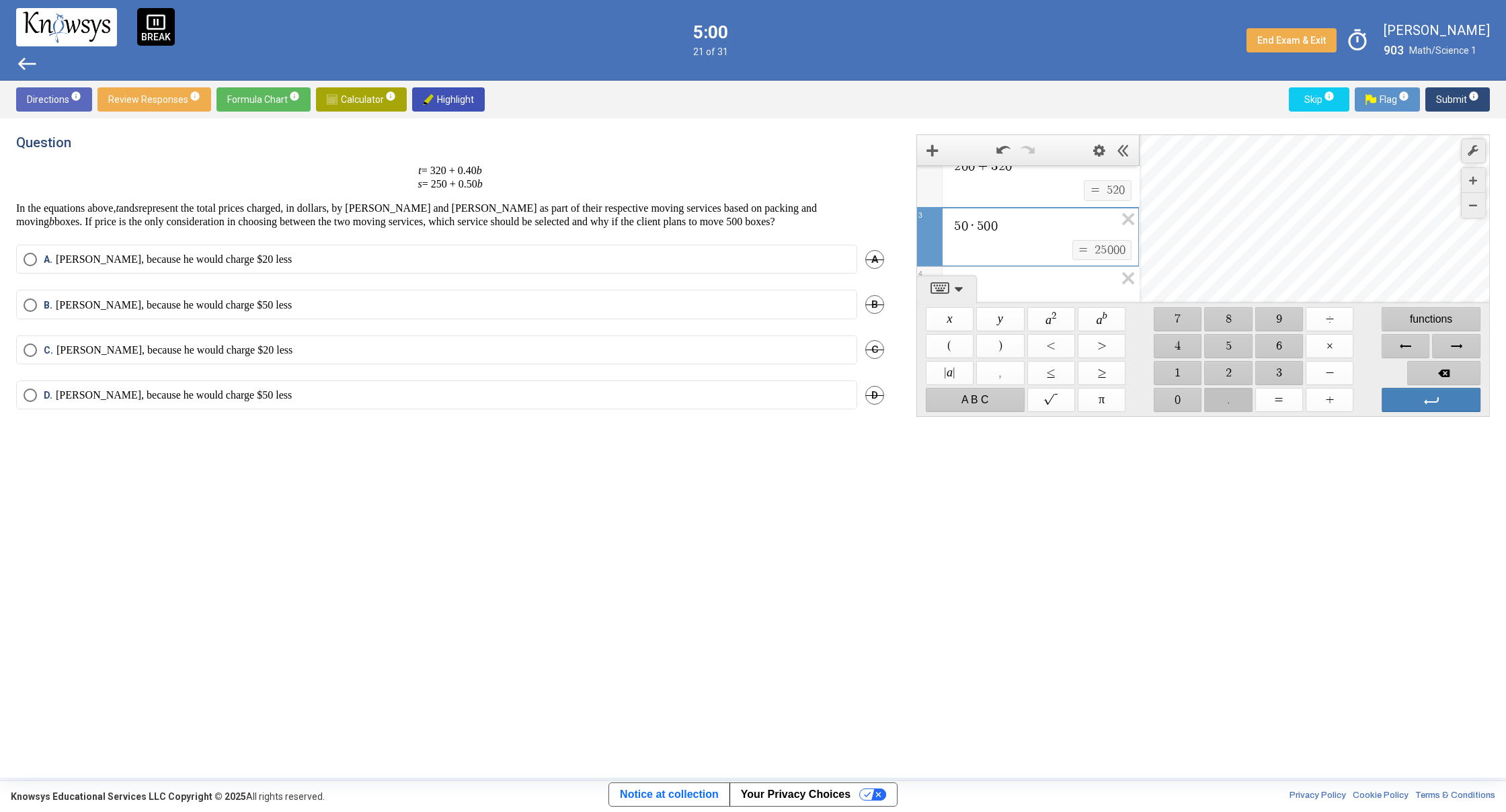
click at [1220, 405] on span "$$ ." at bounding box center [1228, 400] width 48 height 24
click at [1084, 274] on div "2 0 0 + 3 2 0 $$ = $$ 5 2 0 2 . ​ 5 0 · 5 0 0 $$ = $$ 2 5 0 3 4 5 powered by" at bounding box center [1027, 183] width 221 height 286
click at [1332, 392] on span "$$ +" at bounding box center [1329, 400] width 48 height 24
drag, startPoint x: 1223, startPoint y: 370, endPoint x: 1224, endPoint y: 349, distance: 21.0
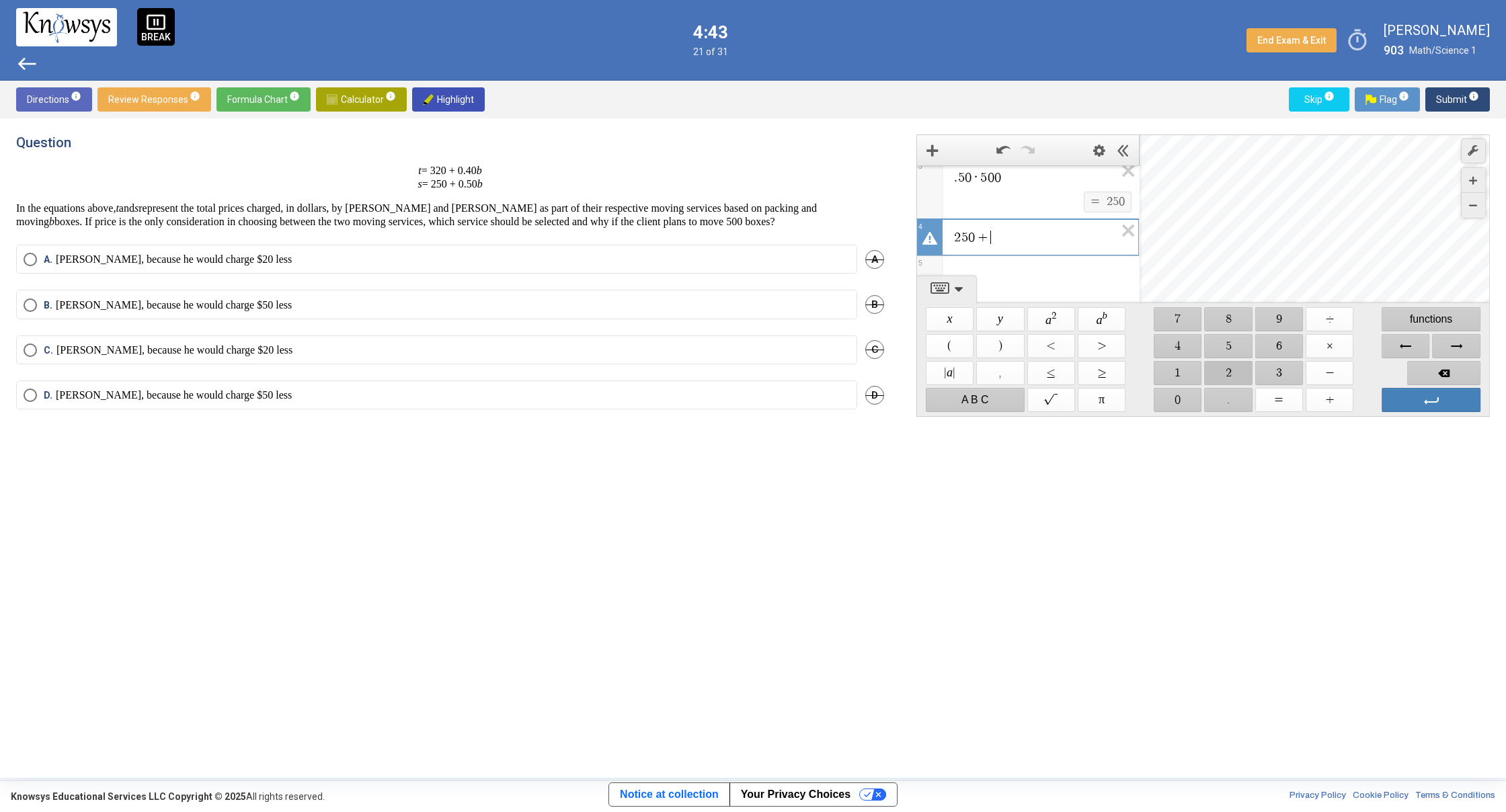
click at [1223, 370] on span "$$ 2" at bounding box center [1228, 373] width 48 height 24
click at [1225, 345] on span "$$ 5" at bounding box center [1228, 346] width 48 height 24
drag, startPoint x: 1180, startPoint y: 401, endPoint x: 1242, endPoint y: 398, distance: 62.1
click at [1186, 401] on span "$$ 0" at bounding box center [1177, 400] width 48 height 24
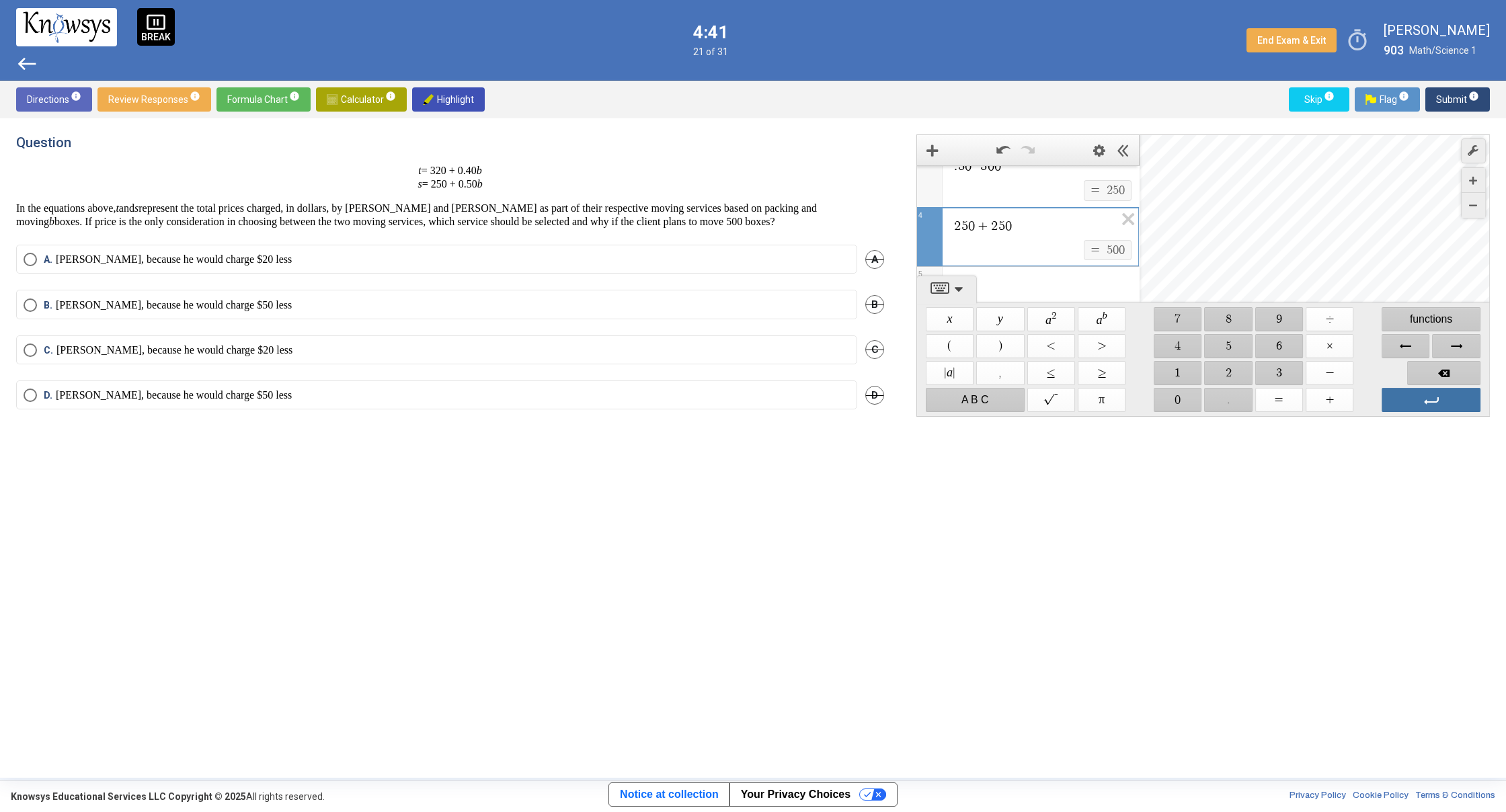
click at [1407, 401] on span "Enter" at bounding box center [1431, 400] width 98 height 24
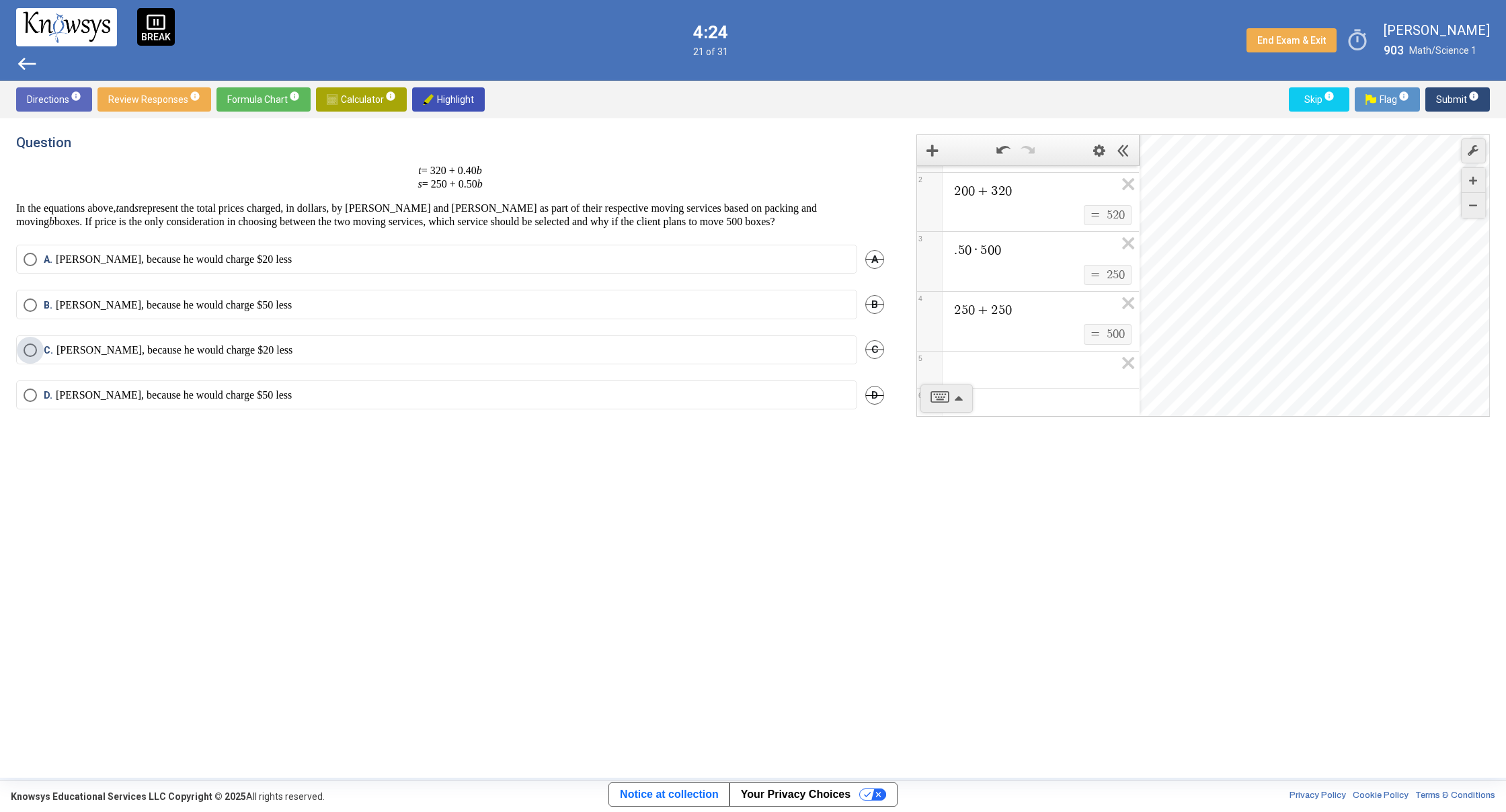
click at [198, 353] on p "[PERSON_NAME], because he would charge $20 less" at bounding box center [174, 350] width 236 height 13
click at [1459, 102] on mat-tooltip-component "Click to enter an answer with no flag and continue to the next question." at bounding box center [1401, 125] width 187 height 48
click at [1451, 98] on span "Submit info" at bounding box center [1457, 99] width 43 height 24
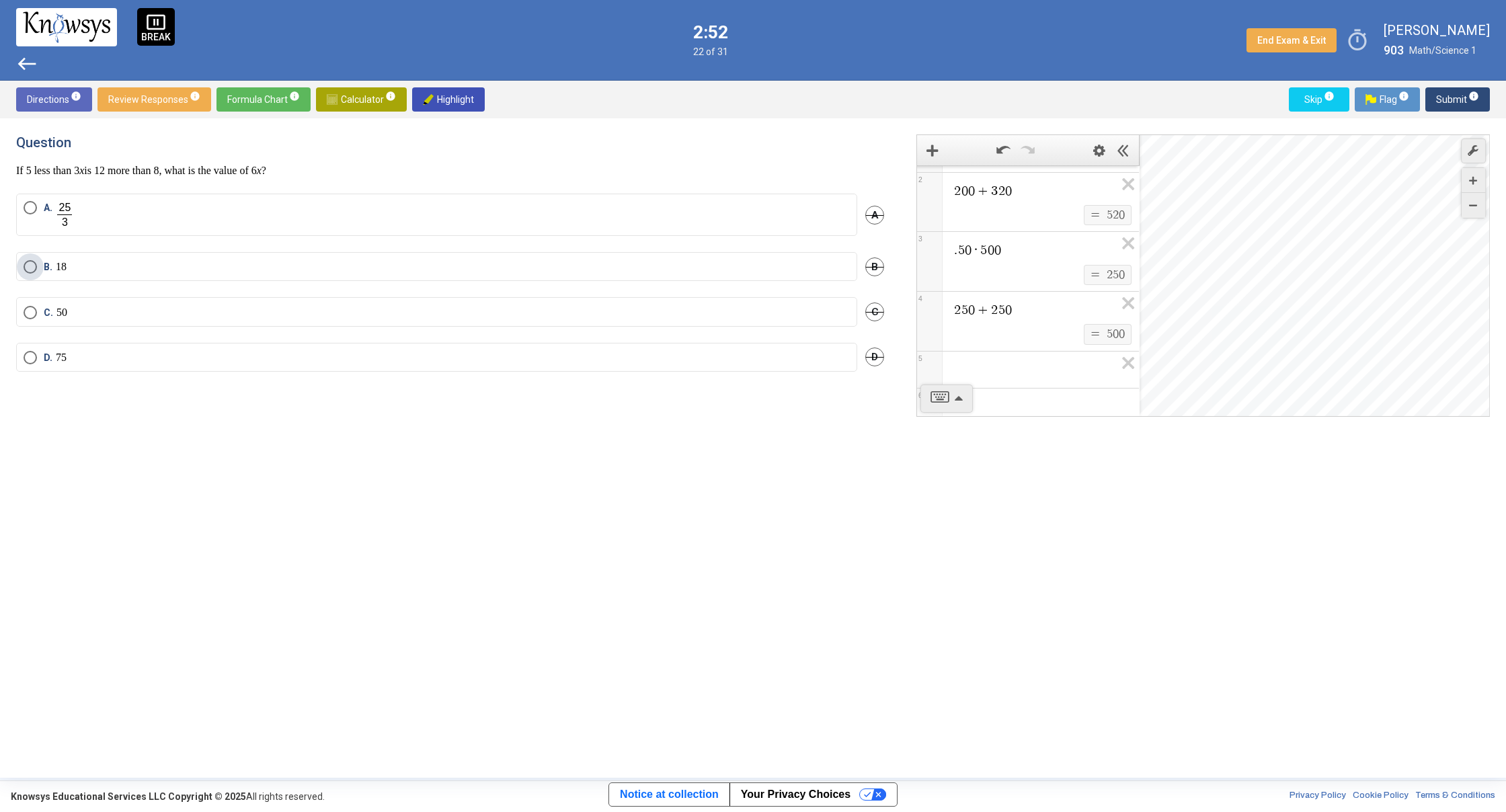
click at [125, 272] on label "B. 18" at bounding box center [437, 267] width 826 height 13
click at [1450, 102] on span "Submit info" at bounding box center [1457, 99] width 43 height 24
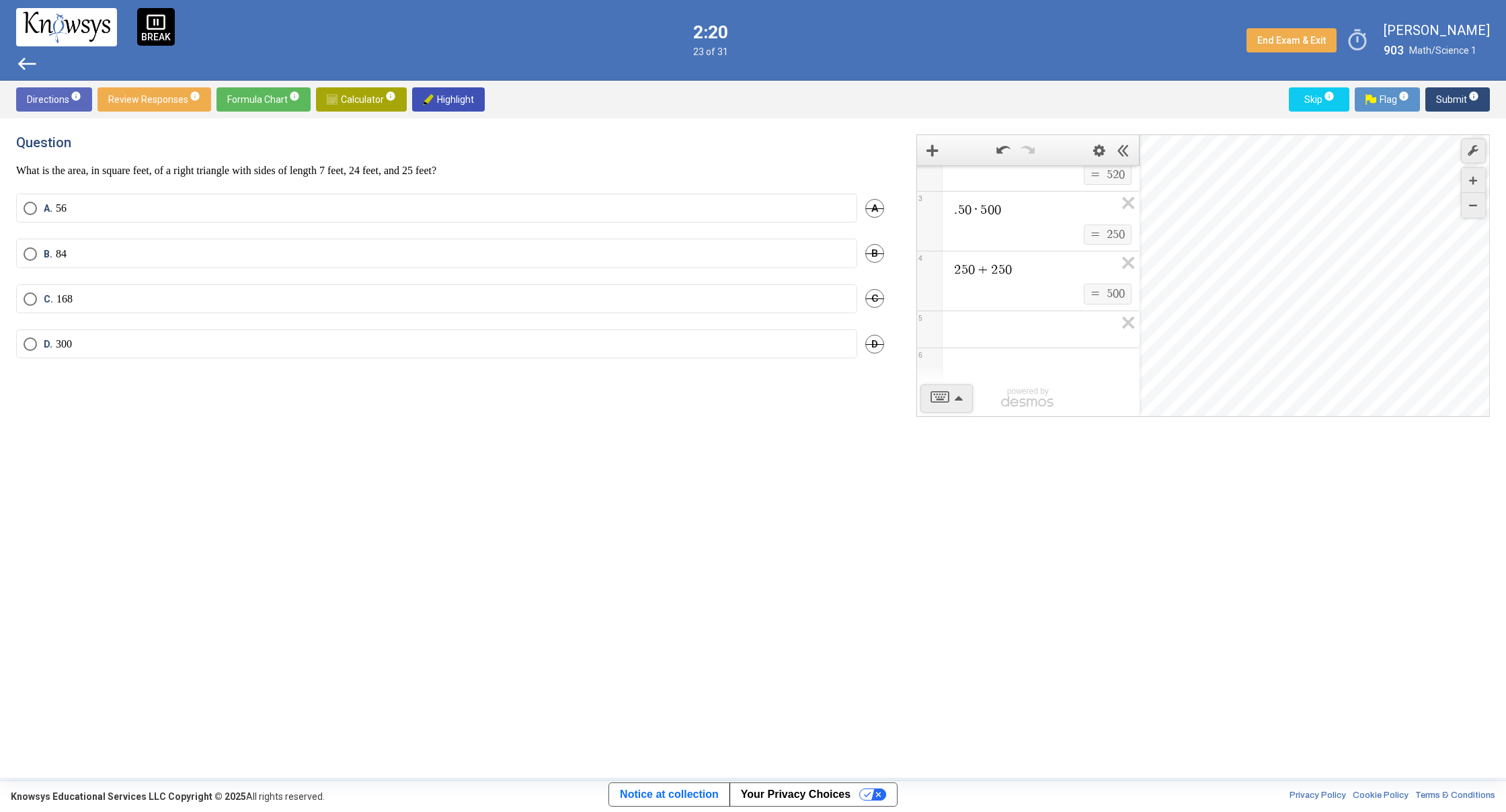
drag, startPoint x: 1006, startPoint y: 364, endPoint x: 1025, endPoint y: 365, distance: 19.0
click at [1007, 364] on div ". 4 0 · 5 0 0 $$ = $$ 2 0 0 1 2 0 0 + 3 2 0 $$ = $$ 5 2 0 2 . 5 0 · 5 0 0 $$ = …" at bounding box center [1203, 275] width 573 height 283
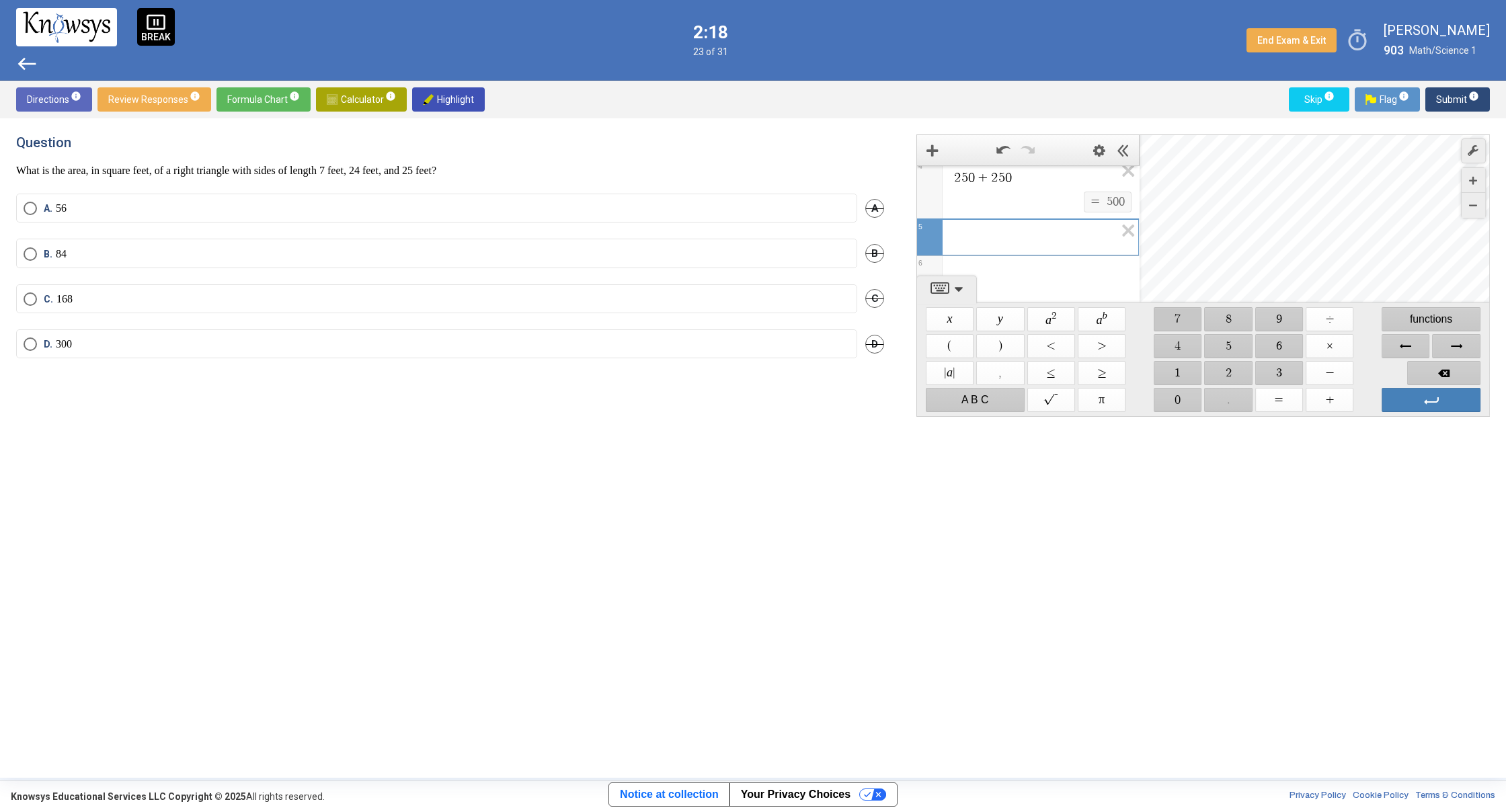
drag, startPoint x: 1174, startPoint y: 317, endPoint x: 1234, endPoint y: 334, distance: 62.4
click at [1177, 317] on span "$$ 7" at bounding box center [1177, 319] width 48 height 24
click at [1317, 348] on span "$$ ×" at bounding box center [1329, 346] width 48 height 24
click at [1221, 375] on span "$$ 2" at bounding box center [1228, 373] width 48 height 24
drag, startPoint x: 1165, startPoint y: 351, endPoint x: 1173, endPoint y: 351, distance: 8.0
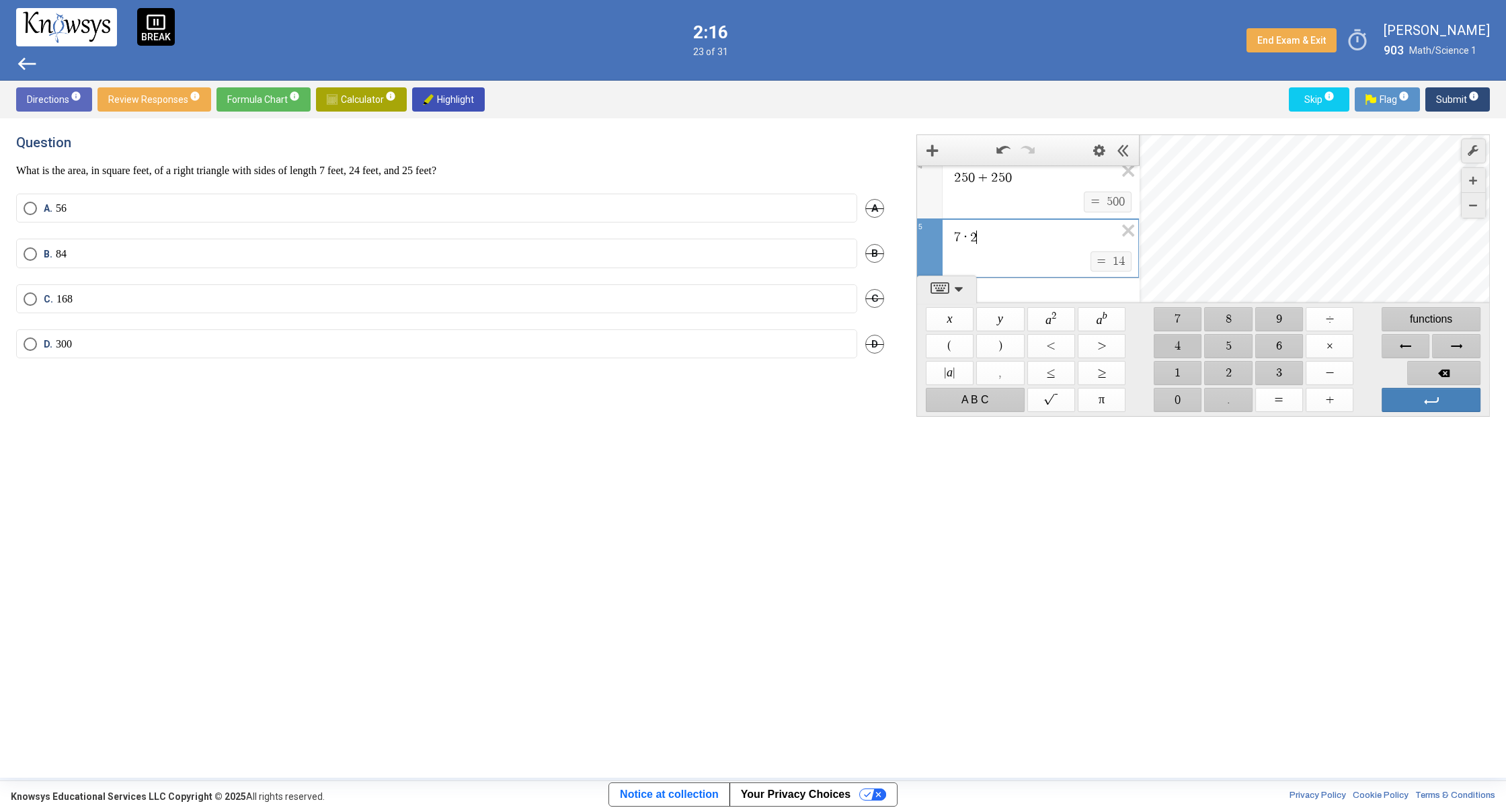
click at [1168, 351] on span "$$ 4" at bounding box center [1177, 346] width 48 height 24
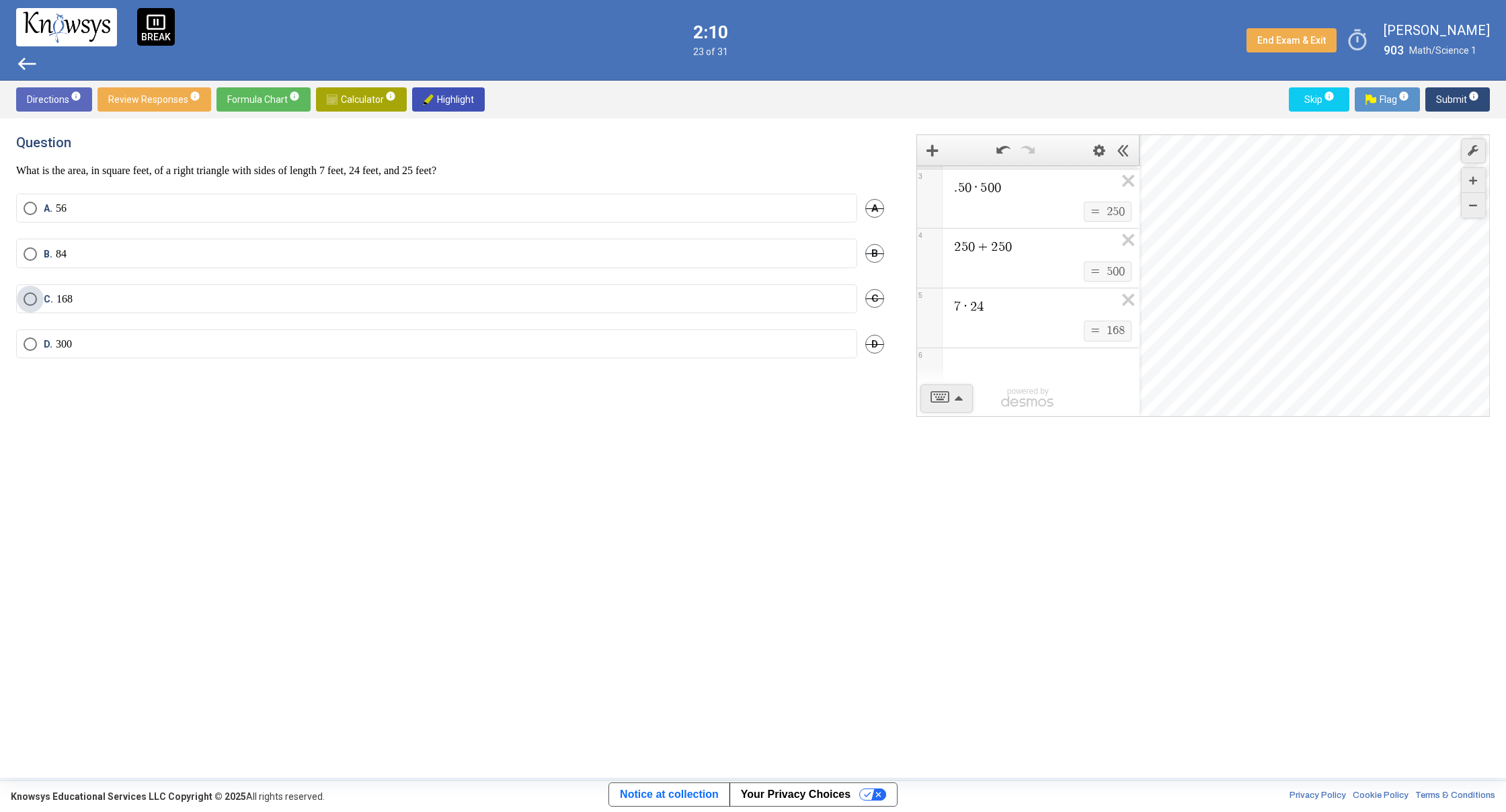
scroll to position [114, 0]
click at [392, 299] on label "C. 168" at bounding box center [437, 298] width 826 height 13
click at [1449, 94] on span "Submit info" at bounding box center [1457, 99] width 43 height 24
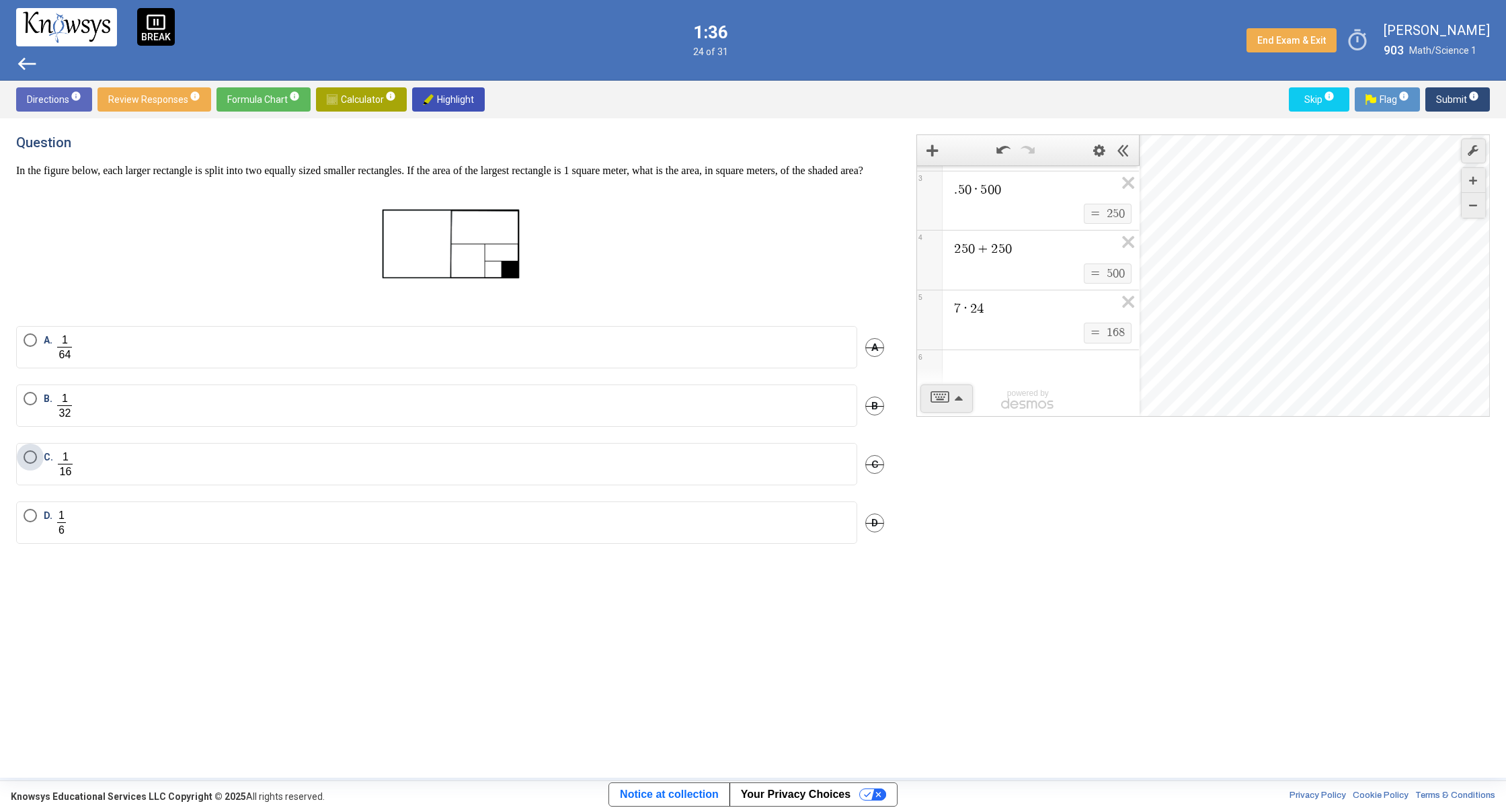
click at [279, 472] on label "C." at bounding box center [437, 464] width 826 height 28
click at [1458, 106] on mat-tooltip-component "Click to enter an answer with no flag and continue to the next question." at bounding box center [1401, 125] width 187 height 48
click at [1452, 103] on span "Submit info" at bounding box center [1457, 99] width 43 height 24
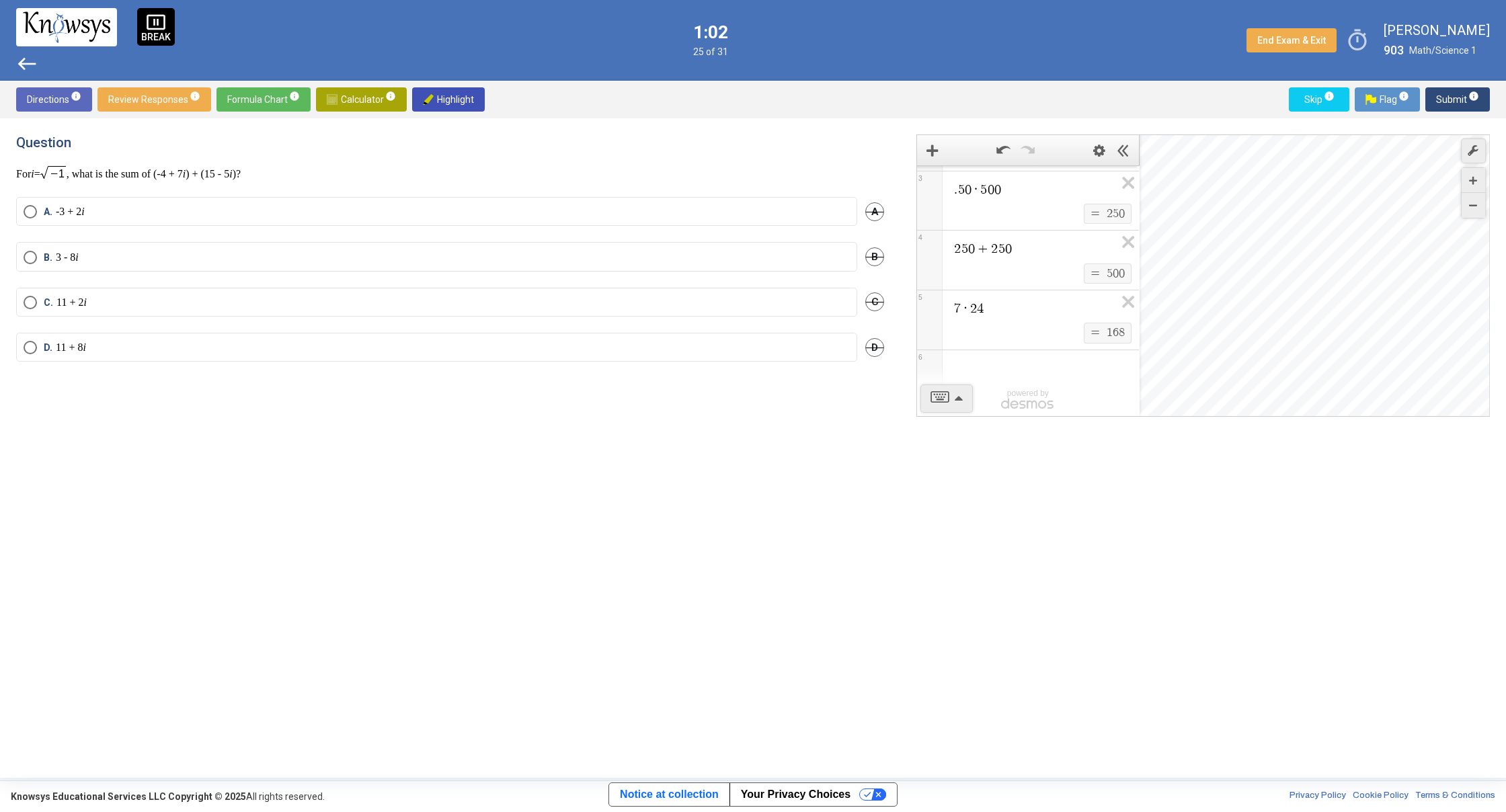
click at [20, 60] on span "west" at bounding box center [26, 63] width 21 height 21
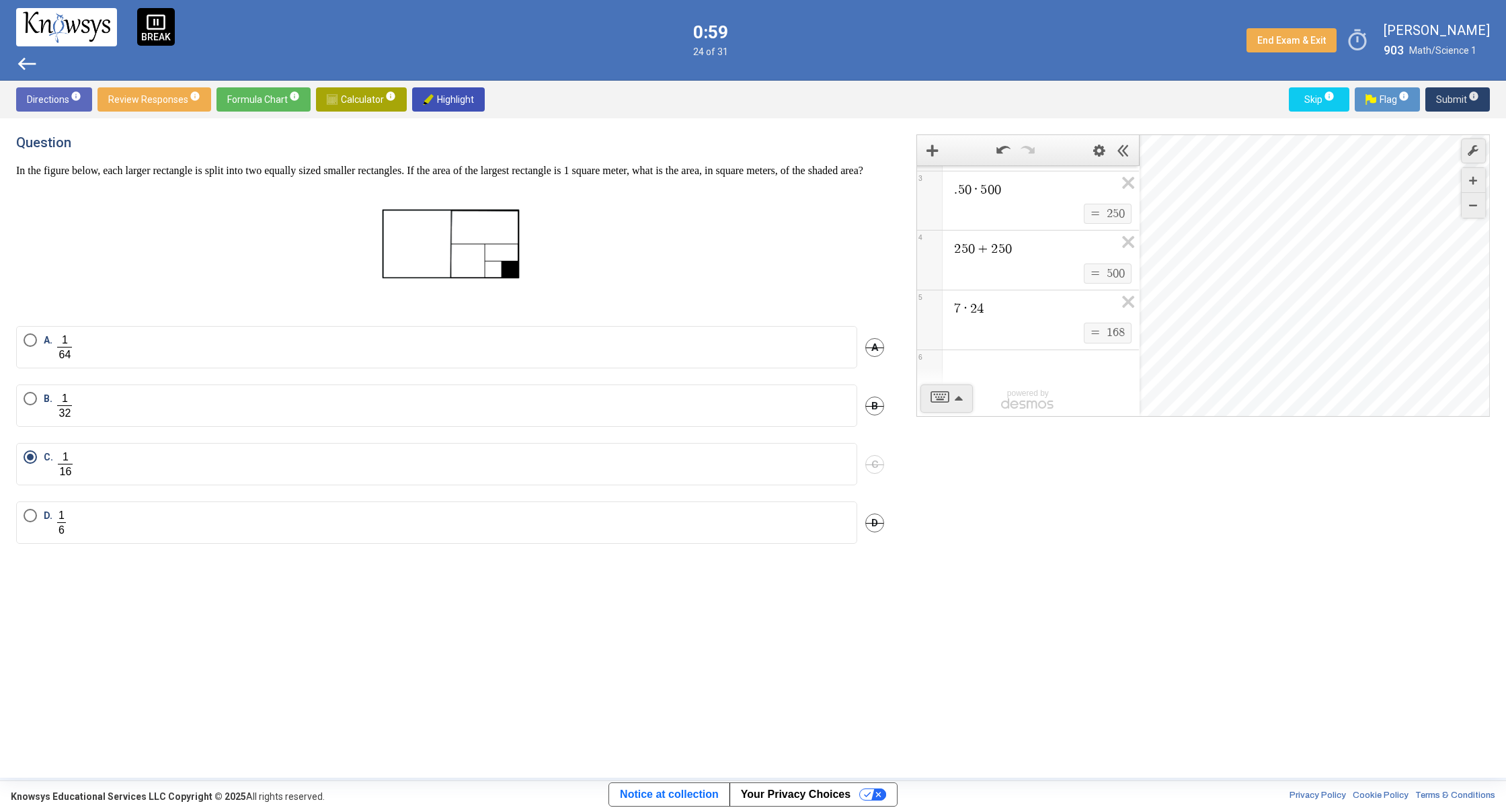
click at [1446, 99] on span "Submit info" at bounding box center [1457, 99] width 43 height 24
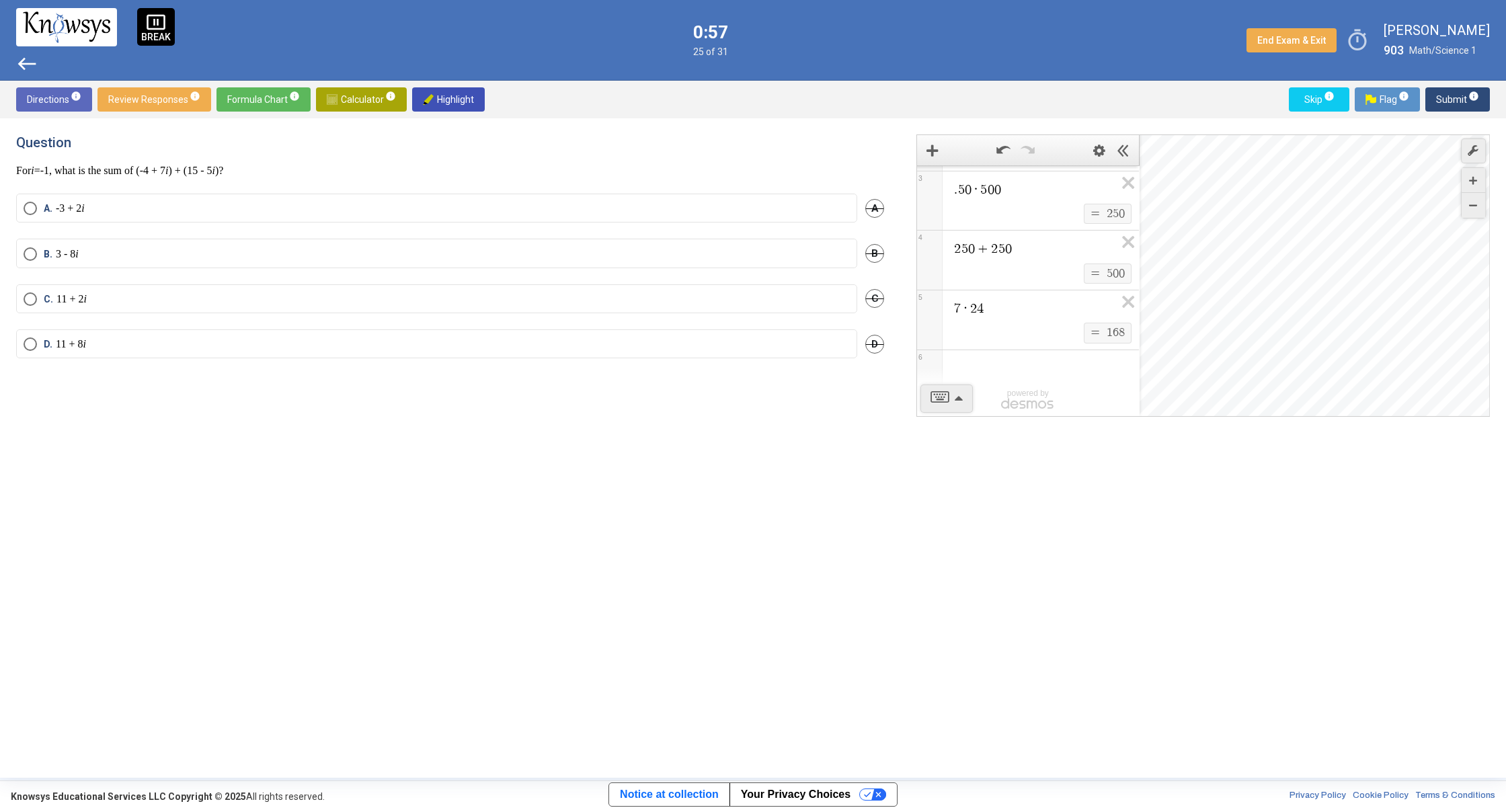
click at [151, 218] on mat-radio-button "A. -3 + 2 i" at bounding box center [436, 208] width 841 height 29
click at [82, 197] on mat-radio-button "A. -3 + 2 i" at bounding box center [436, 208] width 841 height 29
click at [84, 207] on p "-3 + 2 i" at bounding box center [70, 208] width 29 height 13
click at [1440, 96] on span "Submit info" at bounding box center [1457, 99] width 43 height 24
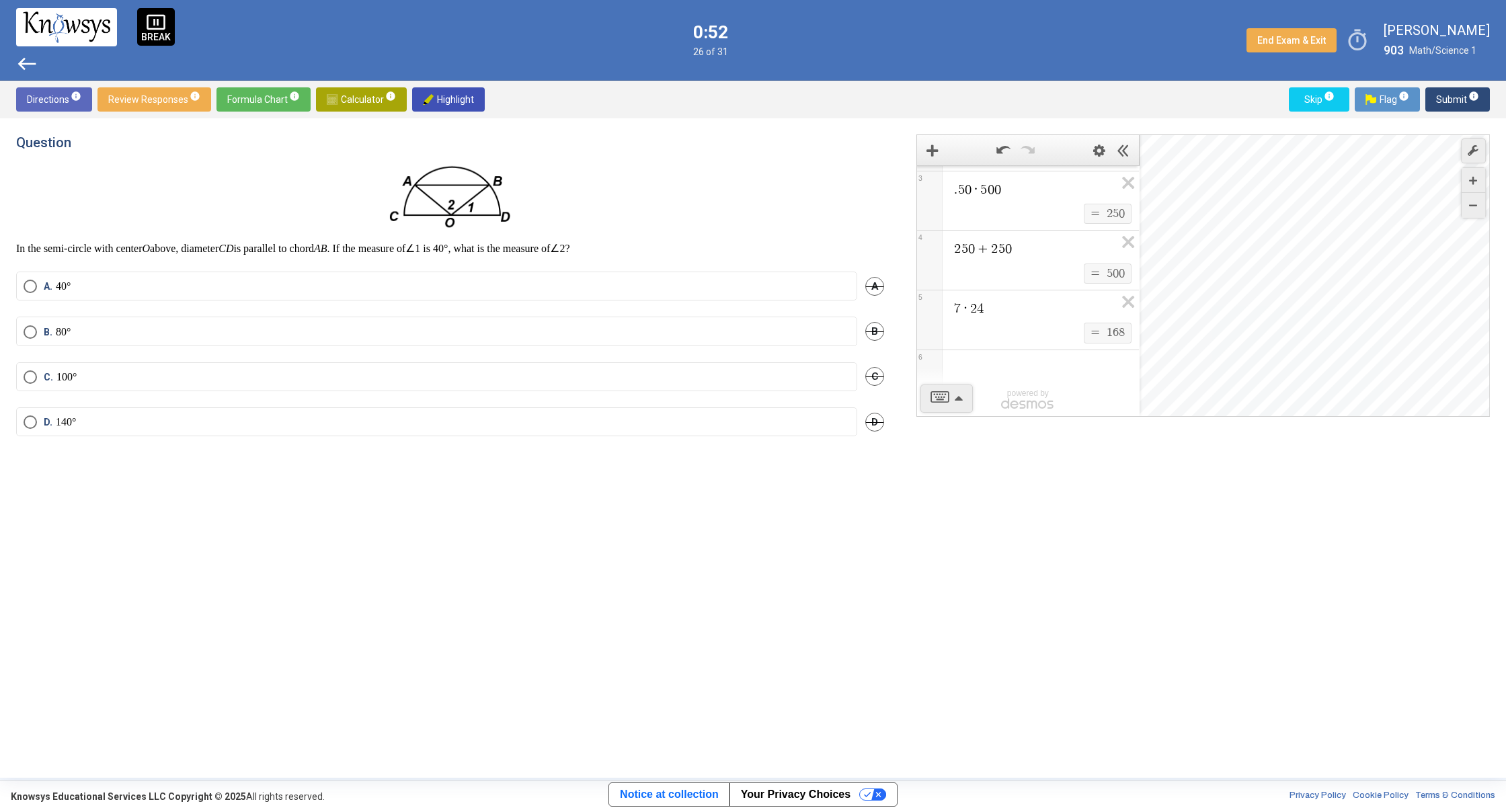
drag, startPoint x: 369, startPoint y: 283, endPoint x: 377, endPoint y: 279, distance: 8.9
click at [377, 279] on label "A. 40°" at bounding box center [437, 286] width 826 height 13
click at [1457, 96] on span "Submit info" at bounding box center [1457, 99] width 43 height 24
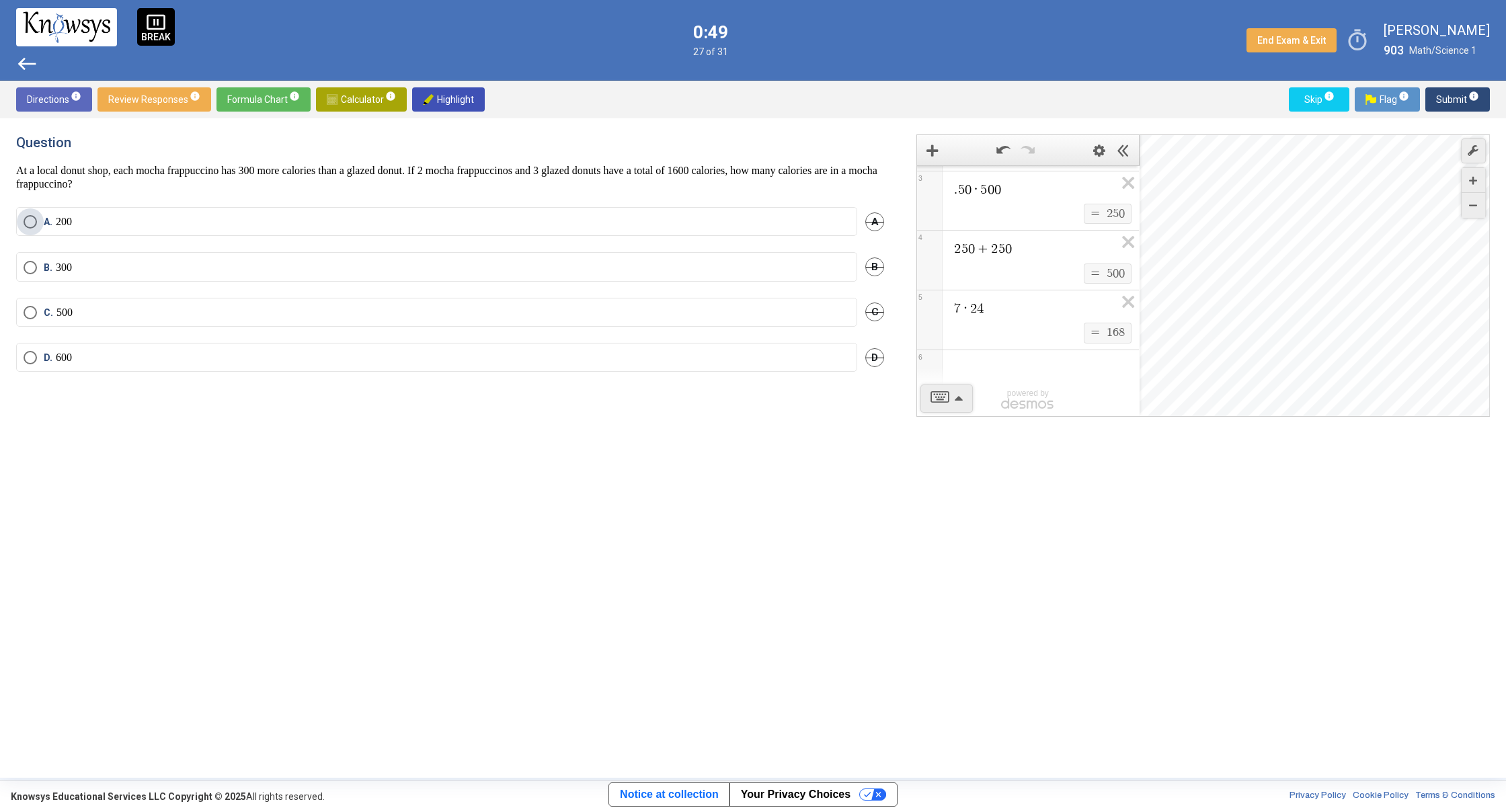
click at [506, 228] on label "A. 200" at bounding box center [437, 221] width 826 height 13
click at [1449, 98] on span "Submit info" at bounding box center [1457, 99] width 43 height 24
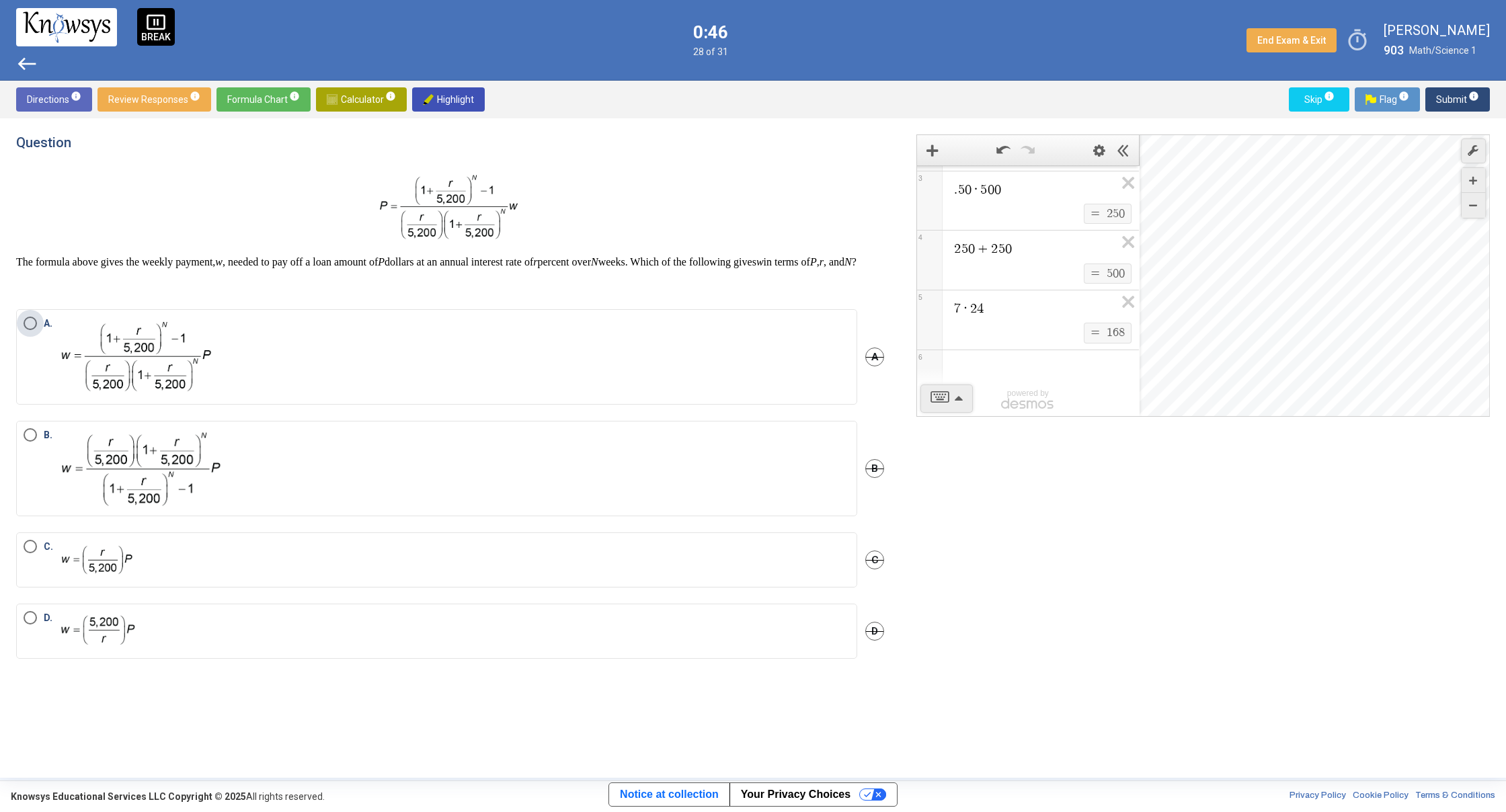
drag, startPoint x: 539, startPoint y: 352, endPoint x: 579, endPoint y: 331, distance: 45.2
click at [555, 344] on label "A." at bounding box center [437, 357] width 826 height 81
click at [1453, 102] on span "Submit info" at bounding box center [1457, 99] width 43 height 24
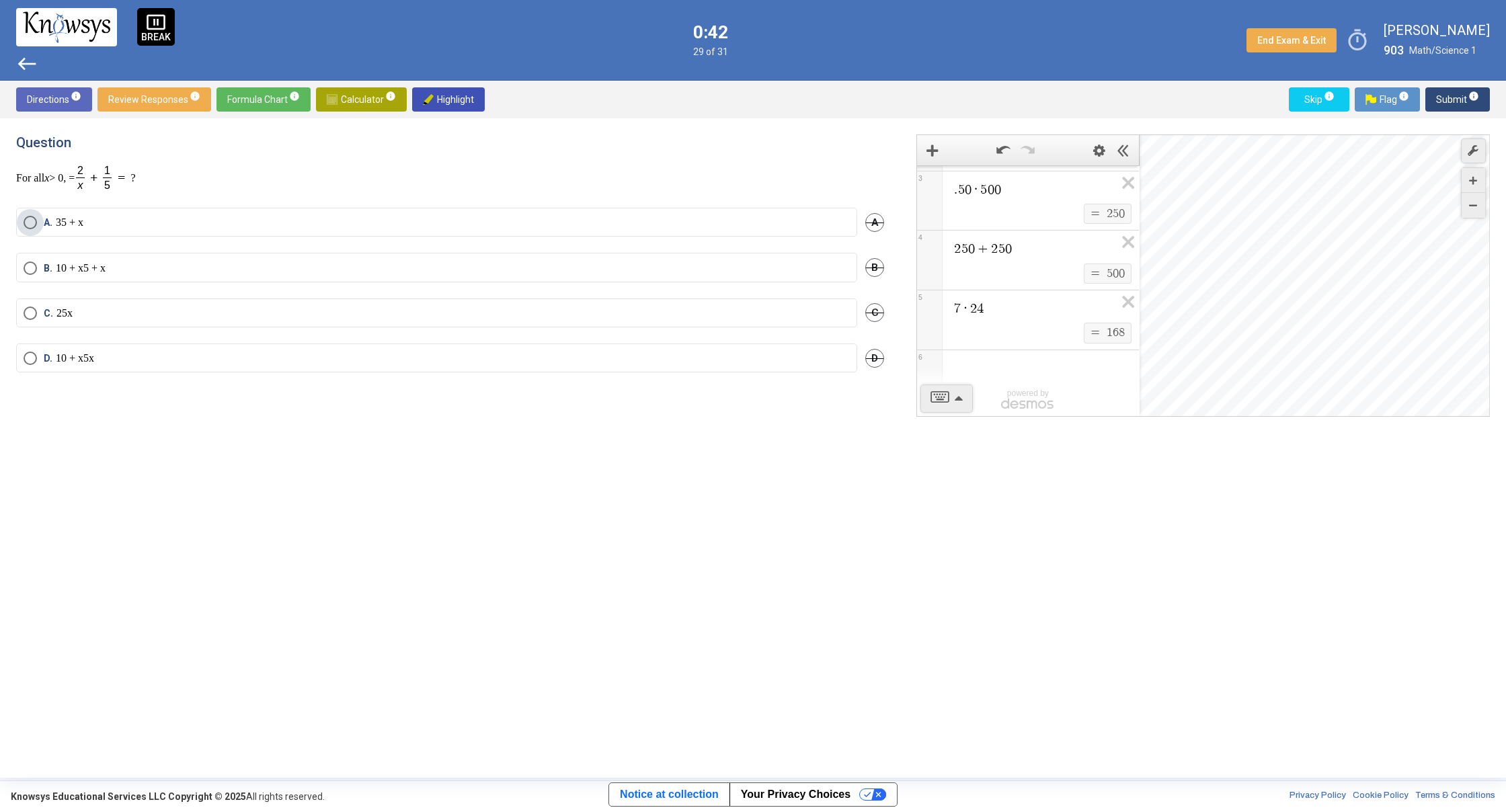
drag, startPoint x: 553, startPoint y: 233, endPoint x: 583, endPoint y: 219, distance: 33.1
click at [553, 229] on label "A. 3 5 + x" at bounding box center [437, 222] width 826 height 13
drag, startPoint x: 1448, startPoint y: 92, endPoint x: 1456, endPoint y: 94, distance: 8.2
click at [1450, 93] on span "Submit info" at bounding box center [1457, 99] width 43 height 24
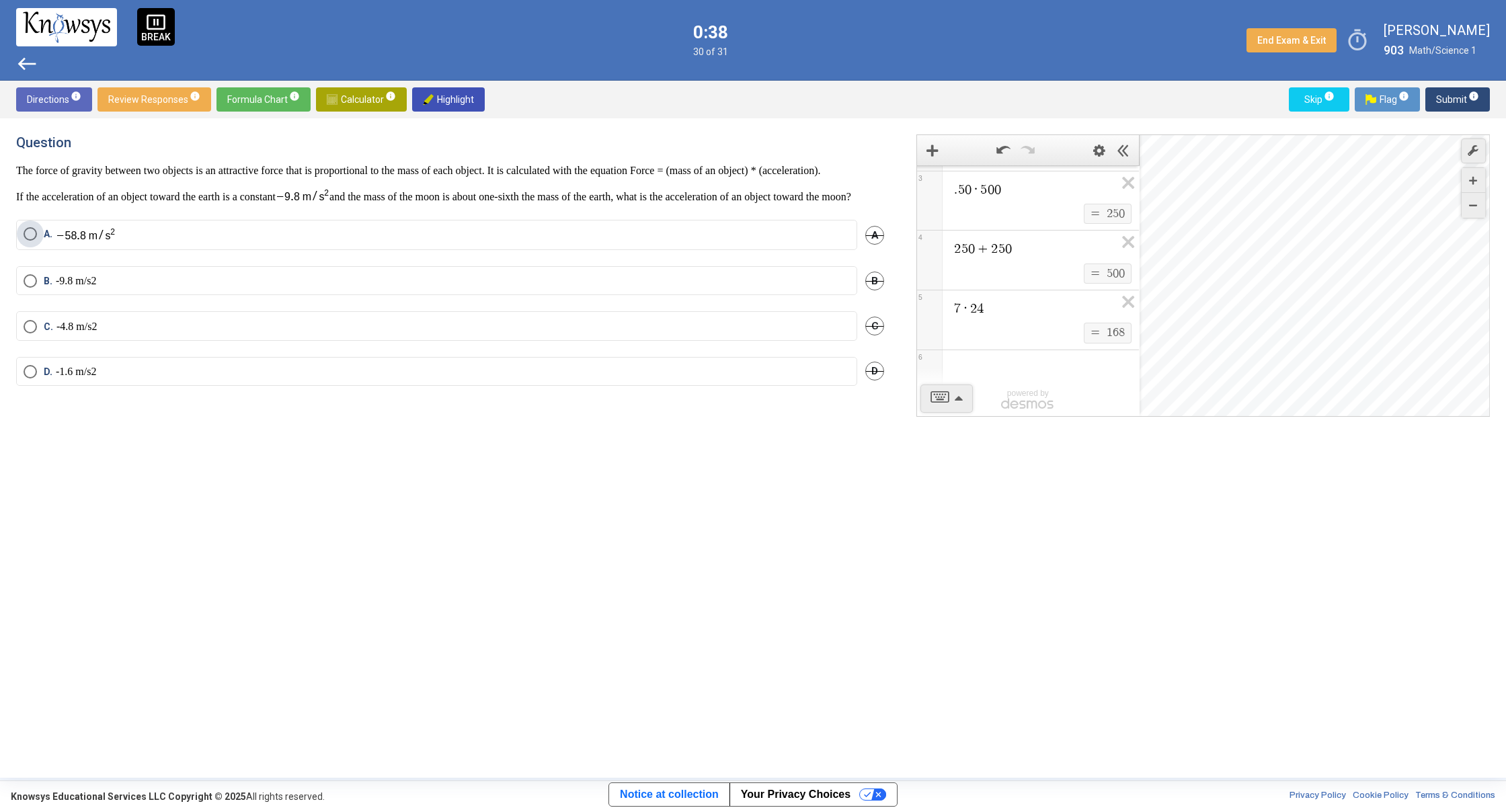
drag, startPoint x: 710, startPoint y: 259, endPoint x: 738, endPoint y: 241, distance: 33.3
click at [709, 243] on label "A." at bounding box center [437, 234] width 826 height 15
click at [1449, 97] on span "Submit info" at bounding box center [1457, 99] width 43 height 24
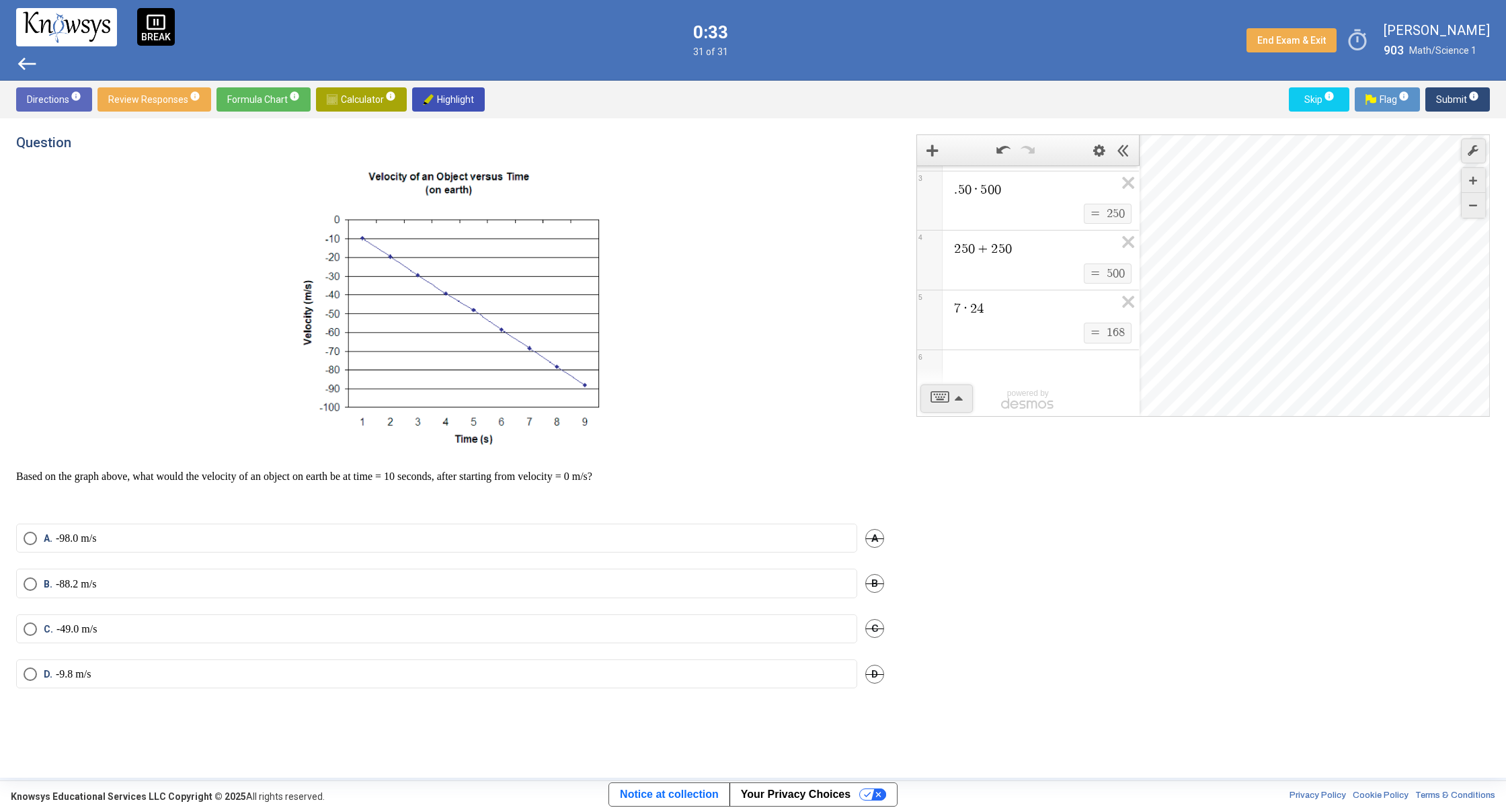
click at [212, 545] on mat-radio-button "A. -98.0 m/s" at bounding box center [436, 538] width 841 height 29
click at [193, 536] on label "A. -98.0 m/s" at bounding box center [437, 538] width 826 height 13
click at [30, 65] on span "west" at bounding box center [26, 63] width 21 height 21
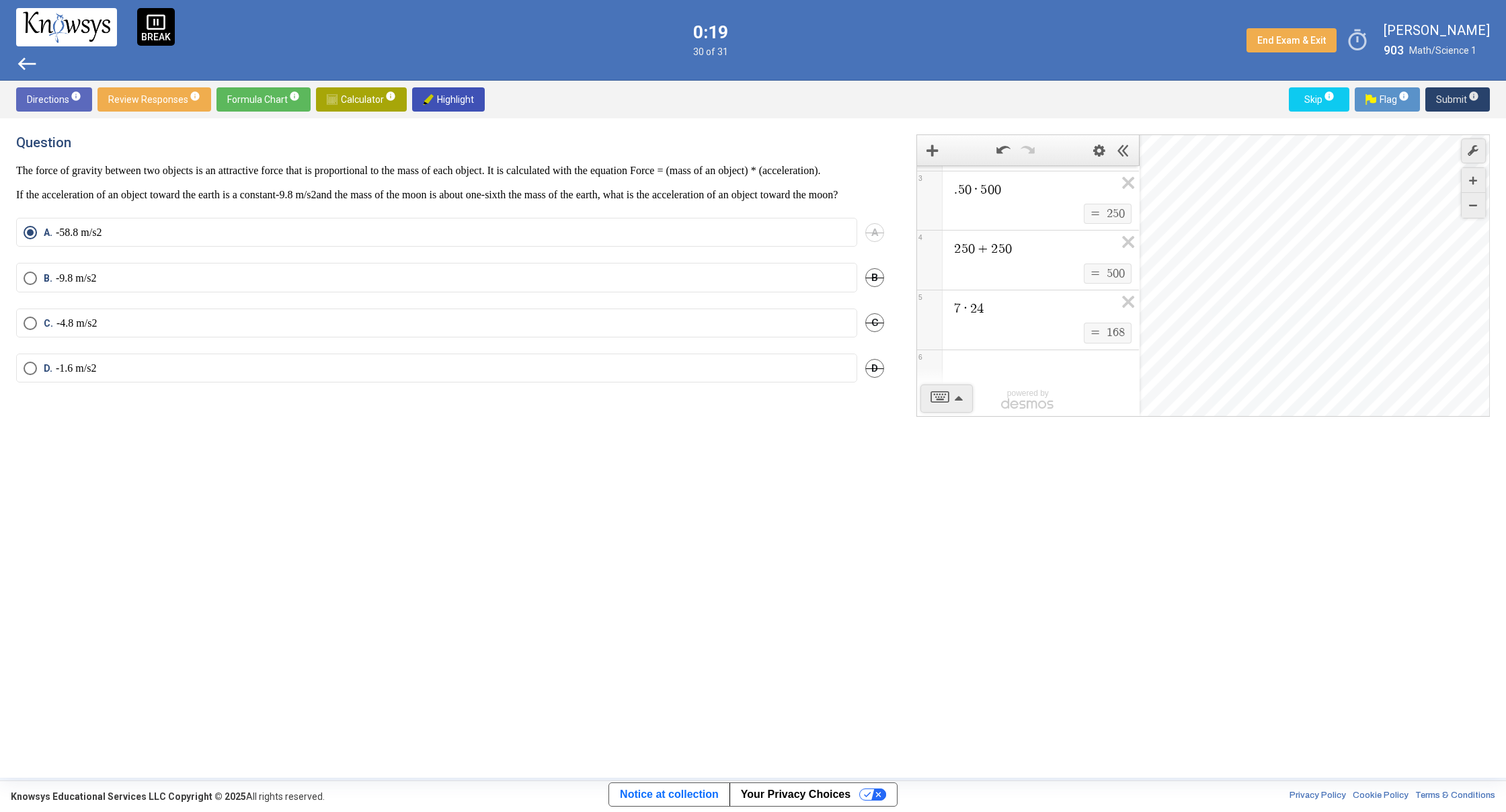
click at [1452, 105] on span "Submit info" at bounding box center [1457, 99] width 43 height 24
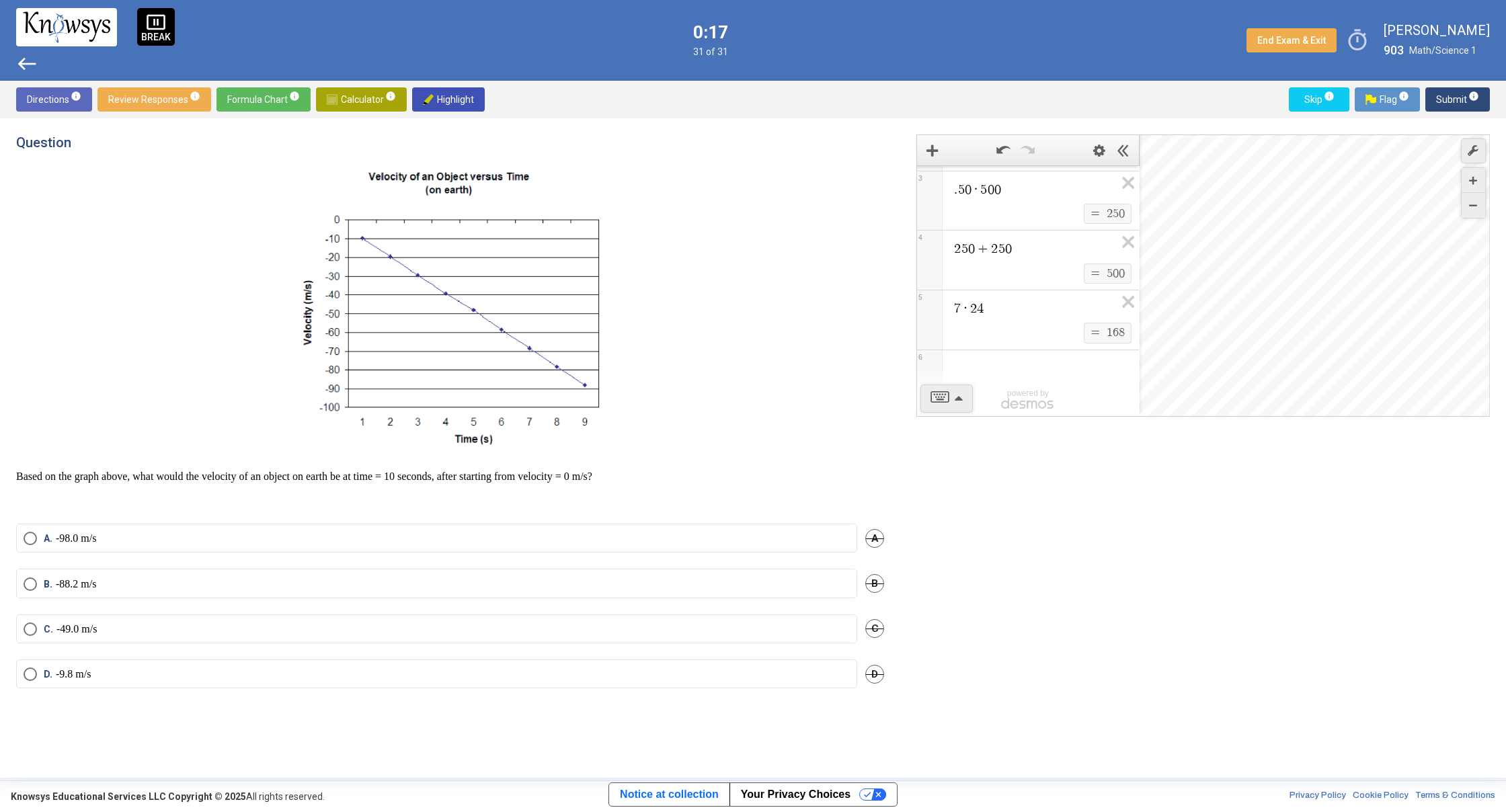
click at [128, 540] on label "A. -98.0 m/s" at bounding box center [437, 538] width 826 height 13
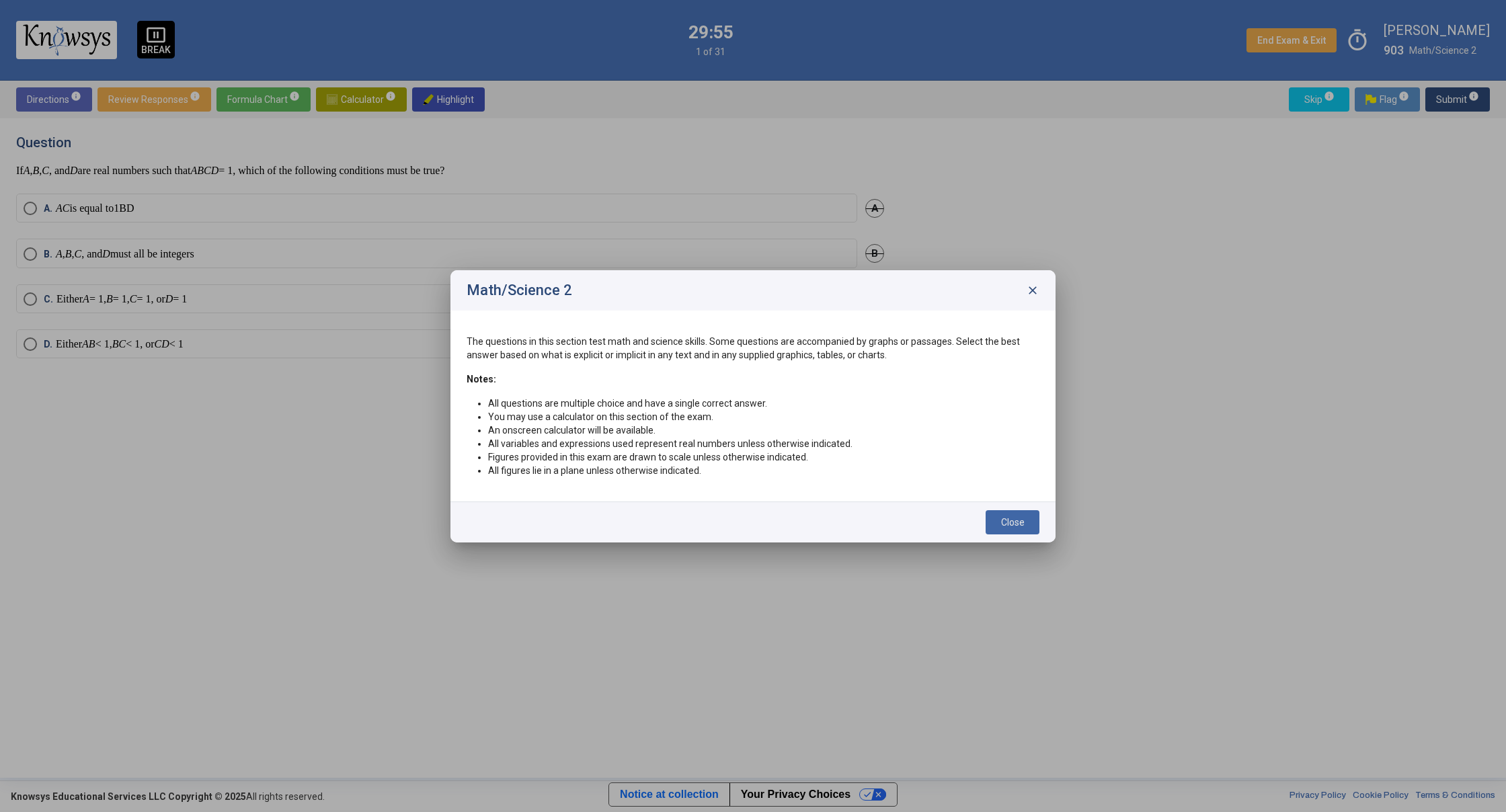
click at [1032, 524] on button "Close" at bounding box center [1012, 522] width 54 height 24
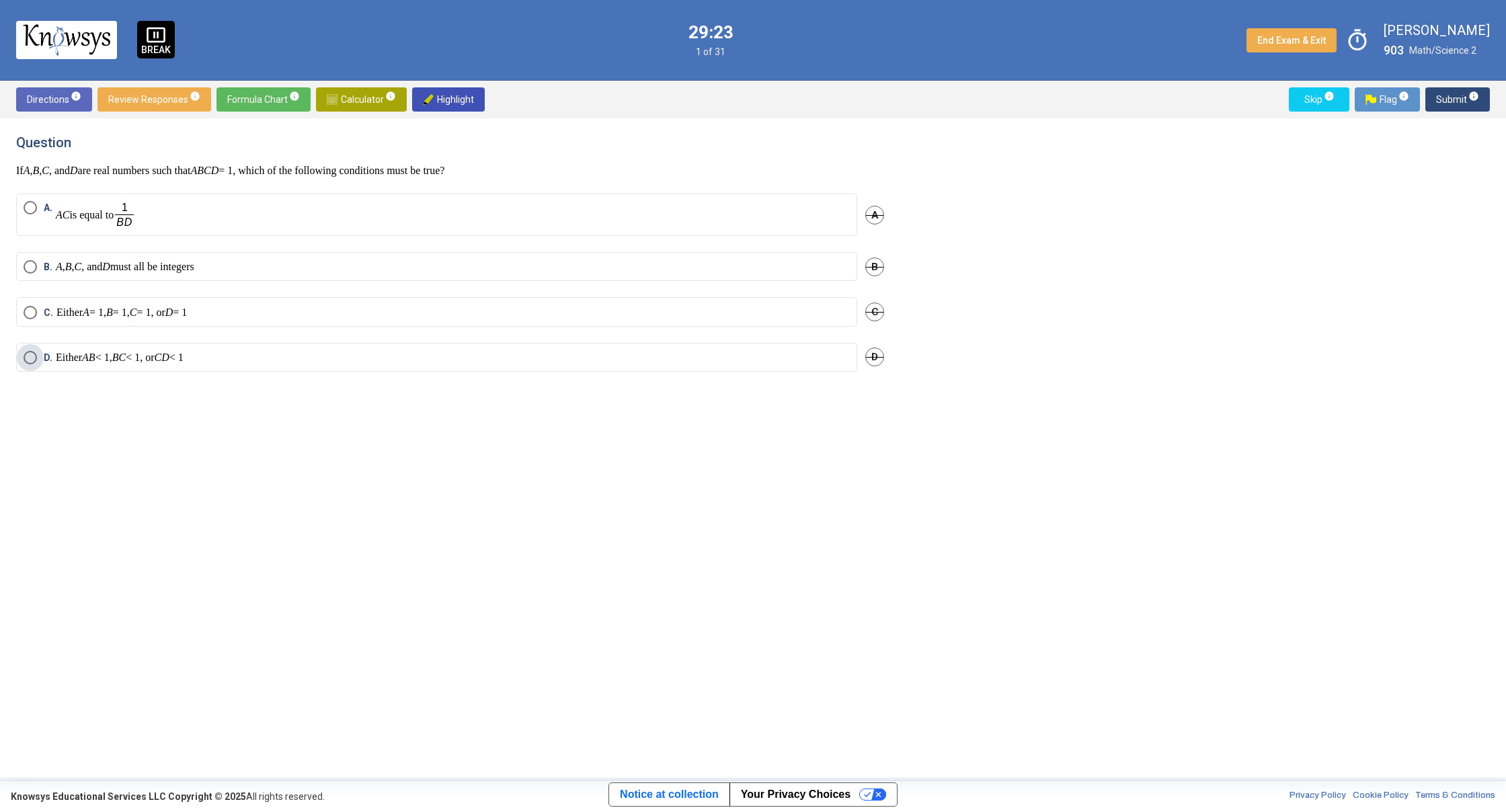
click at [176, 360] on p "Either AB < 1, BC < 1, or CD < 1" at bounding box center [119, 357] width 128 height 13
click at [1451, 98] on span "Submit info" at bounding box center [1457, 99] width 43 height 24
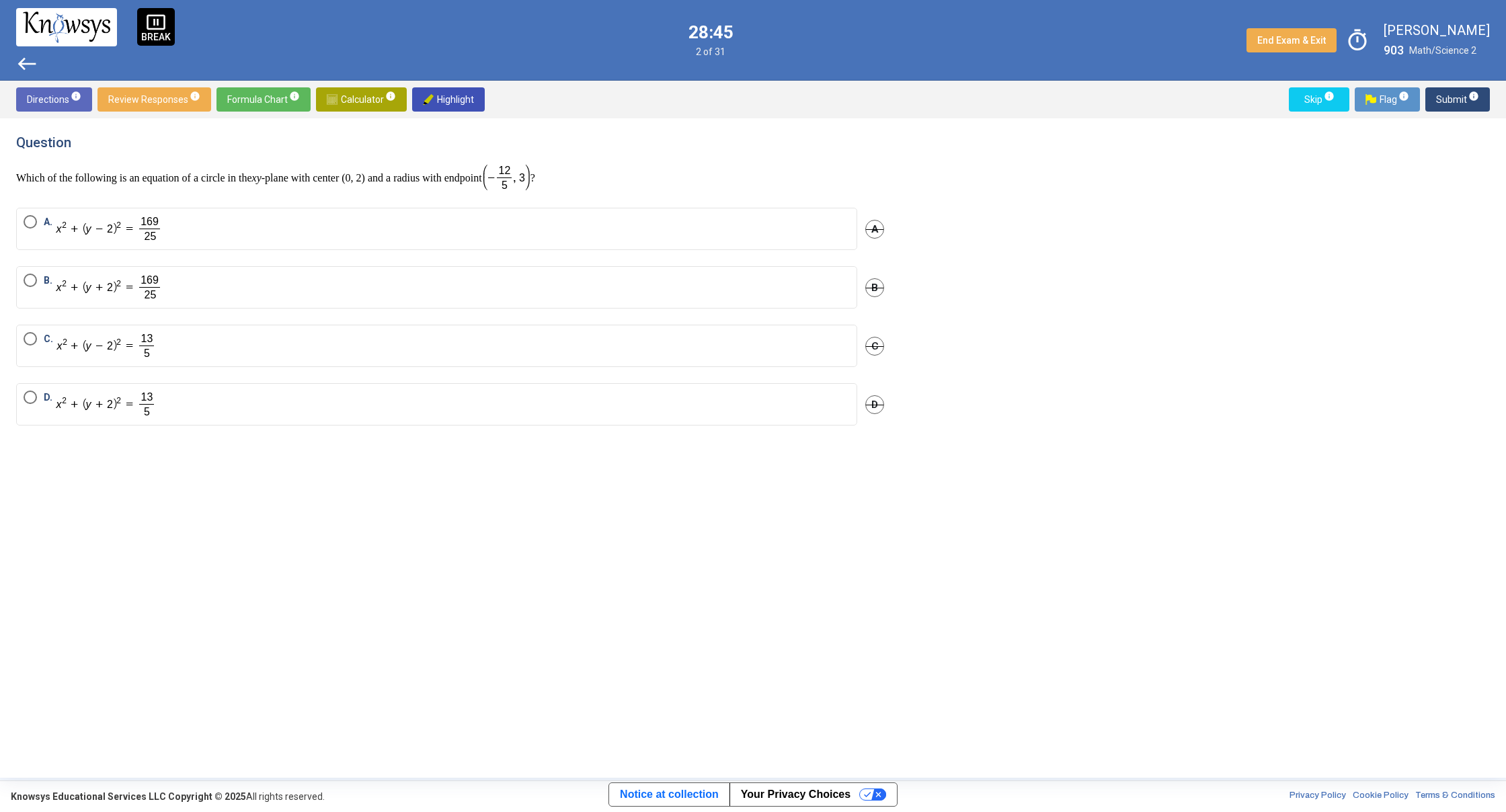
click at [349, 212] on mat-radio-button "A." at bounding box center [436, 229] width 841 height 42
click at [349, 226] on label "A." at bounding box center [437, 229] width 826 height 28
click at [326, 291] on label "B." at bounding box center [437, 287] width 826 height 28
click at [1458, 95] on span "Submit info" at bounding box center [1457, 99] width 43 height 24
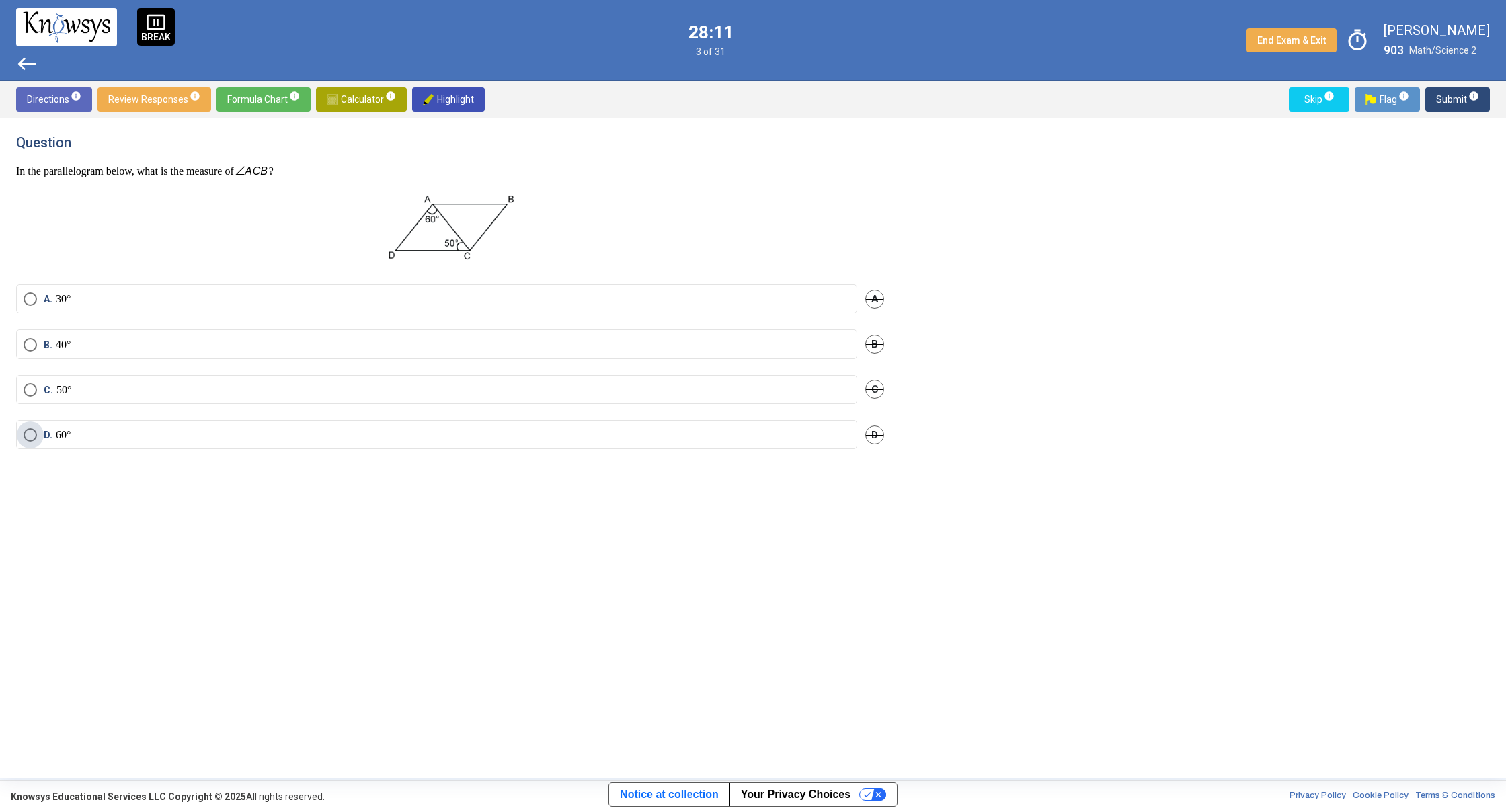
click at [237, 436] on label "D. 60°" at bounding box center [437, 434] width 826 height 13
click at [1446, 101] on span "Submit info" at bounding box center [1457, 99] width 43 height 24
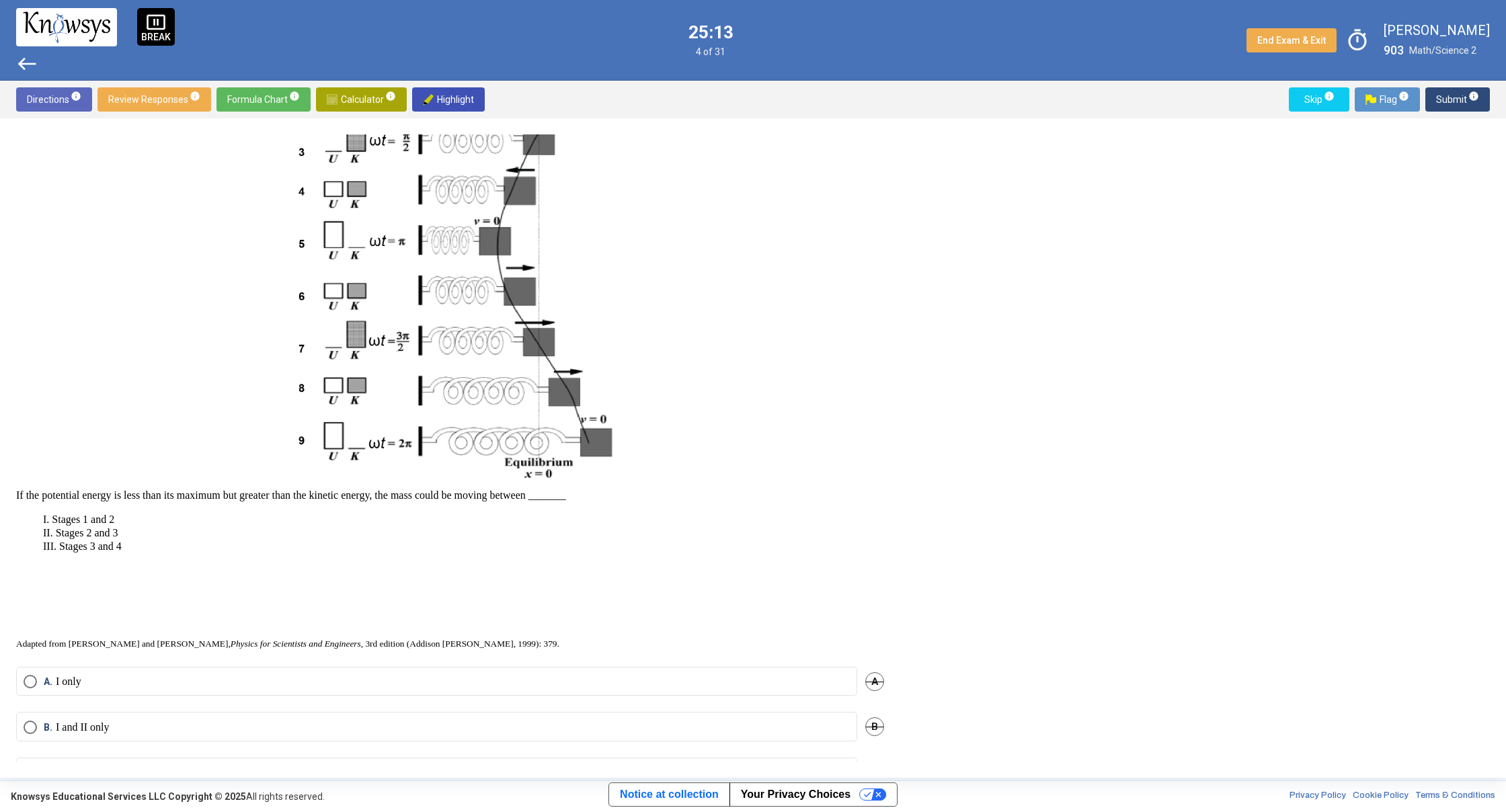
scroll to position [349, 0]
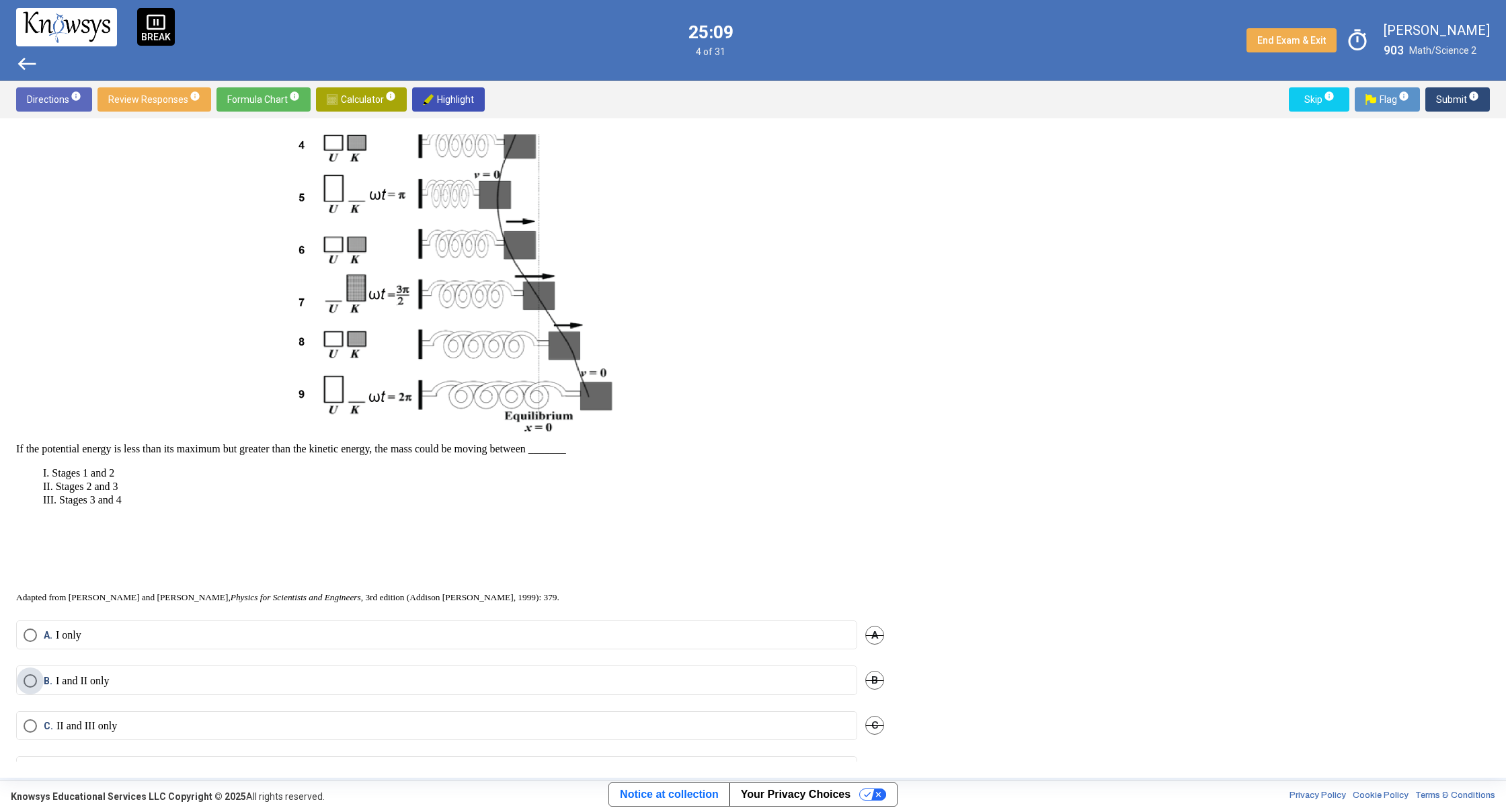
click at [71, 687] on p "I and II only" at bounding box center [83, 680] width 54 height 13
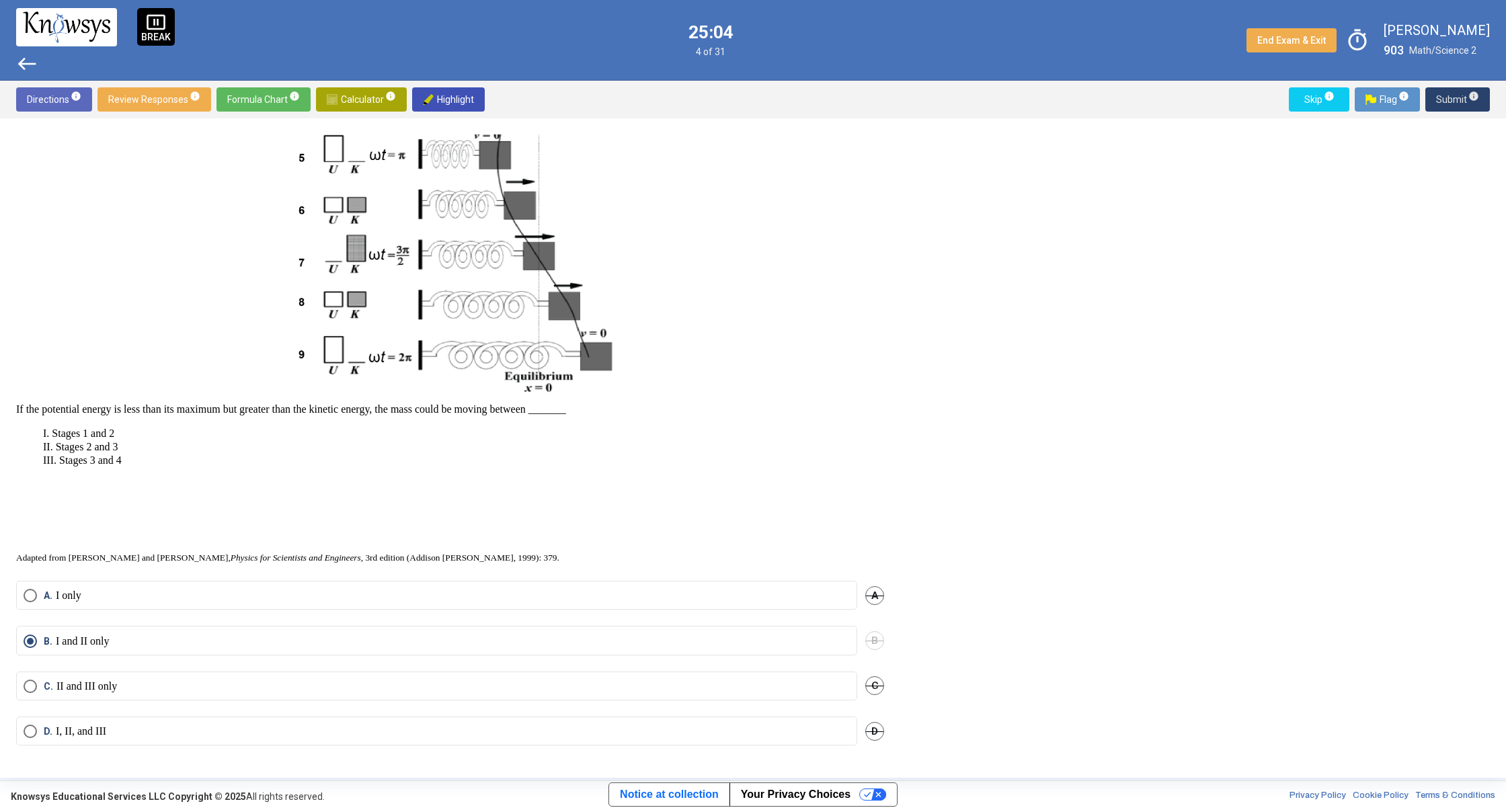
click at [1466, 106] on span "Submit info" at bounding box center [1457, 99] width 43 height 24
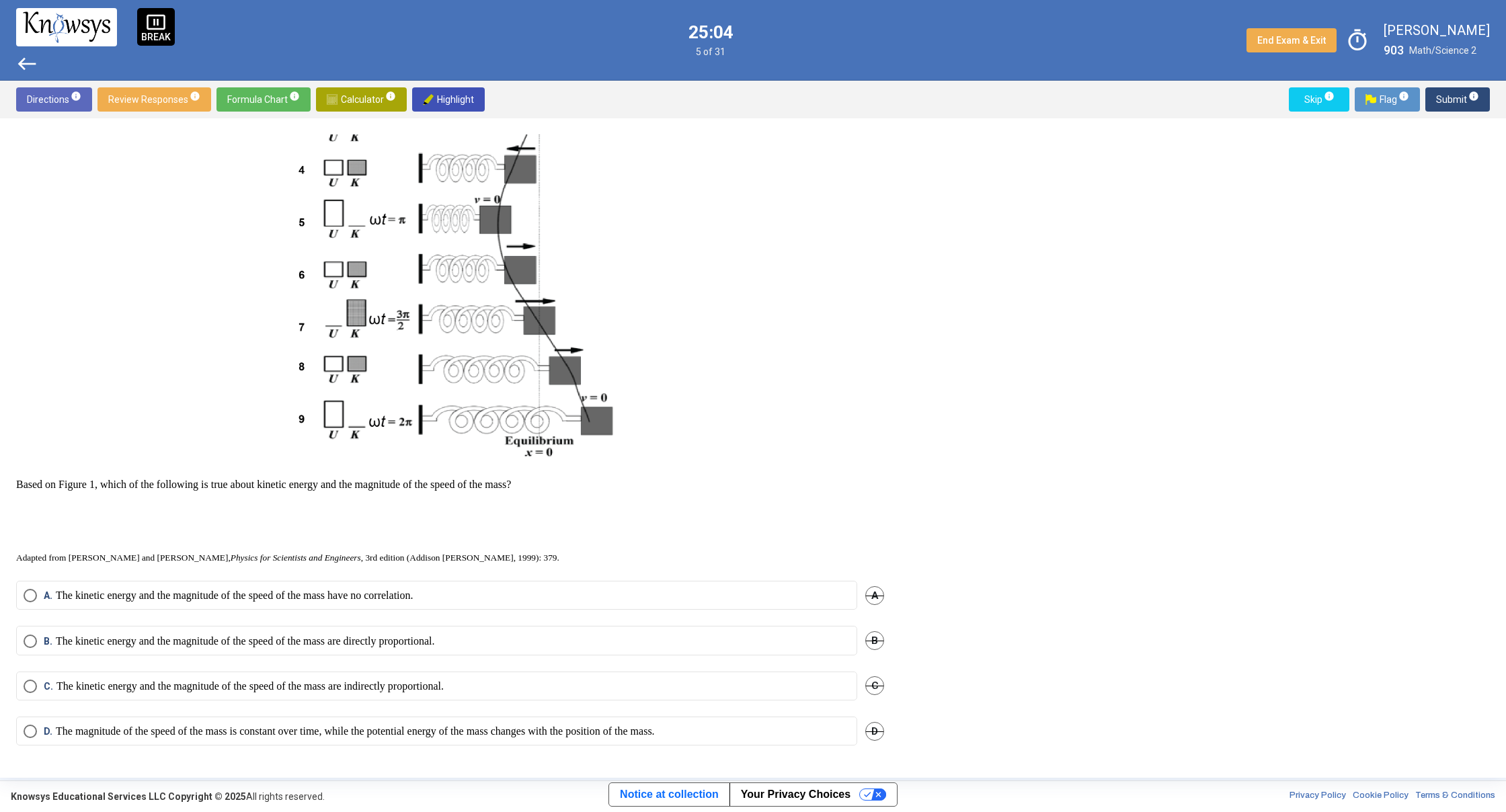
scroll to position [338, 0]
click at [759, 679] on label "C. The kinetic energy and the magnitude of the speed of the mass are indirectly…" at bounding box center [437, 686] width 826 height 13
click at [1446, 93] on span "Submit info" at bounding box center [1457, 99] width 43 height 24
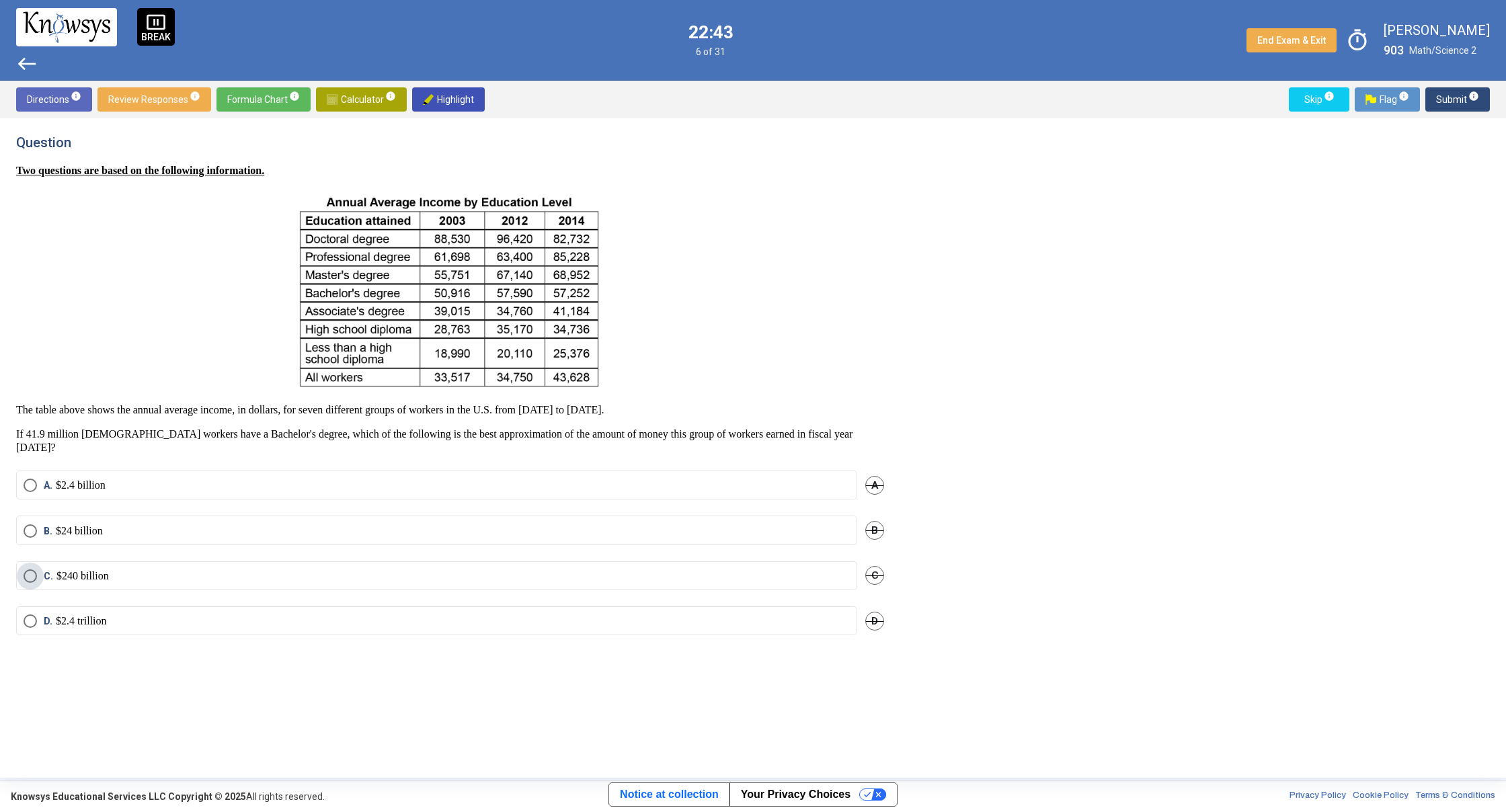
click at [287, 569] on label "C. $240 billion" at bounding box center [437, 575] width 826 height 13
click at [1454, 95] on span "Submit info" at bounding box center [1457, 99] width 43 height 24
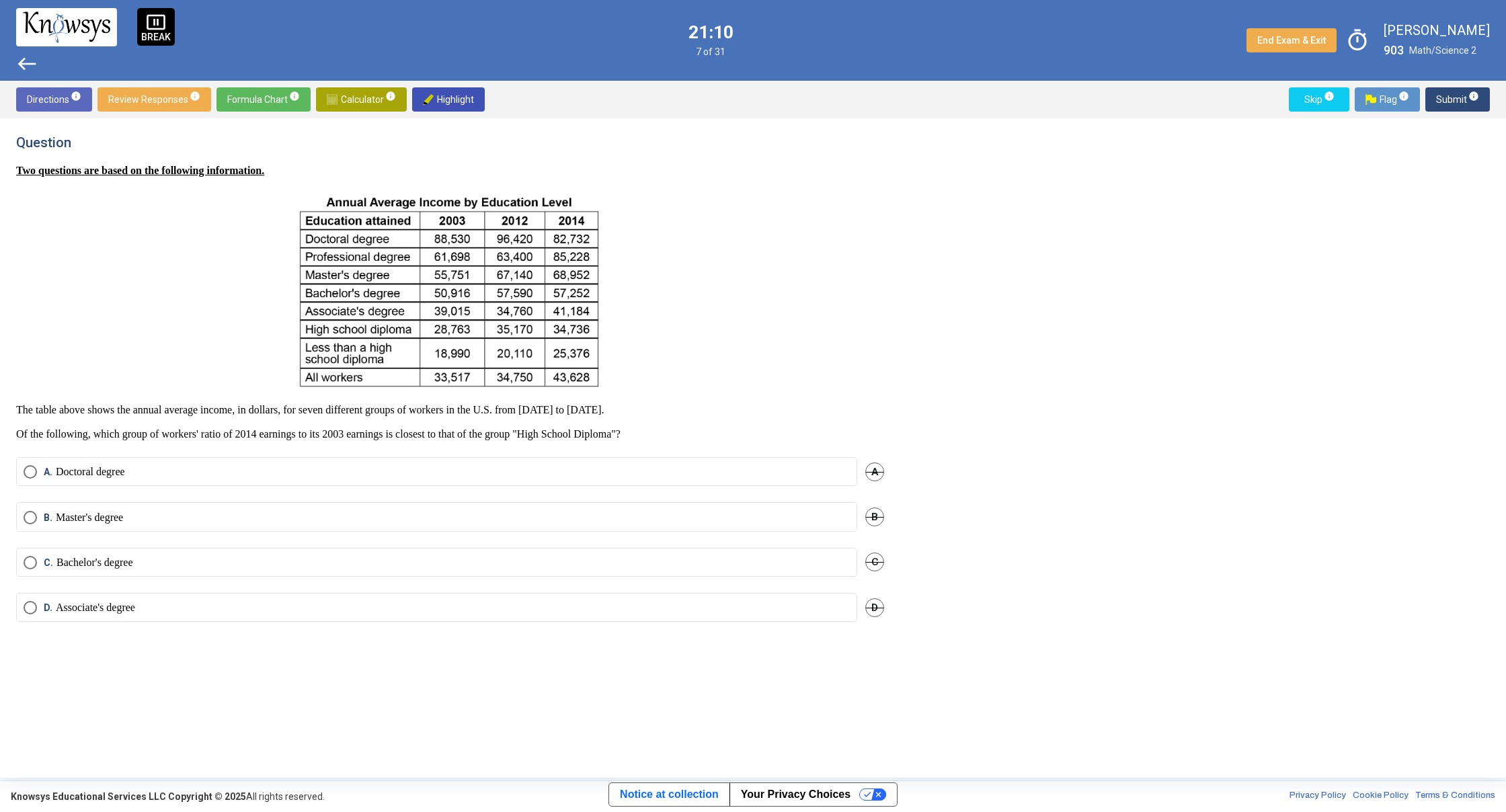
click at [640, 588] on div "C. Bachelor's degree C" at bounding box center [449, 570] width 868 height 45
click at [642, 585] on div "C. Bachelor's degree C" at bounding box center [449, 570] width 868 height 45
click at [645, 599] on mat-radio-button "D. Associate's degree" at bounding box center [436, 607] width 841 height 29
click at [648, 606] on label "D. Associate's degree" at bounding box center [437, 607] width 826 height 13
click at [1462, 97] on span "Submit info" at bounding box center [1457, 99] width 43 height 24
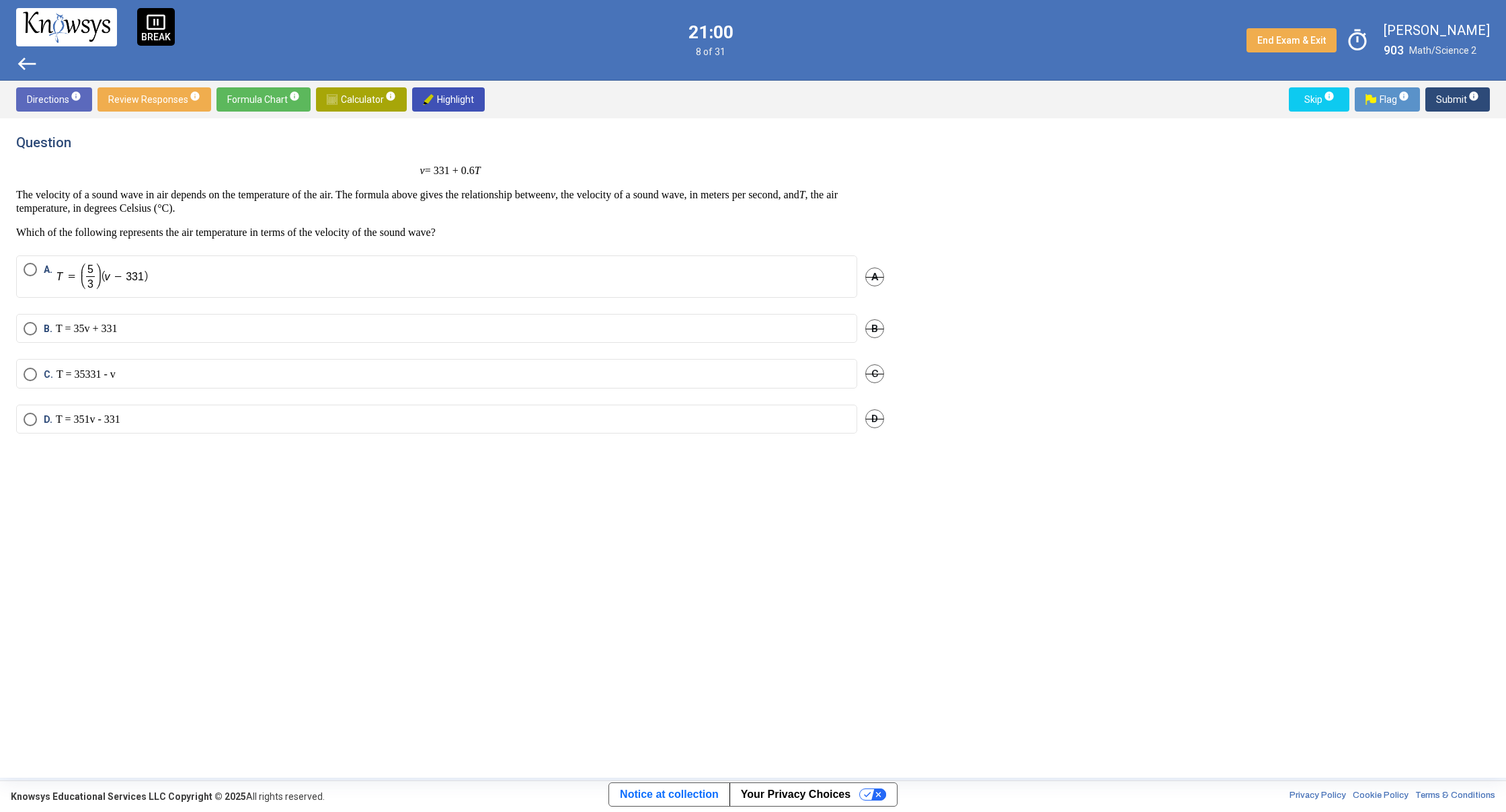
click at [20, 72] on span "west" at bounding box center [26, 63] width 21 height 21
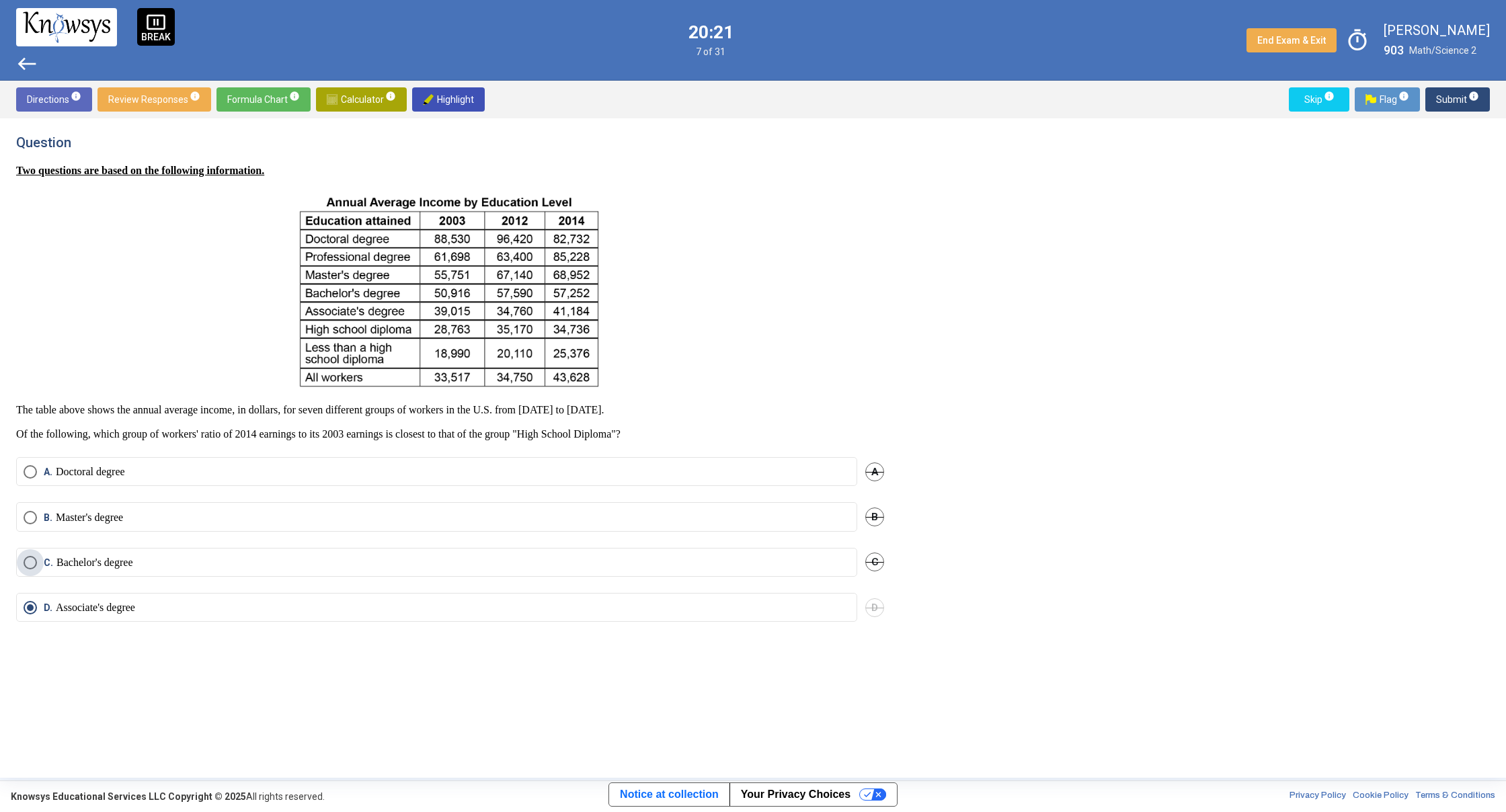
click at [195, 568] on label "C. Bachelor's degree" at bounding box center [437, 562] width 826 height 13
click at [377, 514] on label "B. Master's degree" at bounding box center [437, 517] width 826 height 13
click at [1450, 94] on span "Submit info" at bounding box center [1457, 99] width 43 height 24
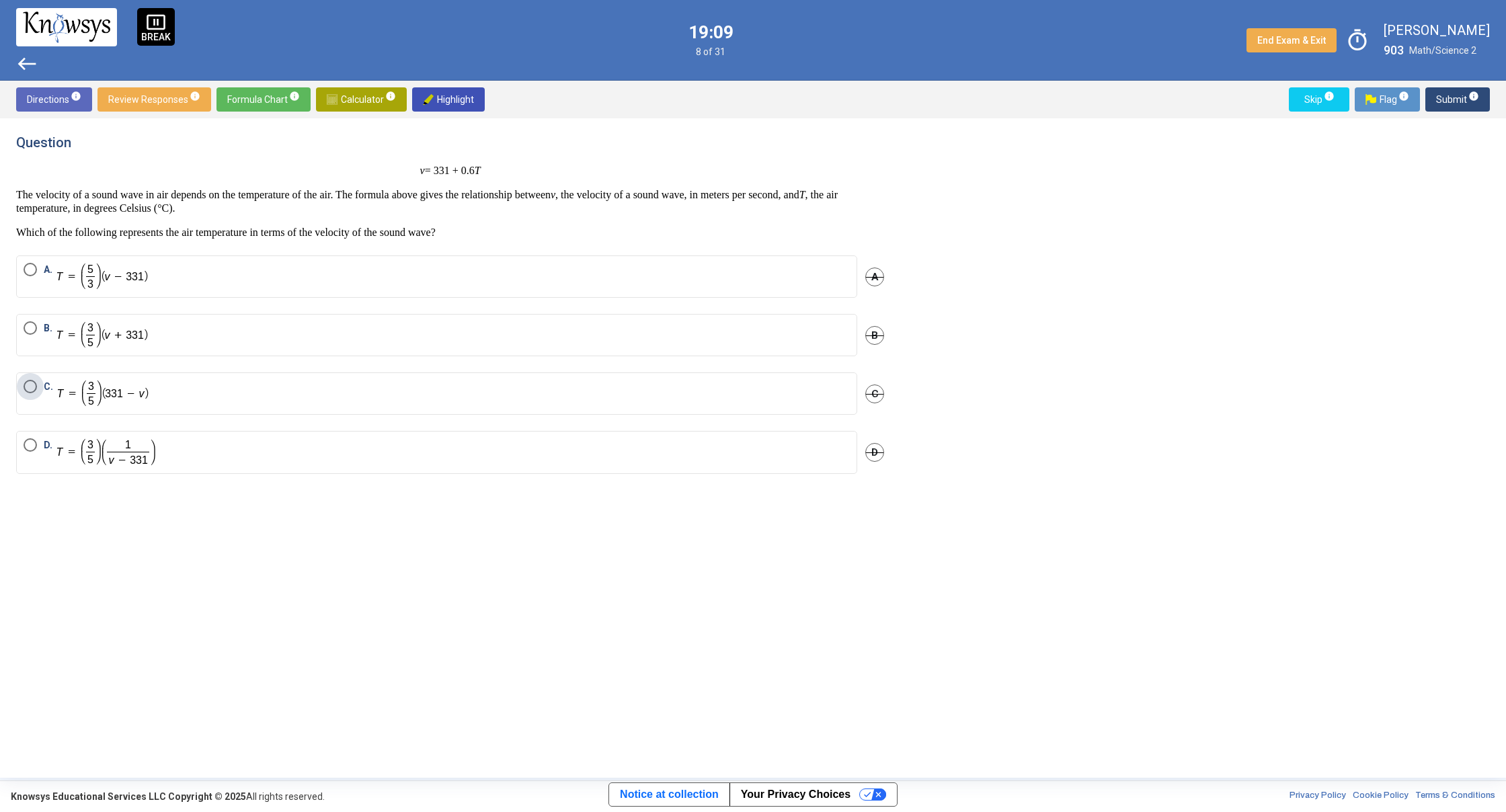
click at [353, 404] on label "C." at bounding box center [437, 393] width 826 height 28
click at [1438, 102] on span "Submit info" at bounding box center [1457, 99] width 43 height 24
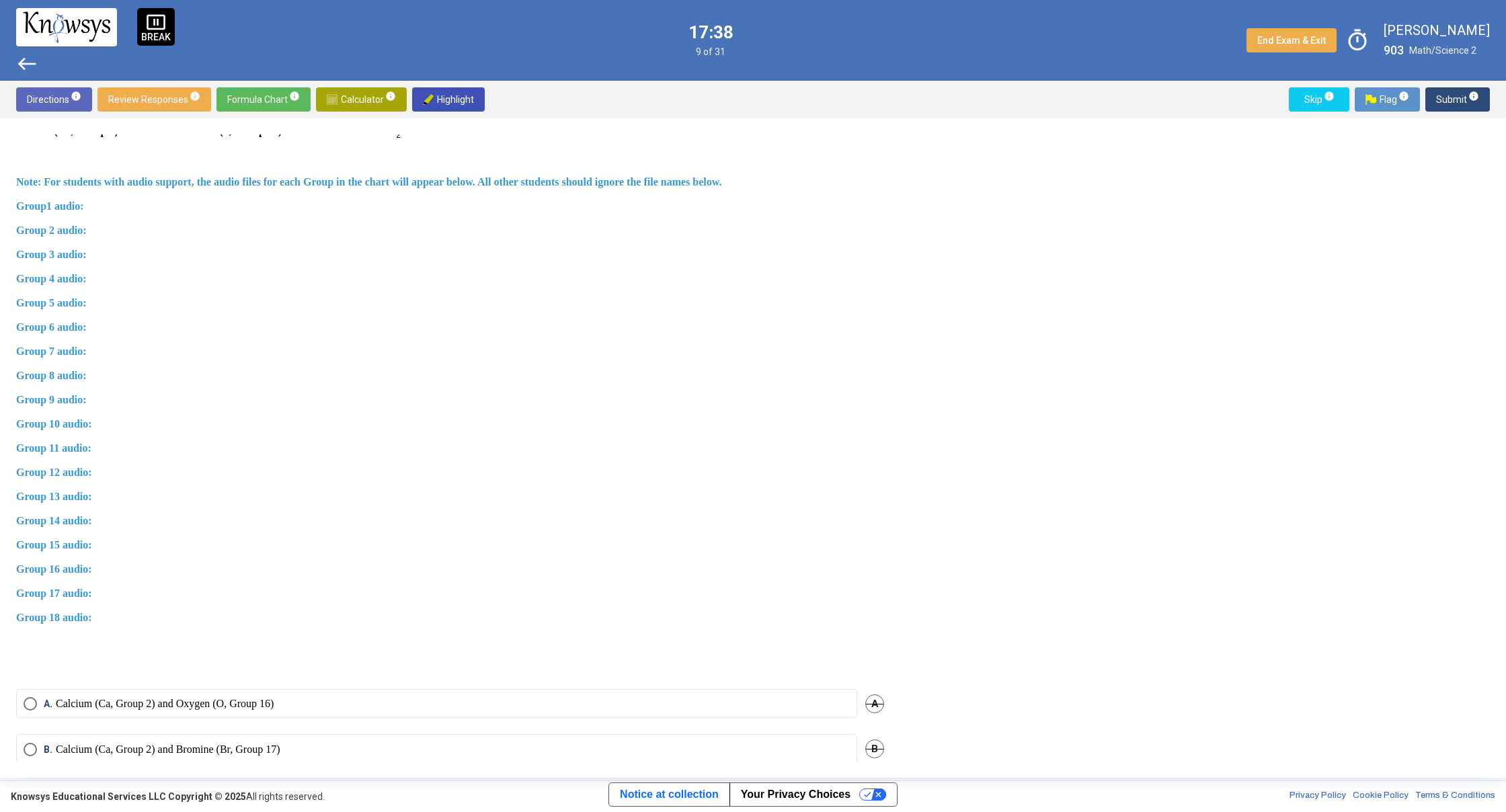
scroll to position [596, 0]
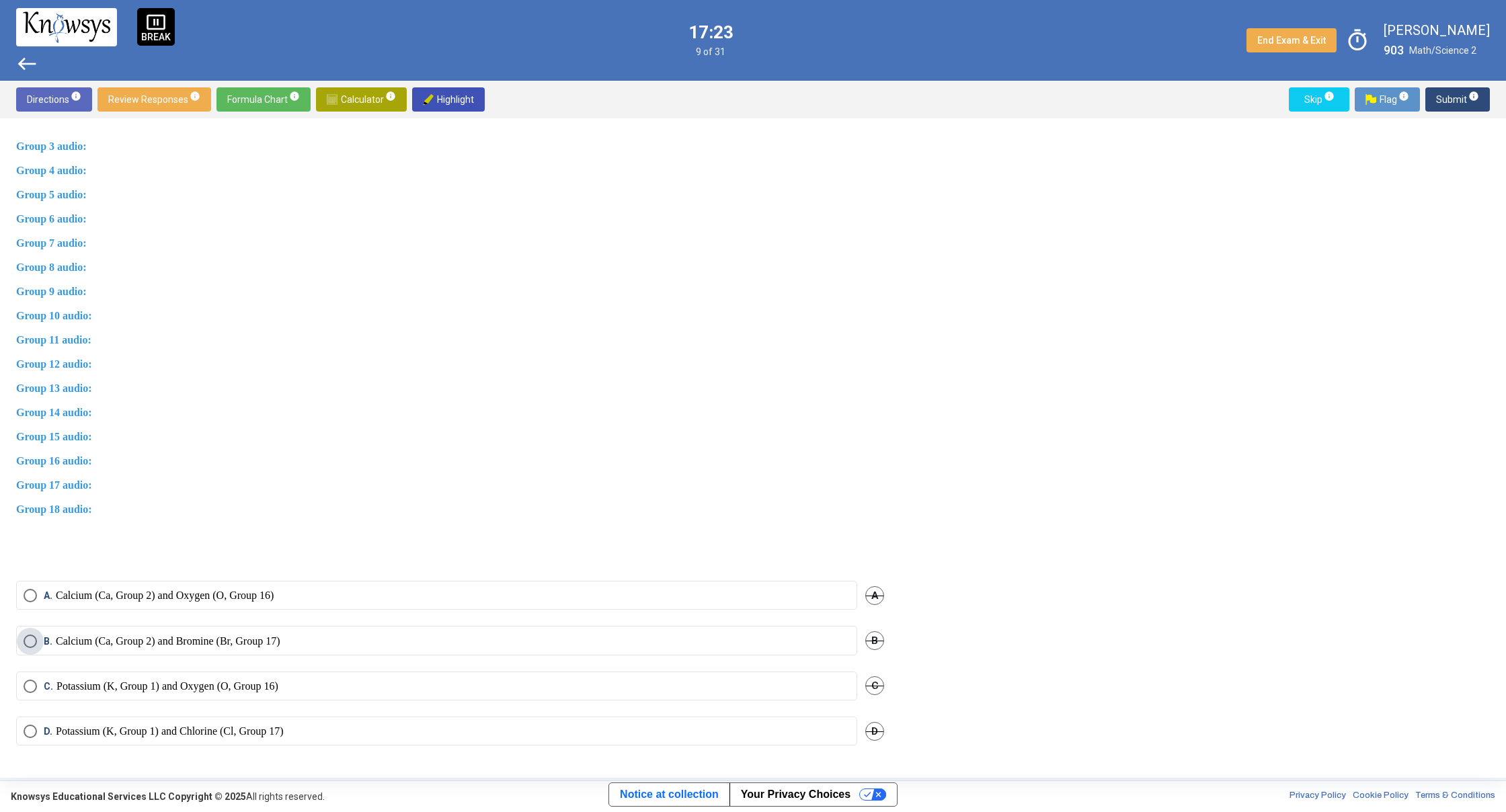
drag, startPoint x: 140, startPoint y: 645, endPoint x: 167, endPoint y: 645, distance: 27.0
click at [154, 645] on p "Calcium (Ca, Group 2) and Bromine (Br, Group 17)" at bounding box center [168, 641] width 225 height 13
click at [1443, 94] on span "Submit info" at bounding box center [1457, 99] width 43 height 24
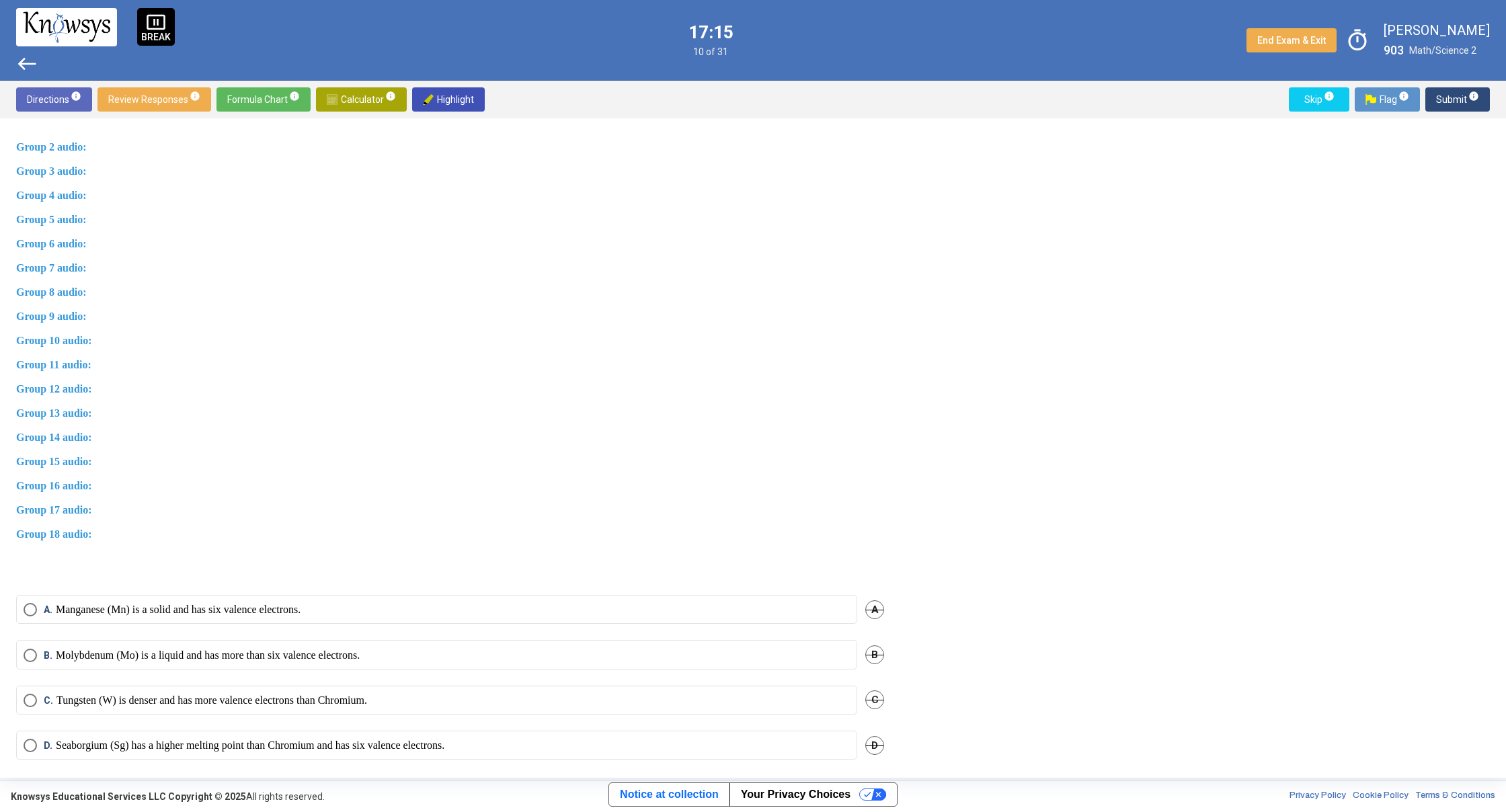
scroll to position [582, 0]
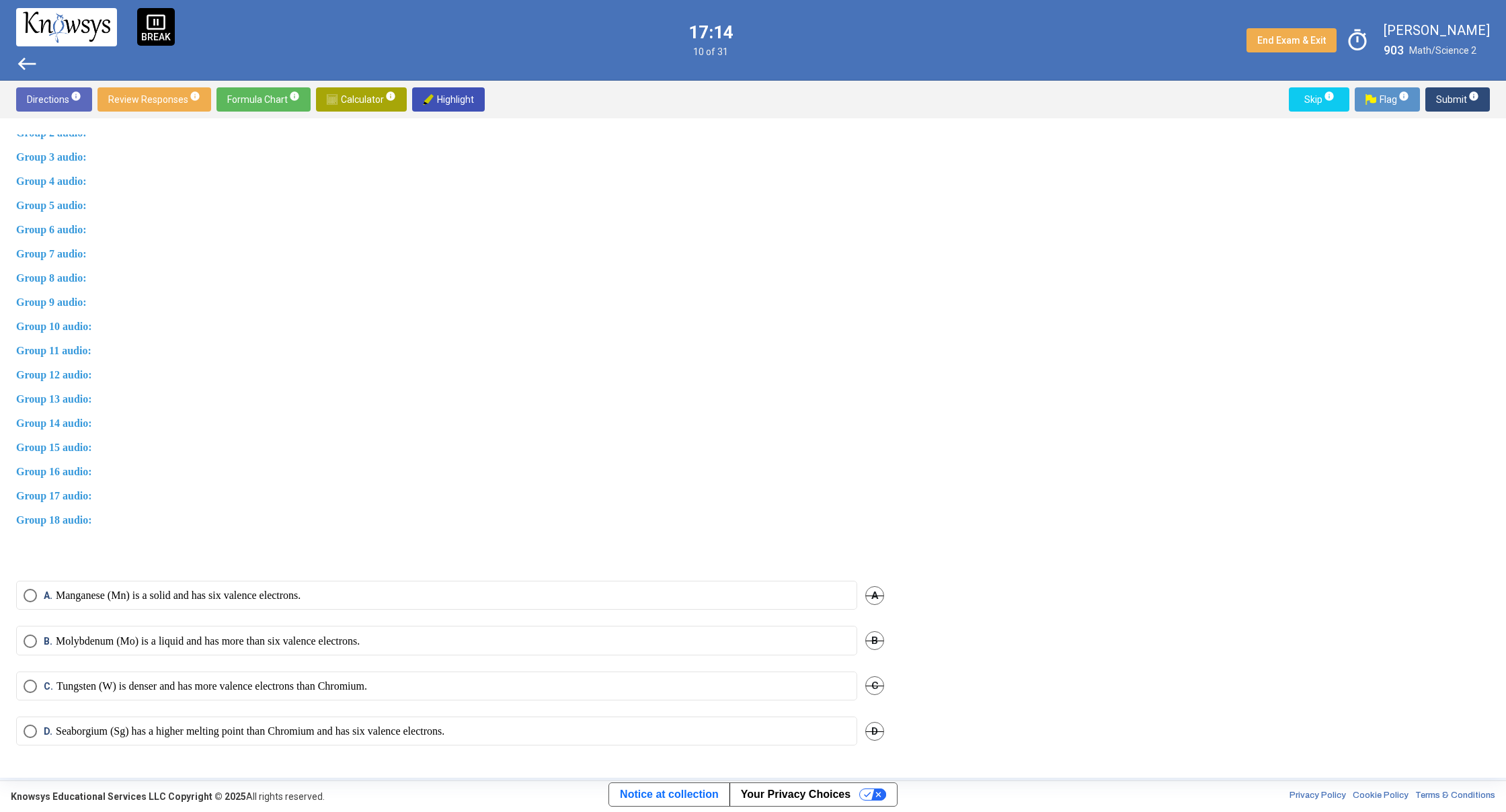
drag, startPoint x: 268, startPoint y: 607, endPoint x: 272, endPoint y: 599, distance: 8.9
click at [269, 605] on mat-radio-button "A. Manganese (Mn) is a solid and has six valence electrons." at bounding box center [436, 595] width 841 height 29
drag, startPoint x: 274, startPoint y: 598, endPoint x: 331, endPoint y: 570, distance: 63.5
click at [274, 597] on p "Manganese (Mn) is a solid and has six valence electrons." at bounding box center [178, 595] width 245 height 13
click at [1440, 98] on span "Submit info" at bounding box center [1457, 99] width 43 height 24
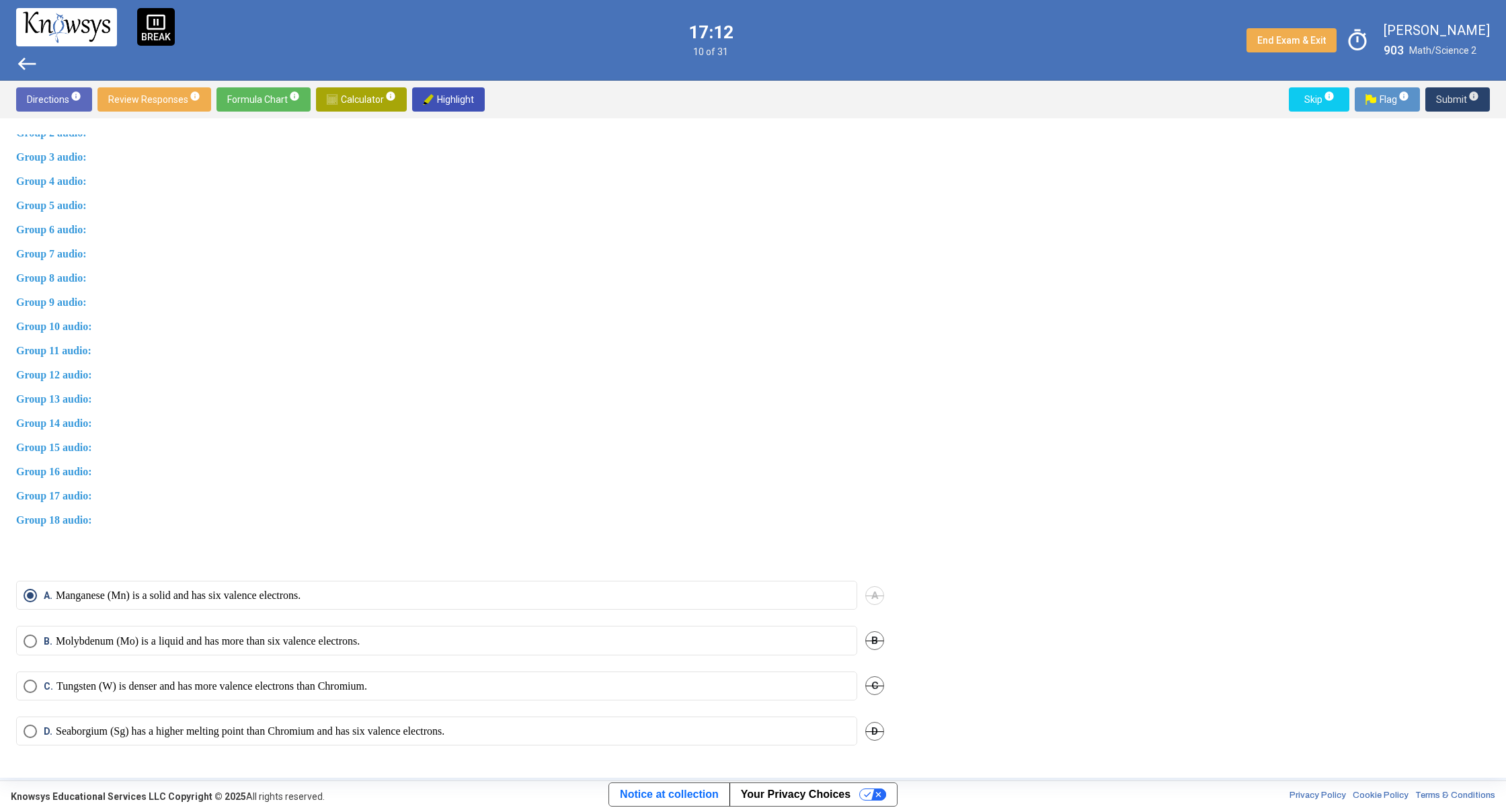
scroll to position [290, 0]
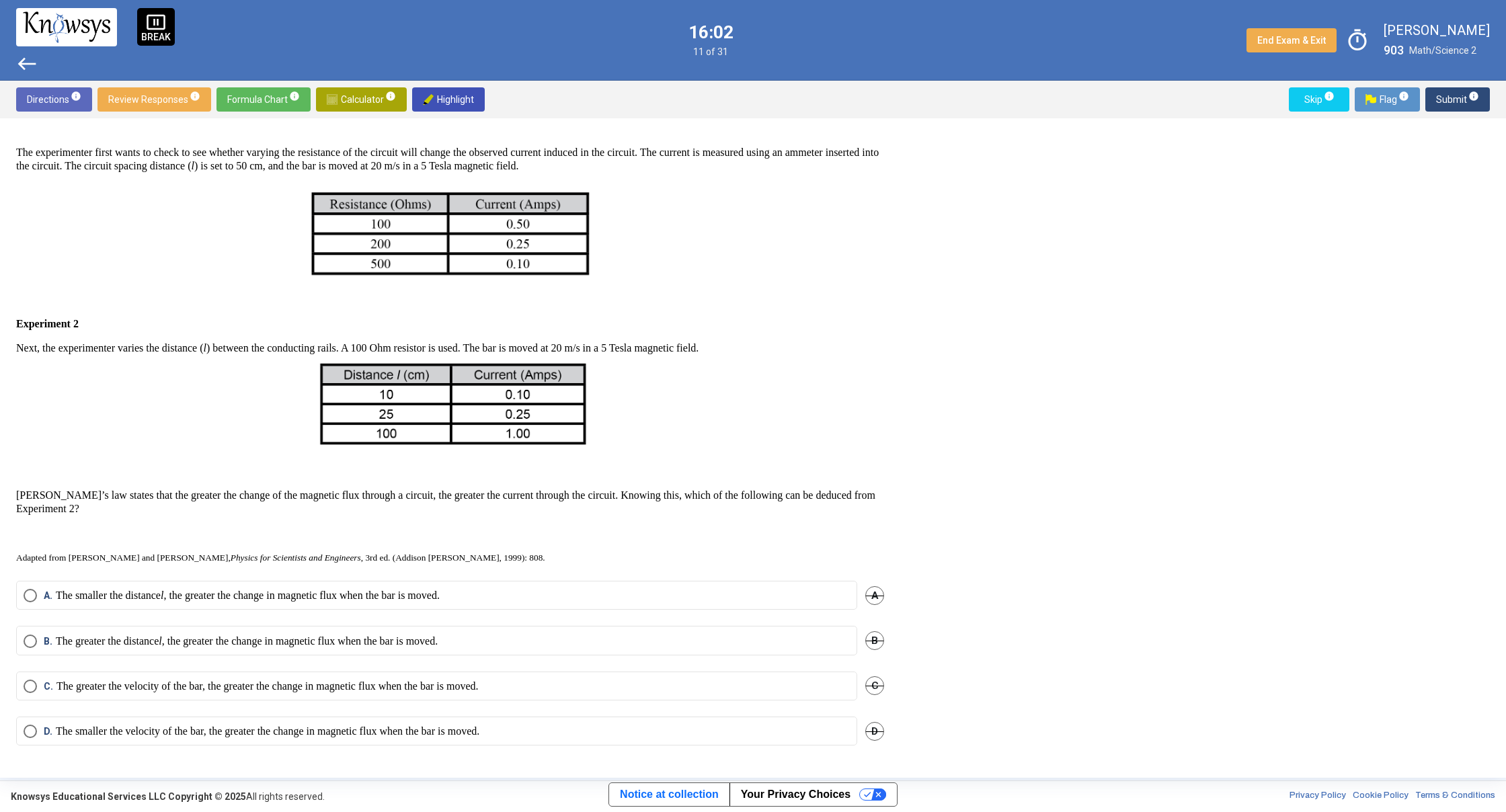
click at [306, 641] on mat-radio-button "B. The greater the distance l , the greater the change in magnetic flux when th…" at bounding box center [436, 640] width 841 height 29
click at [364, 637] on p "The greater the distance l , the greater the change in magnetic flux when the b…" at bounding box center [246, 641] width 382 height 13
click at [1453, 93] on span "Submit info" at bounding box center [1457, 99] width 43 height 24
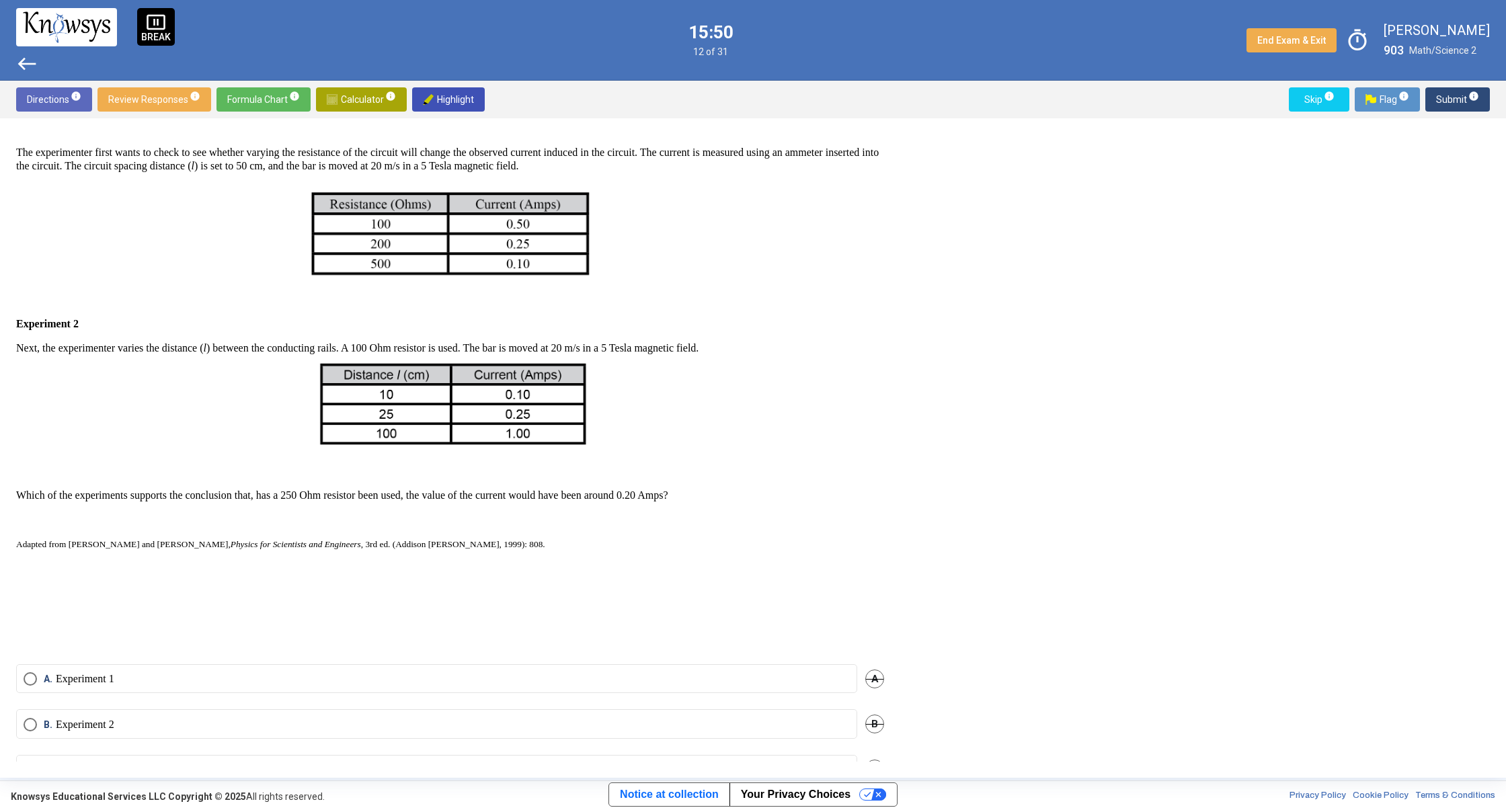
click at [417, 681] on label "A. Experiment 1" at bounding box center [437, 679] width 826 height 13
click at [1450, 94] on span "Submit info" at bounding box center [1457, 99] width 43 height 24
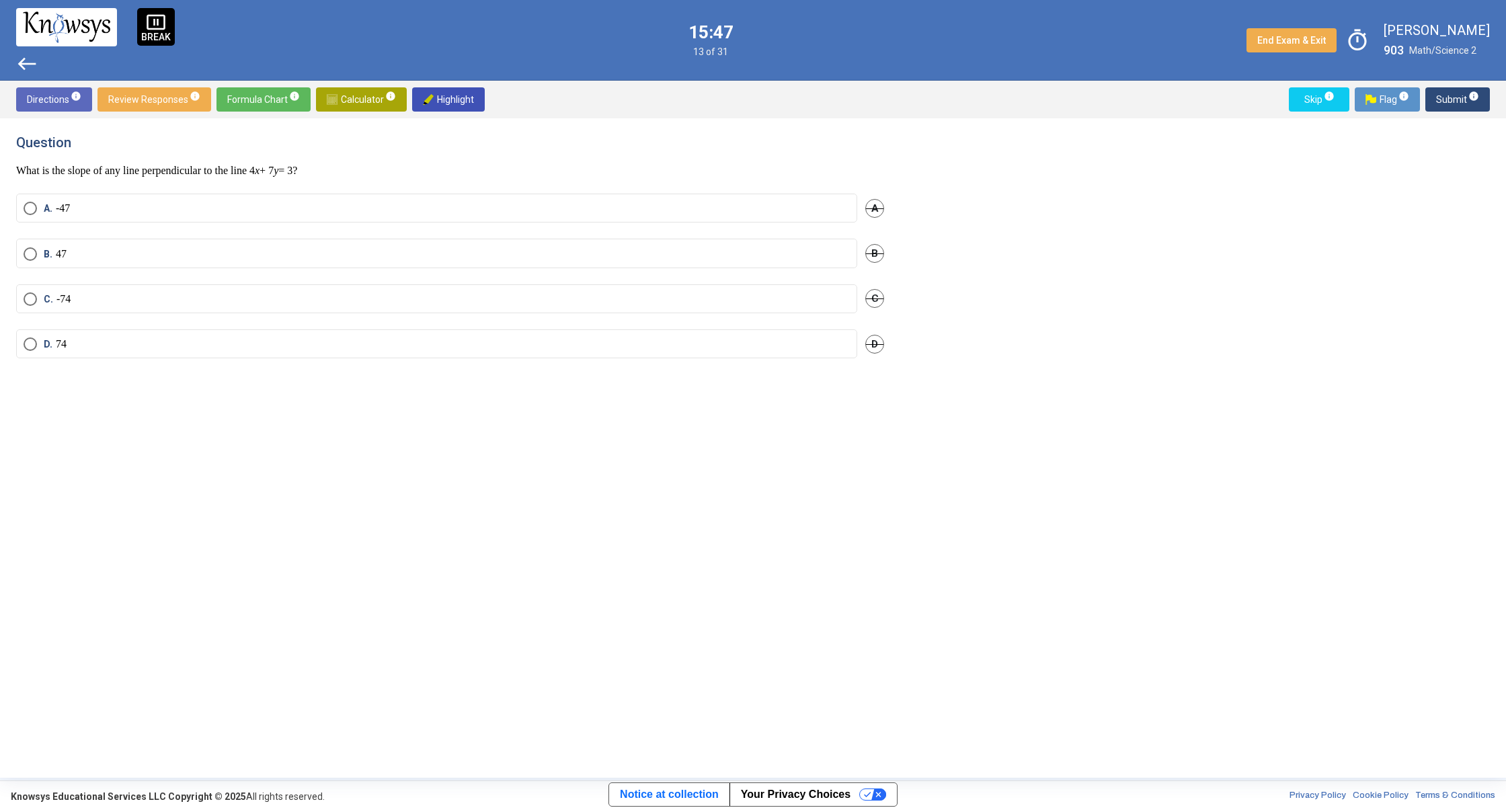
scroll to position [0, 0]
click at [87, 282] on label "B." at bounding box center [437, 273] width 826 height 28
click at [1452, 102] on span "Submit info" at bounding box center [1457, 99] width 43 height 24
click at [221, 300] on label "C. x - 2 is a factor of f ( x )." at bounding box center [437, 301] width 826 height 13
click at [1453, 100] on span "Submit info" at bounding box center [1457, 99] width 43 height 24
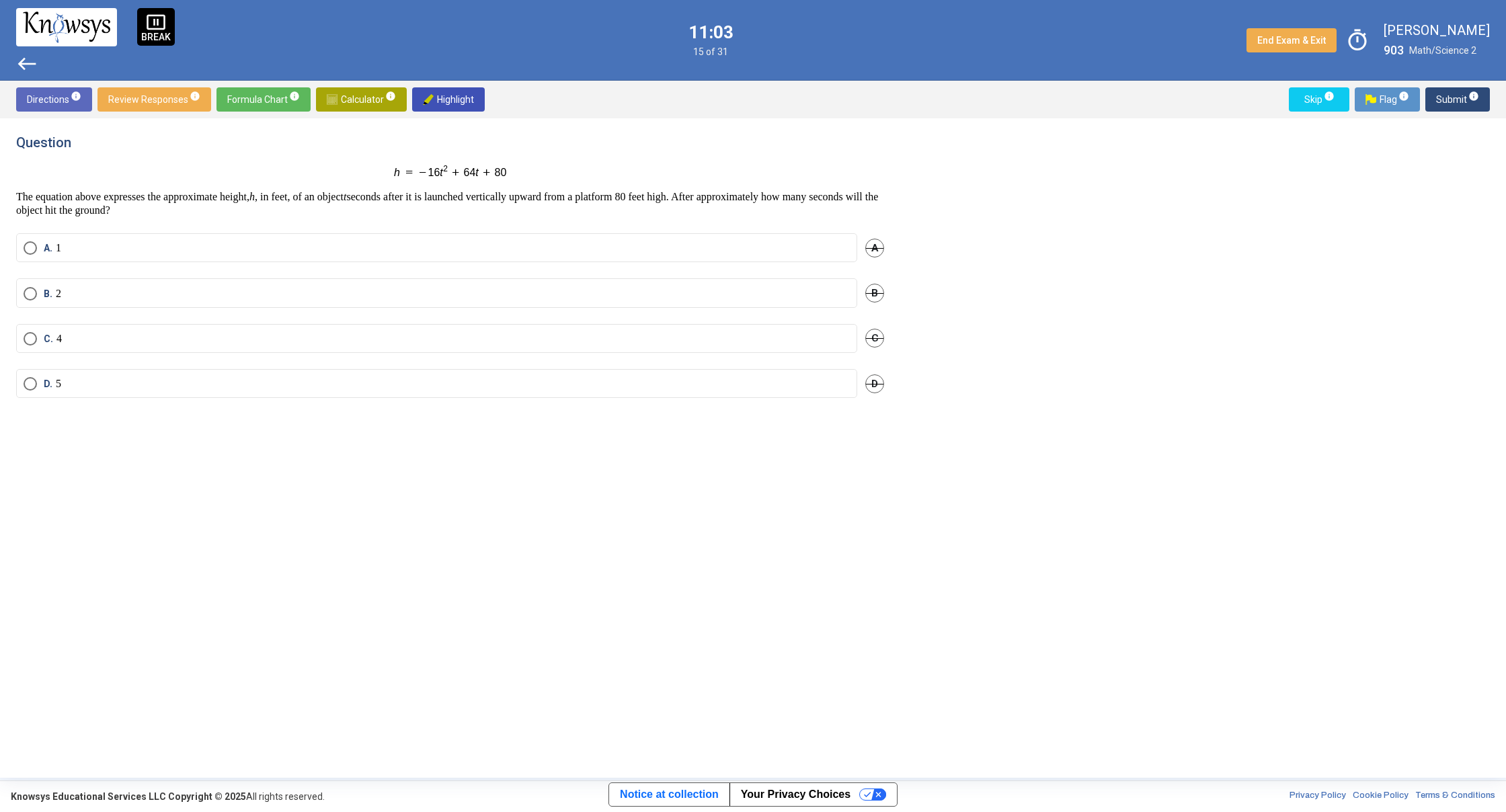
drag, startPoint x: 539, startPoint y: 104, endPoint x: 594, endPoint y: 117, distance: 56.5
click at [543, 106] on div "Directions info Review Responses info Formula Chart info Calculator info Highli…" at bounding box center [753, 429] width 1506 height 697
click at [362, 98] on span "Calculator info" at bounding box center [360, 99] width 69 height 24
click at [970, 188] on span "​" at bounding box center [1034, 184] width 162 height 16
drag, startPoint x: 962, startPoint y: 391, endPoint x: 982, endPoint y: 366, distance: 32.0
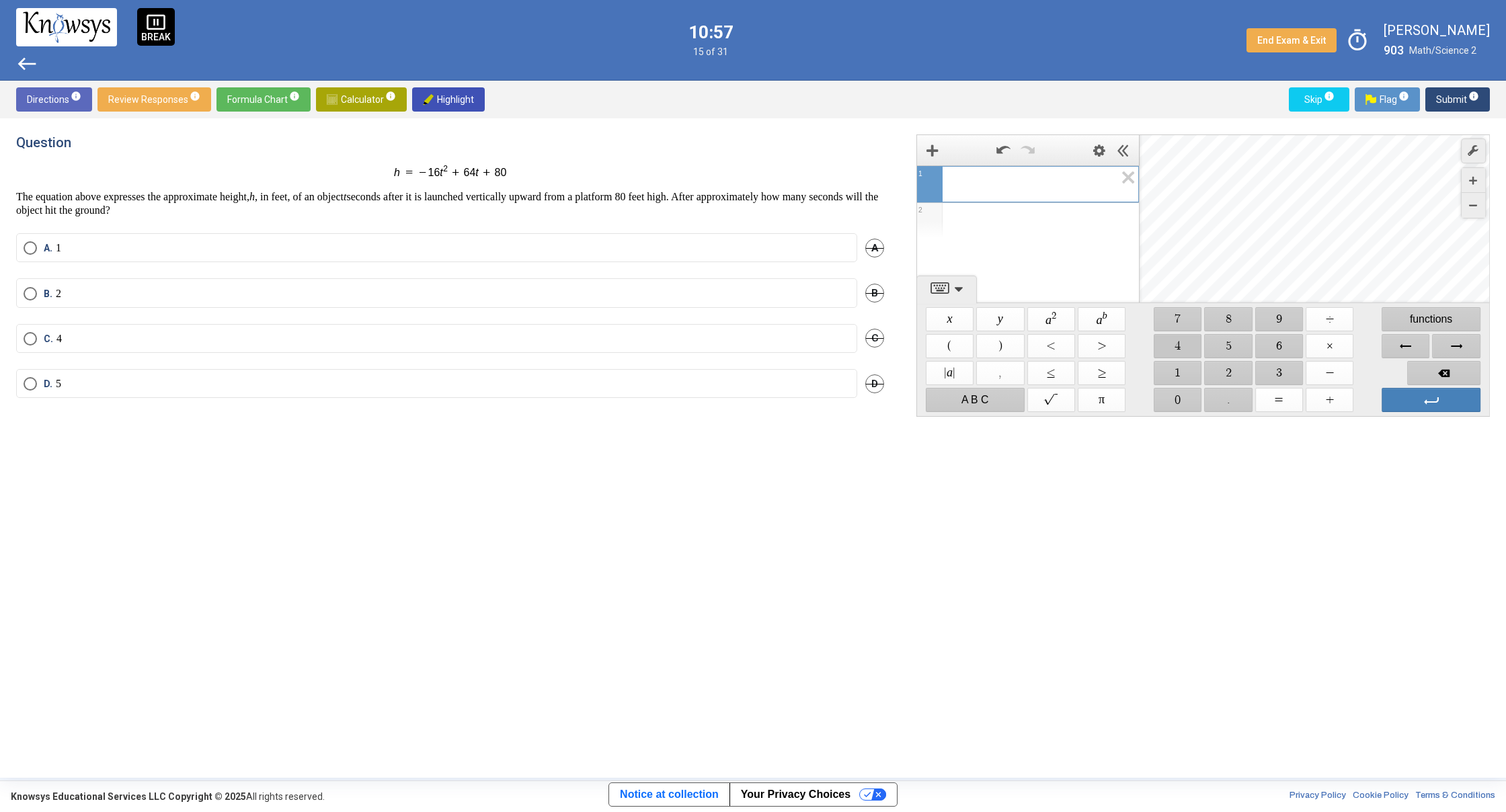
drag, startPoint x: 1170, startPoint y: 346, endPoint x: 1201, endPoint y: 344, distance: 31.1
click at [1173, 345] on span "$$ 4" at bounding box center [1177, 346] width 48 height 24
click at [1225, 317] on span "$$ 8" at bounding box center [1228, 319] width 48 height 24
click at [1435, 373] on span "Backspace" at bounding box center [1443, 373] width 73 height 24
click at [1434, 373] on span "Backspace" at bounding box center [1443, 373] width 73 height 24
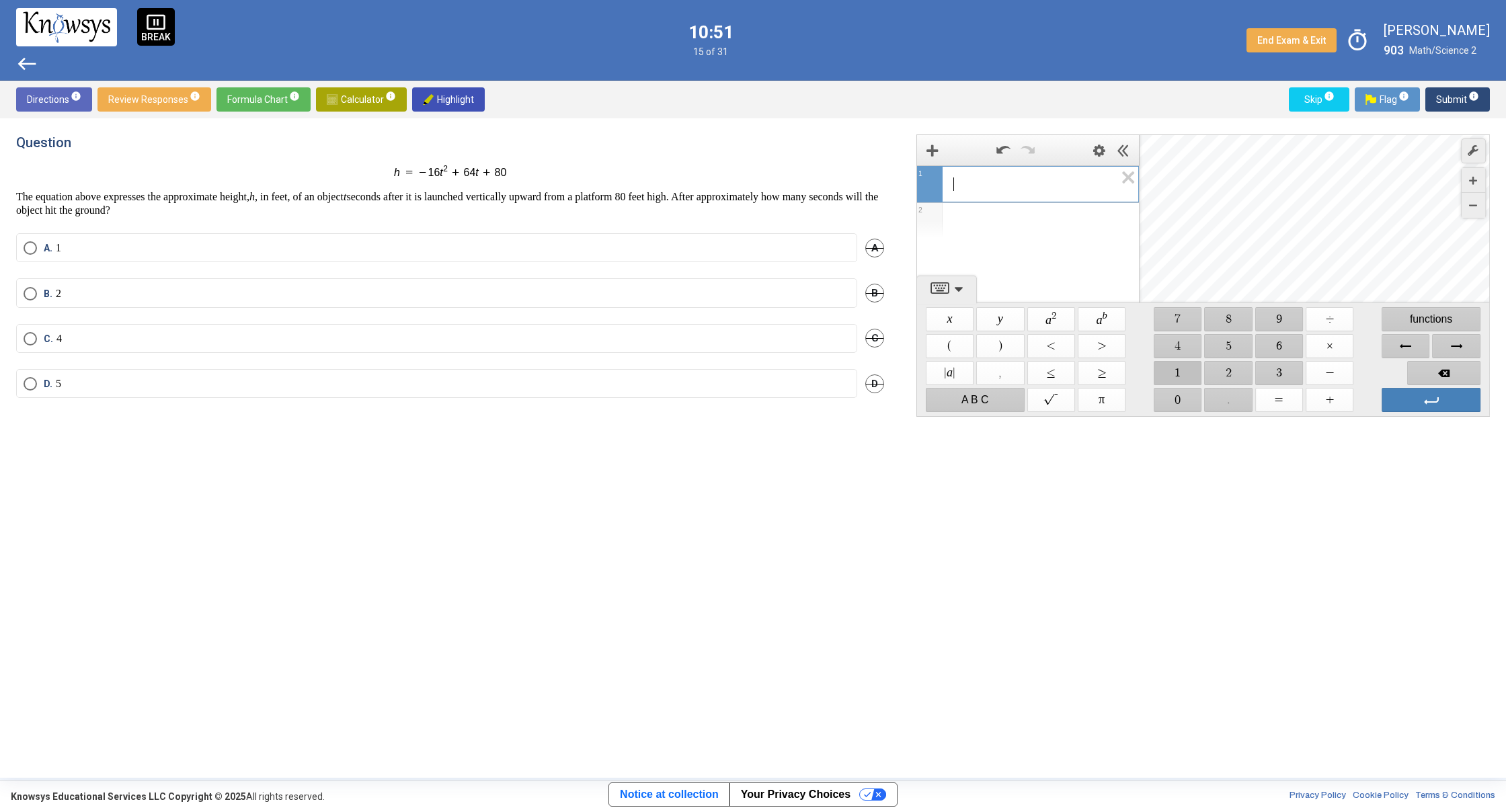
drag, startPoint x: 1186, startPoint y: 368, endPoint x: 1252, endPoint y: 352, distance: 67.9
click at [1209, 363] on div "$$ | a | $$ , $$ ≤ $$ ≥ $$ 1 $$ 2 $$ 3 $$ −" at bounding box center [1203, 373] width 557 height 27
drag, startPoint x: 1323, startPoint y: 321, endPoint x: 1273, endPoint y: 354, distance: 59.9
click at [1322, 321] on span "$$ ÷" at bounding box center [1329, 319] width 48 height 24
click at [1175, 348] on span "$$ 4" at bounding box center [1177, 346] width 48 height 24
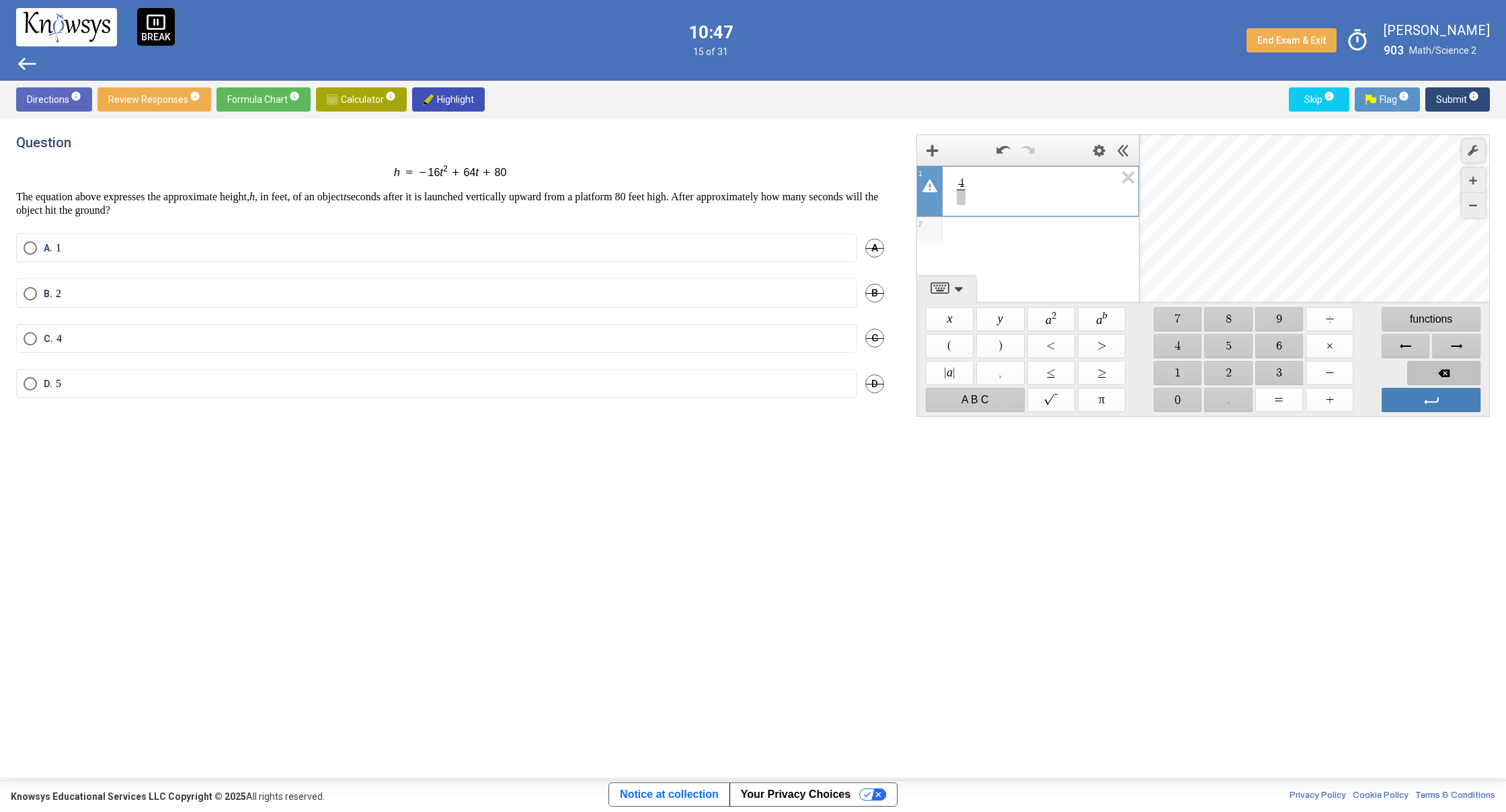
click at [1429, 380] on span "Backspace" at bounding box center [1443, 373] width 73 height 24
click at [1423, 380] on span "Backspace" at bounding box center [1443, 373] width 73 height 24
click at [1177, 373] on span "$$ 1" at bounding box center [1177, 373] width 48 height 24
click at [1322, 325] on span "$$ ÷" at bounding box center [1329, 319] width 48 height 24
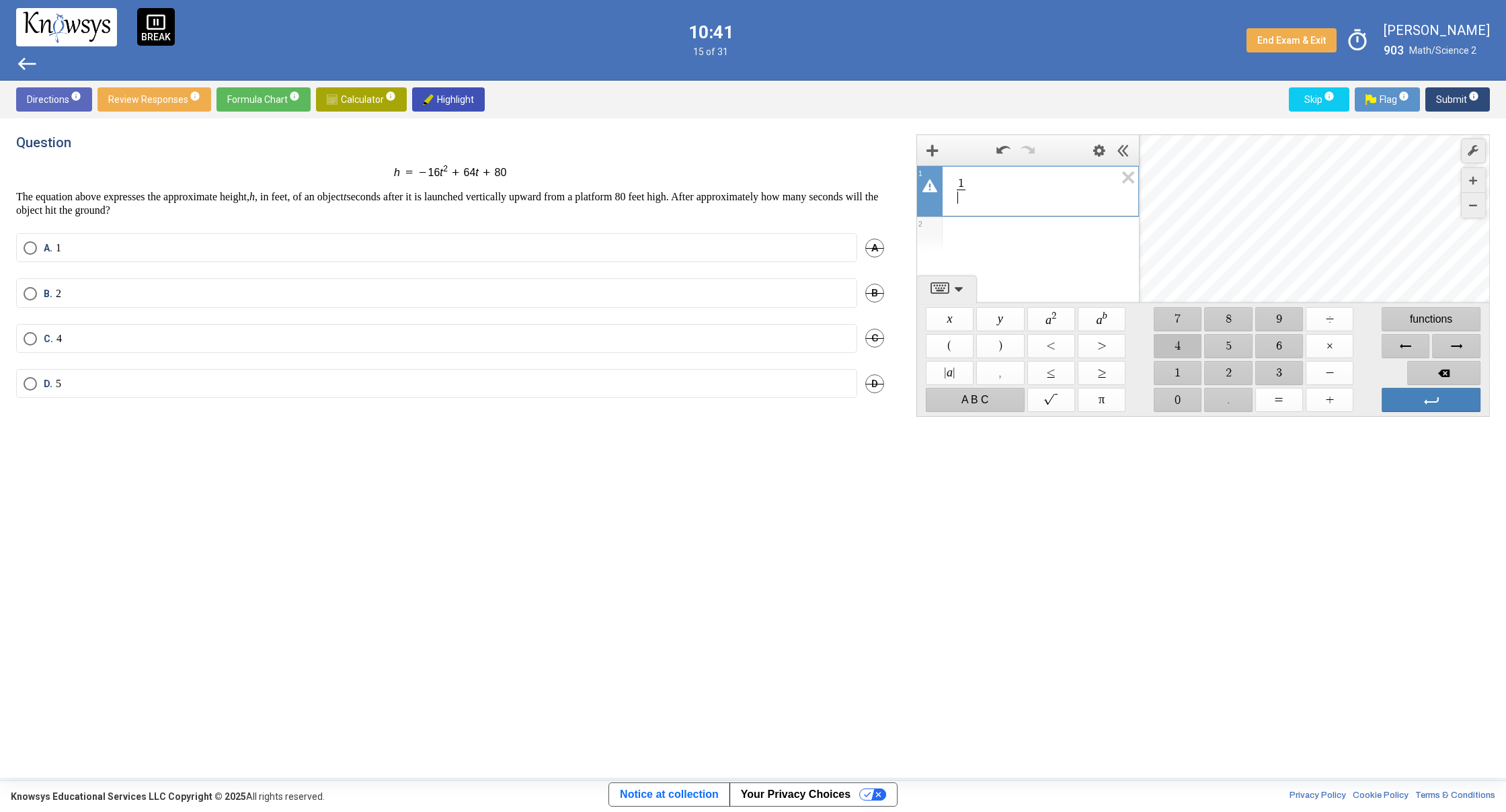
drag, startPoint x: 1178, startPoint y: 351, endPoint x: 1222, endPoint y: 344, distance: 44.6
click at [1184, 348] on span "$$ 4" at bounding box center [1177, 346] width 48 height 24
click at [1225, 320] on span "$$ 8" at bounding box center [1228, 319] width 48 height 24
click at [1417, 371] on span "Backspace" at bounding box center [1443, 373] width 73 height 24
click at [1419, 371] on span "Backspace" at bounding box center [1443, 373] width 73 height 24
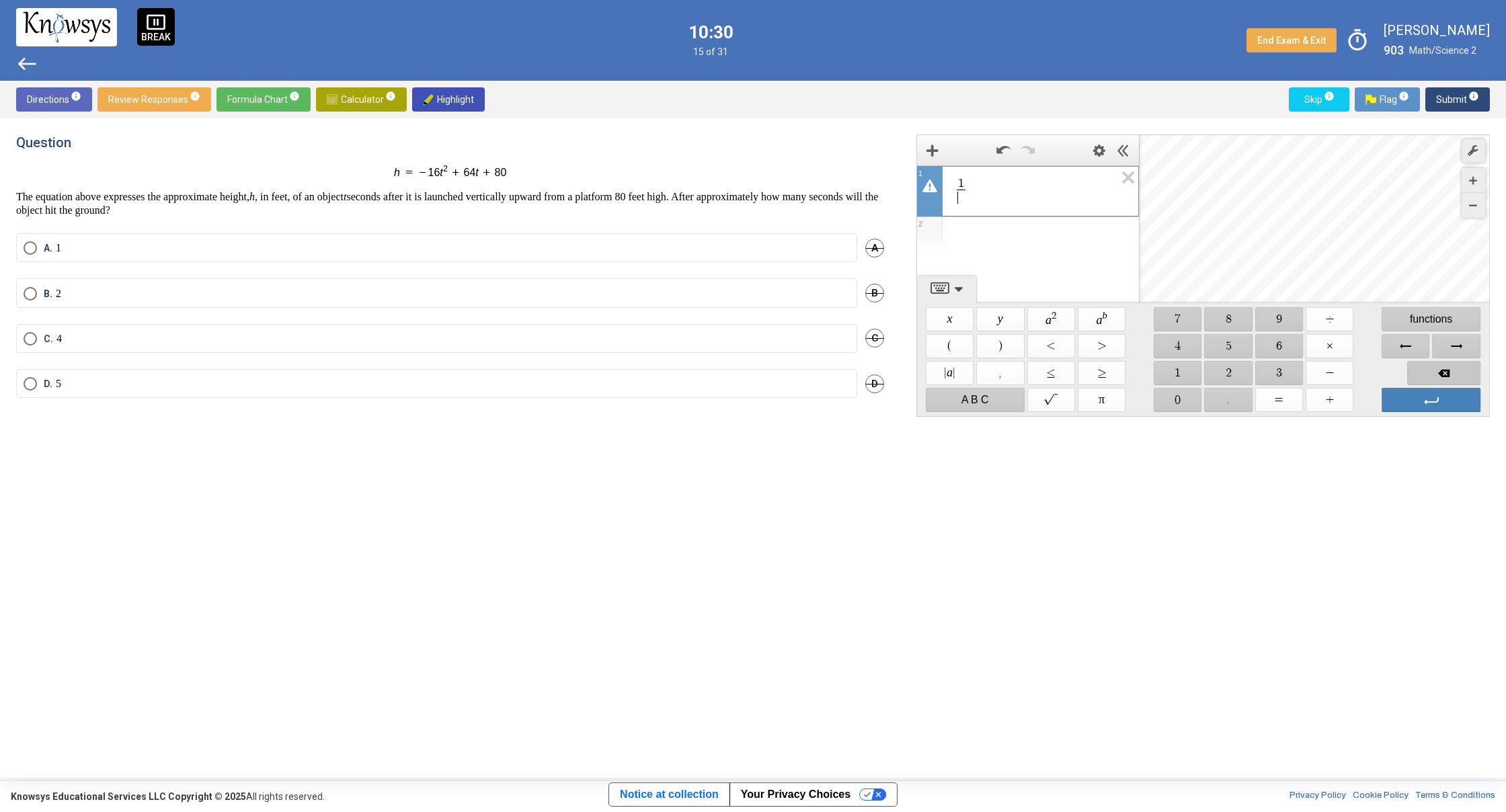
click at [1419, 371] on span "Backspace" at bounding box center [1443, 373] width 73 height 24
click at [1419, 370] on span "Backspace" at bounding box center [1443, 373] width 73 height 24
drag, startPoint x: 1188, startPoint y: 394, endPoint x: 1195, endPoint y: 388, distance: 9.2
click at [1188, 392] on span "$$ 0" at bounding box center [1177, 400] width 48 height 24
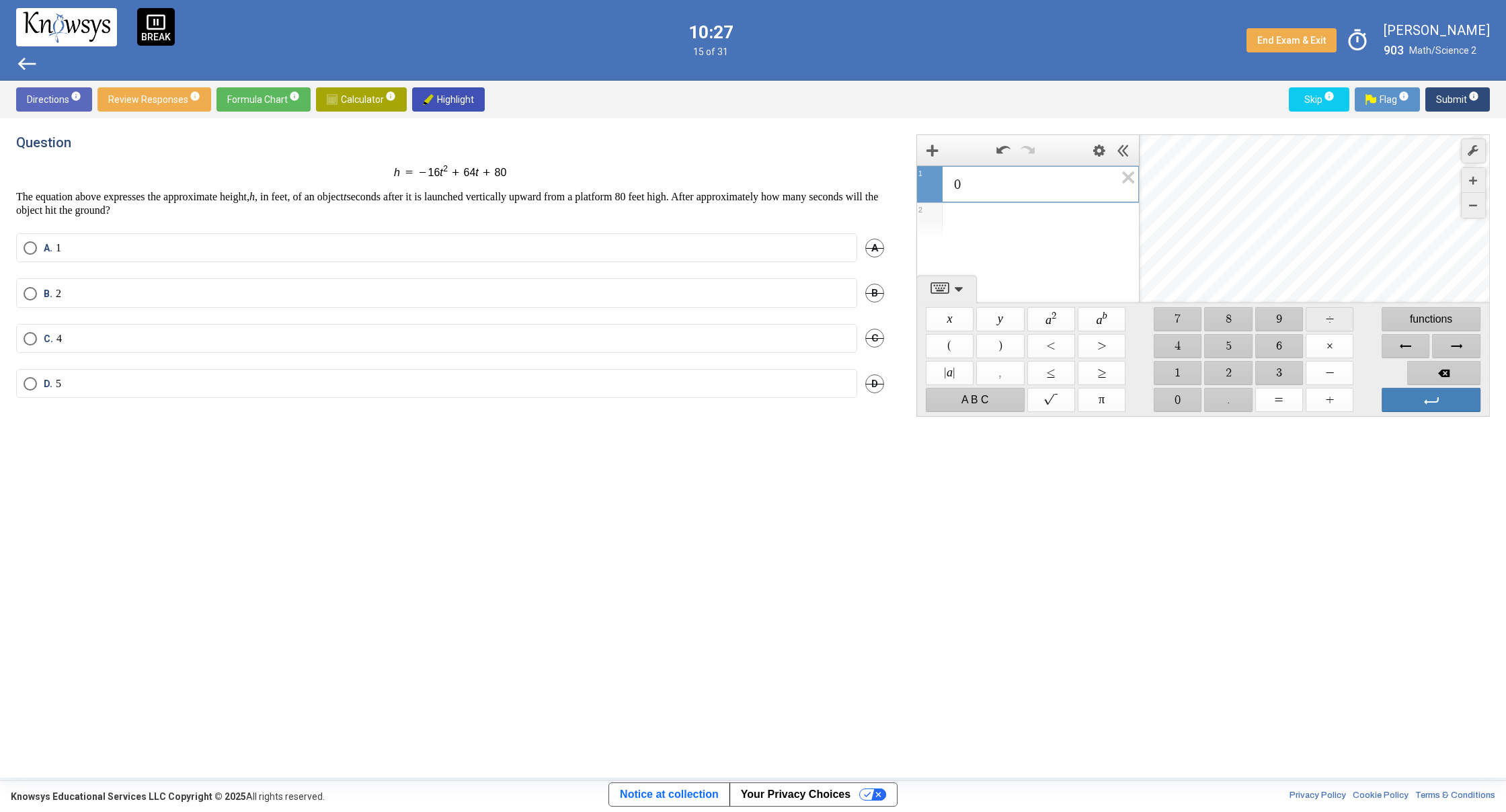
click at [1325, 321] on span "$$ ÷" at bounding box center [1329, 319] width 48 height 24
drag, startPoint x: 1181, startPoint y: 348, endPoint x: 1223, endPoint y: 362, distance: 44.3
click at [1214, 359] on div "$$ ( $$ ) $$ < $$ > $$ 4 $$ 5 $$ 6 $$ ×" at bounding box center [1203, 346] width 557 height 27
drag, startPoint x: 1234, startPoint y: 327, endPoint x: 1247, endPoint y: 334, distance: 14.8
click at [1238, 327] on span "$$ 8" at bounding box center [1228, 319] width 48 height 24
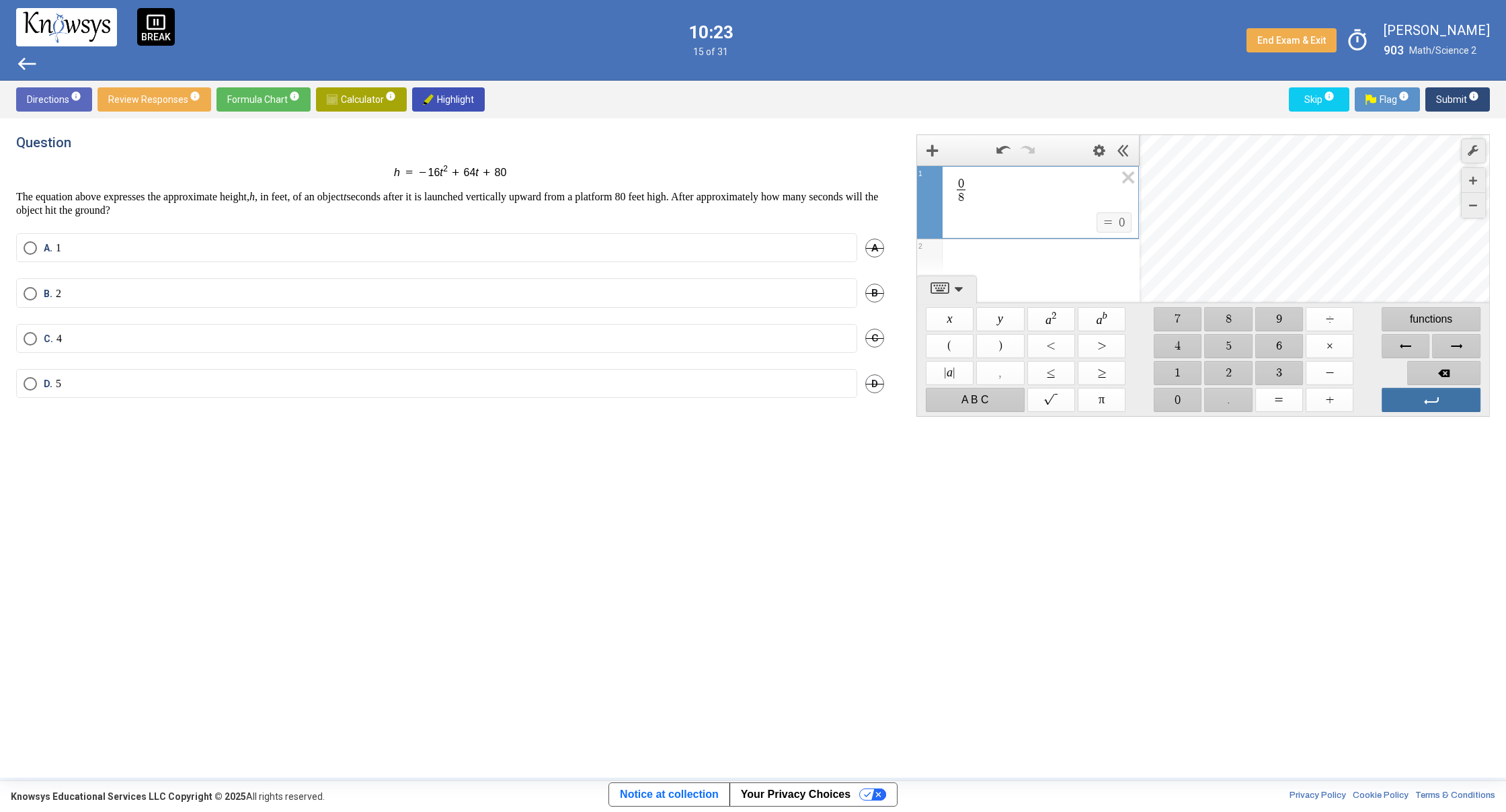
click at [1418, 393] on span "Enter" at bounding box center [1431, 400] width 98 height 24
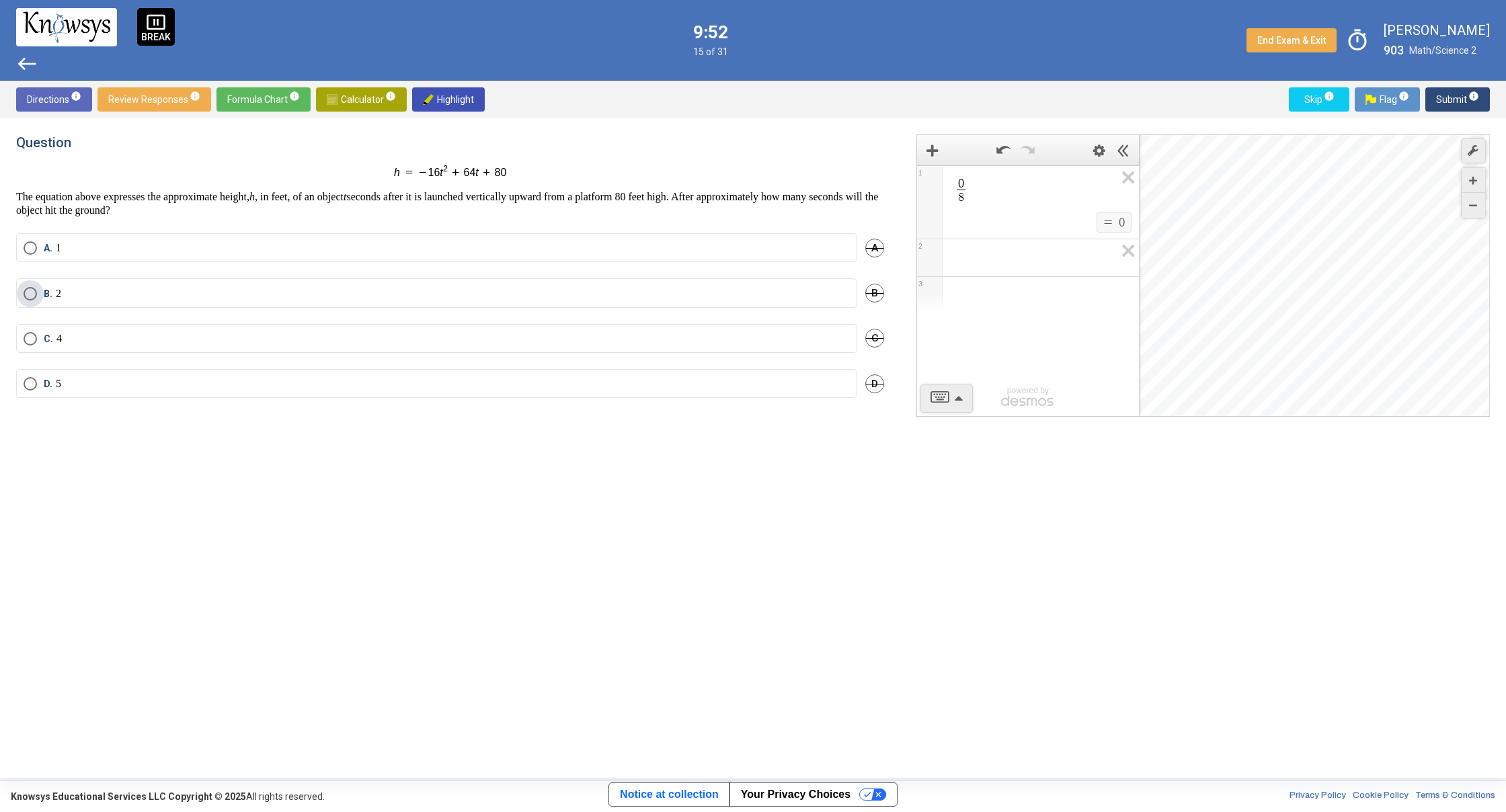
click at [309, 287] on label "B. 2" at bounding box center [437, 294] width 826 height 13
click at [1438, 98] on span "Submit info" at bounding box center [1457, 99] width 43 height 24
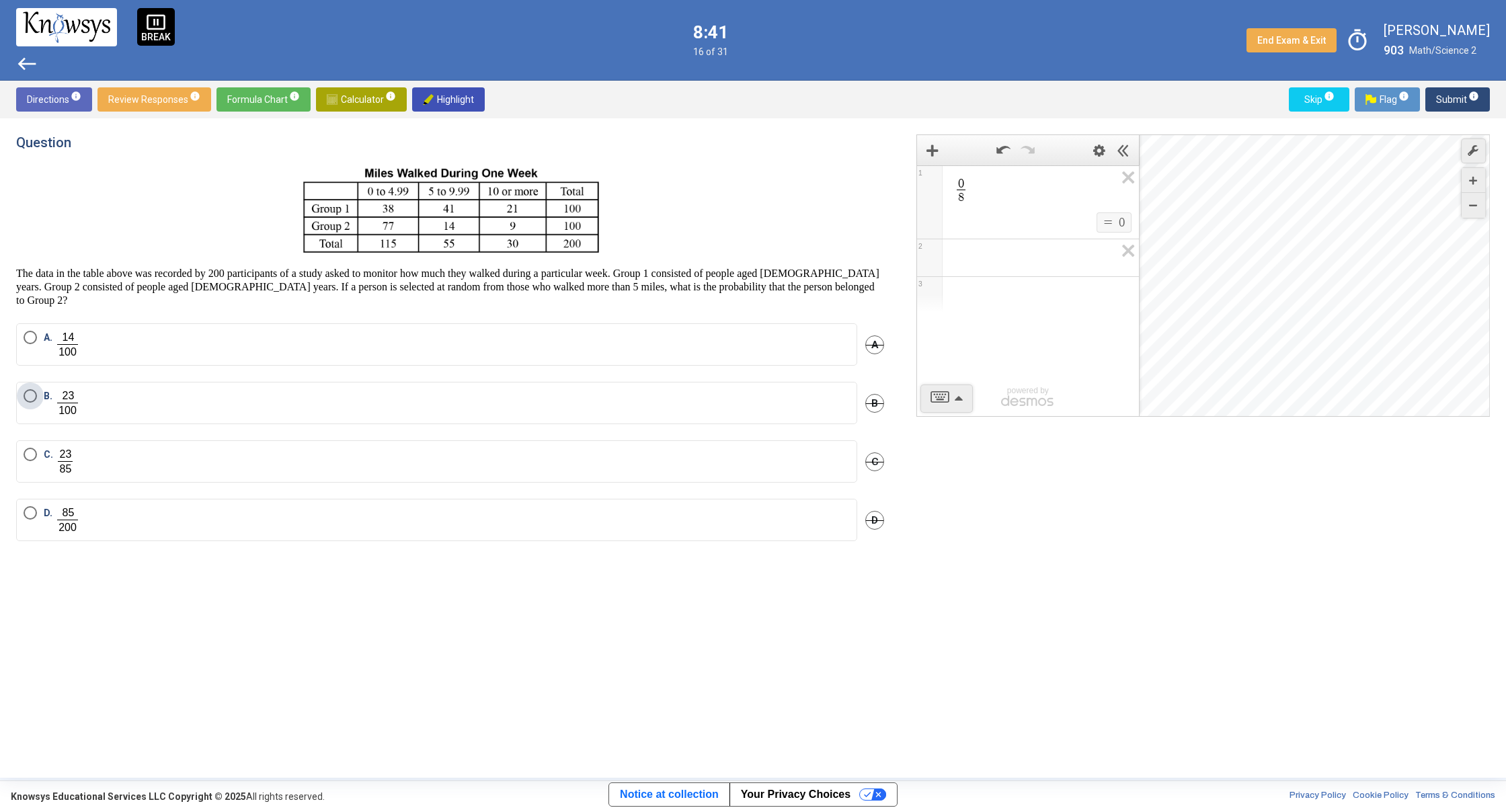
click at [395, 390] on label "B." at bounding box center [437, 402] width 826 height 28
click at [1453, 96] on span "Submit info" at bounding box center [1457, 99] width 43 height 24
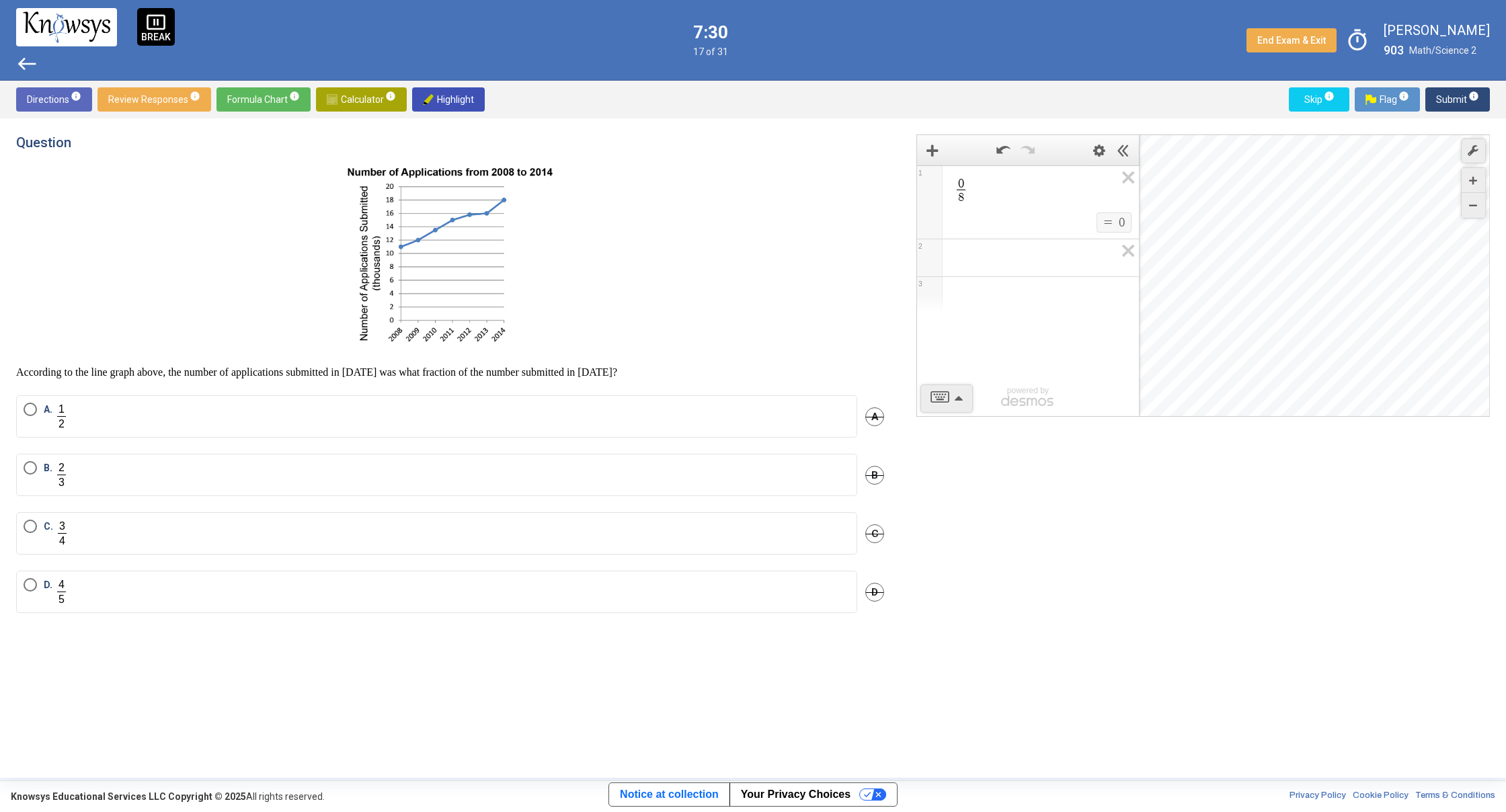
click at [355, 471] on label "B." at bounding box center [437, 475] width 826 height 28
click at [1451, 100] on span "Submit info" at bounding box center [1457, 99] width 43 height 24
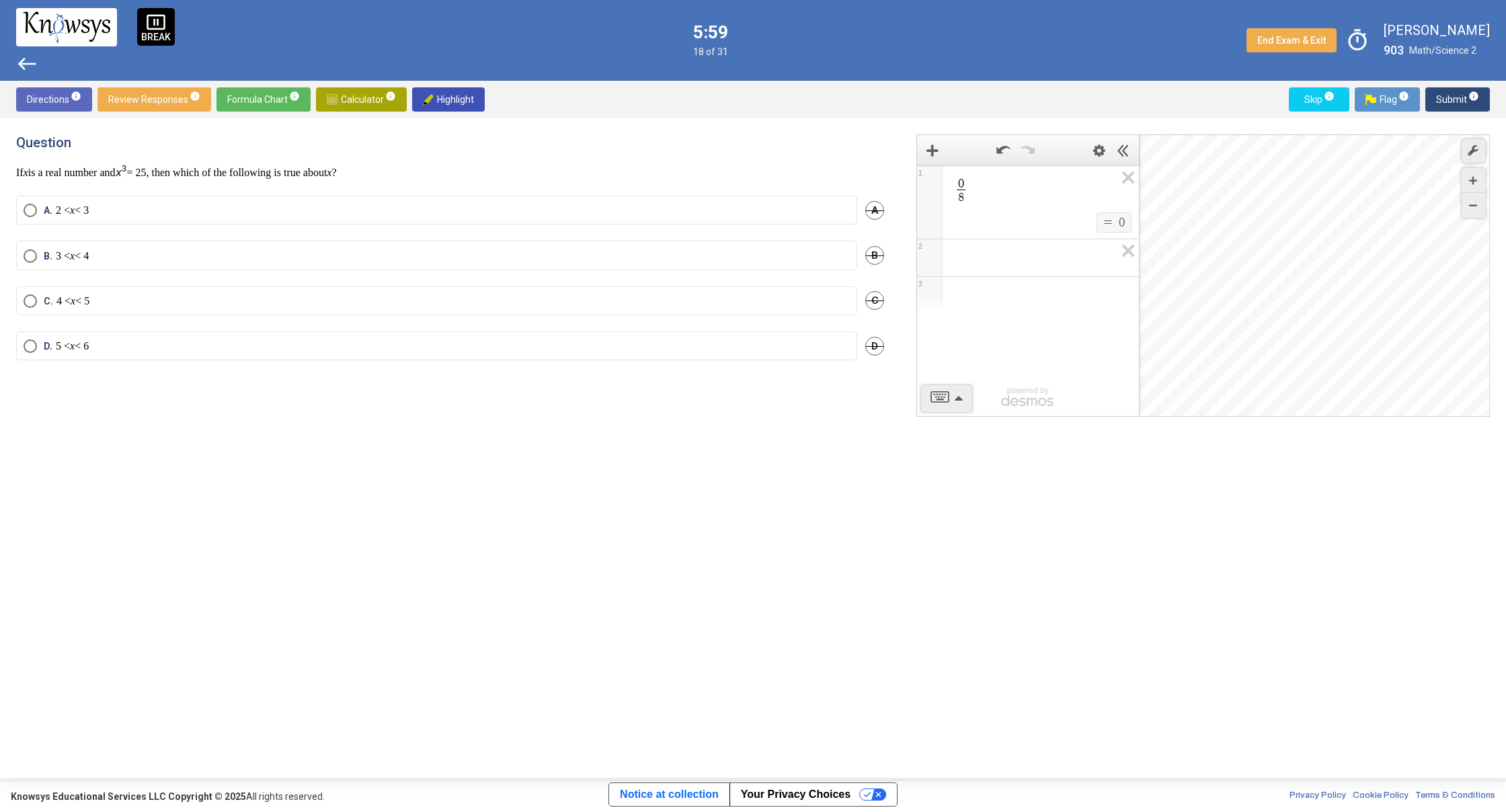
click at [321, 207] on label "A. 2 < x < 3" at bounding box center [437, 210] width 826 height 13
click at [1462, 106] on span "Submit info" at bounding box center [1457, 99] width 43 height 24
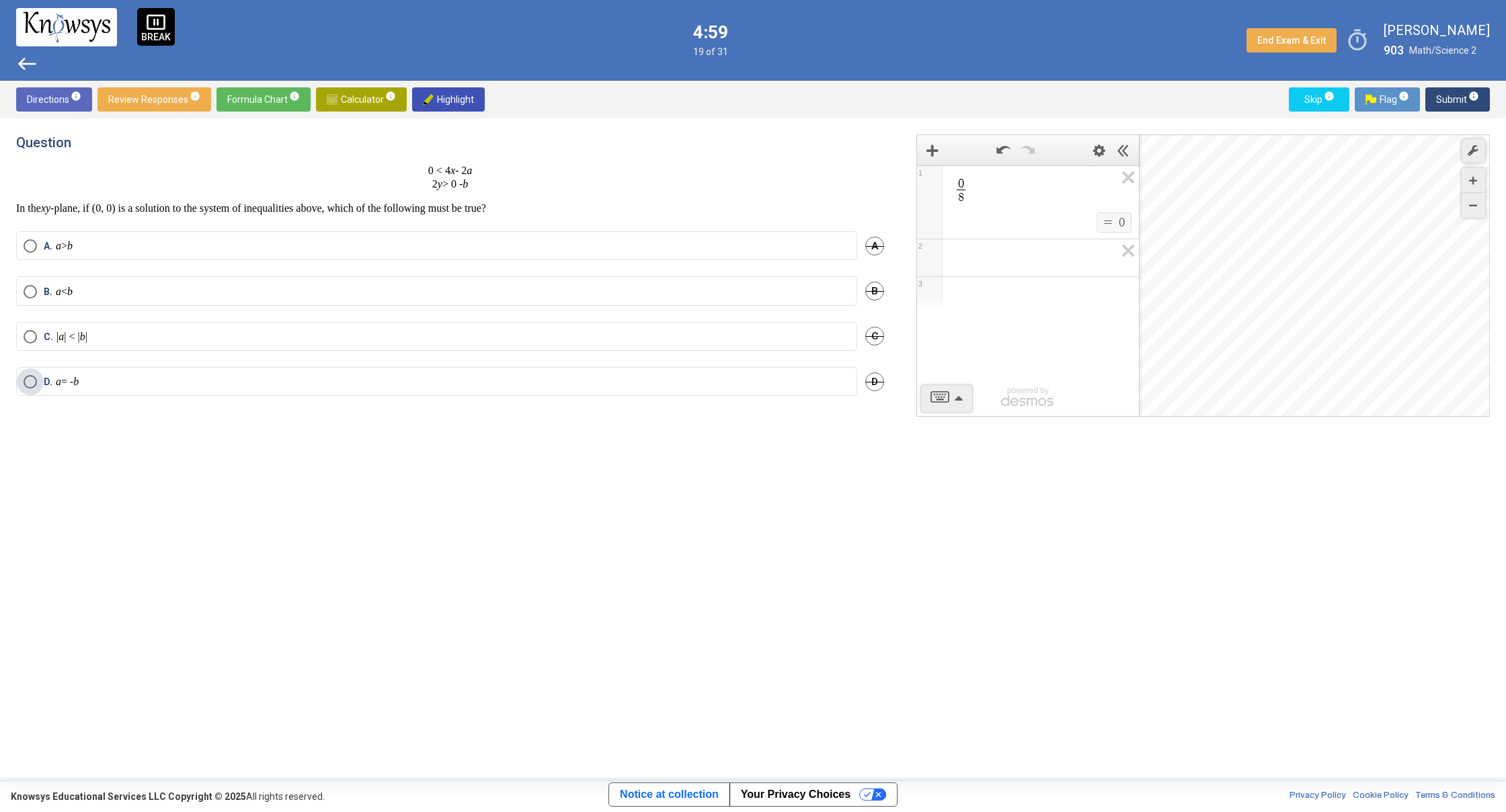
click at [194, 379] on label "D. a = - b" at bounding box center [437, 381] width 826 height 13
click at [1450, 91] on span "Submit info" at bounding box center [1457, 99] width 43 height 24
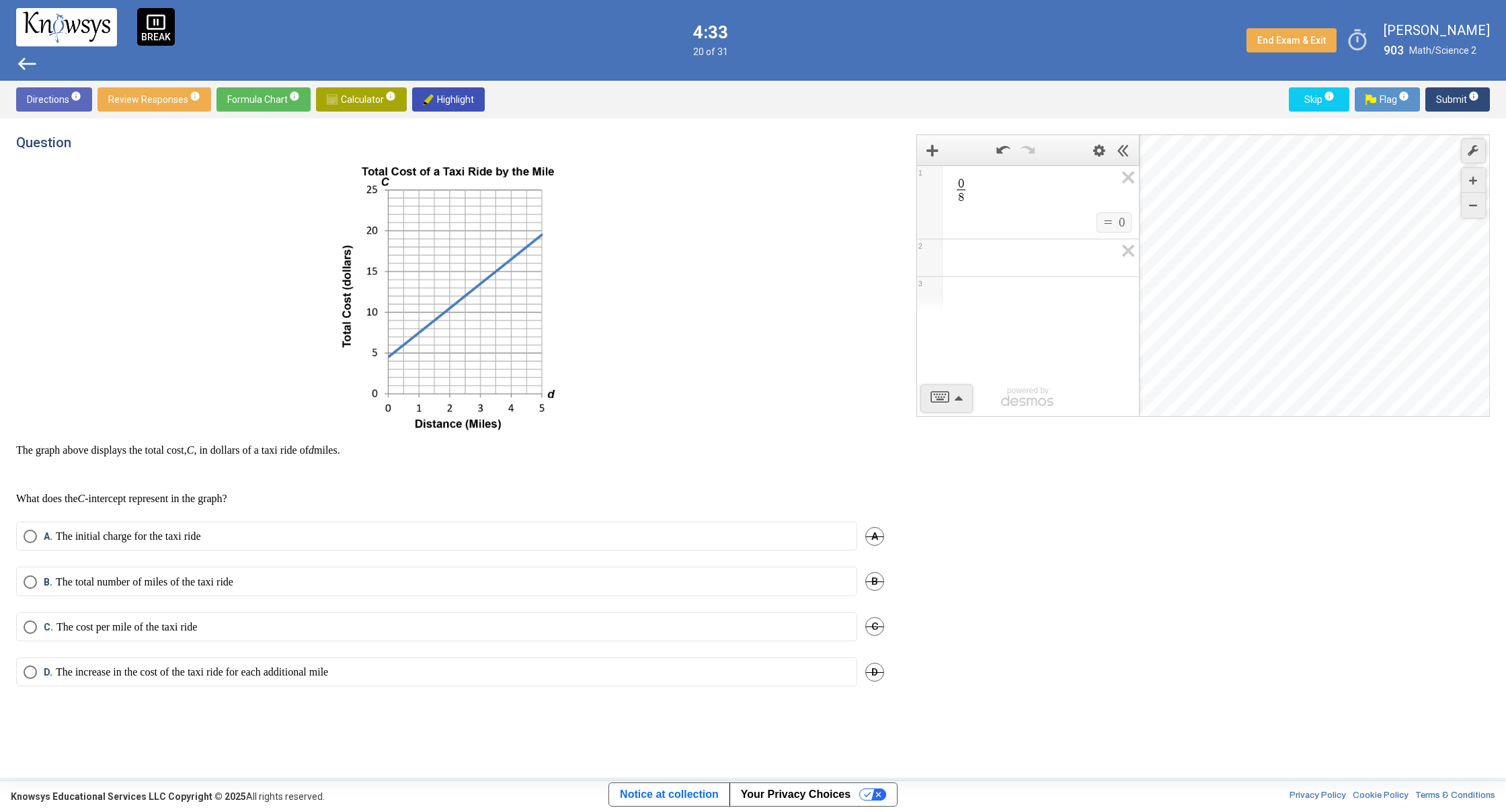
click at [265, 541] on label "A. The initial charge for the taxi ride" at bounding box center [437, 536] width 826 height 13
click at [1465, 102] on mat-tooltip-component "Click to enter an answer with no flag and continue to the next question." at bounding box center [1401, 125] width 187 height 48
click at [1458, 102] on mat-tooltip-component "Click to enter an answer with no flag and continue to the next question." at bounding box center [1401, 125] width 187 height 48
click at [1445, 95] on span "Submit info" at bounding box center [1457, 99] width 43 height 24
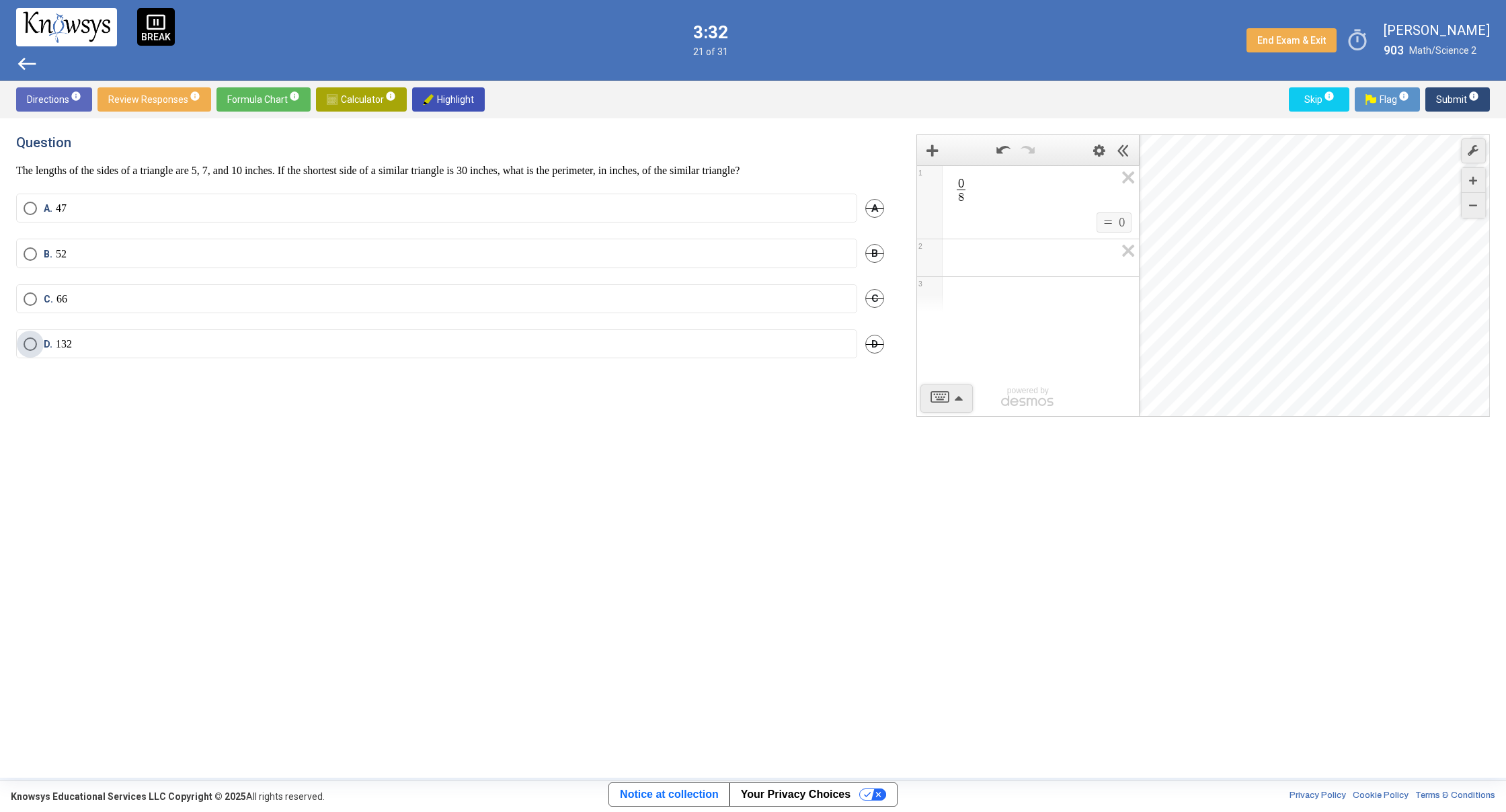
click at [796, 344] on label "D. 132" at bounding box center [437, 344] width 826 height 13
click at [1450, 94] on span "Submit info" at bounding box center [1457, 99] width 43 height 24
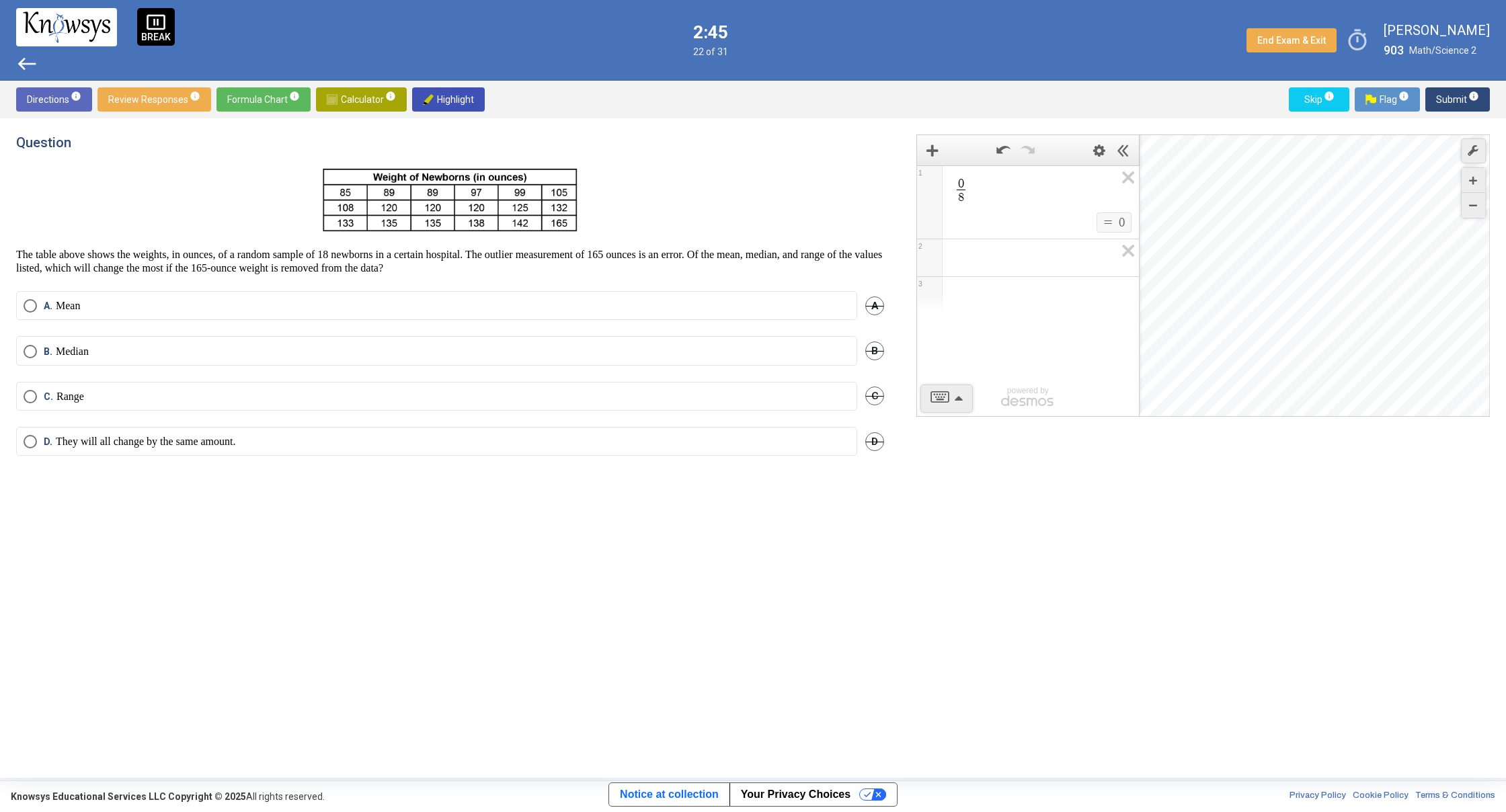
click at [625, 377] on div "B. Median B" at bounding box center [449, 358] width 868 height 45
click at [531, 443] on label "D. They will all change by the same amount." at bounding box center [437, 441] width 826 height 13
click at [568, 394] on label "C. Range" at bounding box center [437, 396] width 826 height 13
click at [125, 357] on label "B. Median" at bounding box center [437, 351] width 826 height 13
click at [1450, 98] on span "Submit info" at bounding box center [1457, 99] width 43 height 24
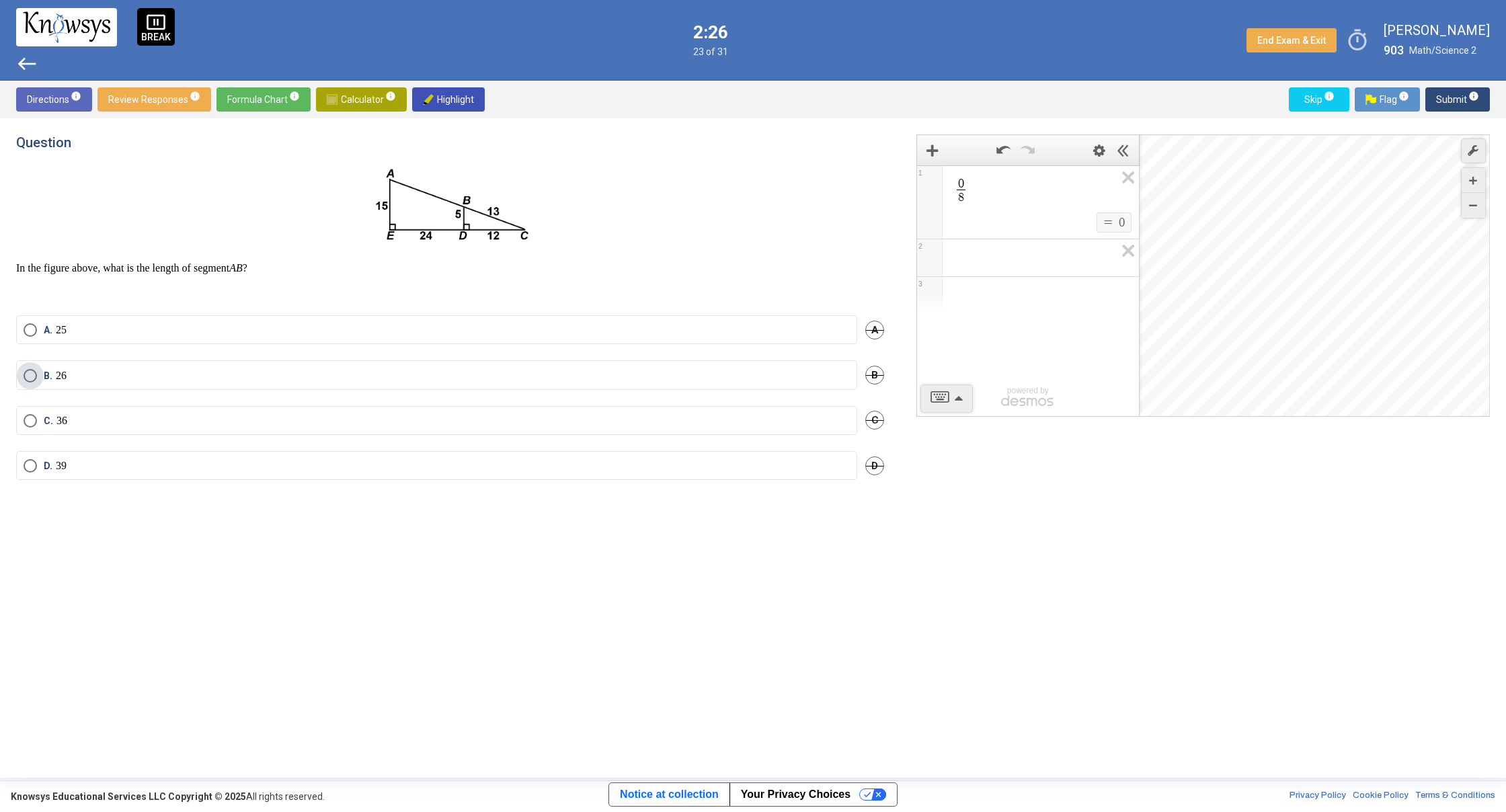
click at [551, 377] on label "B. 26" at bounding box center [437, 375] width 826 height 13
click at [1452, 93] on span "Submit info" at bounding box center [1457, 99] width 43 height 24
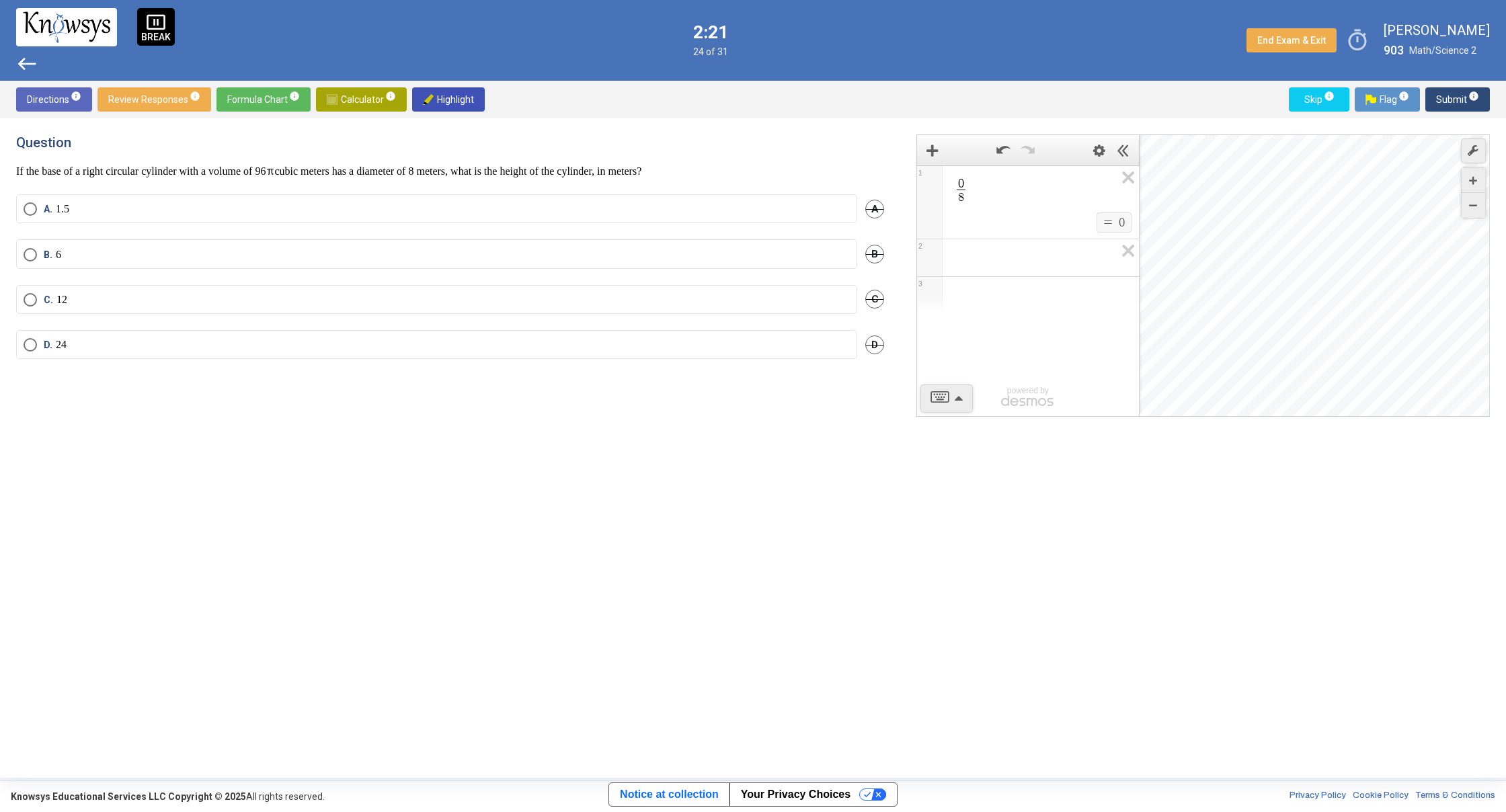
click at [28, 64] on span "west" at bounding box center [26, 63] width 21 height 21
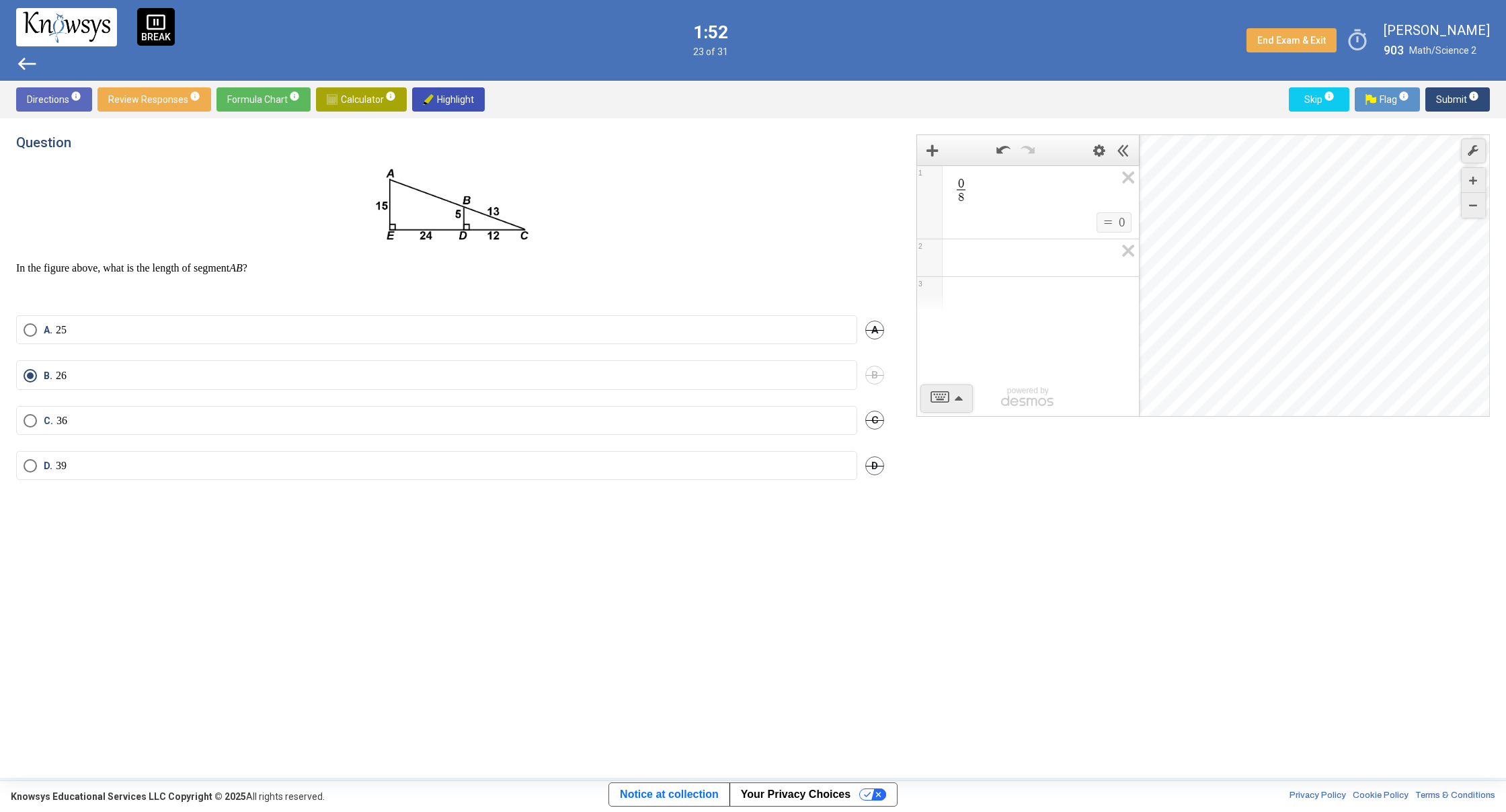
click at [340, 105] on span "Calculator info" at bounding box center [360, 99] width 69 height 24
drag, startPoint x: 340, startPoint y: 97, endPoint x: 346, endPoint y: 94, distance: 6.7
click at [340, 98] on span "Calculator info" at bounding box center [360, 99] width 69 height 24
click at [980, 183] on span "​" at bounding box center [1034, 184] width 162 height 16
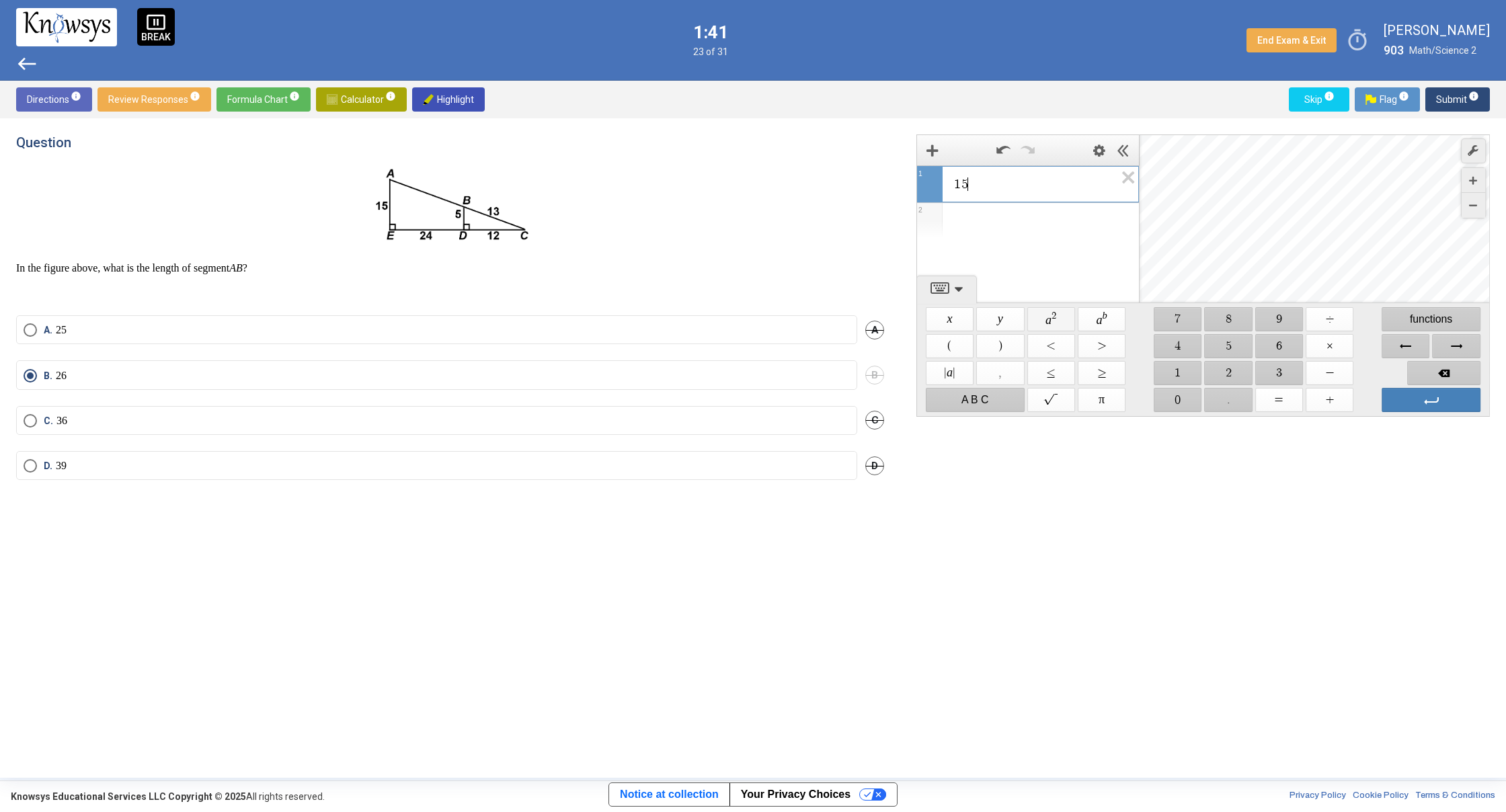
click at [1059, 319] on span "$$ a 2" at bounding box center [1051, 319] width 48 height 24
click at [1335, 401] on span "$$ +" at bounding box center [1329, 400] width 48 height 24
drag, startPoint x: 1269, startPoint y: 375, endPoint x: 1250, endPoint y: 376, distance: 19.0
click at [1269, 375] on span "$$ 3" at bounding box center [1279, 373] width 48 height 24
click at [1233, 375] on span "$$ 2" at bounding box center [1228, 373] width 48 height 24
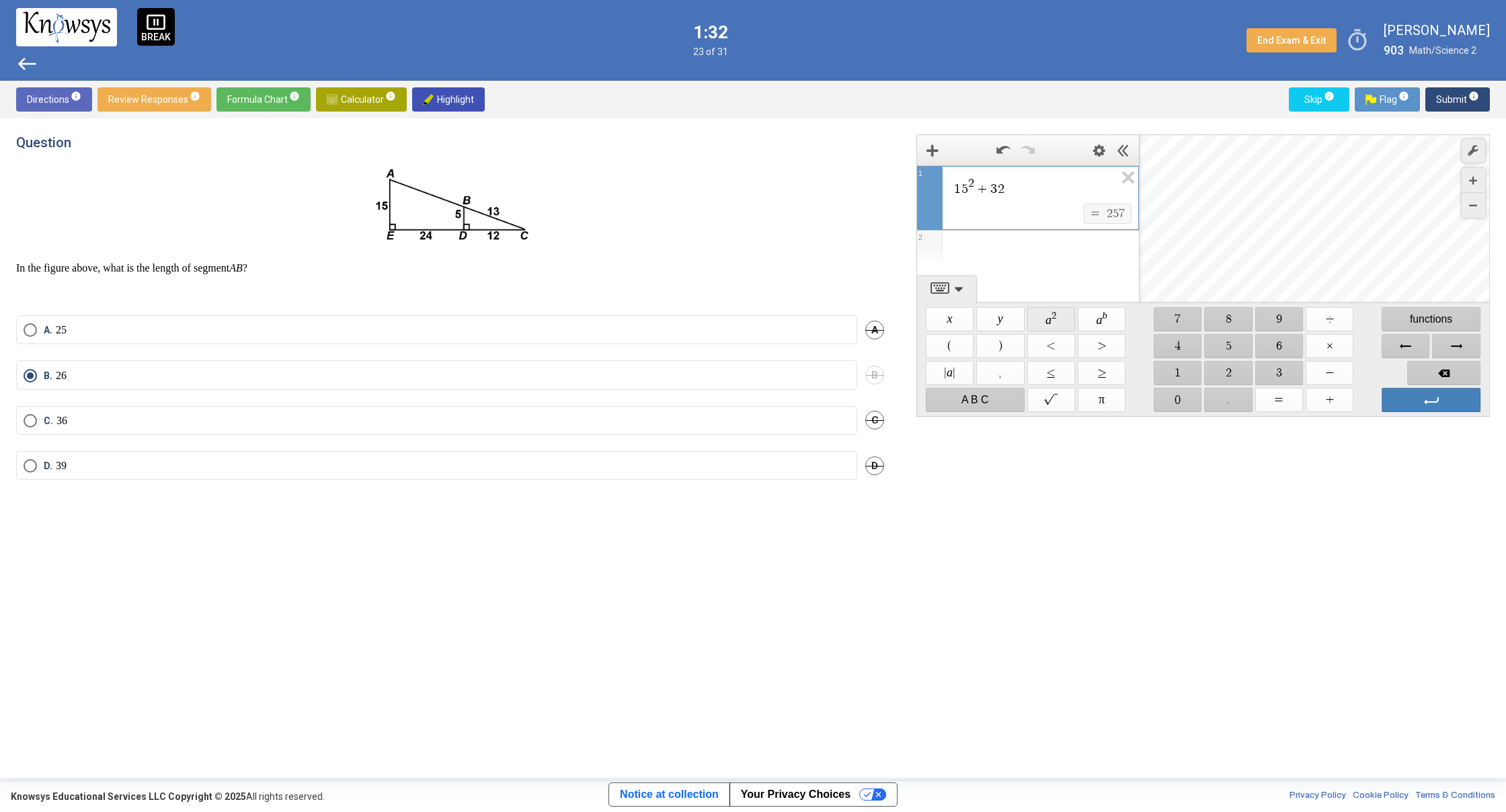
click at [1046, 317] on span "$$ a 2" at bounding box center [1051, 319] width 48 height 24
click at [1015, 252] on div "Expression List" at bounding box center [1027, 248] width 221 height 35
click at [959, 239] on span "1" at bounding box center [957, 237] width 6 height 13
click at [957, 238] on span "1" at bounding box center [957, 237] width 6 height 13
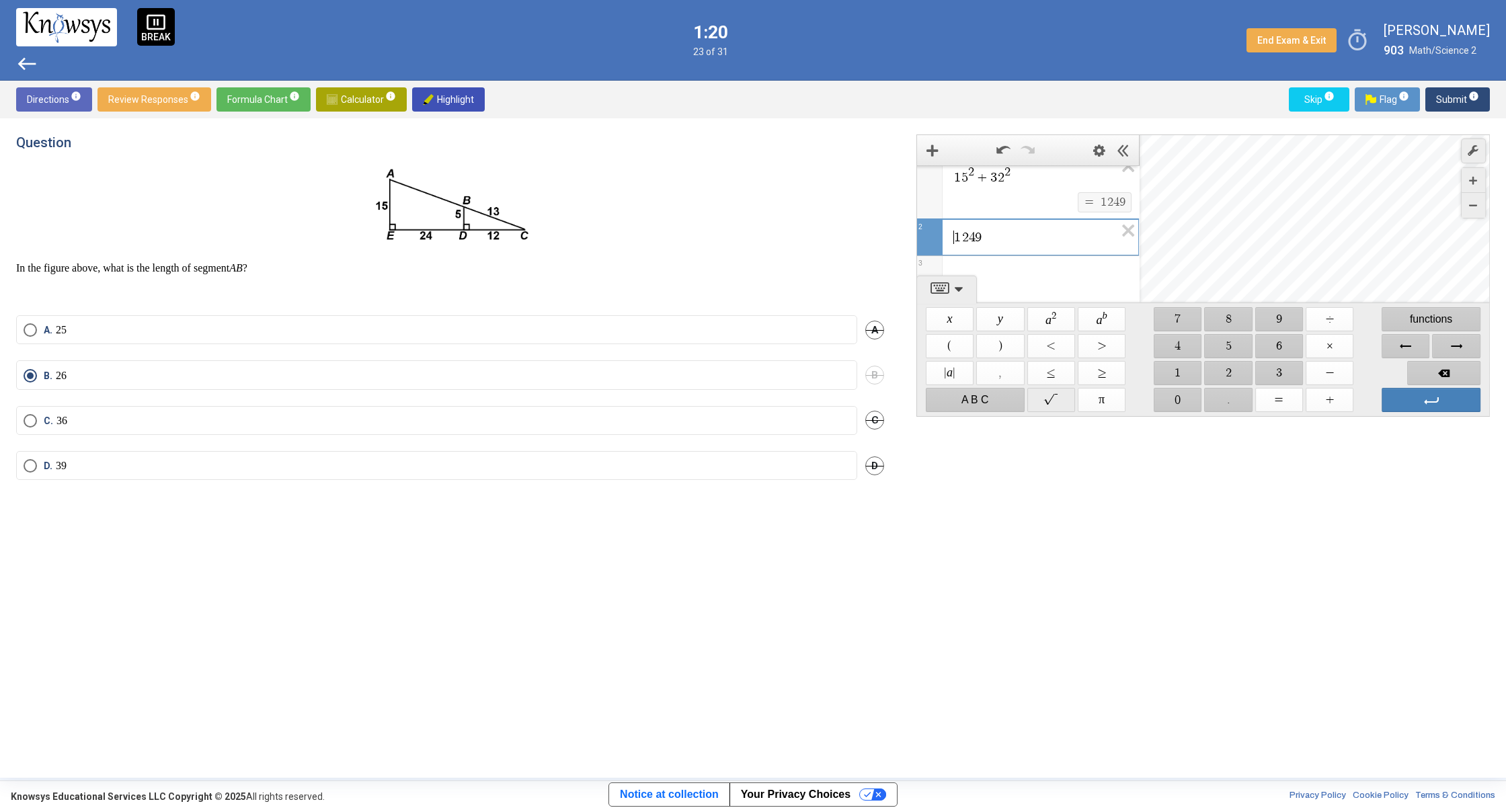
click at [1048, 399] on span "$$" at bounding box center [1051, 400] width 48 height 24
click at [1438, 398] on span "Enter" at bounding box center [1431, 400] width 98 height 24
click at [977, 199] on span "1 5 2 + 3 2 2 $$ = $$ 1 2 4 9 1 ​ 1 2 4 9 2 3" at bounding box center [1027, 186] width 221 height 141
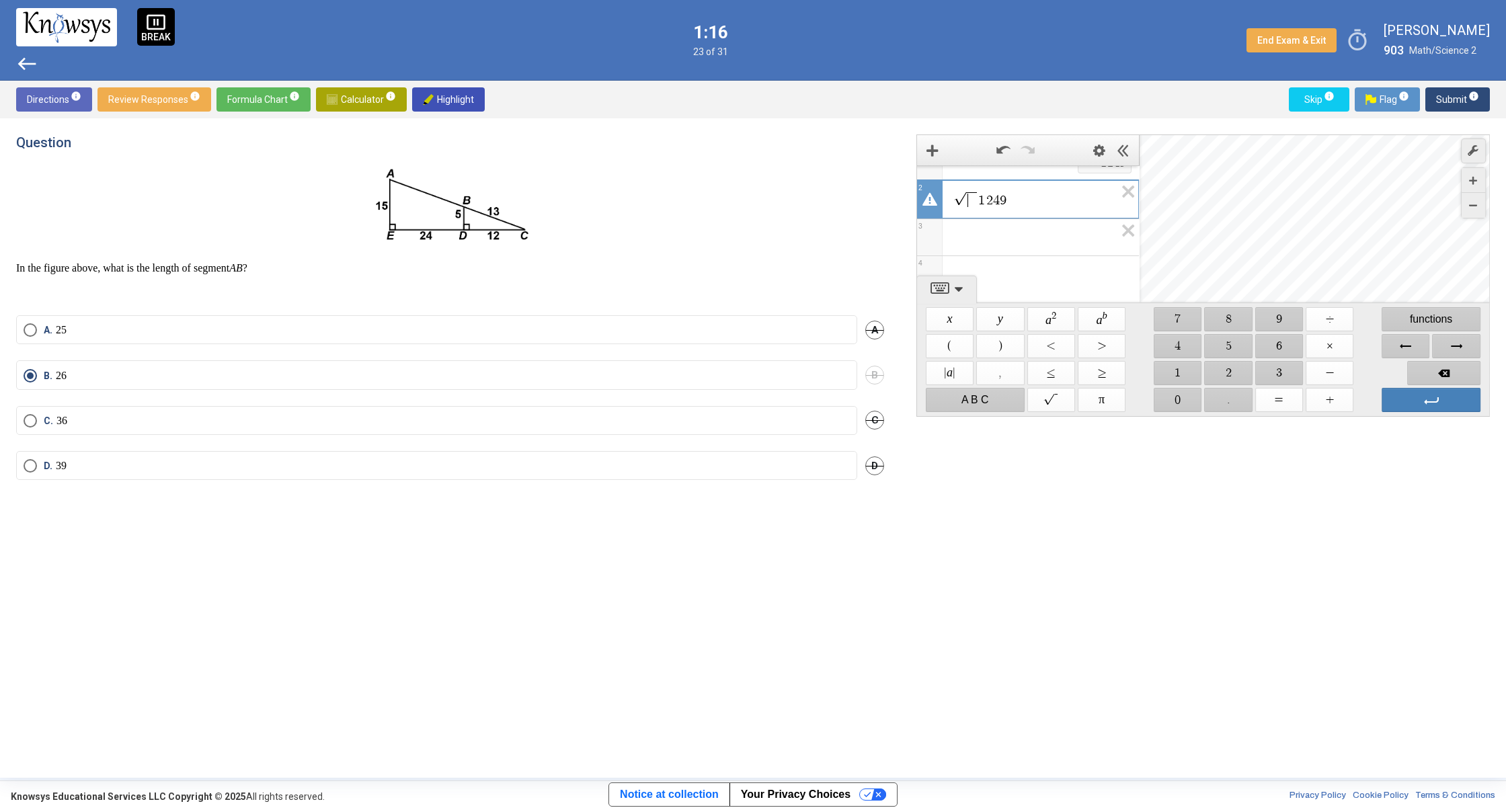
scroll to position [13, 0]
click at [984, 234] on span "1 ​ 2 4 9" at bounding box center [1034, 237] width 162 height 18
click at [969, 238] on span "Expression 2: StartRoot, , EndRoot 1249 Radical cannot be empty." at bounding box center [972, 237] width 11 height 15
click at [1039, 228] on span "1 2 4 9 ​ 1 2 4 9" at bounding box center [1034, 225] width 162 height 18
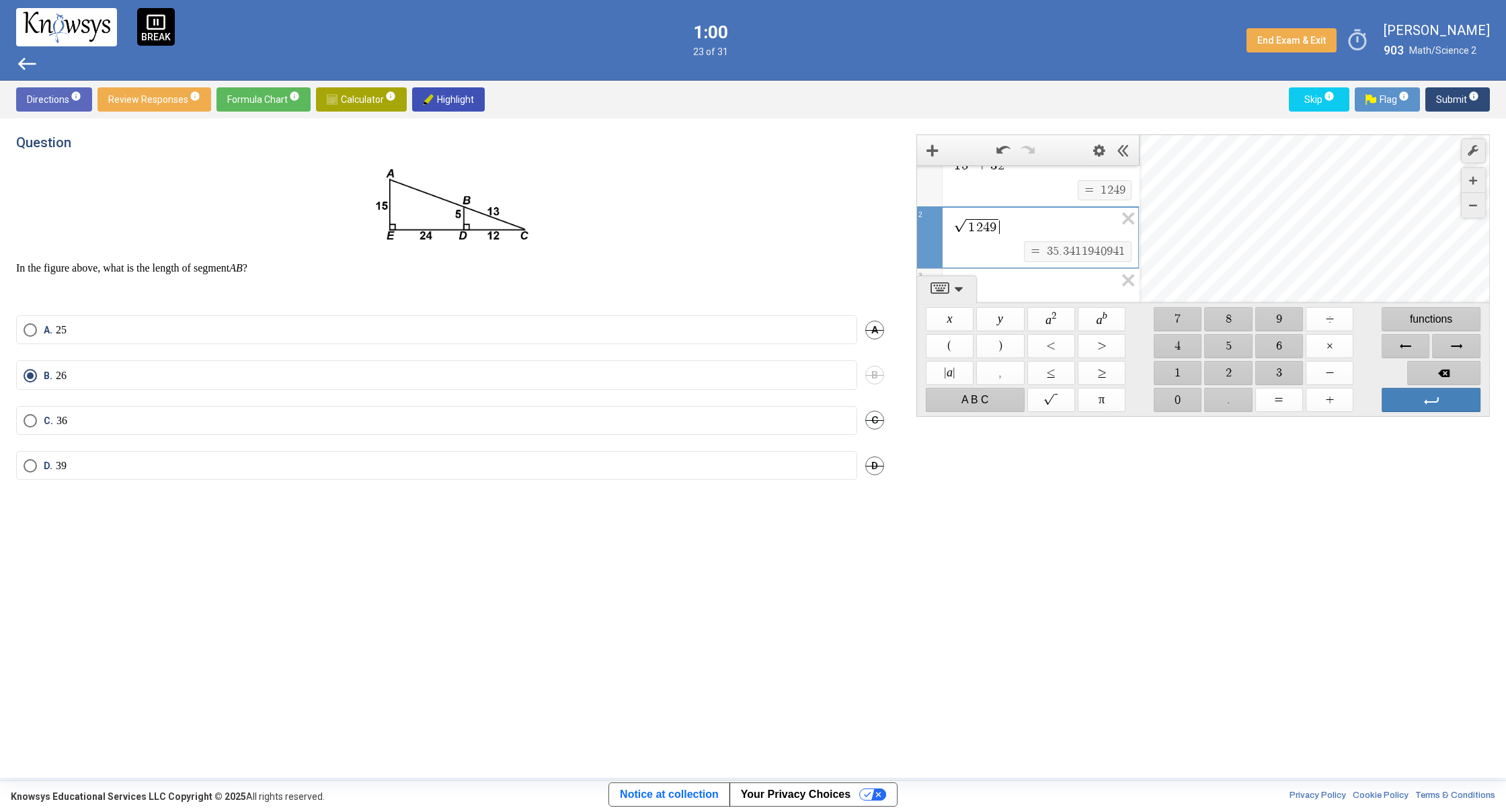
scroll to position [0, 0]
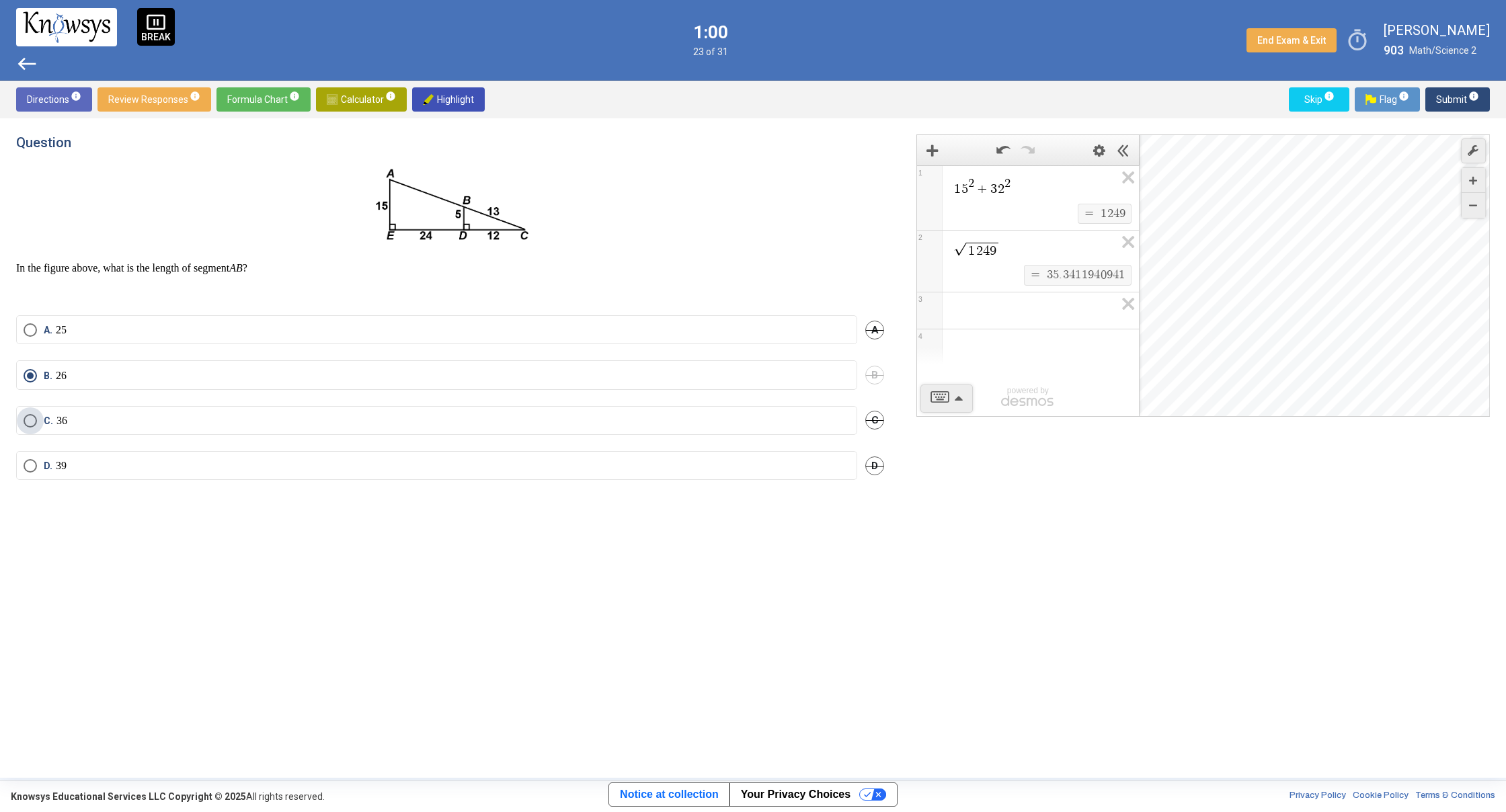
click at [77, 422] on label "C. 36" at bounding box center [437, 421] width 826 height 13
drag, startPoint x: 1451, startPoint y: 93, endPoint x: 1408, endPoint y: 115, distance: 48.3
click at [1452, 94] on span "Submit info" at bounding box center [1457, 99] width 43 height 24
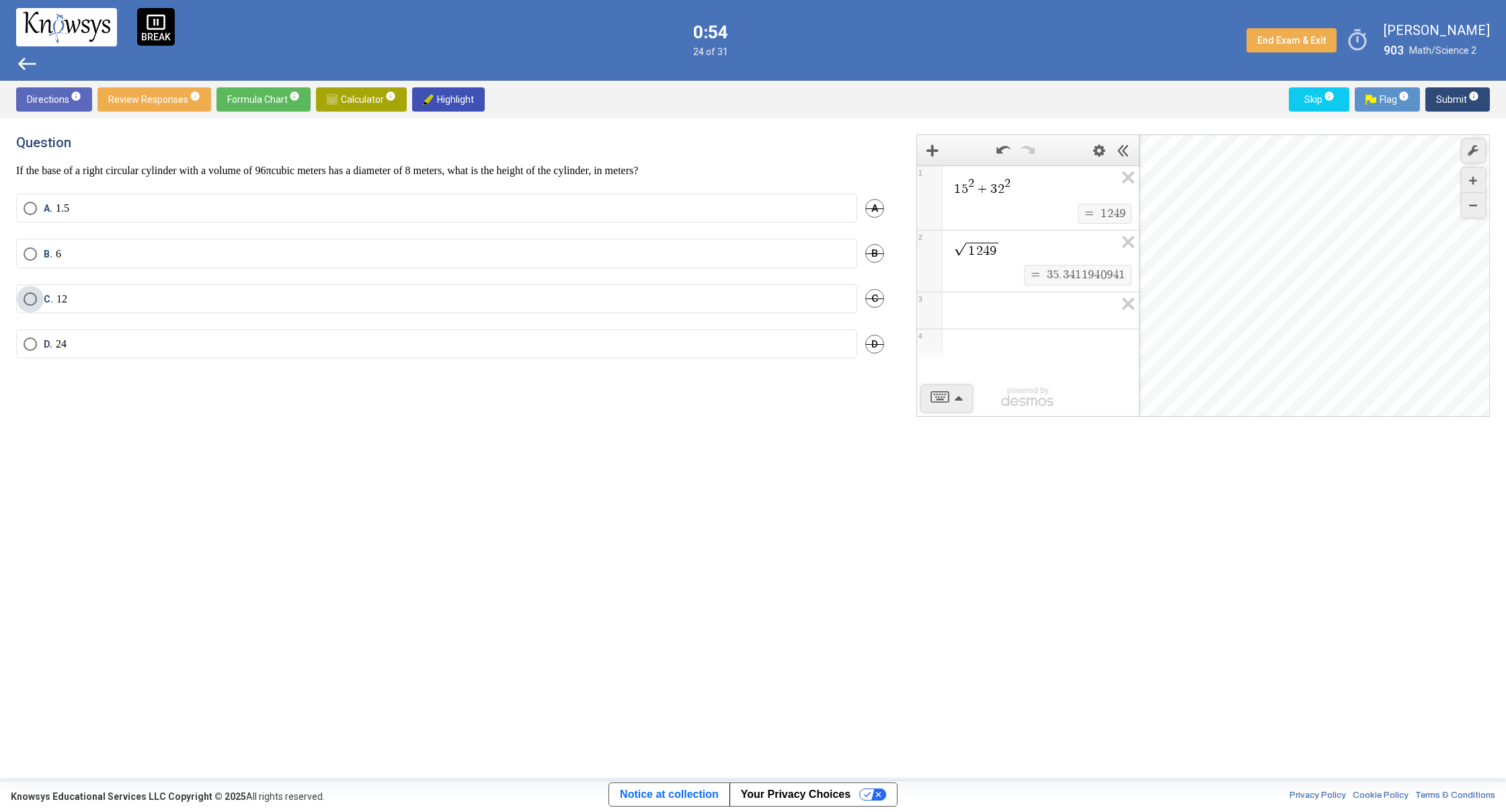
click at [397, 295] on label "C. 12" at bounding box center [437, 298] width 826 height 13
click at [1454, 102] on span "Submit info" at bounding box center [1457, 99] width 43 height 24
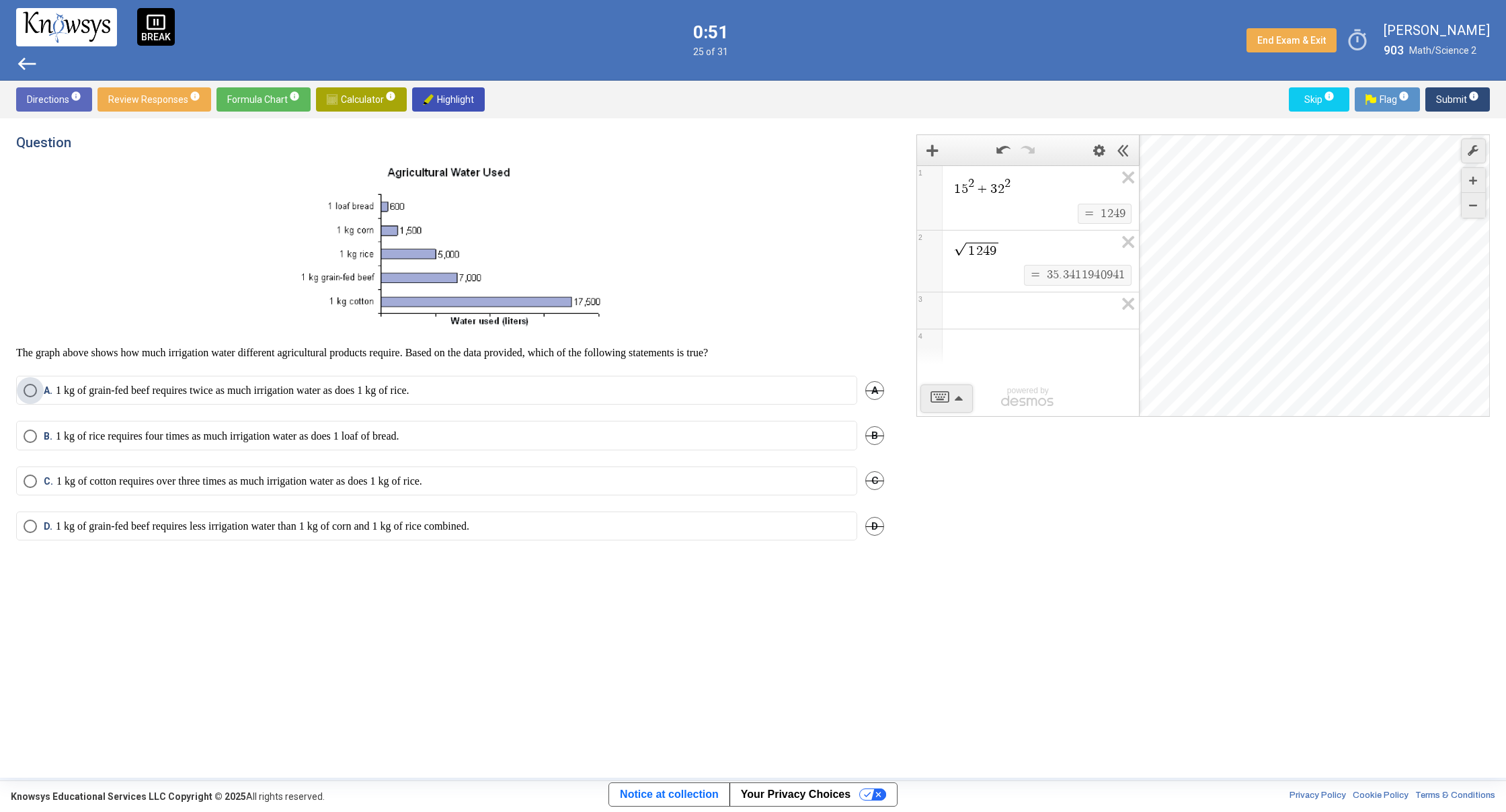
click at [410, 388] on p "1 kg of grain-fed beef requires twice as much irrigation water as does 1 kg of …" at bounding box center [232, 390] width 353 height 13
click at [1444, 94] on span "Submit info" at bounding box center [1457, 99] width 43 height 24
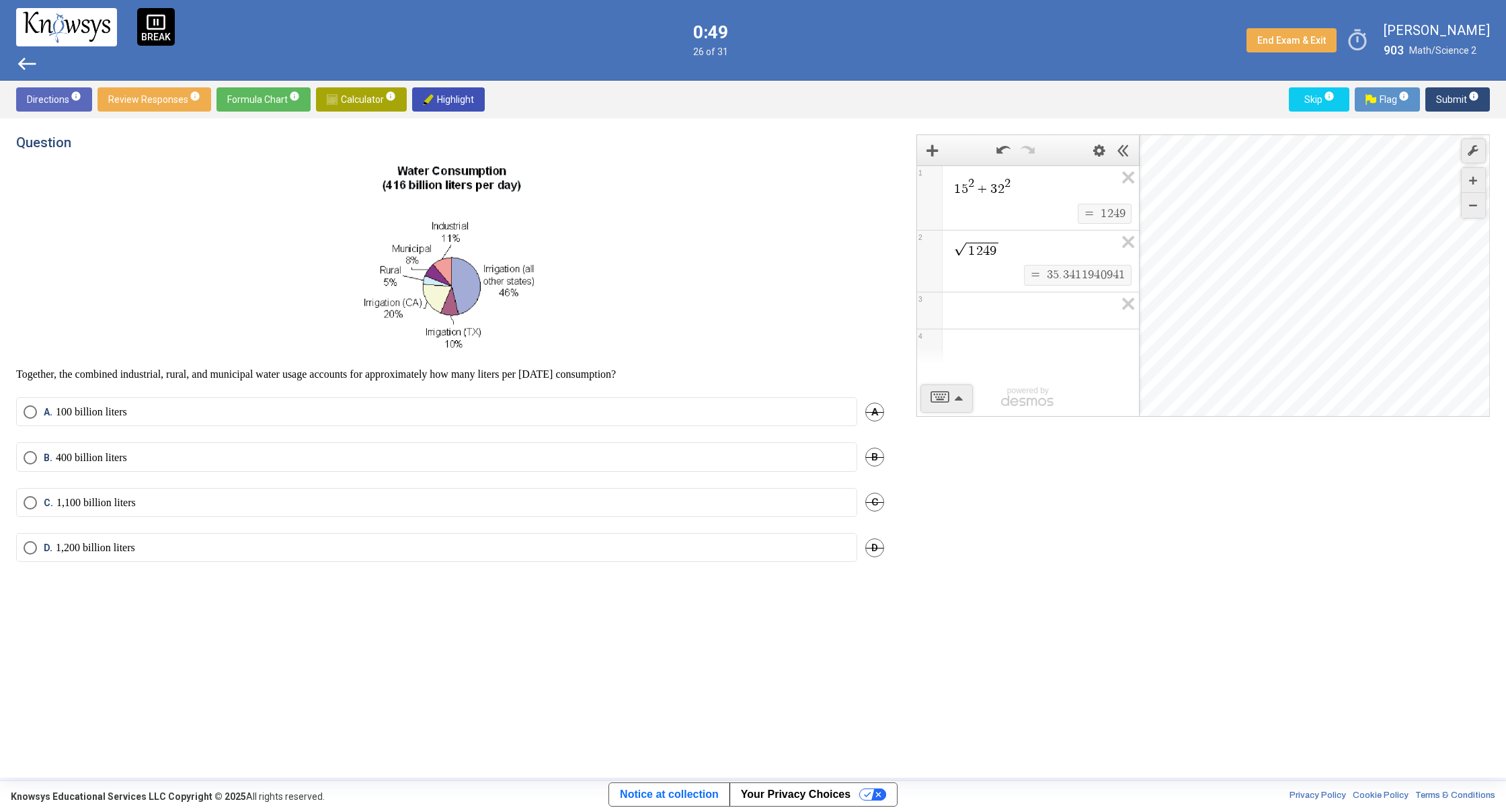
click at [489, 407] on label "A. 100 billion liters" at bounding box center [437, 412] width 826 height 13
click at [1458, 102] on span "Submit info" at bounding box center [1457, 99] width 43 height 24
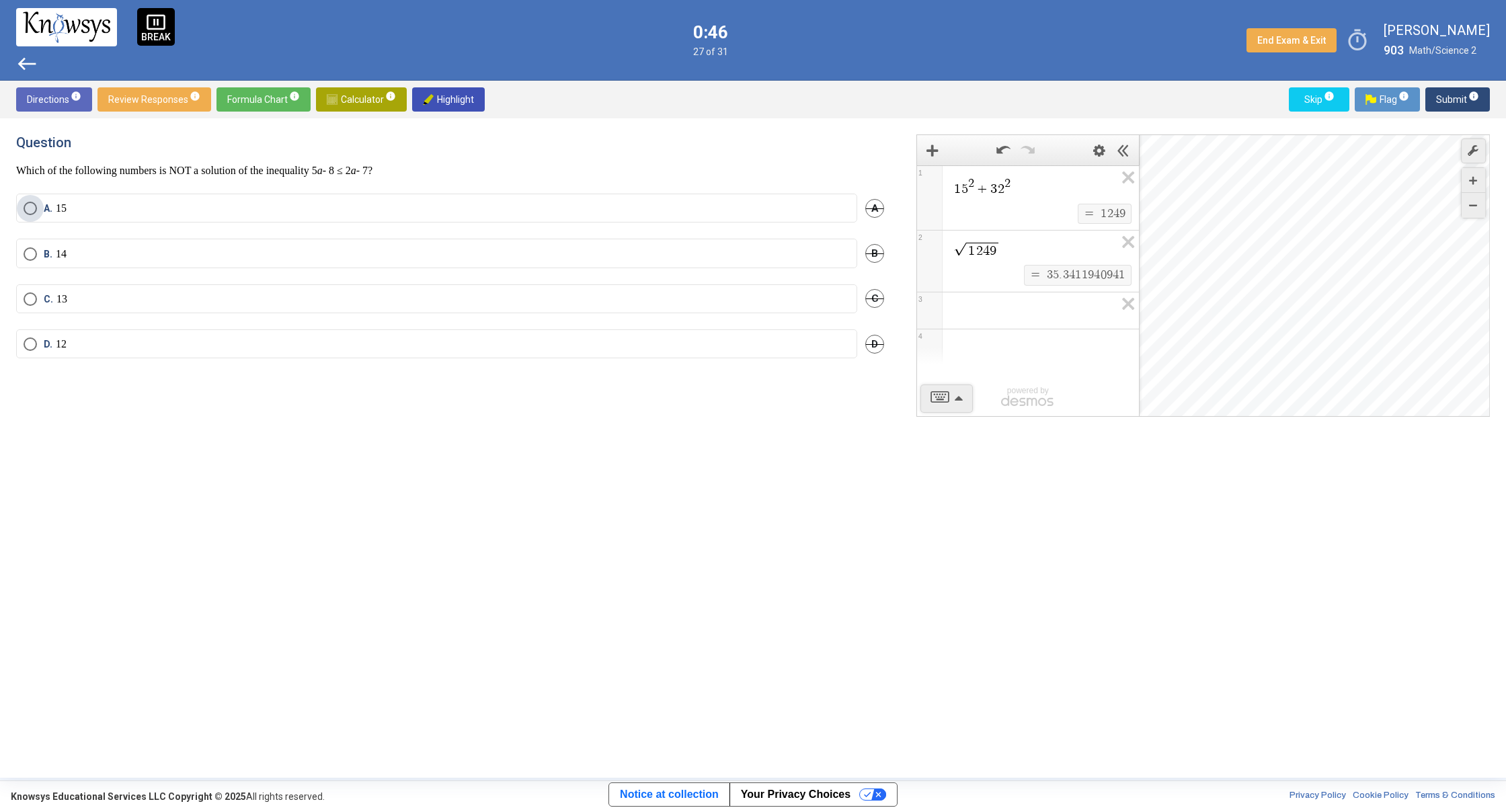
click at [465, 209] on label "A. 1 5" at bounding box center [437, 208] width 826 height 13
click at [1458, 97] on span "Submit info" at bounding box center [1457, 99] width 43 height 24
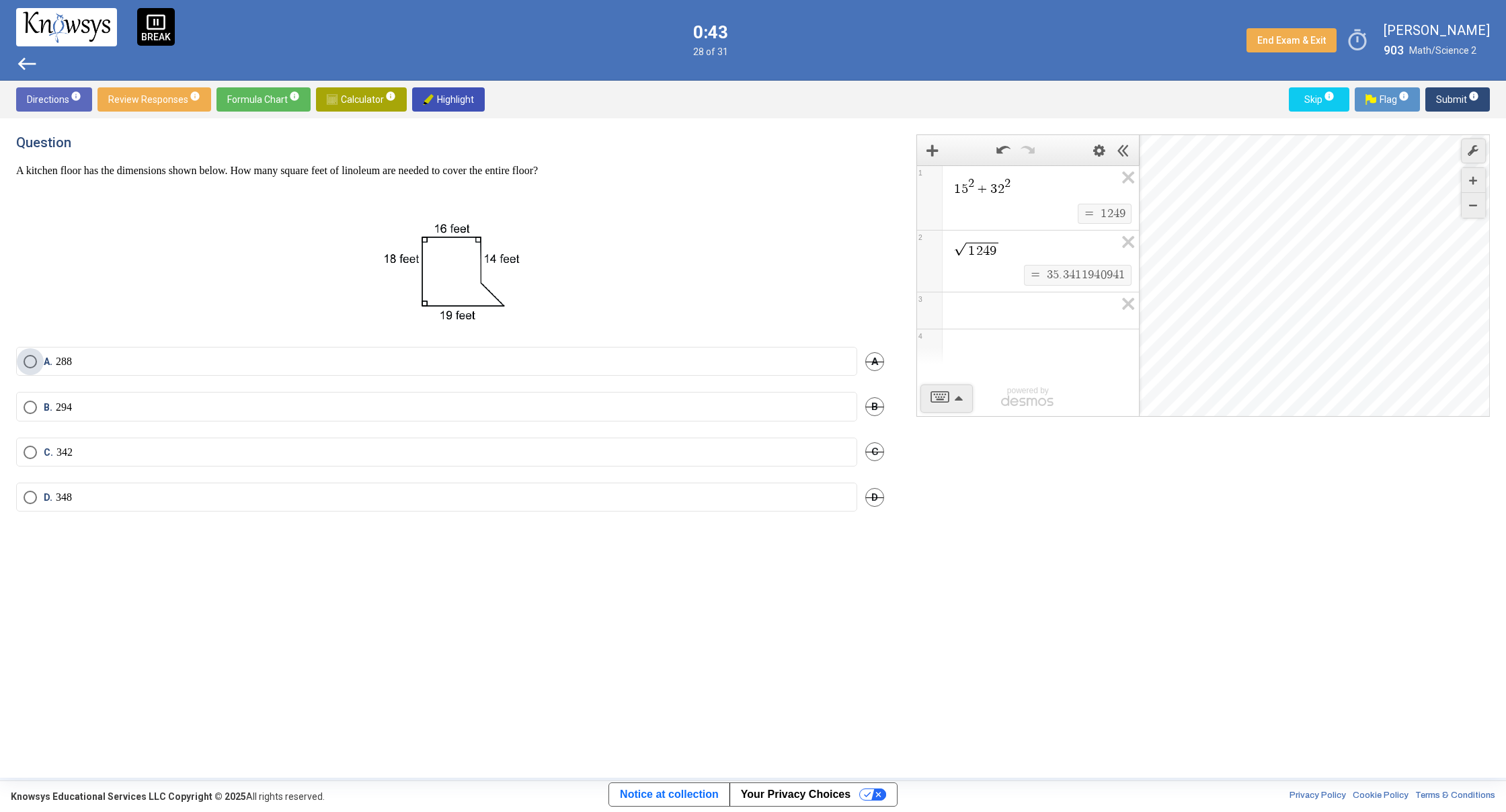
drag, startPoint x: 662, startPoint y: 366, endPoint x: 736, endPoint y: 331, distance: 81.9
click at [663, 364] on label "A. 288" at bounding box center [437, 361] width 826 height 13
click at [1458, 95] on span "Submit info" at bounding box center [1457, 99] width 43 height 24
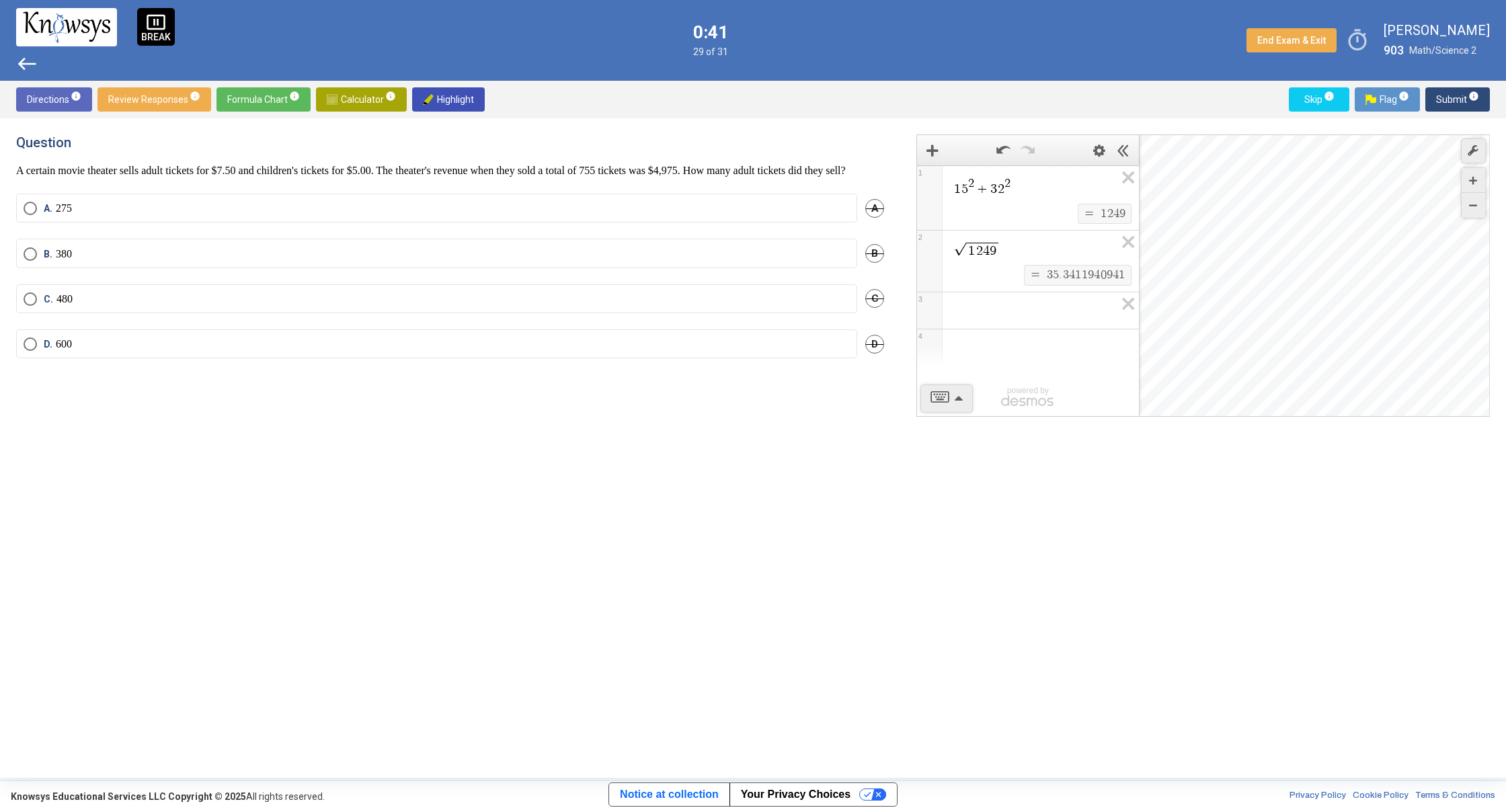
drag, startPoint x: 625, startPoint y: 227, endPoint x: 651, endPoint y: 217, distance: 27.9
click at [626, 215] on label "A. 275" at bounding box center [437, 208] width 826 height 13
click at [1450, 93] on span "Submit info" at bounding box center [1457, 99] width 43 height 24
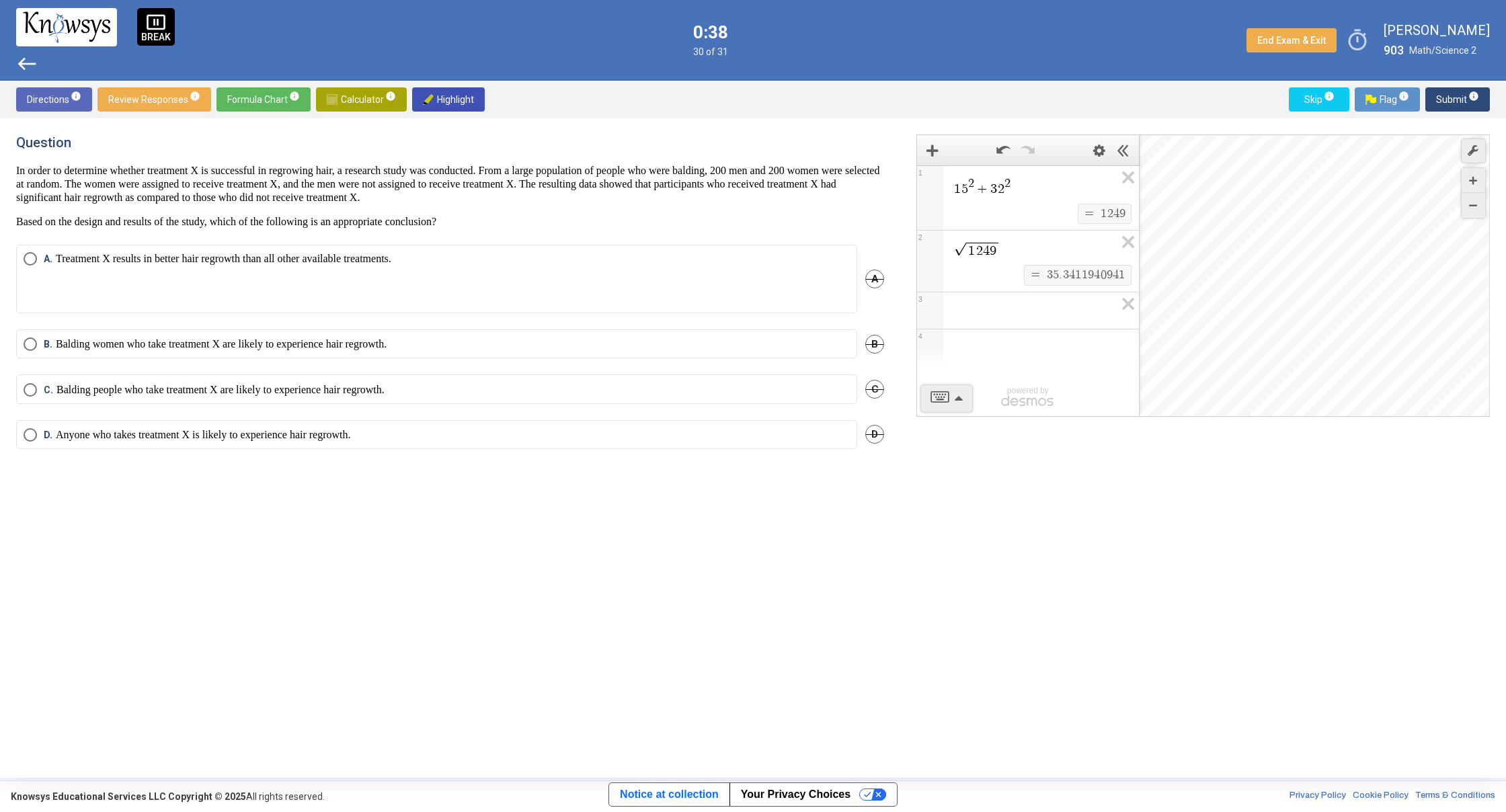
drag, startPoint x: 612, startPoint y: 342, endPoint x: 630, endPoint y: 332, distance: 20.6
click at [613, 341] on label "[PERSON_NAME] women who take treatment X are likely to experience hair regrowth." at bounding box center [437, 344] width 826 height 13
click at [1442, 101] on span "Submit info" at bounding box center [1457, 99] width 43 height 24
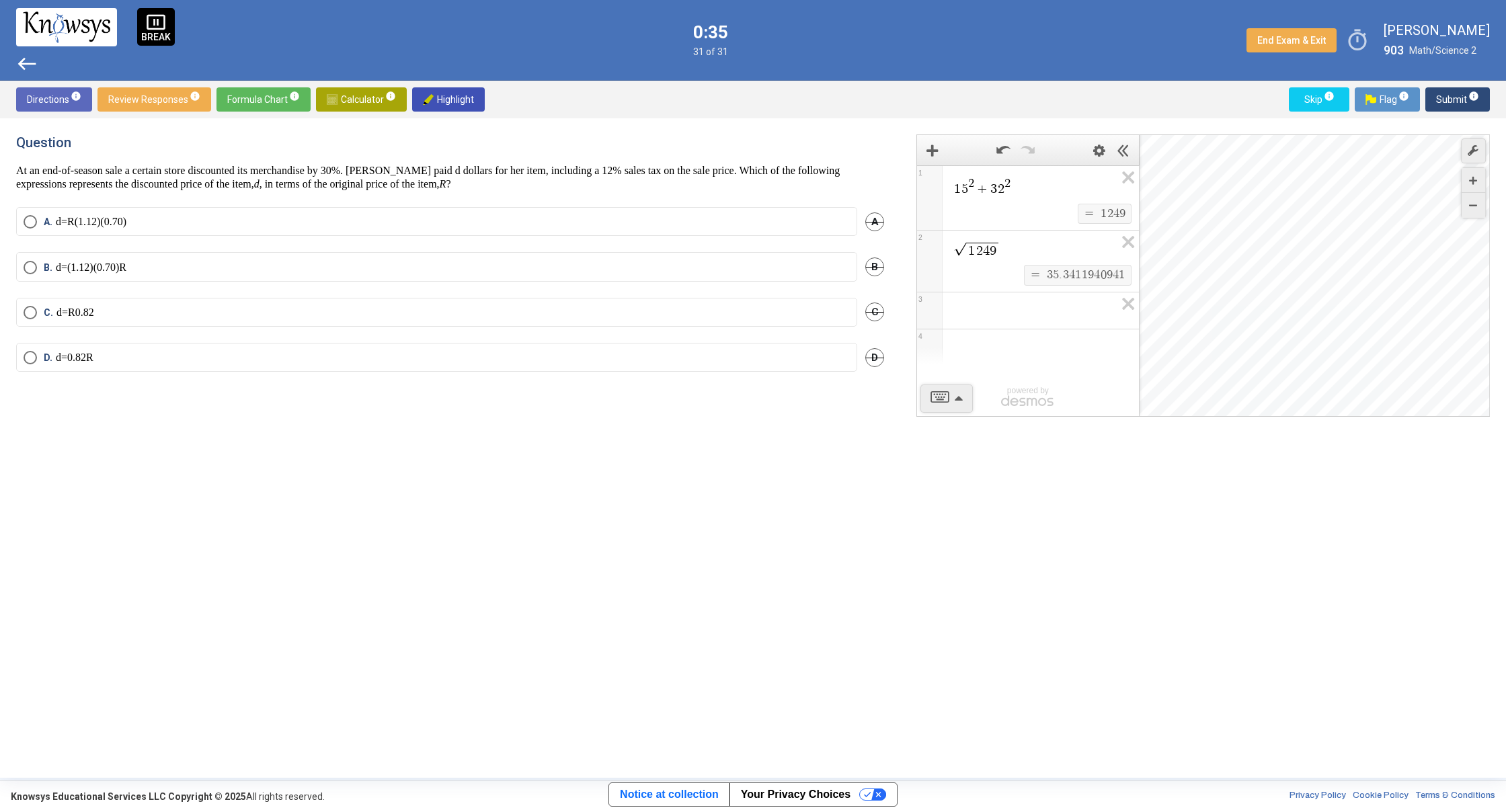
click at [761, 269] on mat-radio-button "B. d = ( 1 . 12 ) ( 0 . 70 ) R" at bounding box center [436, 266] width 841 height 29
click at [769, 270] on mat-radio-button "B. d = ( 1 . 12 ) ( 0 . 70 ) R" at bounding box center [436, 266] width 841 height 29
click at [788, 272] on label "B. d = ( 1 . 12 ) ( 0 . 70 ) R" at bounding box center [437, 267] width 826 height 13
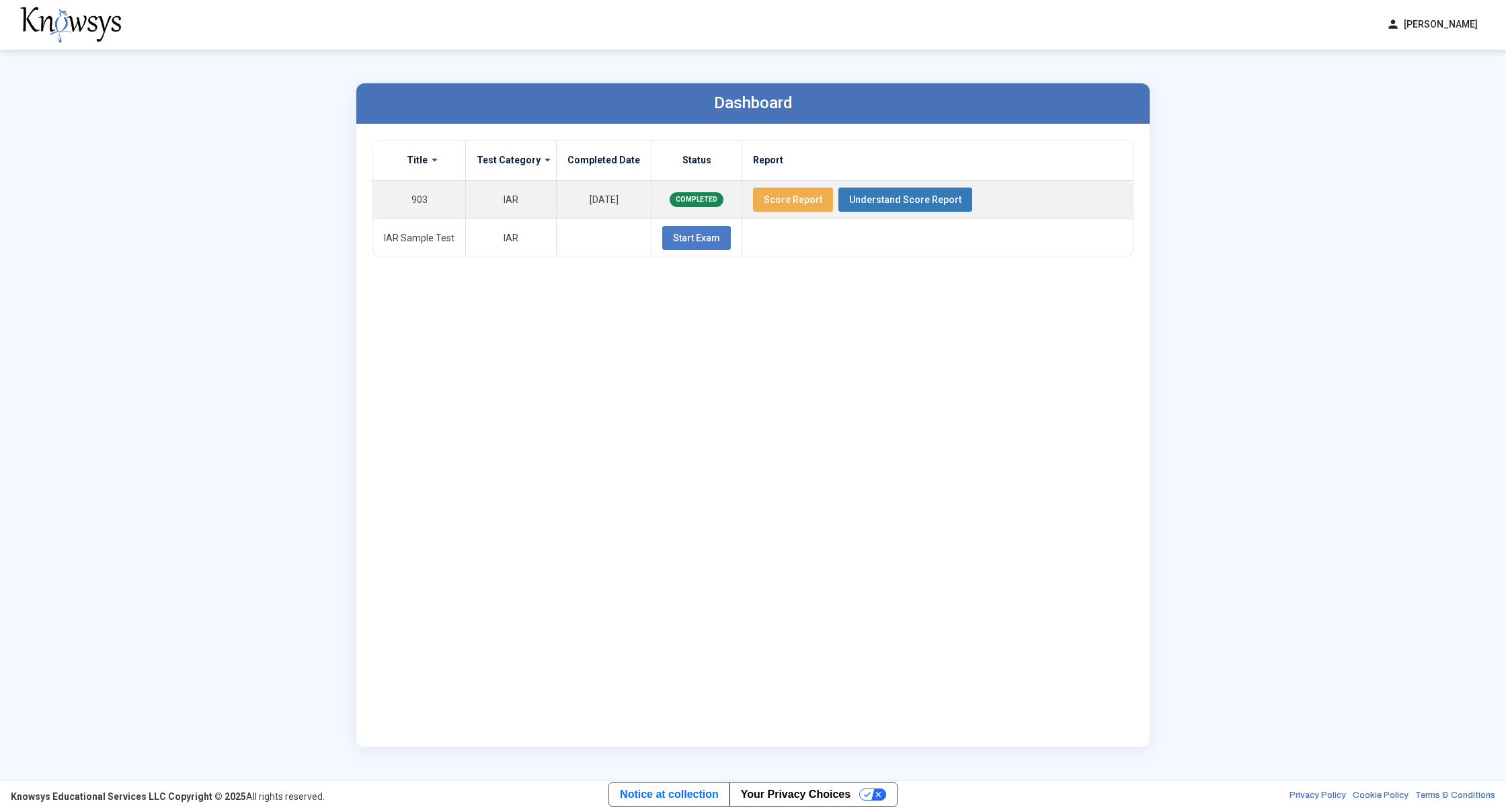
click at [767, 335] on div "Title Test Category Completed Date Status Report 903 IAR [DATE] COMPLETED Score…" at bounding box center [753, 435] width 761 height 591
click at [711, 352] on div "Title Test Category Completed Date Status Report 903 IAR [DATE] COMPLETED Score…" at bounding box center [753, 435] width 761 height 591
click at [788, 340] on div "Title Test Category Completed Date Status Report 903 IAR [DATE] COMPLETED Score…" at bounding box center [753, 435] width 761 height 591
click at [794, 337] on div "Title Test Category Completed Date Status Report 903 IAR [DATE] COMPLETED Score…" at bounding box center [753, 435] width 761 height 591
click at [795, 334] on div "Title Test Category Completed Date Status Report 903 IAR [DATE] COMPLETED Score…" at bounding box center [753, 435] width 761 height 591
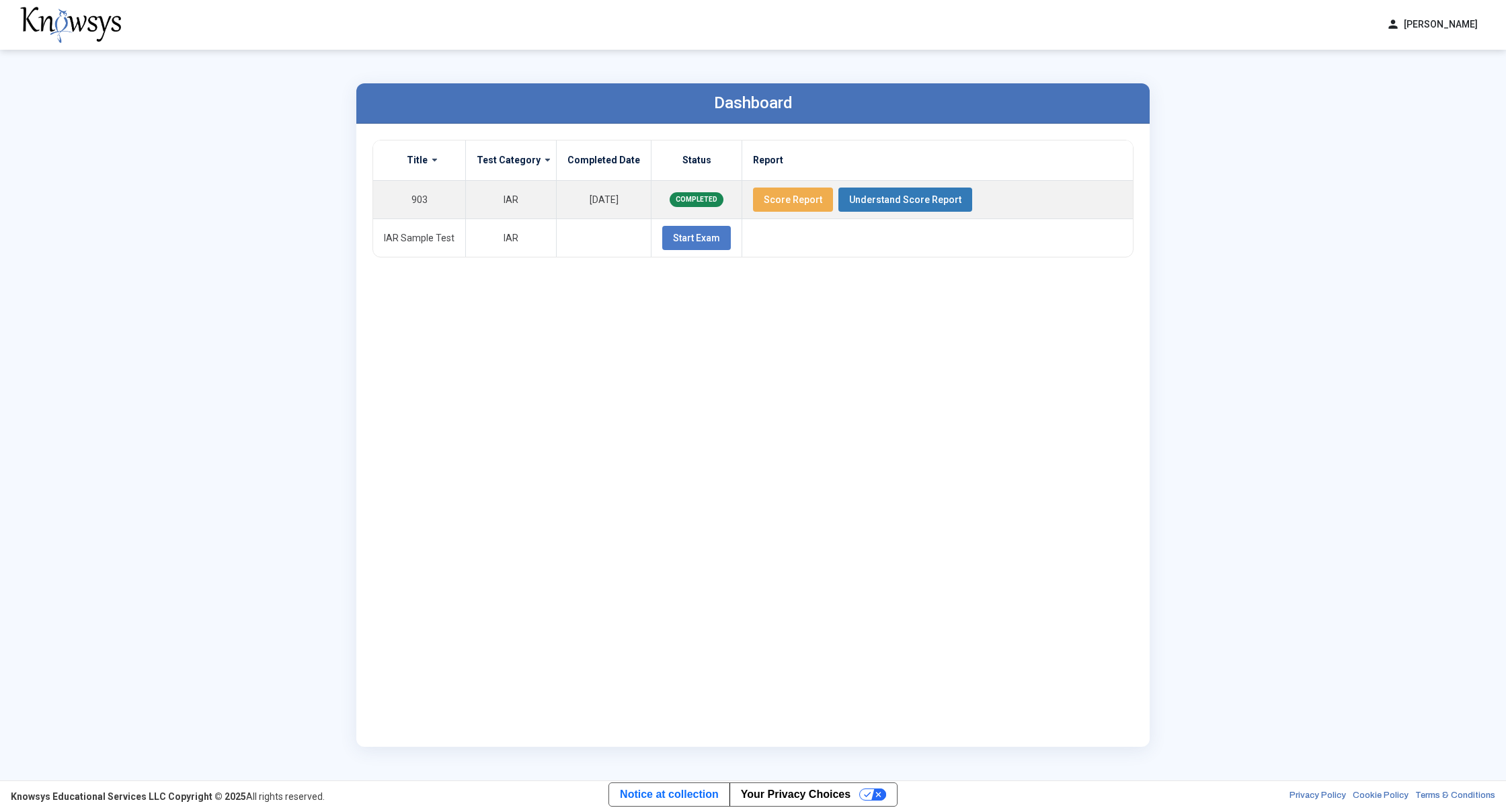
click at [458, 282] on div "Title Test Category Completed Date Status Report 903 IAR [DATE] COMPLETED Score…" at bounding box center [753, 435] width 761 height 591
click at [725, 118] on div "Dashboard" at bounding box center [753, 103] width 793 height 40
